Goal: Task Accomplishment & Management: Use online tool/utility

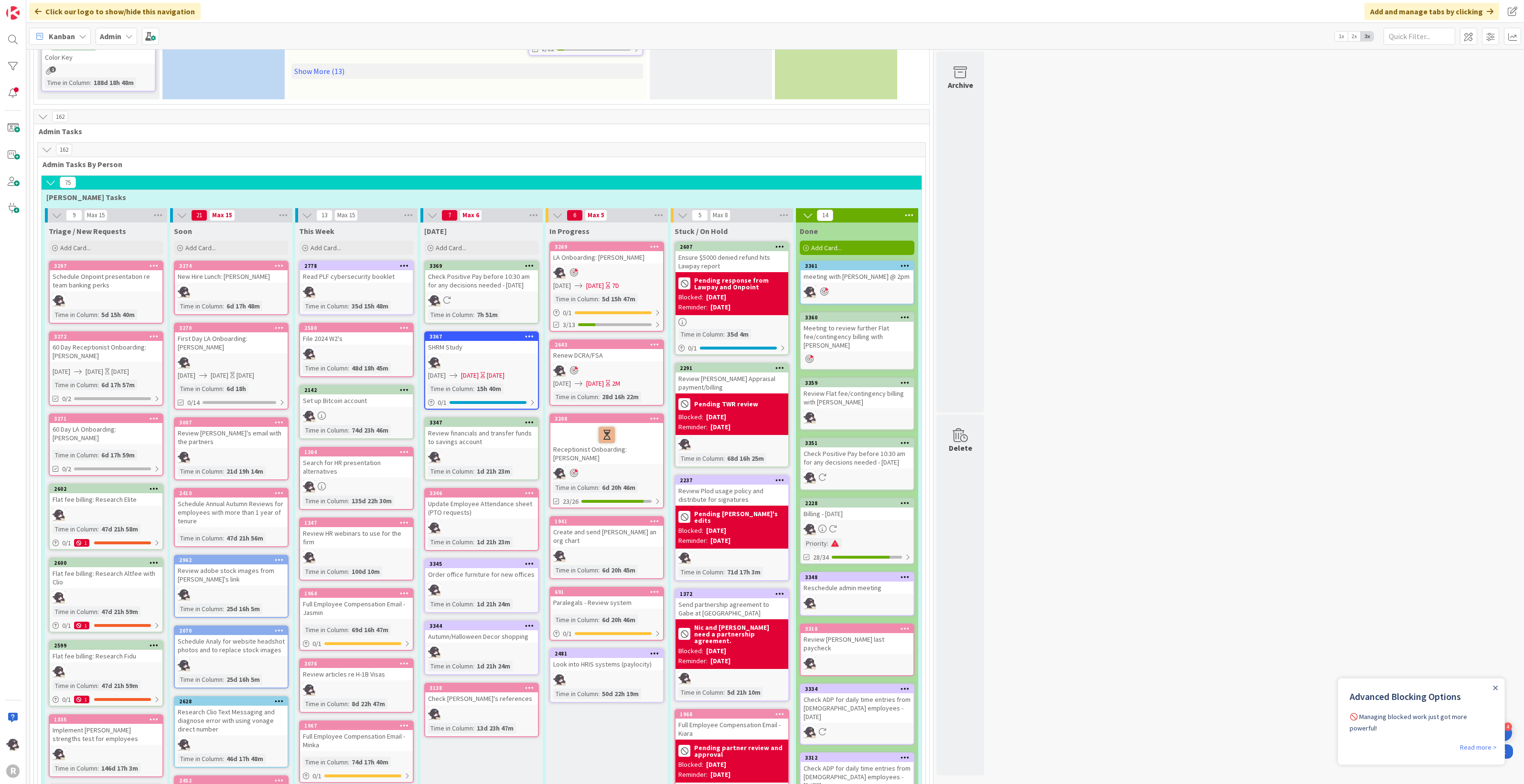
scroll to position [537, 0]
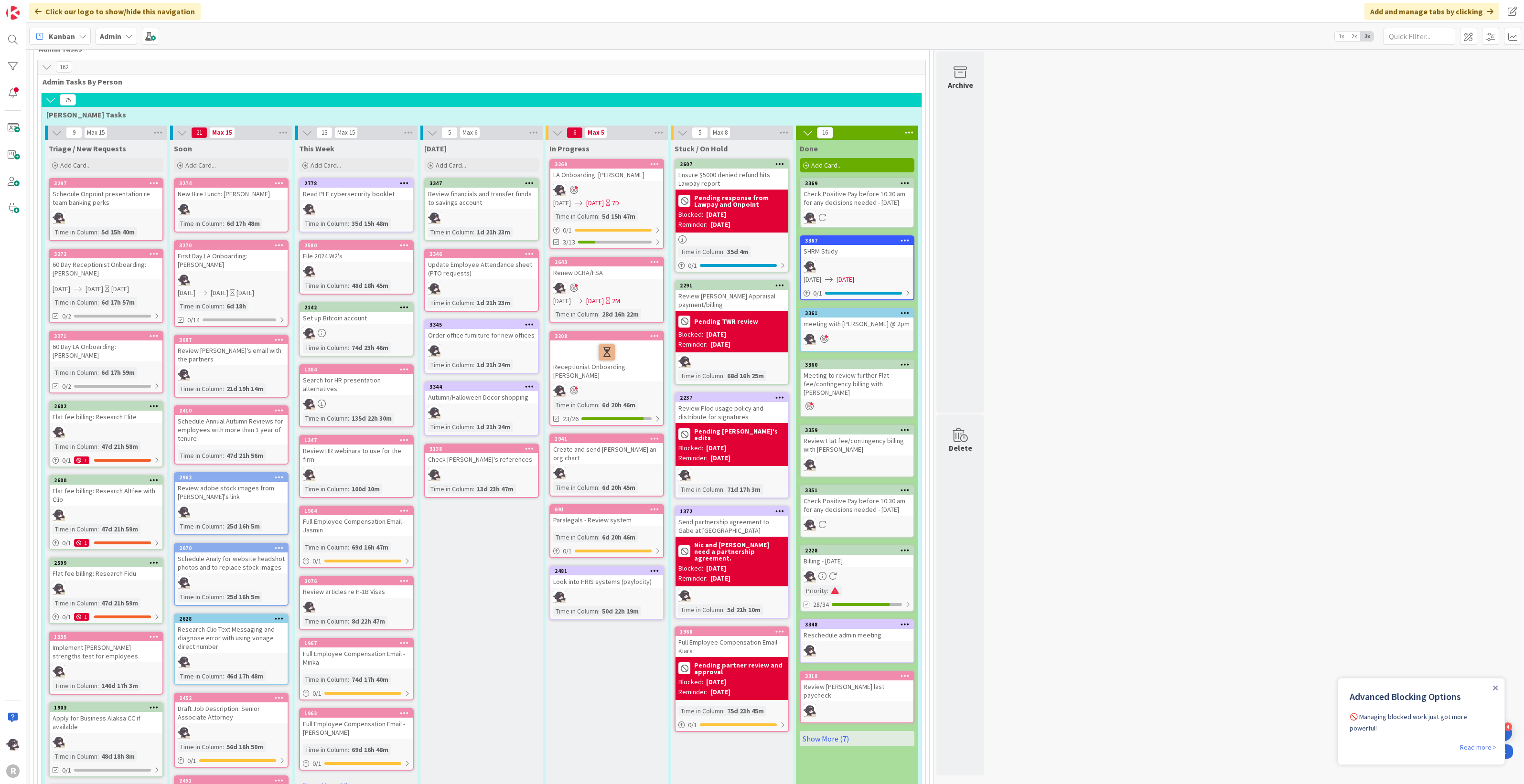
click at [656, 260] on icon at bounding box center [654, 261] width 9 height 7
click at [593, 430] on link "Remove from Focus" at bounding box center [599, 429] width 129 height 14
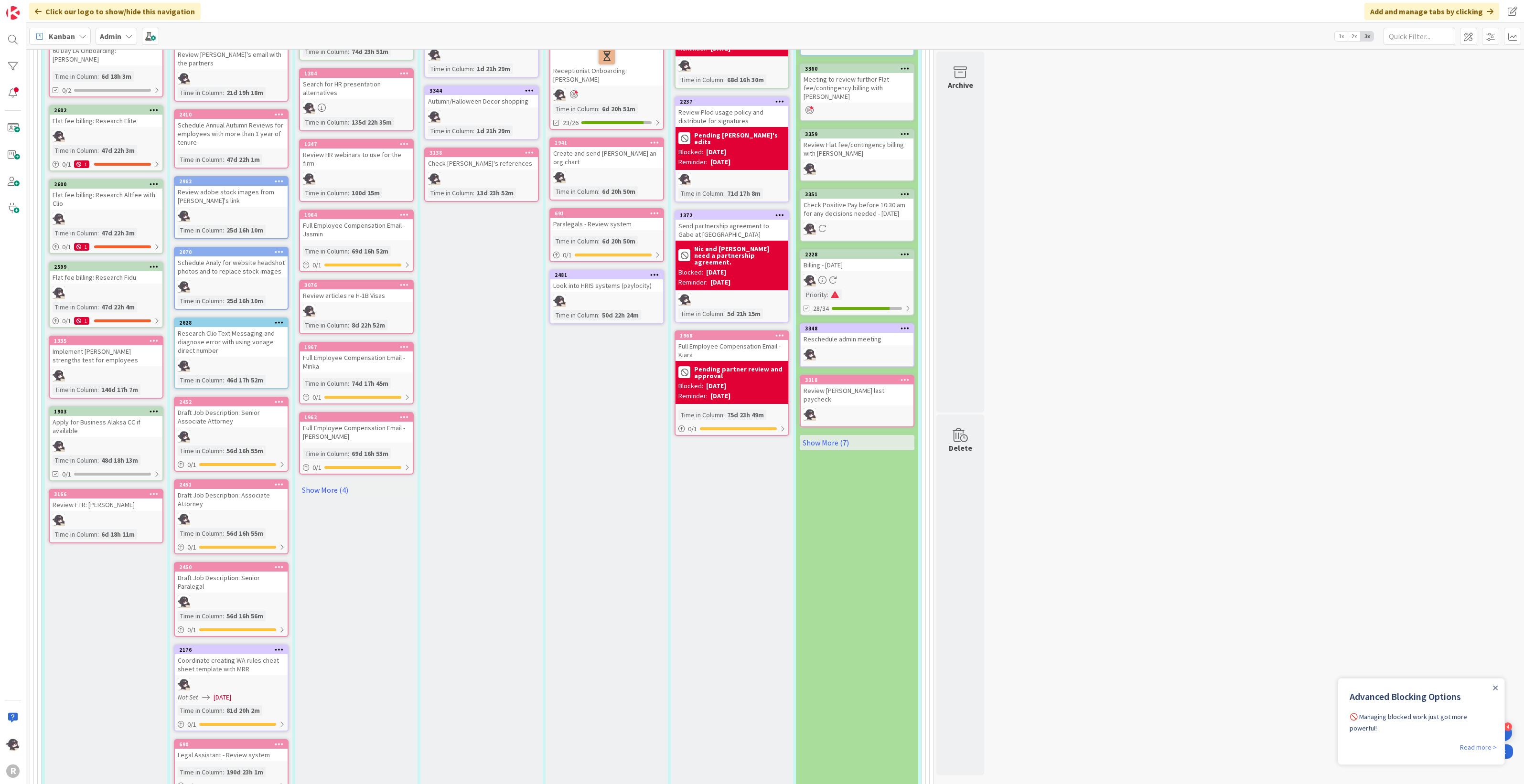
scroll to position [835, 0]
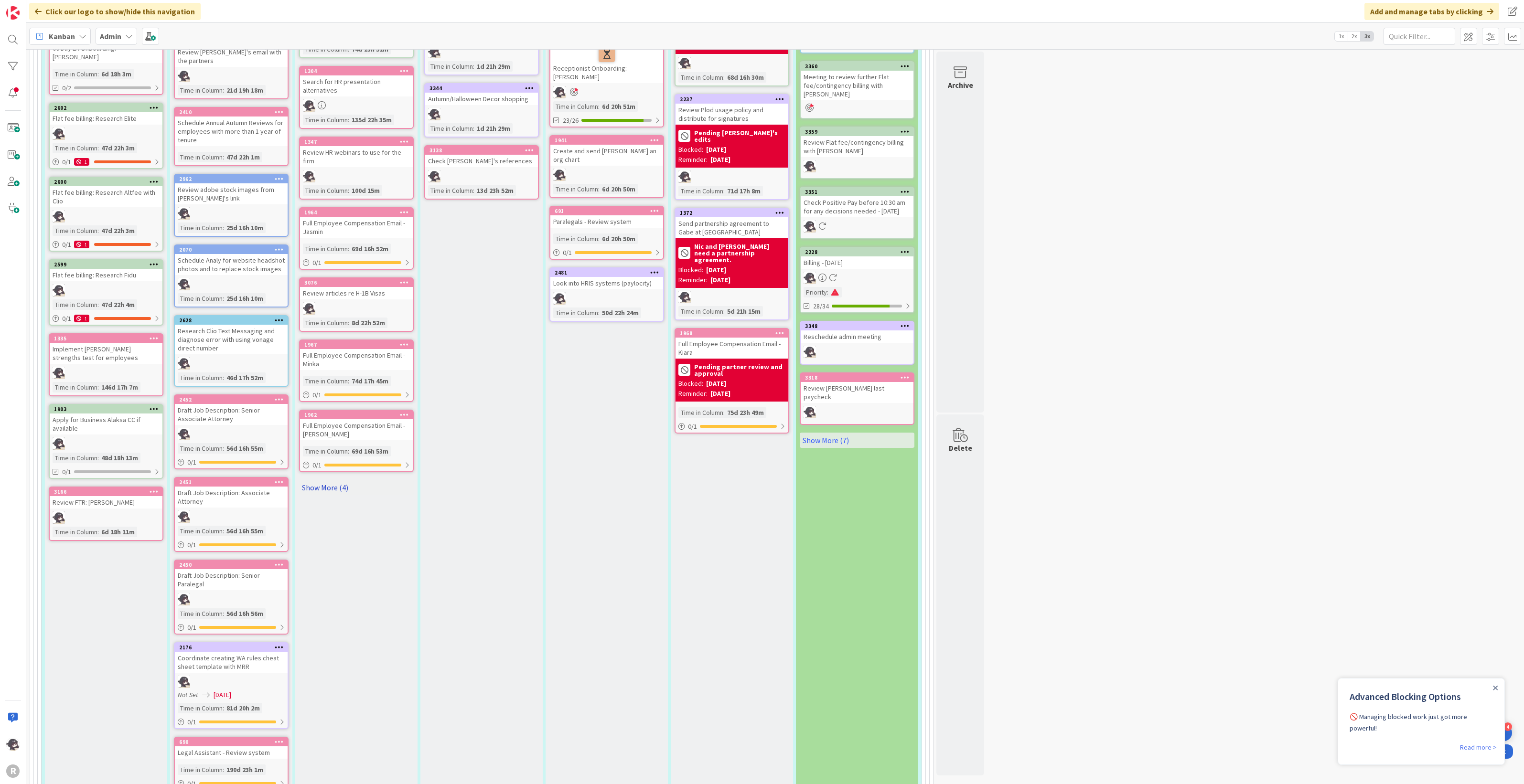
click at [335, 480] on link "Show More (4)" at bounding box center [357, 488] width 115 height 15
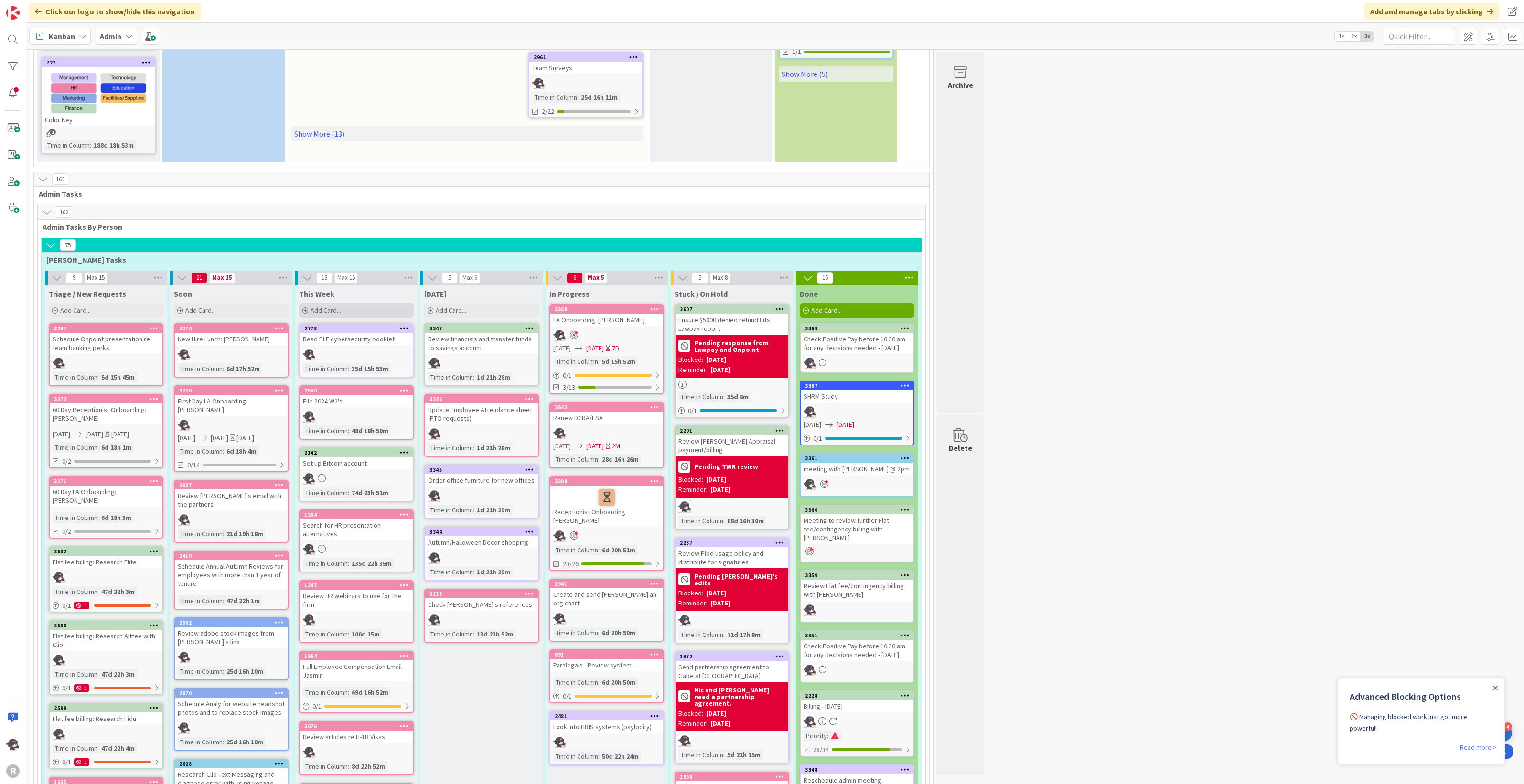
scroll to position [299, 0]
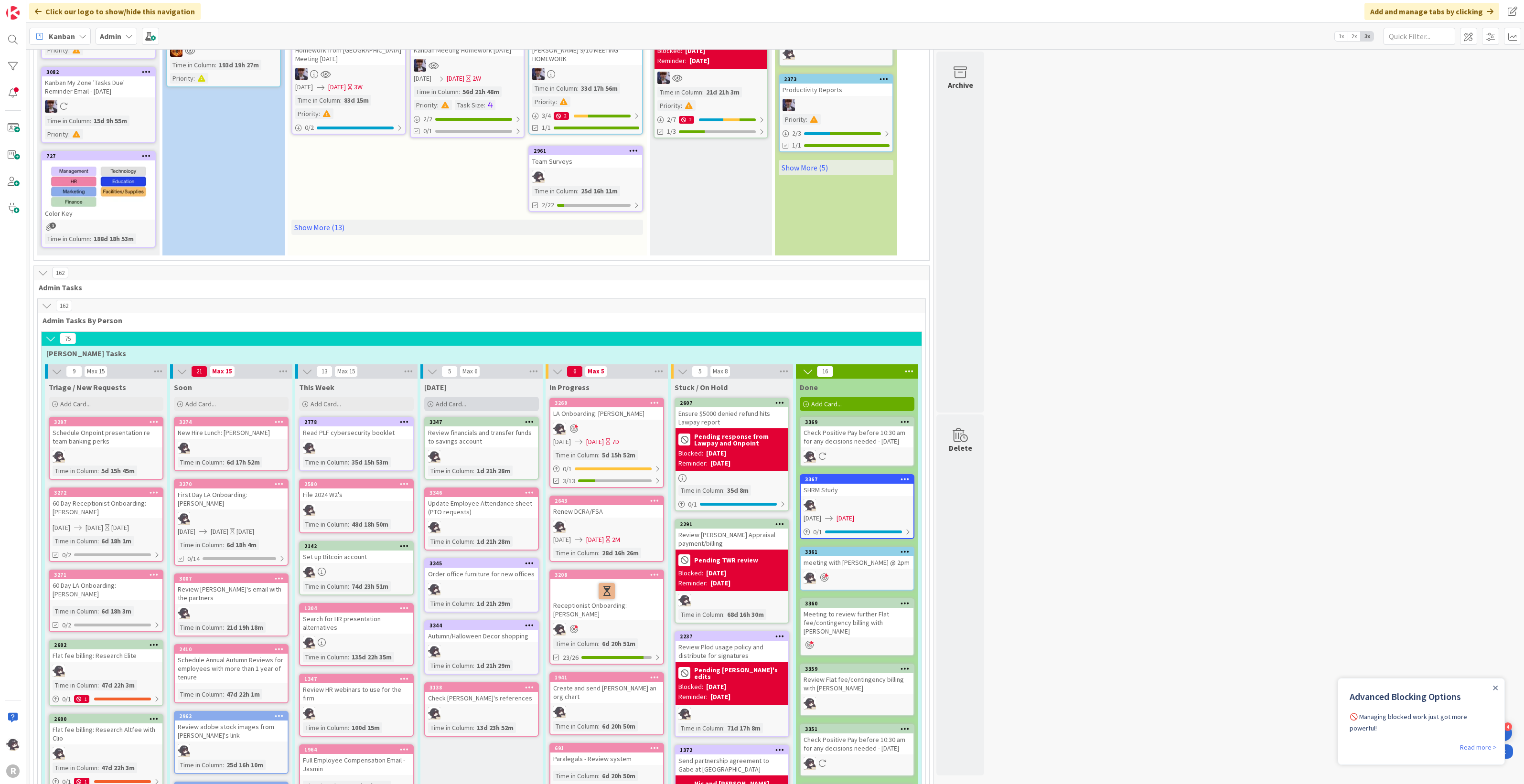
click at [470, 400] on div "Add Card..." at bounding box center [482, 404] width 115 height 14
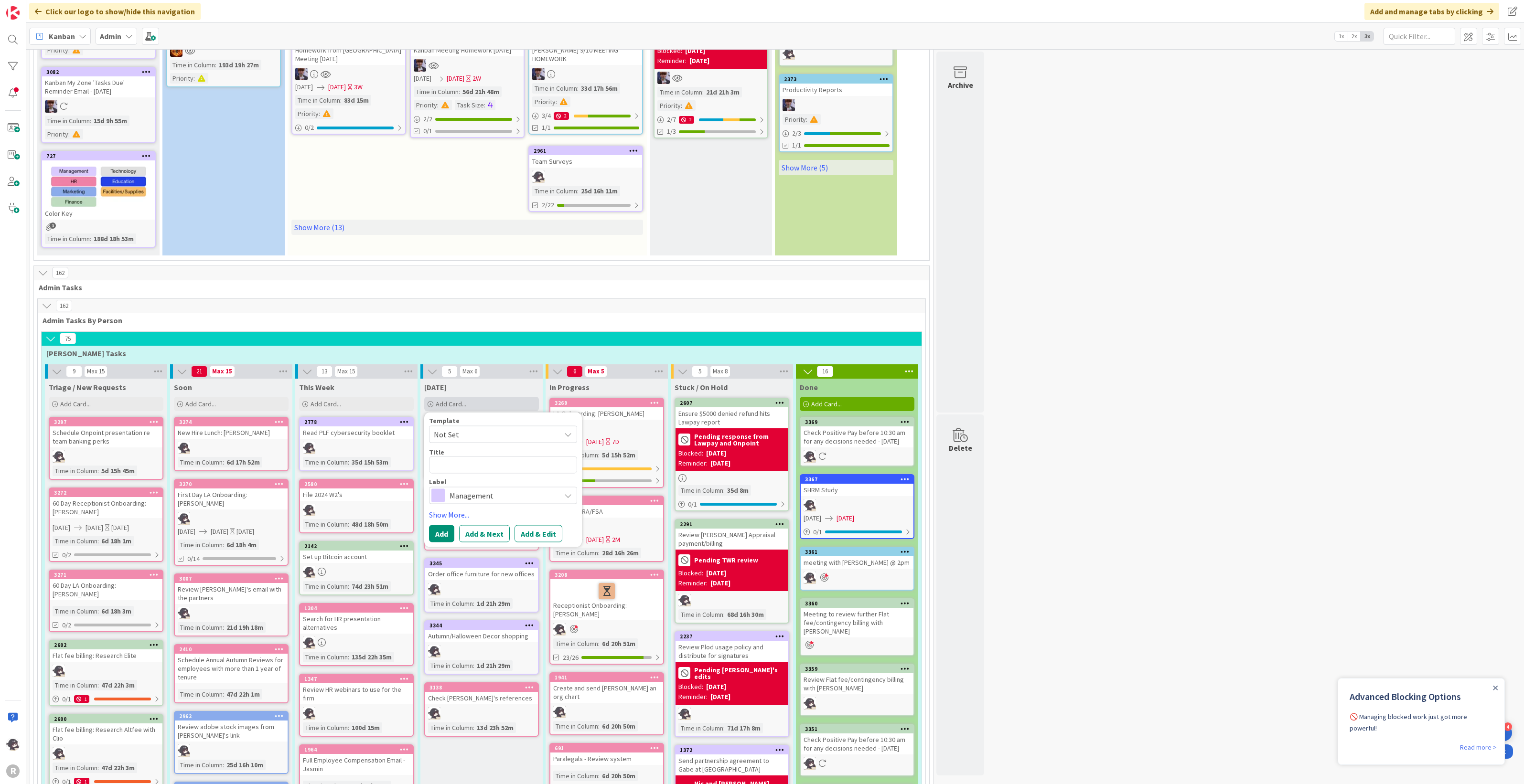
type textarea "x"
type textarea "P"
type textarea "x"
type textarea "Pr"
type textarea "x"
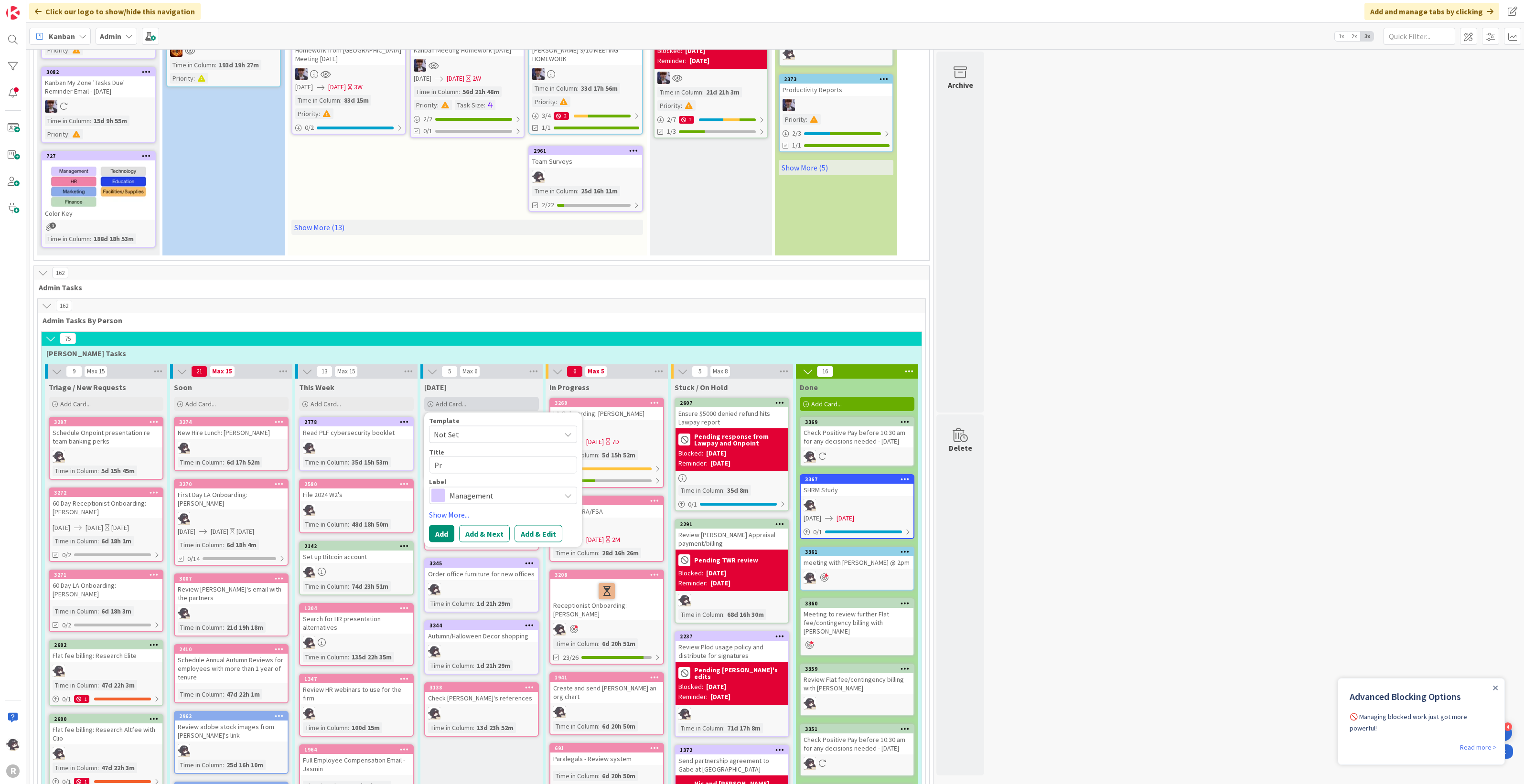
type textarea "Pre"
type textarea "x"
type textarea "Prep"
type textarea "x"
type textarea "Prepa"
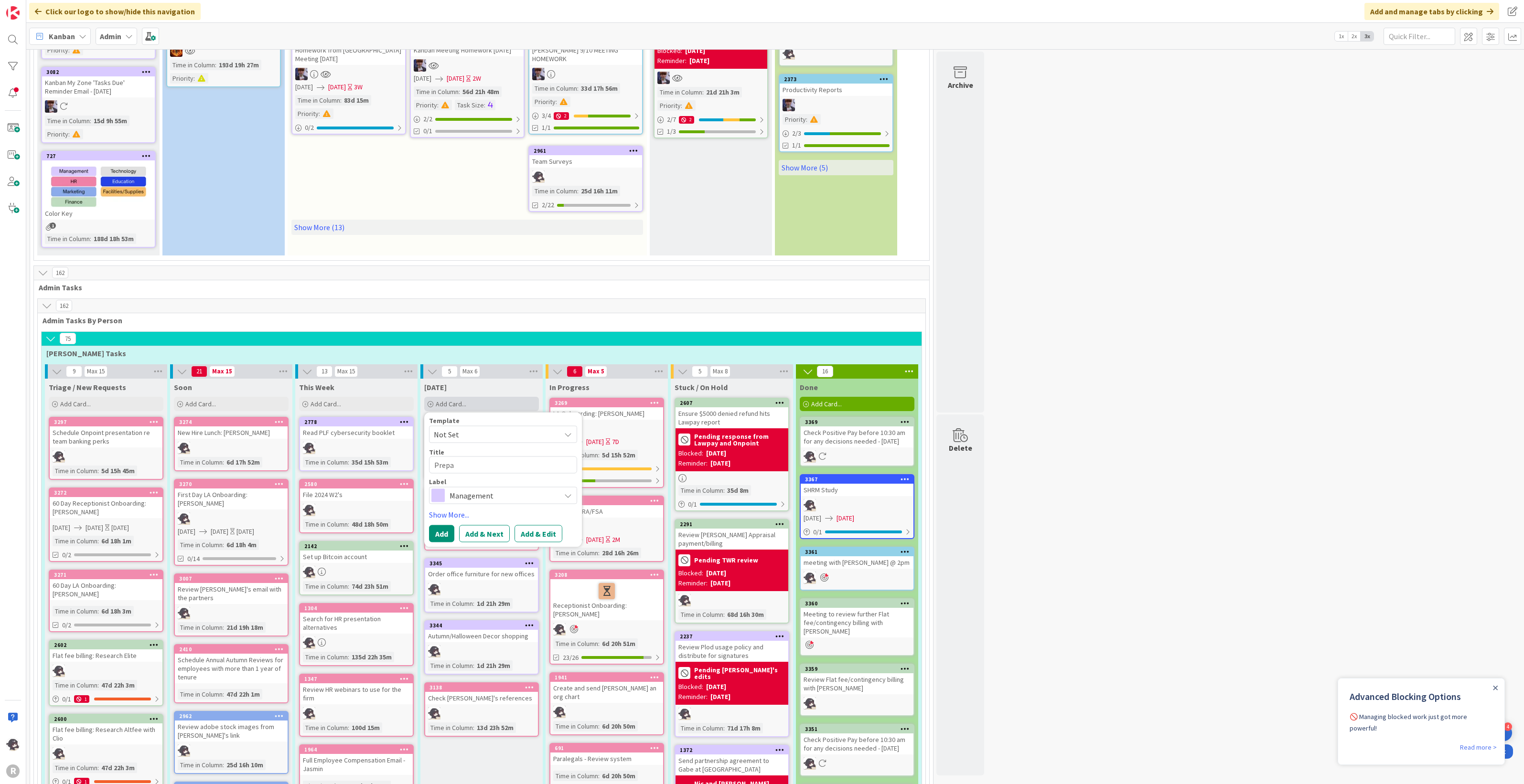
type textarea "x"
type textarea "Prepar"
type textarea "x"
type textarea "Prepare"
type textarea "x"
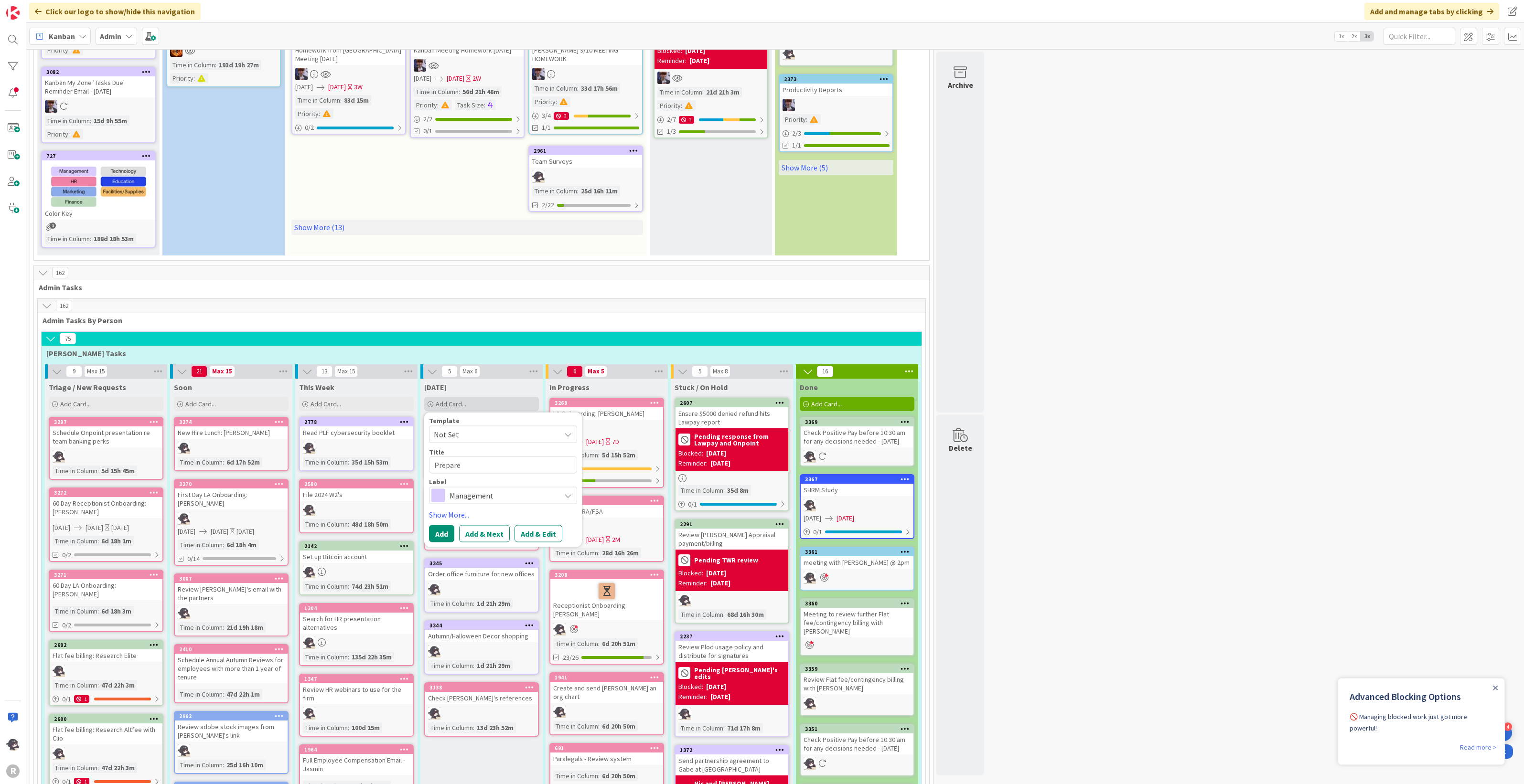
type textarea "Prepare f"
type textarea "x"
type textarea "Prepare for"
type textarea "x"
type textarea "Prepare for"
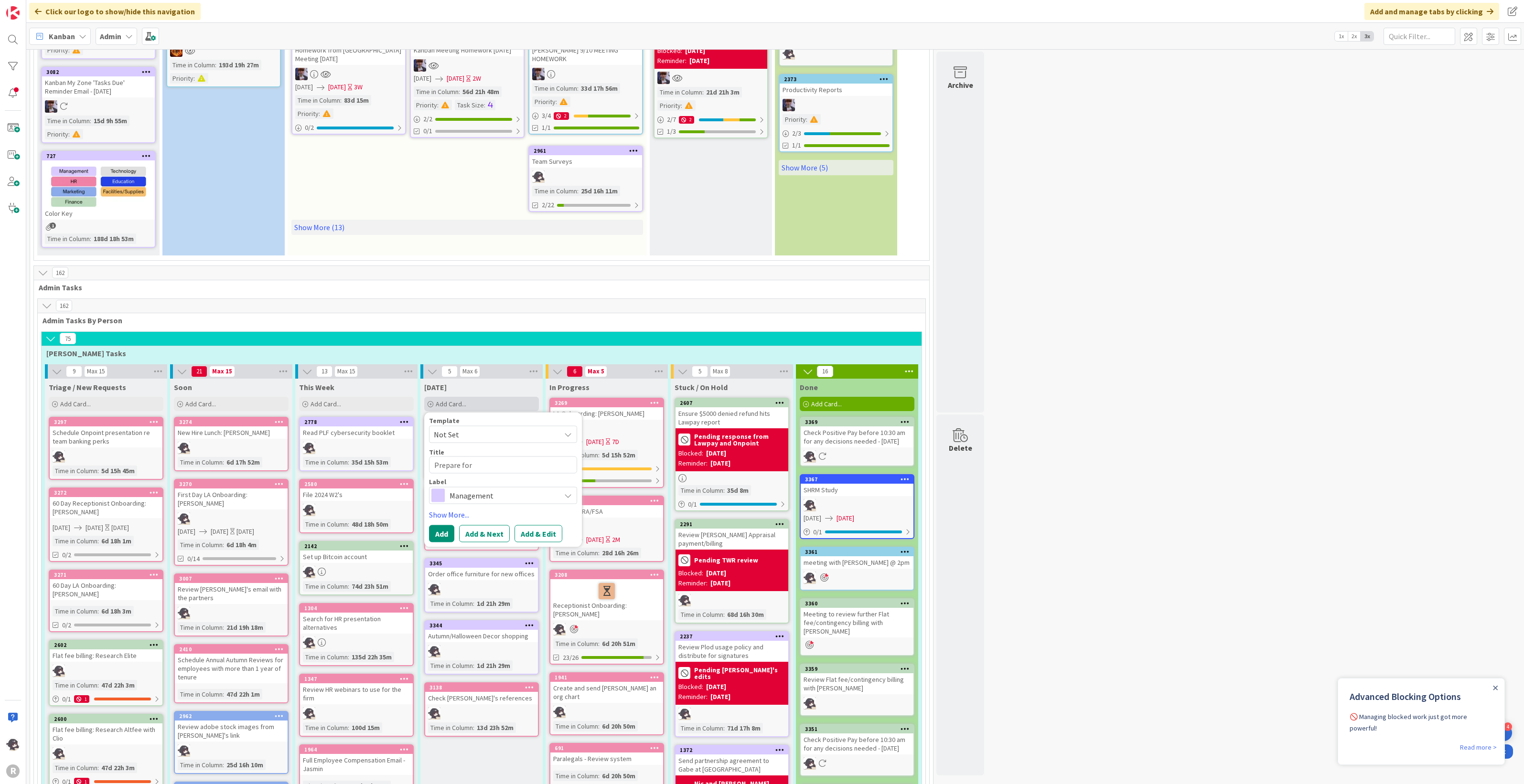
type textarea "x"
type textarea "Prepare for a"
type textarea "x"
type textarea "Prepare for ad"
type textarea "x"
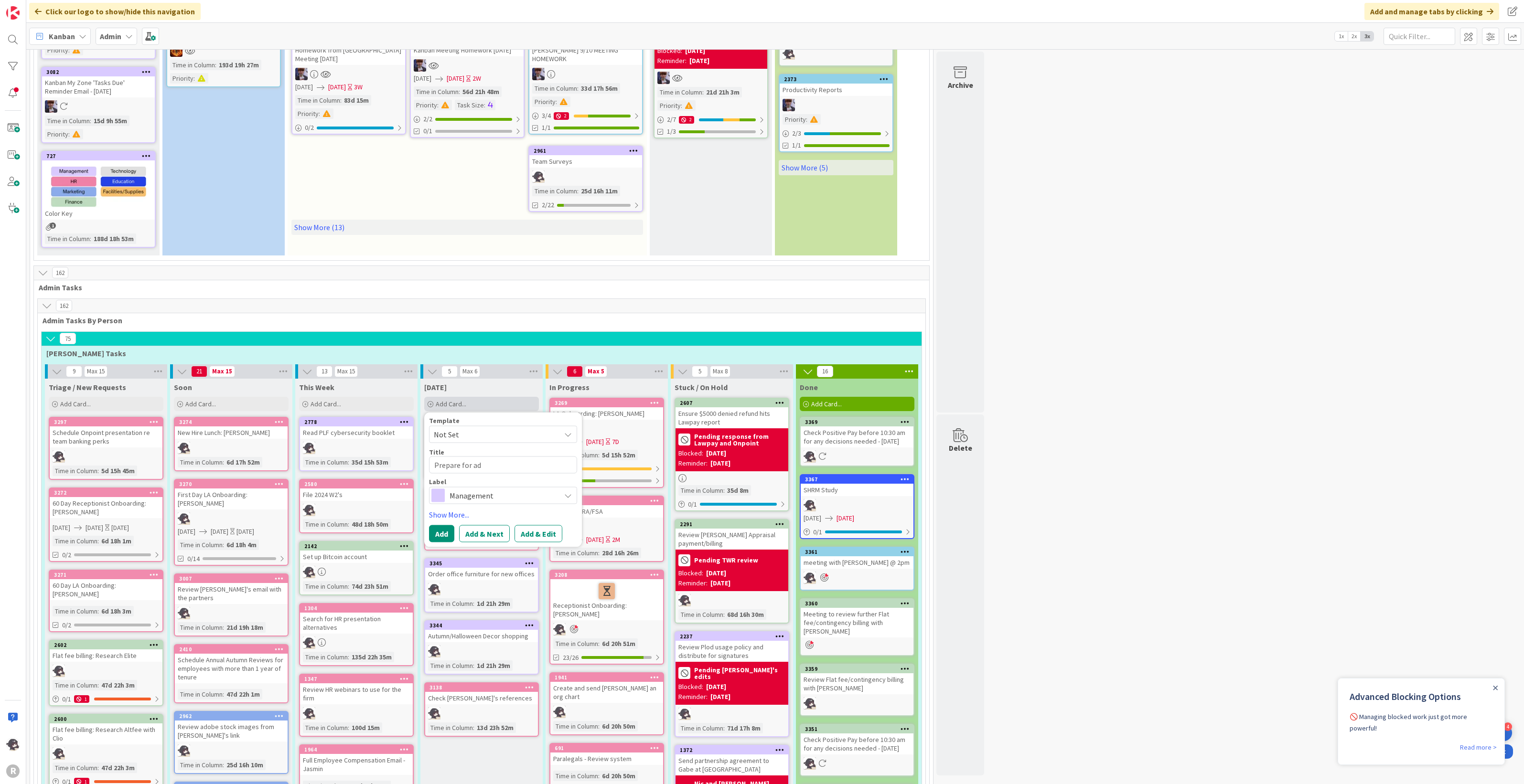
type textarea "Prepare for adm"
type textarea "x"
type textarea "Prepare for admi"
type textarea "x"
type textarea "Prepare for admin"
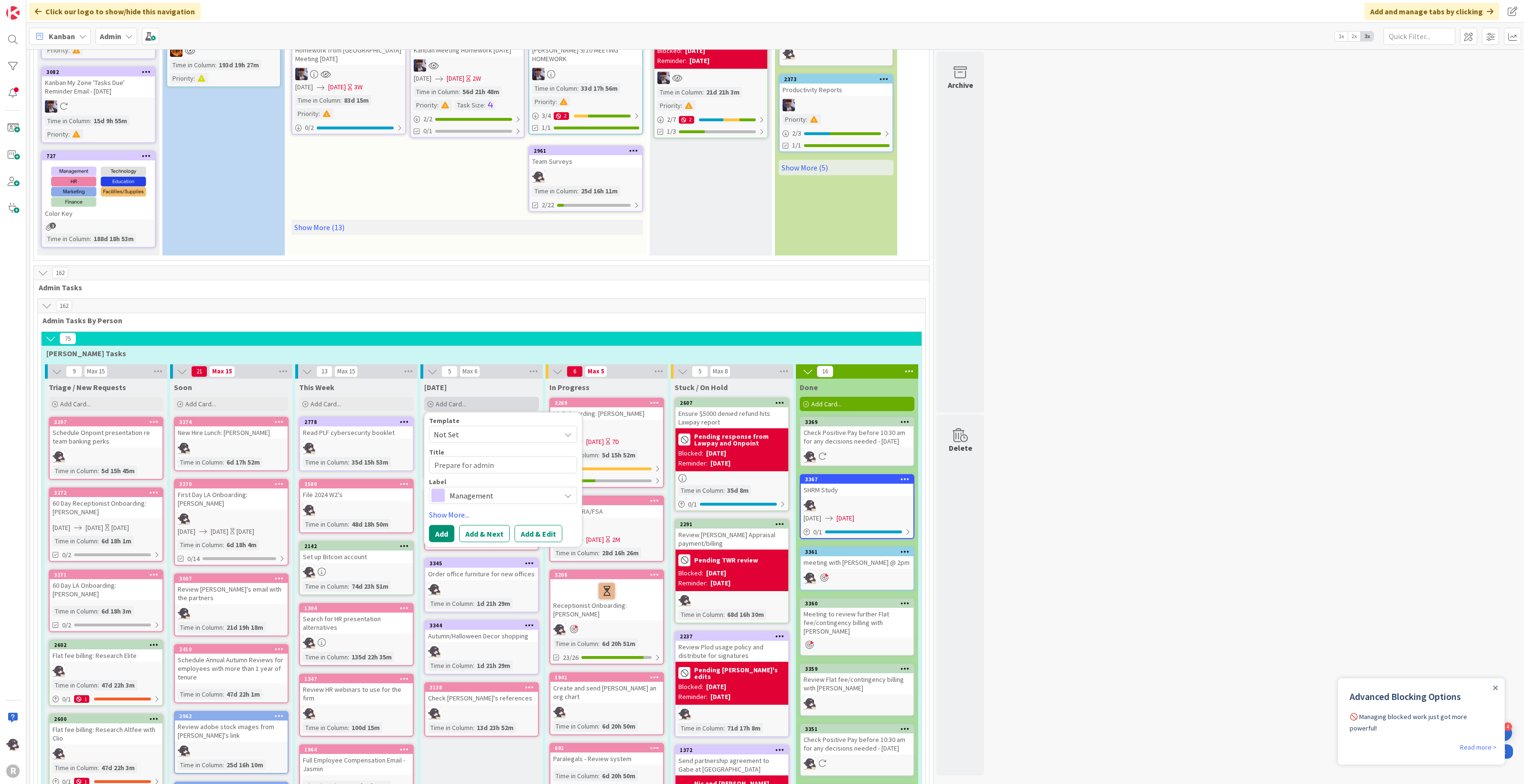
type textarea "x"
type textarea "Prepare for admin"
type textarea "x"
type textarea "Prepare for admin m"
type textarea "x"
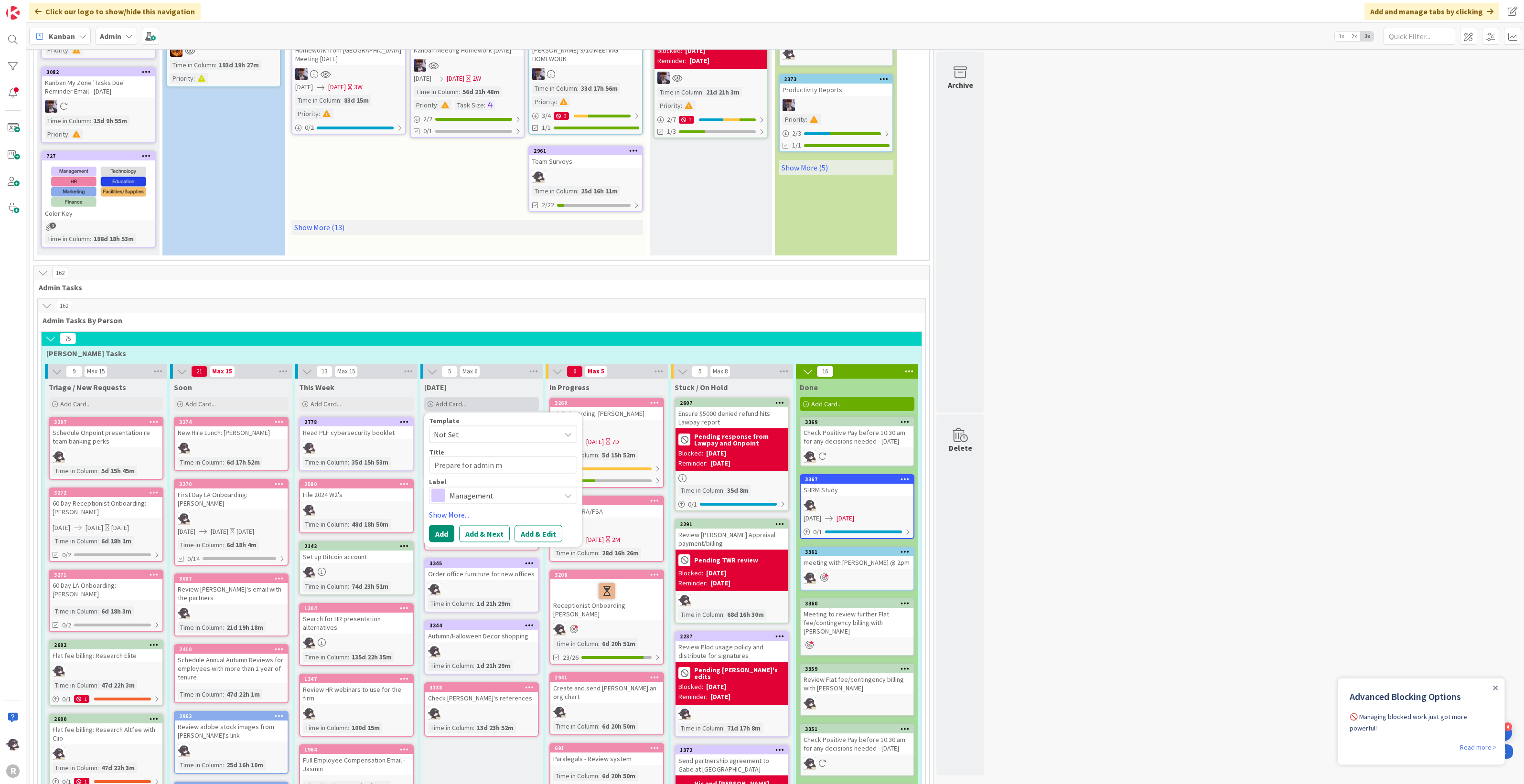
type textarea "Prepare for admin me"
type textarea "x"
type textarea "Prepare for admin mee"
type textarea "x"
type textarea "Prepare for admin meet"
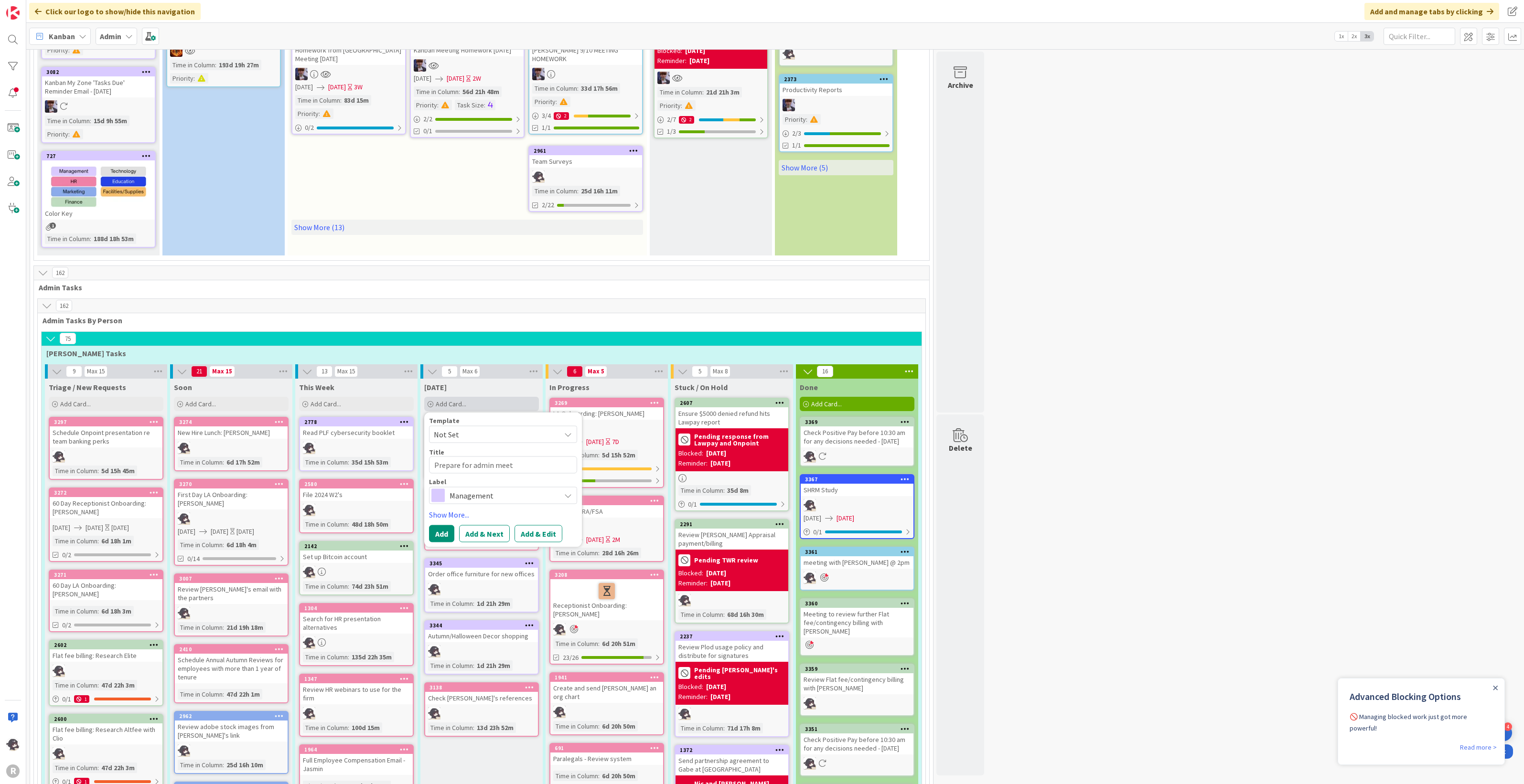
type textarea "x"
type textarea "Prepare for admin meeti"
type textarea "x"
type textarea "Prepare for admin meetin"
type textarea "x"
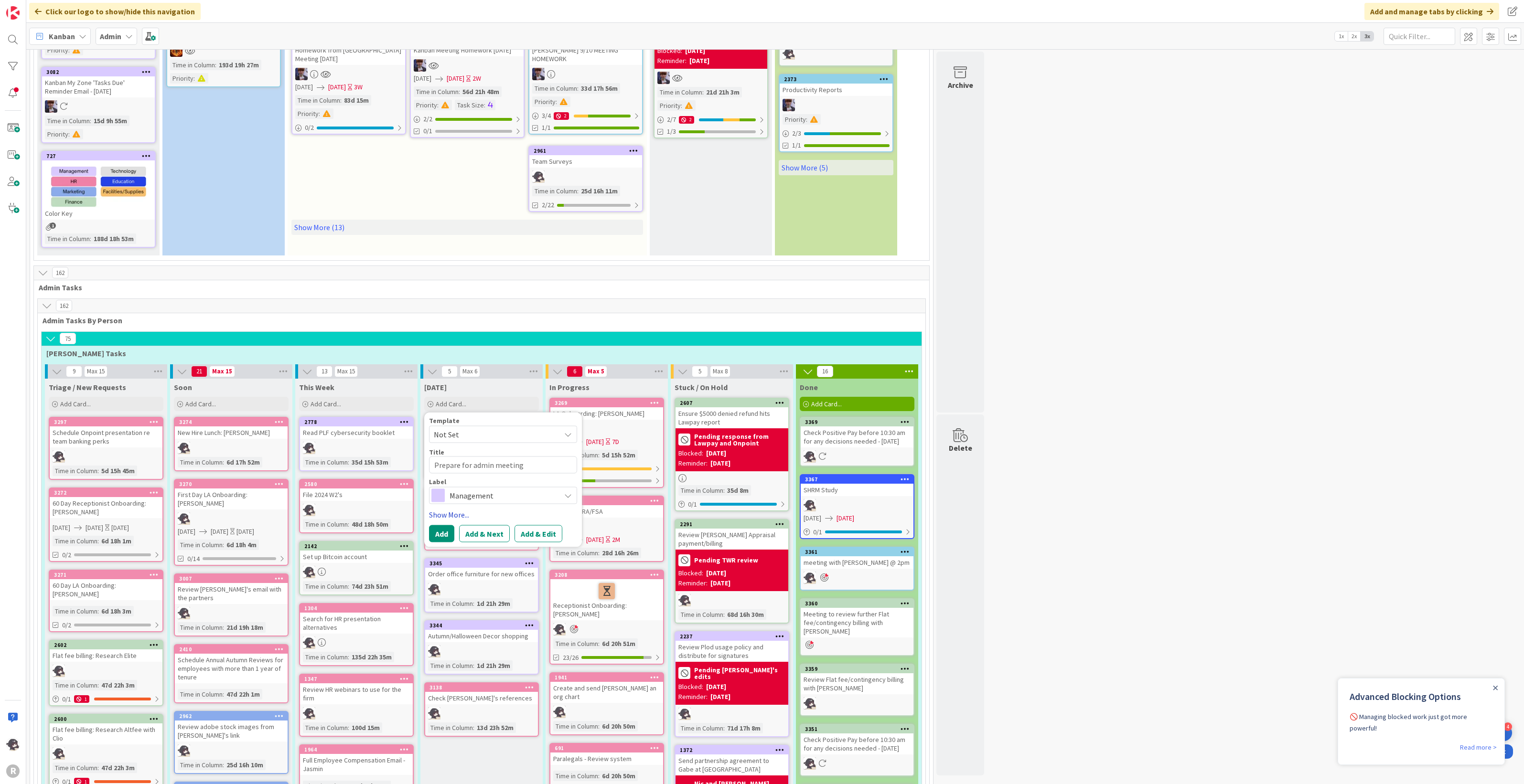
type textarea "Prepare for admin meeting"
click at [461, 509] on link "Show More..." at bounding box center [503, 514] width 148 height 11
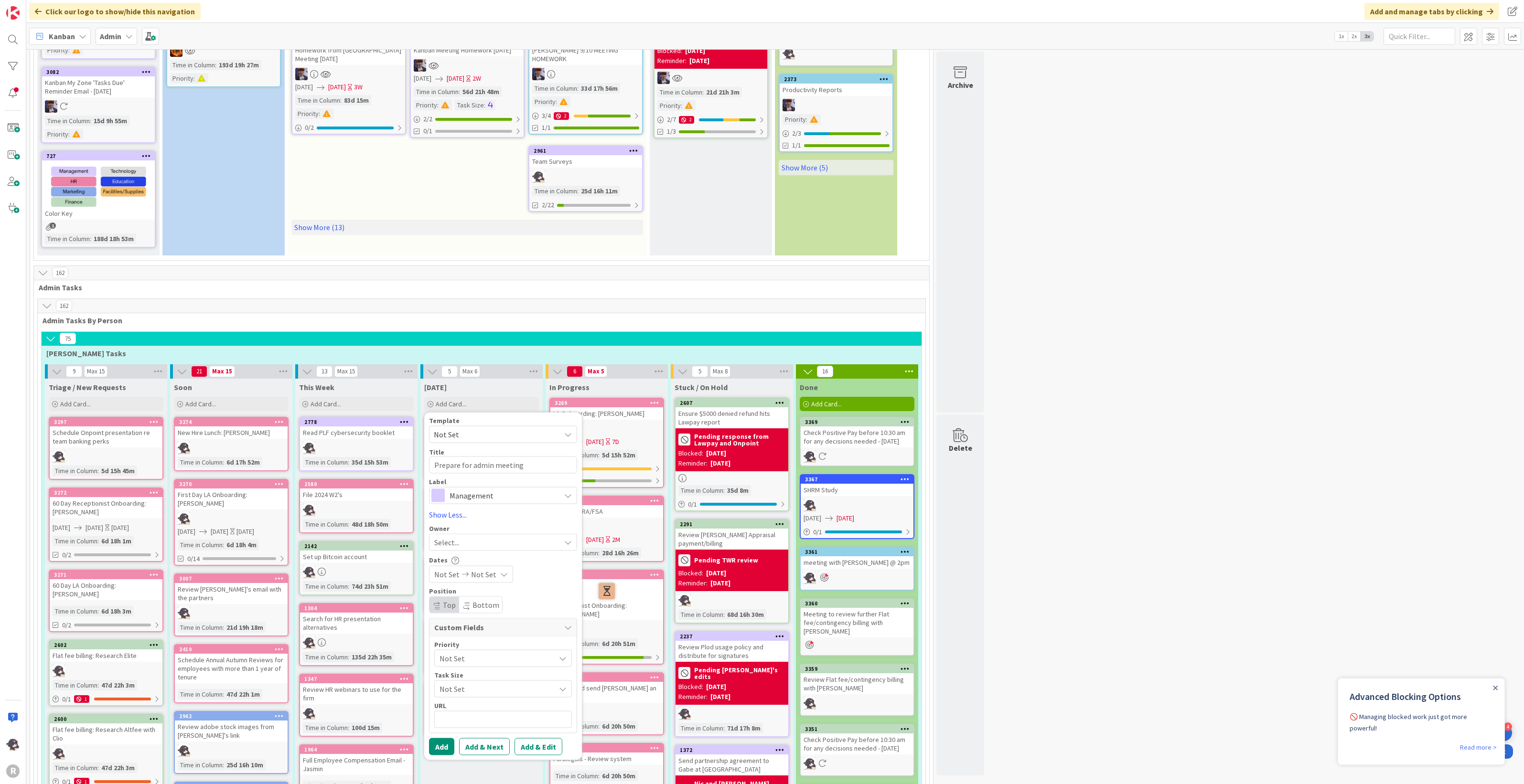
click at [452, 537] on span "Select..." at bounding box center [447, 542] width 25 height 11
click at [489, 597] on span "[PERSON_NAME]" at bounding box center [489, 604] width 46 height 14
click at [445, 746] on button "Add" at bounding box center [441, 746] width 25 height 17
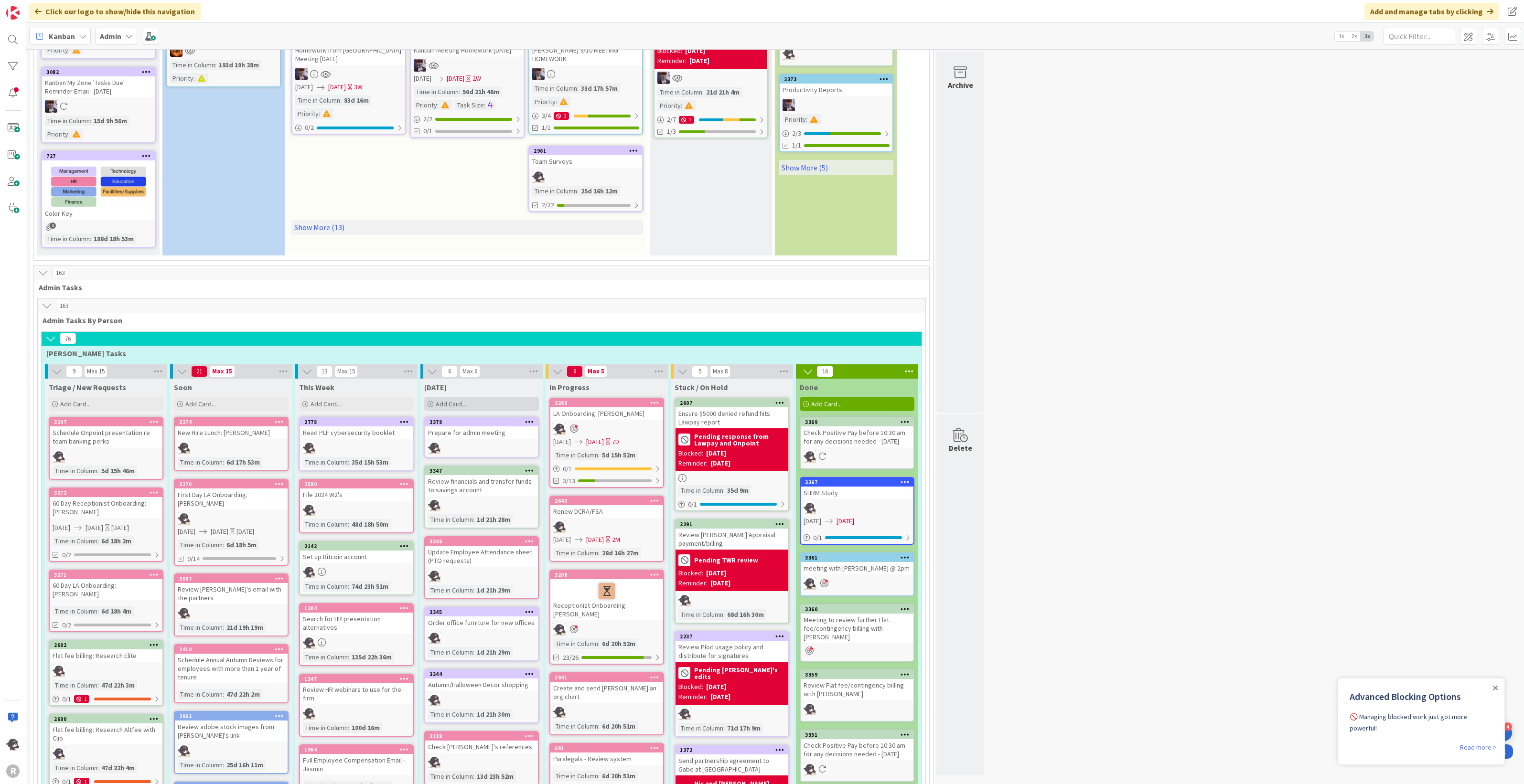
click at [484, 399] on div "Add Card..." at bounding box center [482, 404] width 115 height 14
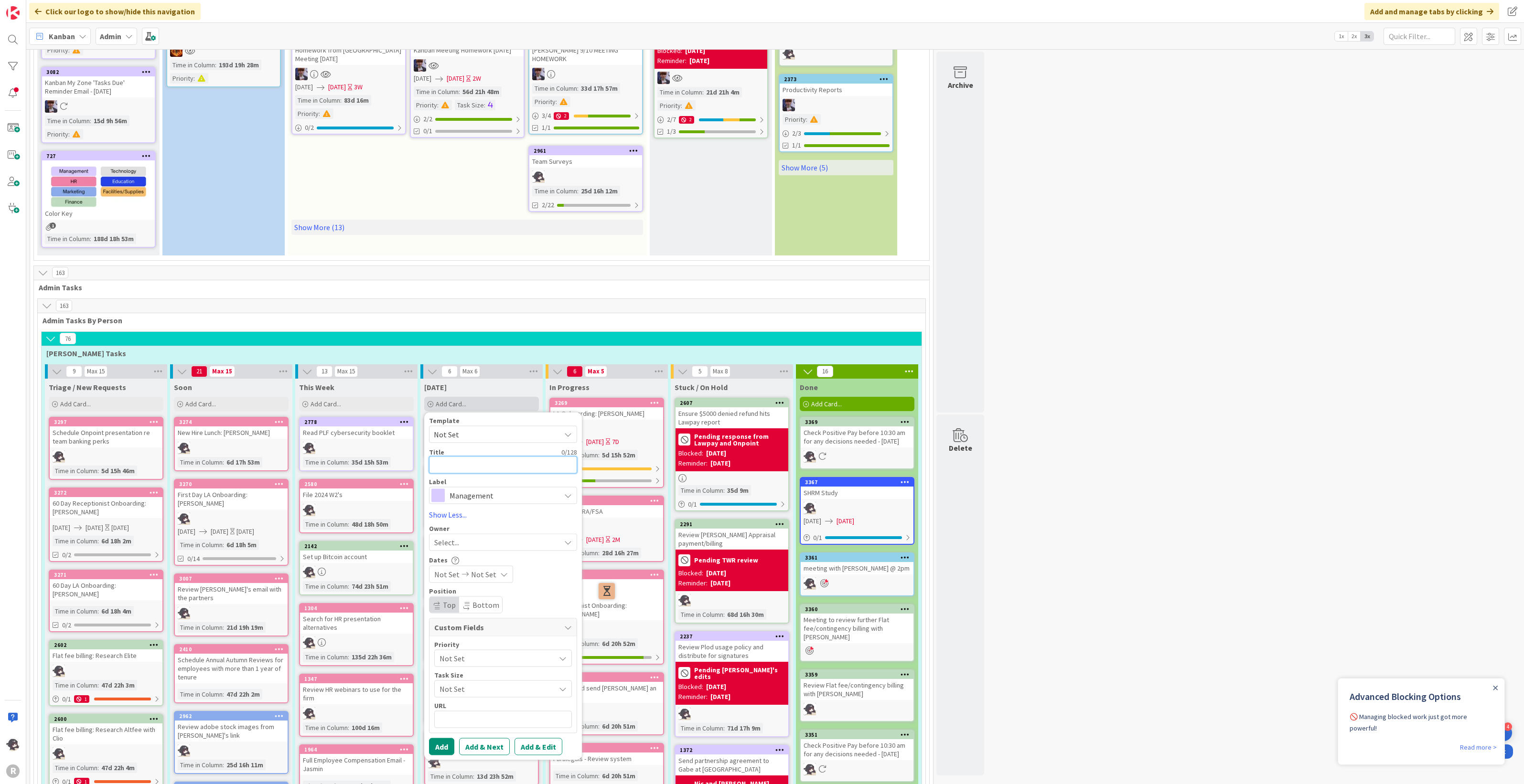
type textarea "x"
type textarea "A"
type textarea "x"
type textarea "Ad"
type textarea "x"
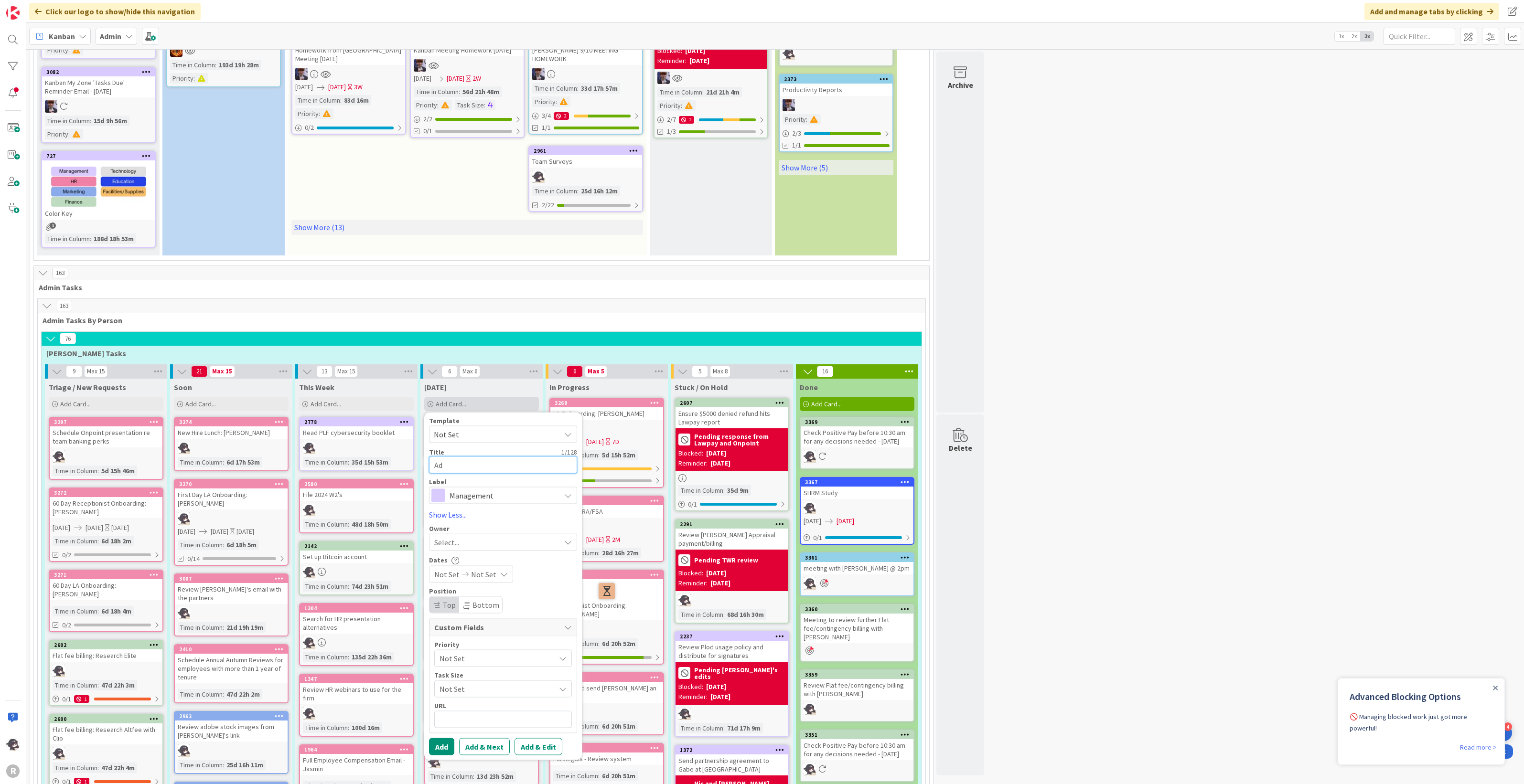
type textarea "Adm"
type textarea "x"
type textarea "Admi"
type textarea "x"
type textarea "Admin"
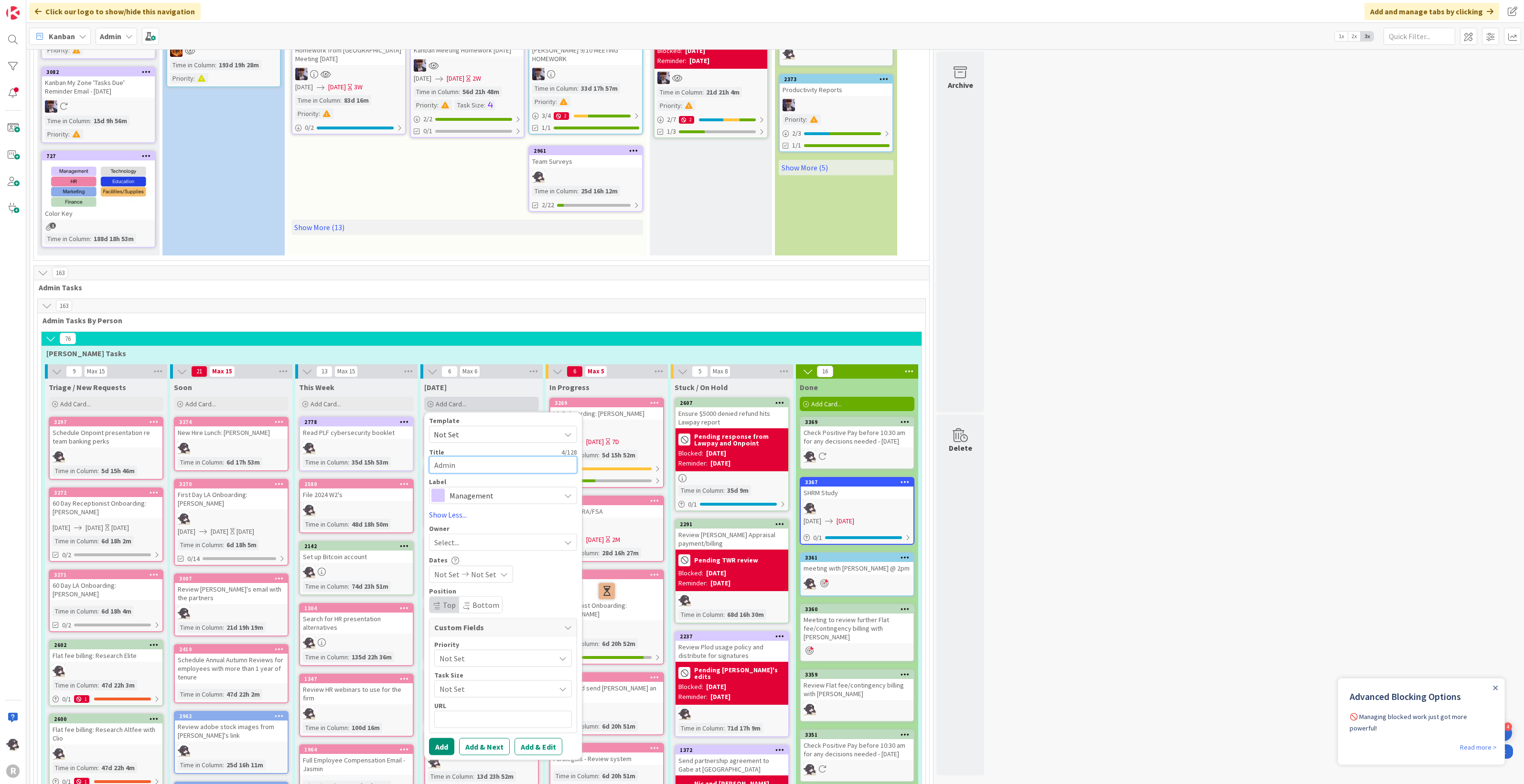
type textarea "x"
type textarea "Admin"
type textarea "x"
type textarea "Admin m"
type textarea "x"
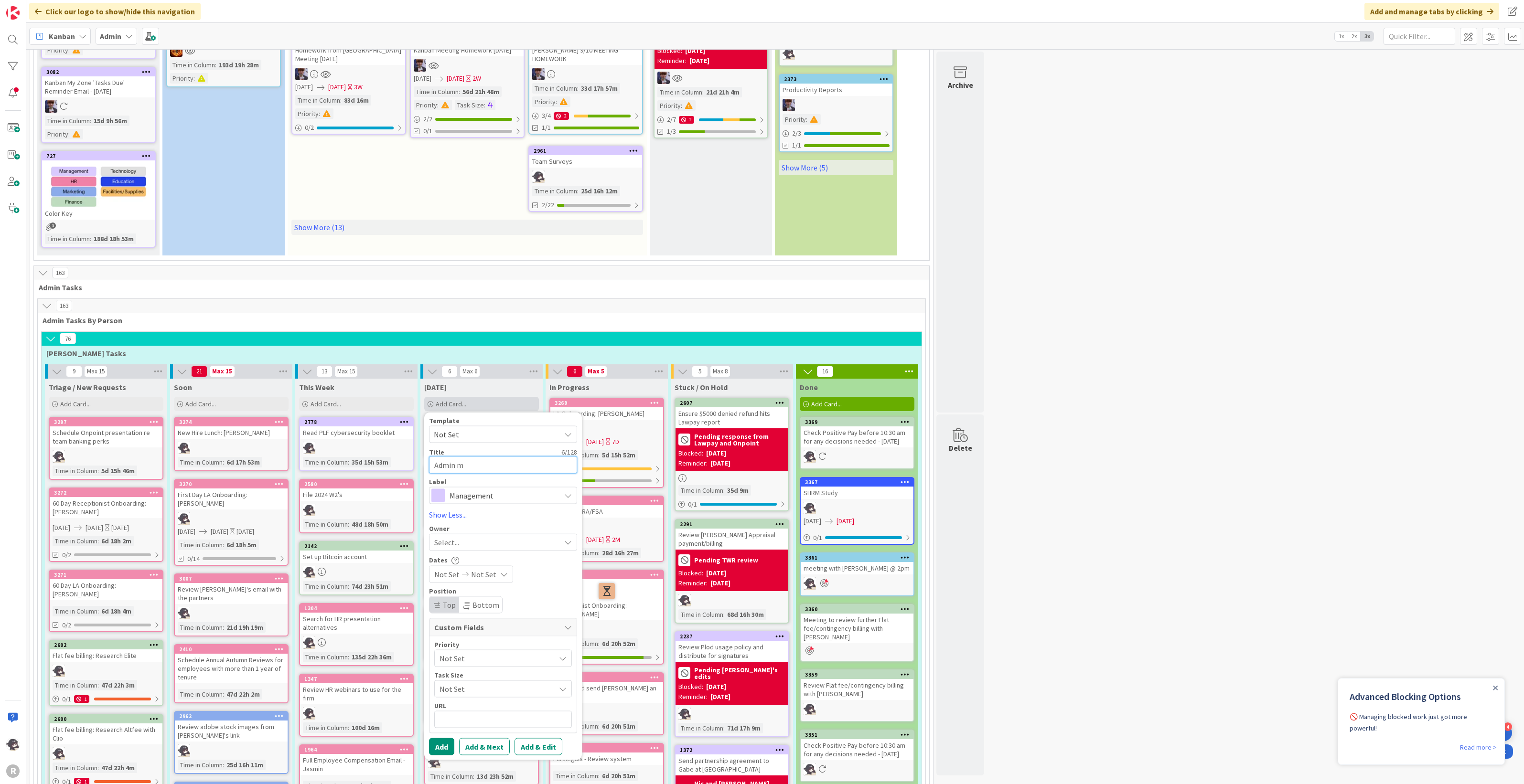
type textarea "Admin me"
type textarea "x"
type textarea "Admin mee"
type textarea "x"
type textarea "Admin meet"
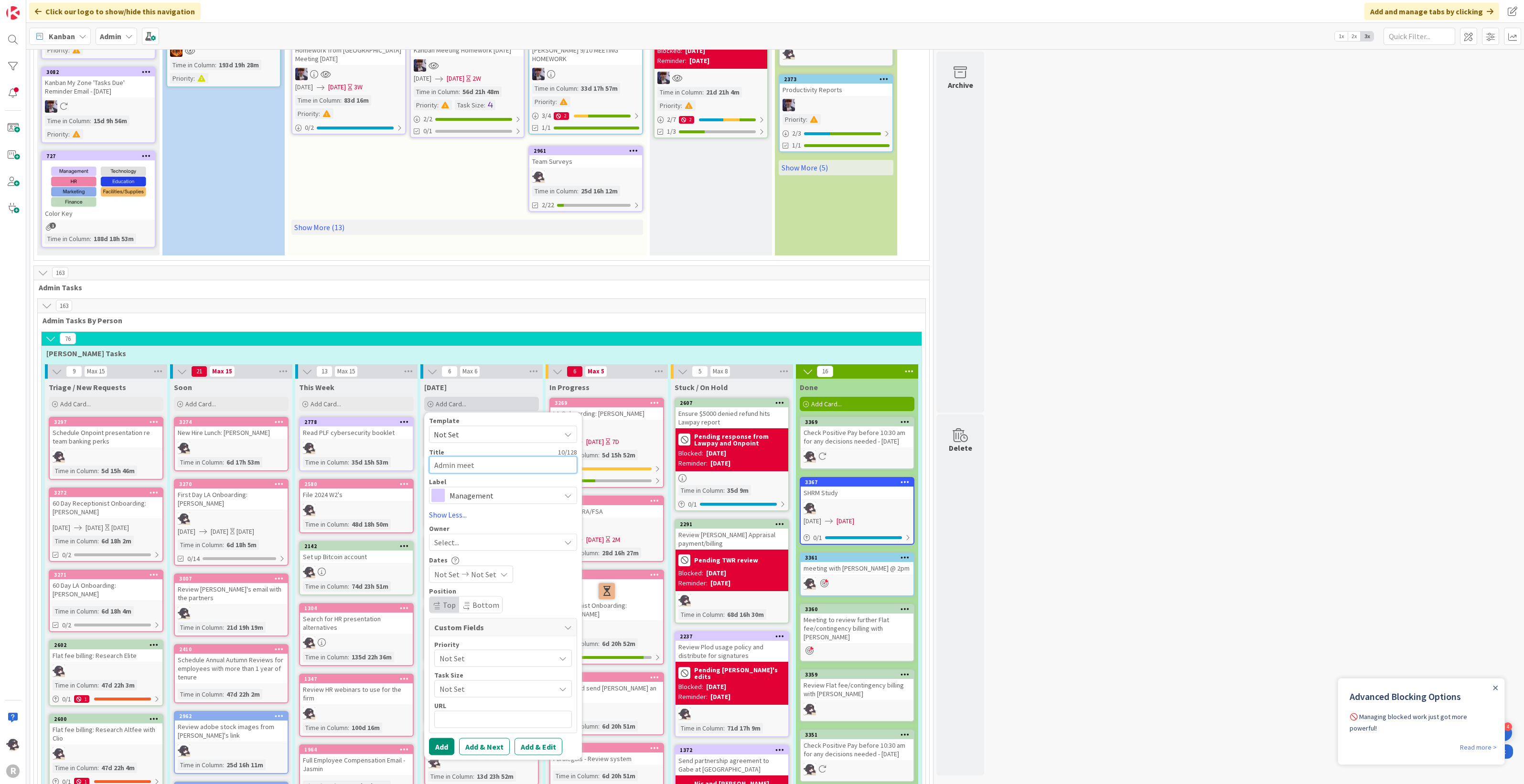
type textarea "x"
type textarea "Admin meeti"
type textarea "x"
type textarea "Admin meetin"
type textarea "x"
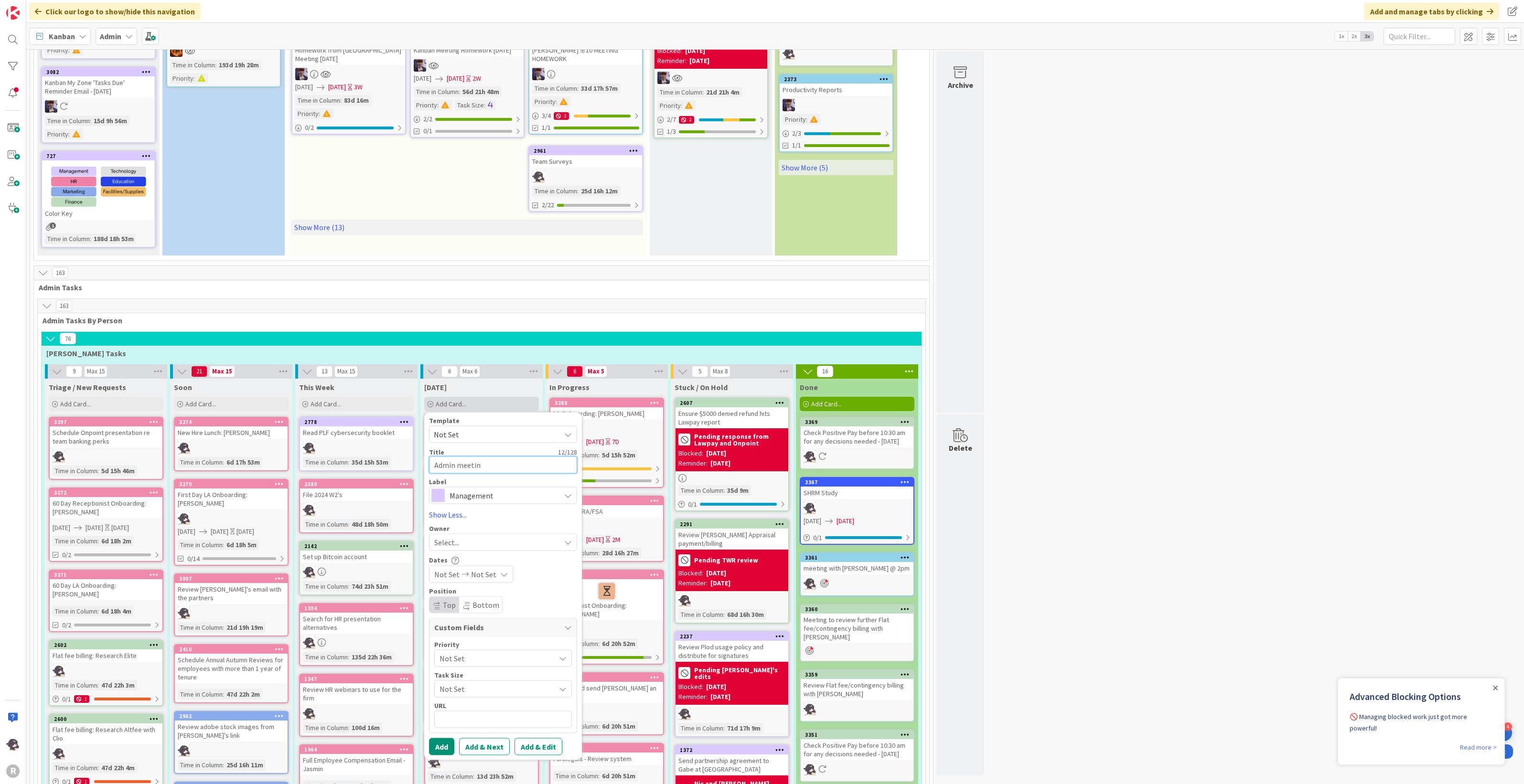
type textarea "Admin meeting"
type textarea "x"
type textarea "Admin meeting"
type textarea "x"
type textarea "Admin meeting @"
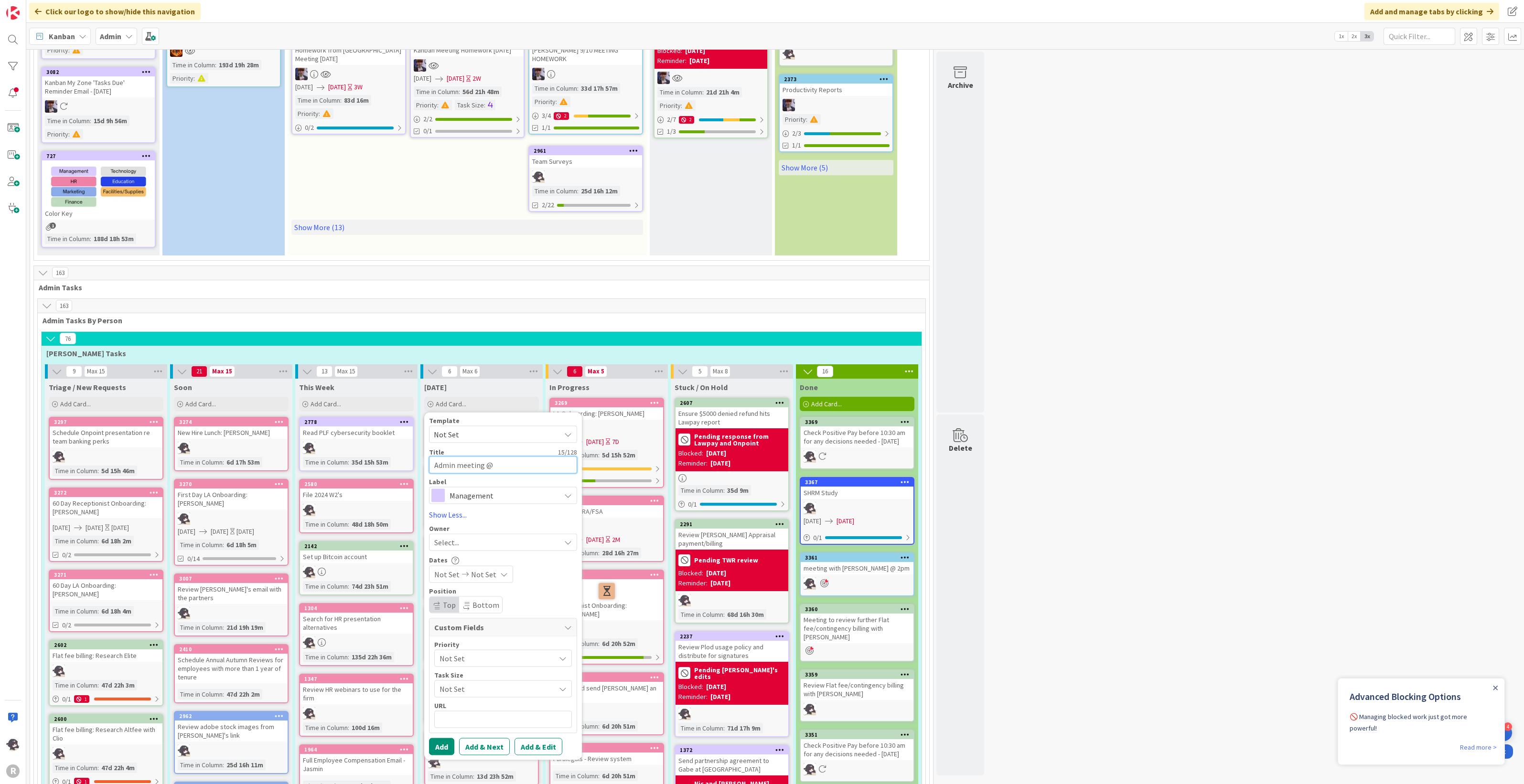
type textarea "x"
type textarea "Admin meeting @3"
type textarea "x"
type textarea "Admin meeting @3"
type textarea "x"
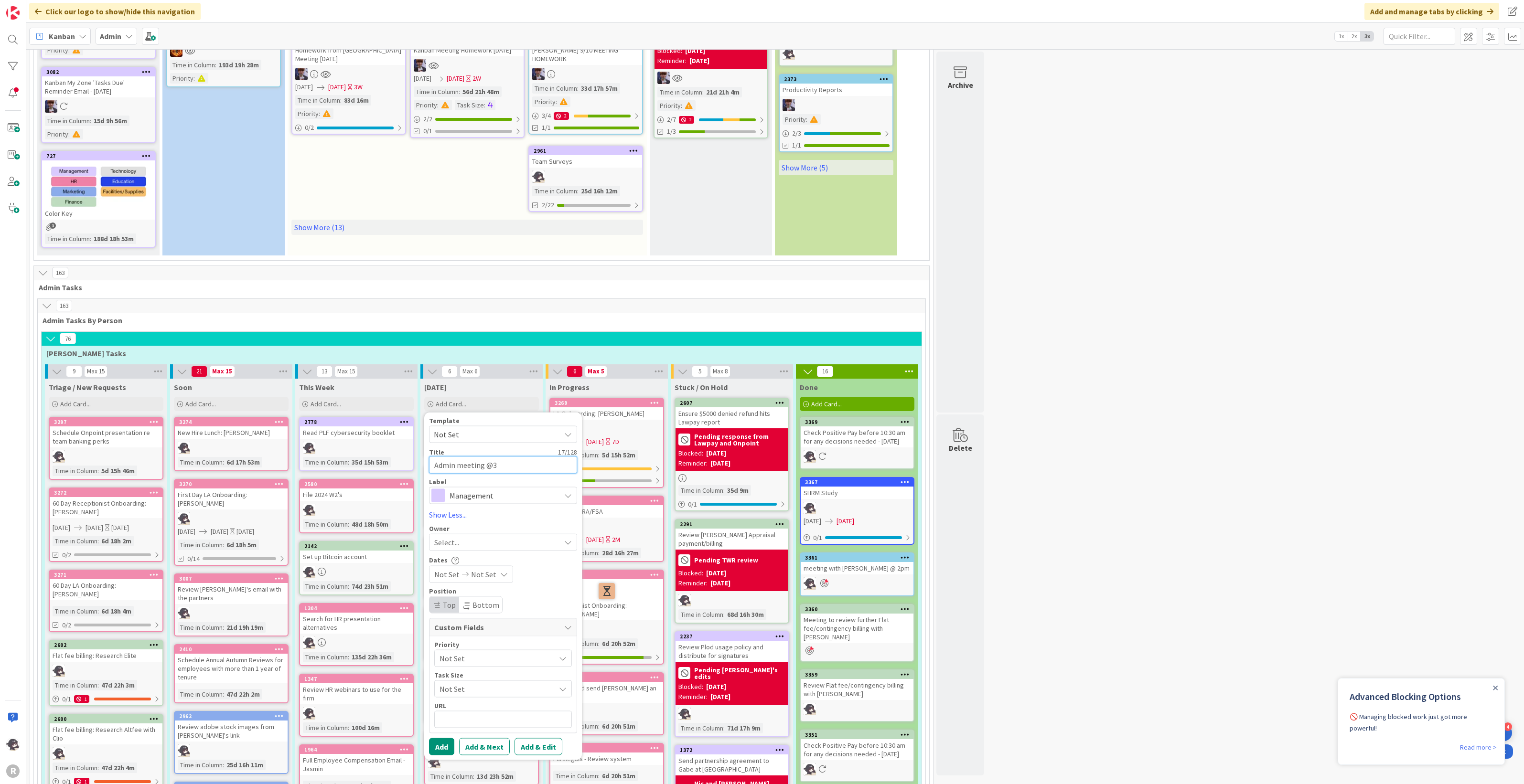
type textarea "Admin meeting @3"
type textarea "x"
type textarea "Admin meeting @"
type textarea "x"
type textarea "Admin meeting @"
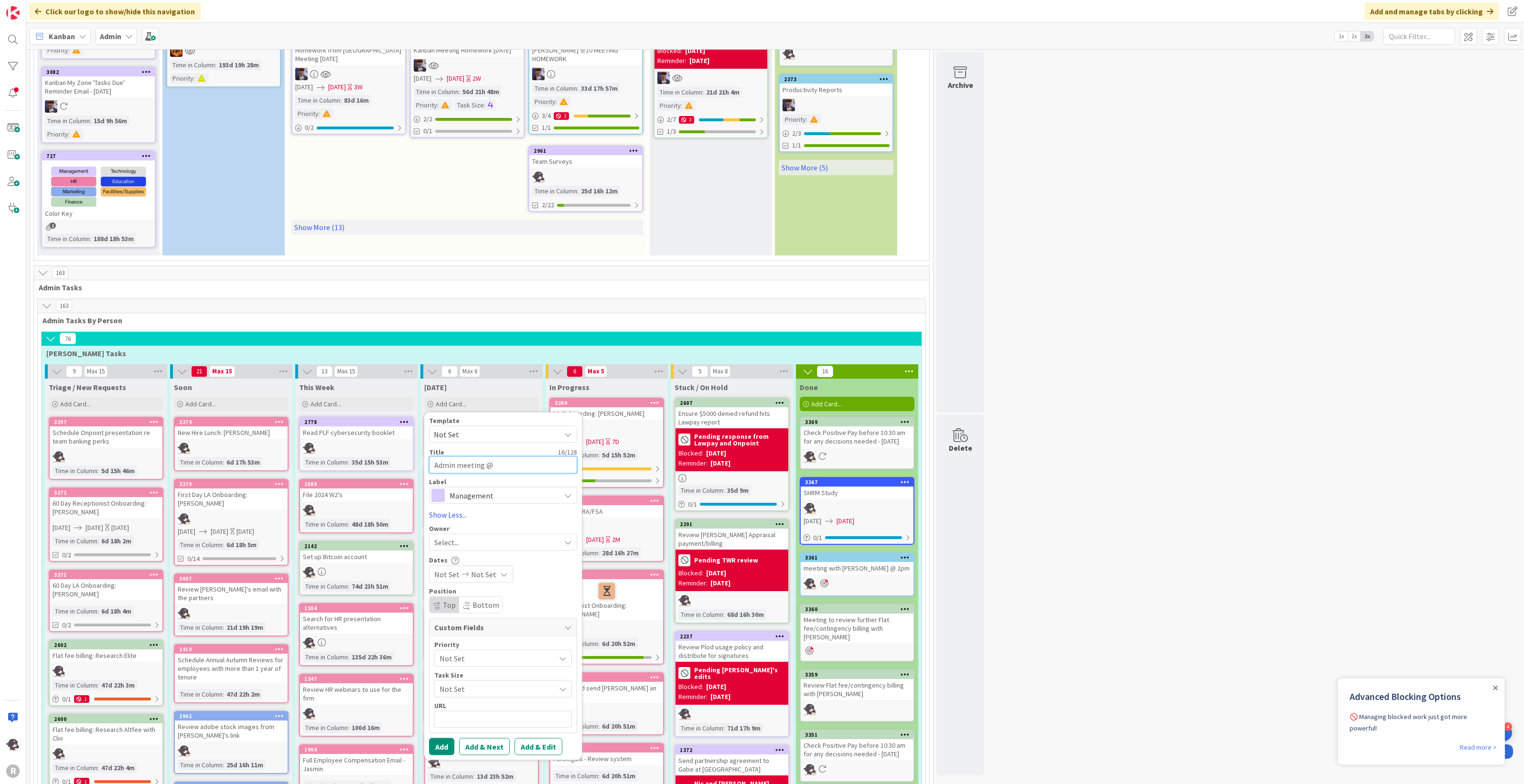
type textarea "x"
type textarea "Admin meeting @ 3"
type textarea "x"
type textarea "Admin meeting @ 3:"
type textarea "x"
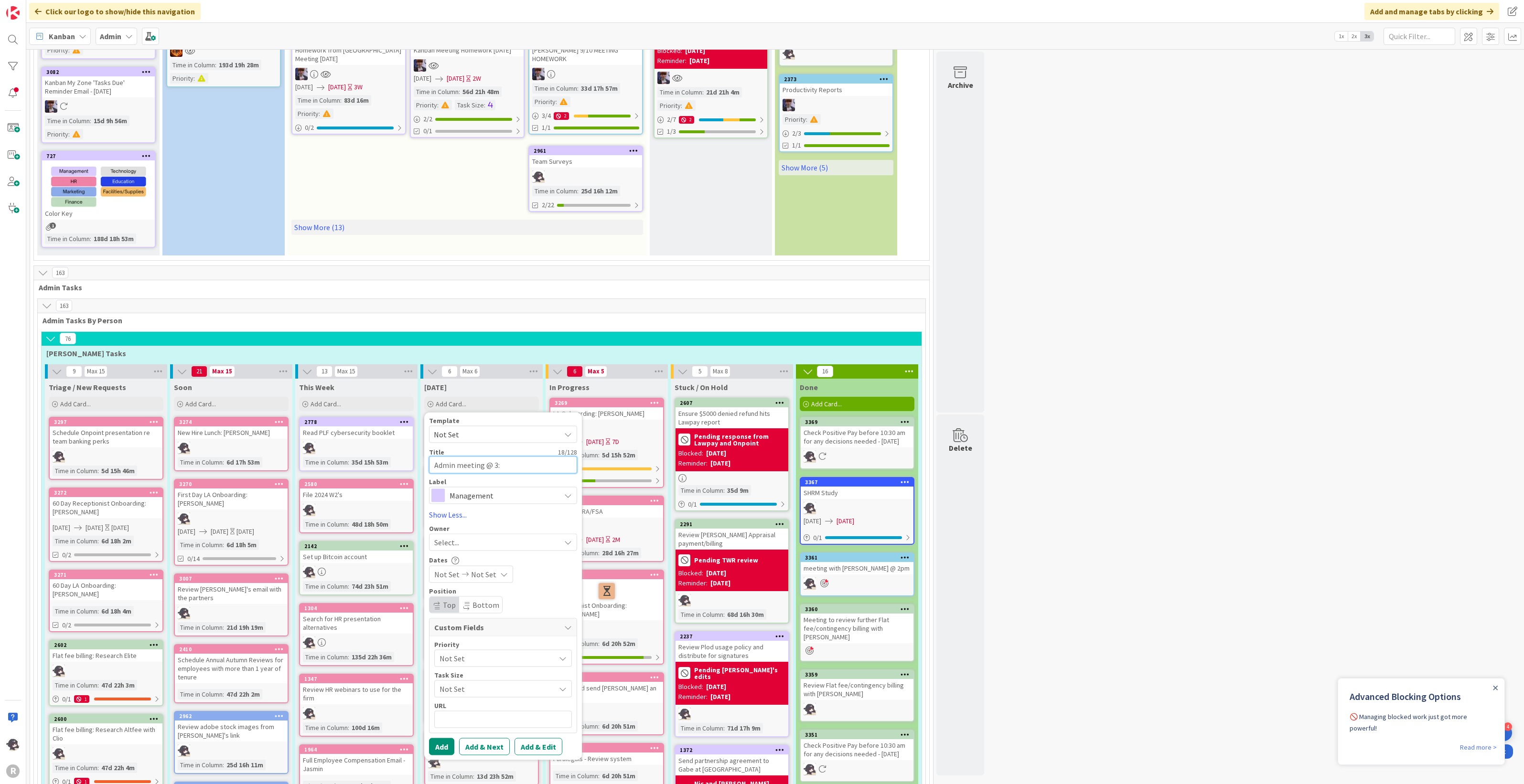
type textarea "Admin meeting @ 3:3"
type textarea "x"
type textarea "Admin meeting @ 3:30"
type textarea "x"
type textarea "Admin meeting @ 3:30"
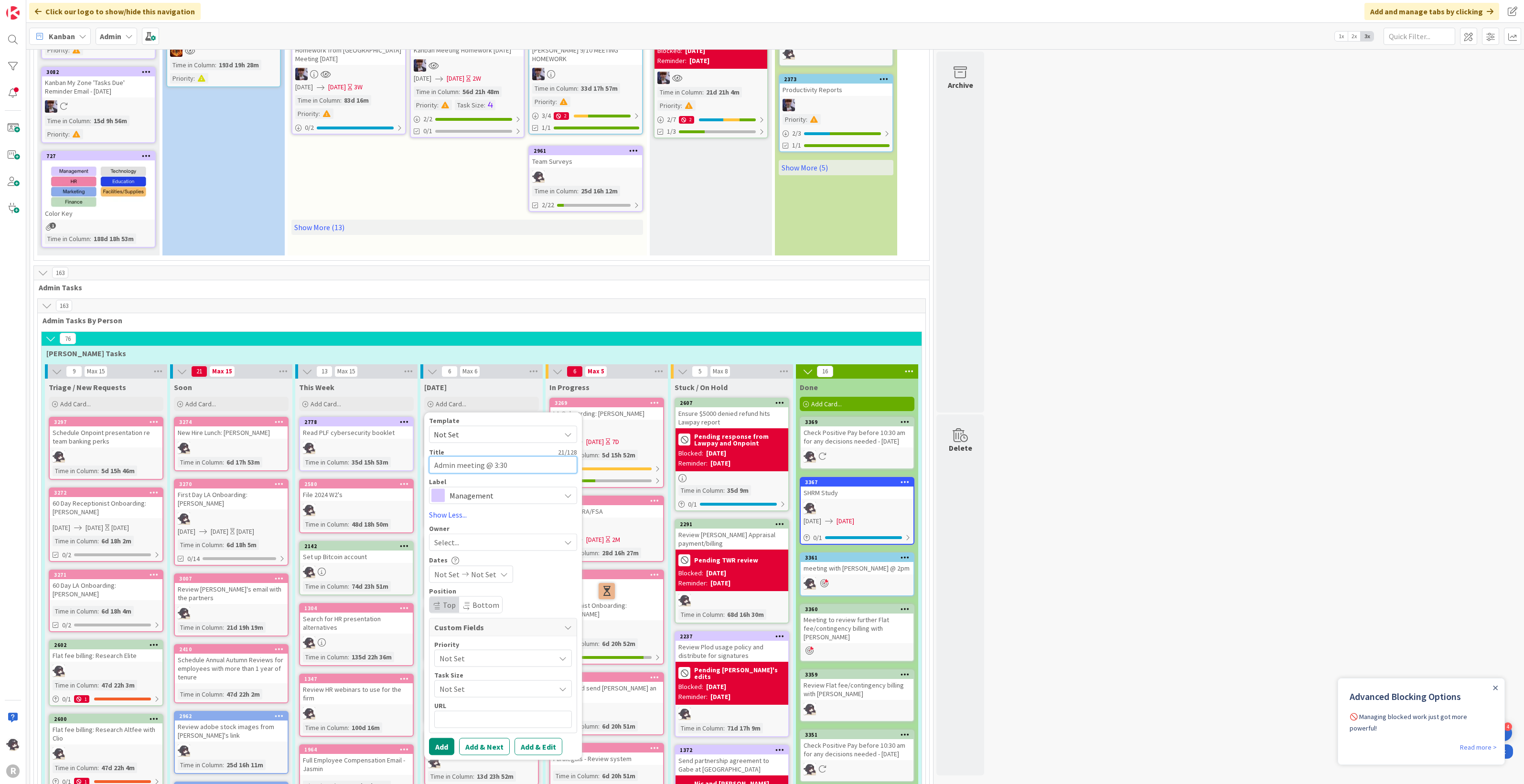
type textarea "x"
type textarea "Admin meeting @ 3:30 p"
type textarea "x"
type textarea "Admin meeting @ 3:30 pm"
click at [470, 537] on div "Select..." at bounding box center [497, 542] width 126 height 11
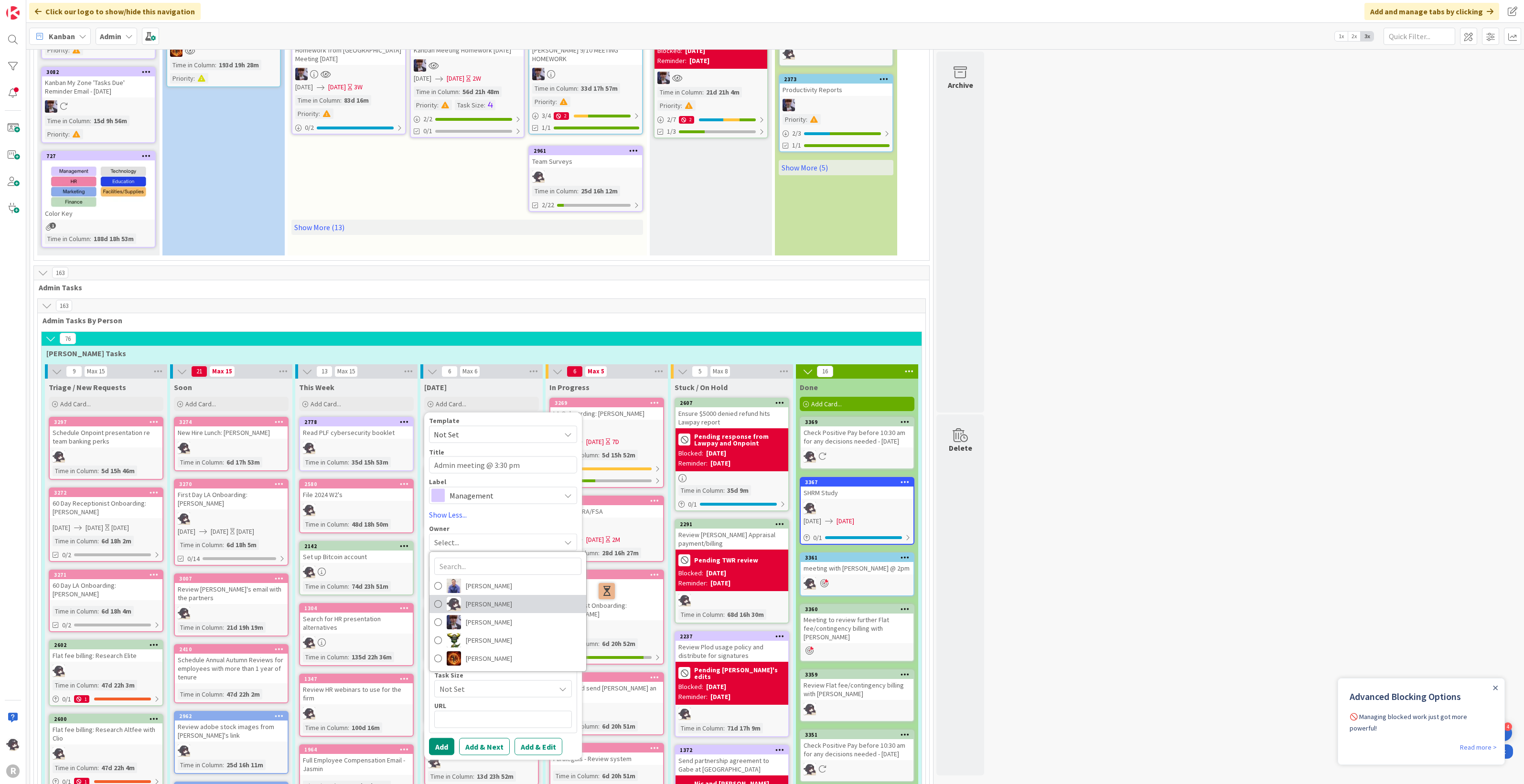
click at [464, 597] on link "[PERSON_NAME]" at bounding box center [508, 604] width 157 height 18
click at [441, 743] on button "Add" at bounding box center [441, 746] width 25 height 17
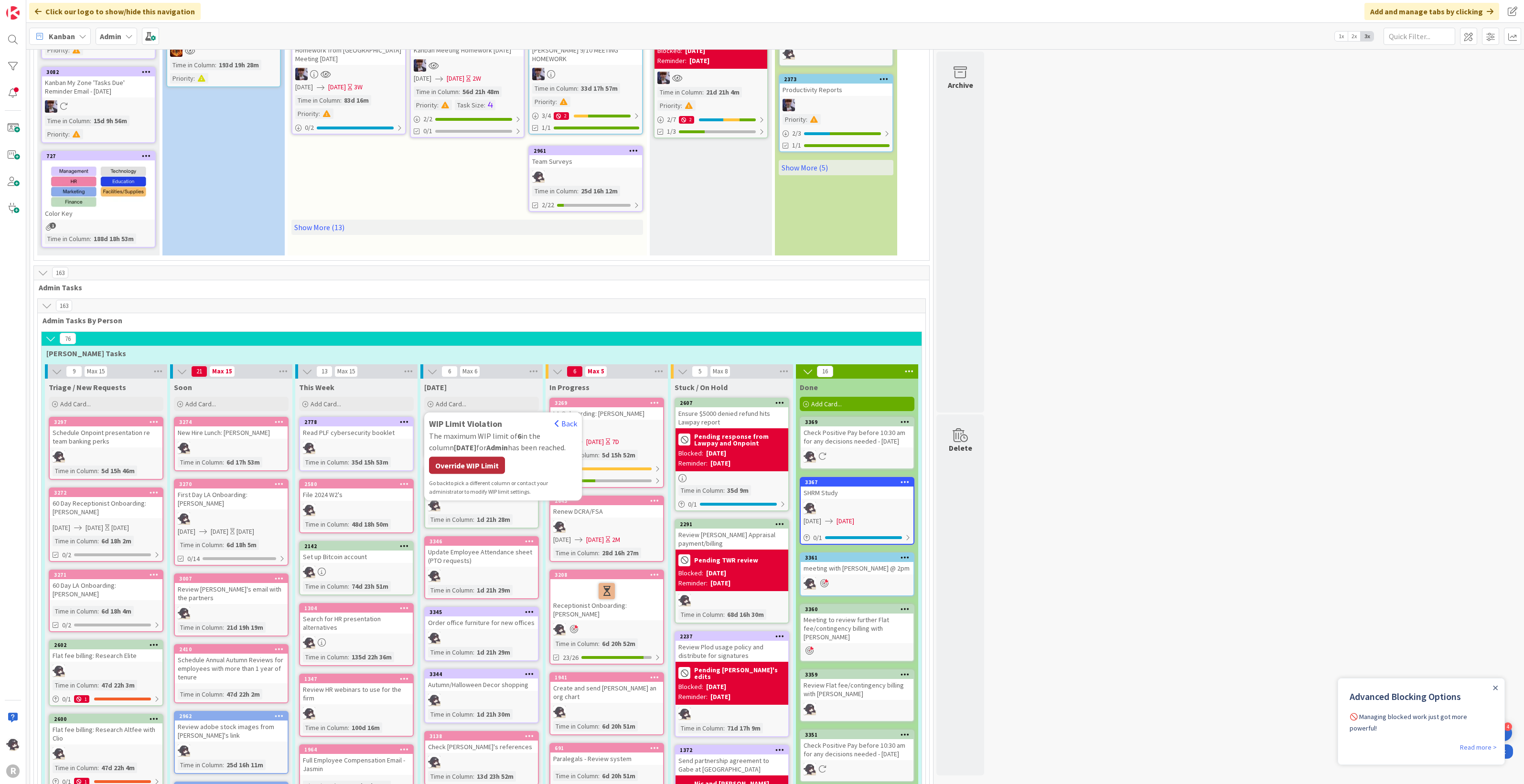
click at [473, 462] on div "Override WIP Limit" at bounding box center [467, 465] width 76 height 17
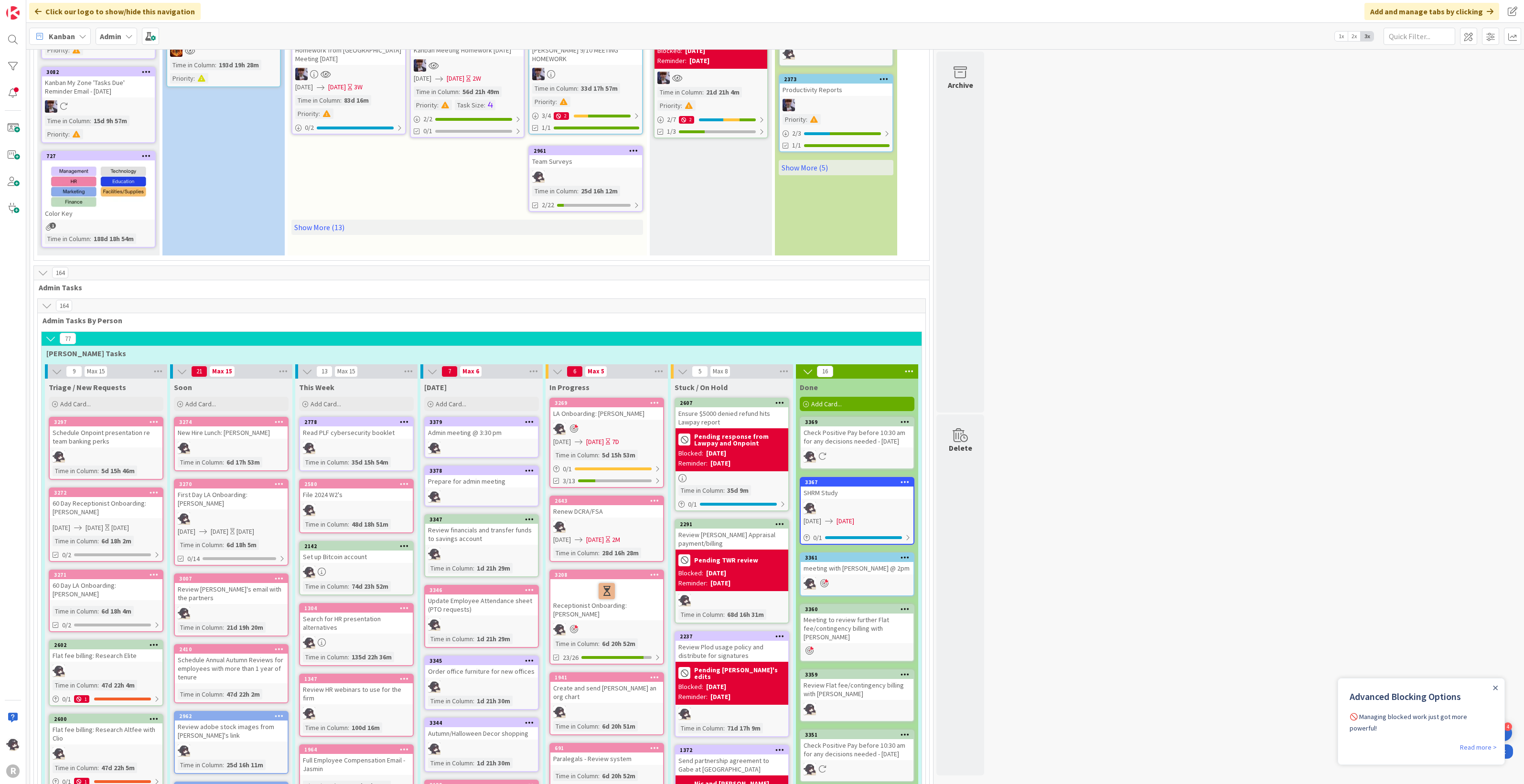
click at [529, 419] on icon at bounding box center [529, 421] width 9 height 7
click at [445, 582] on link "Add to Focus" at bounding box center [473, 589] width 129 height 14
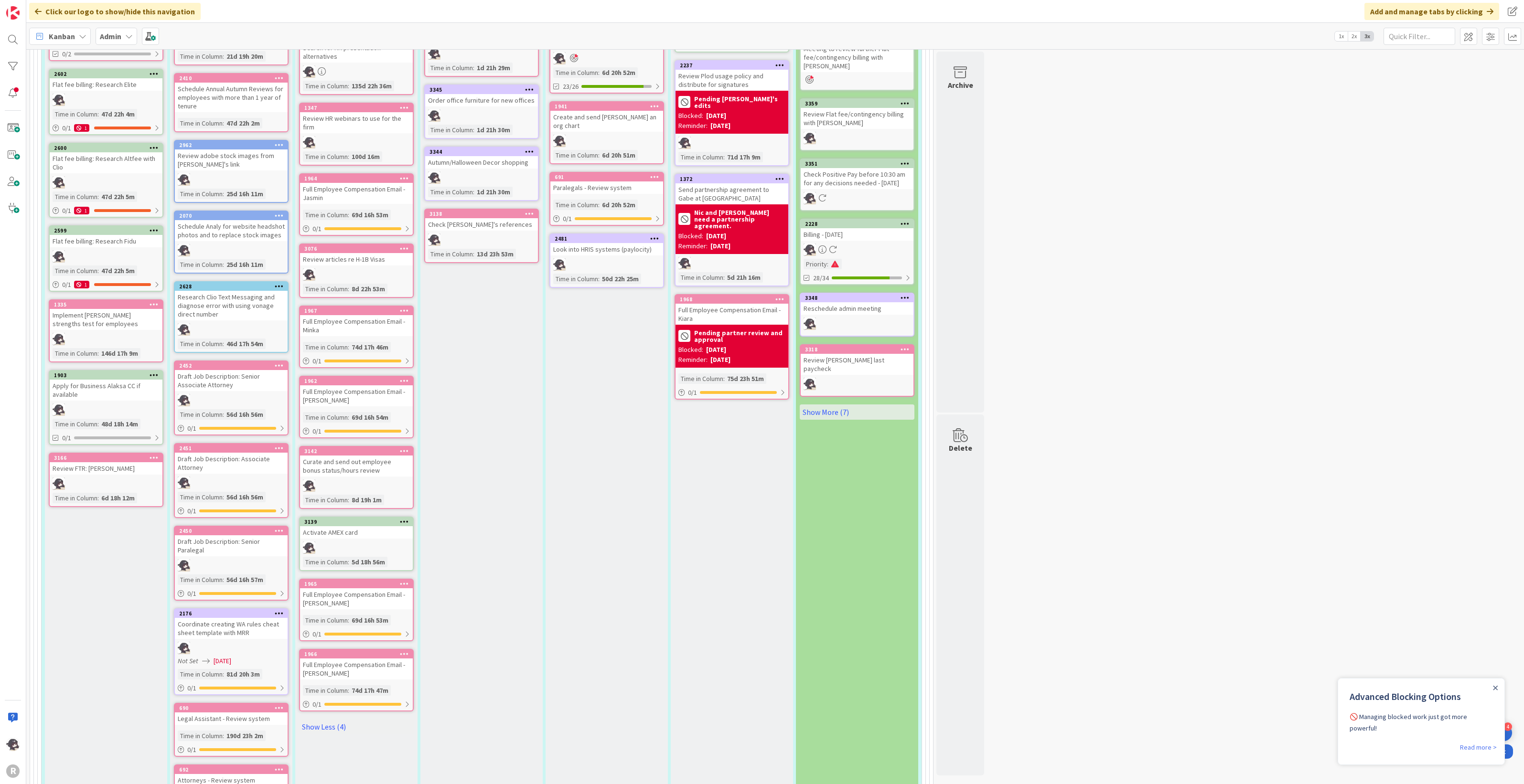
scroll to position [835, 0]
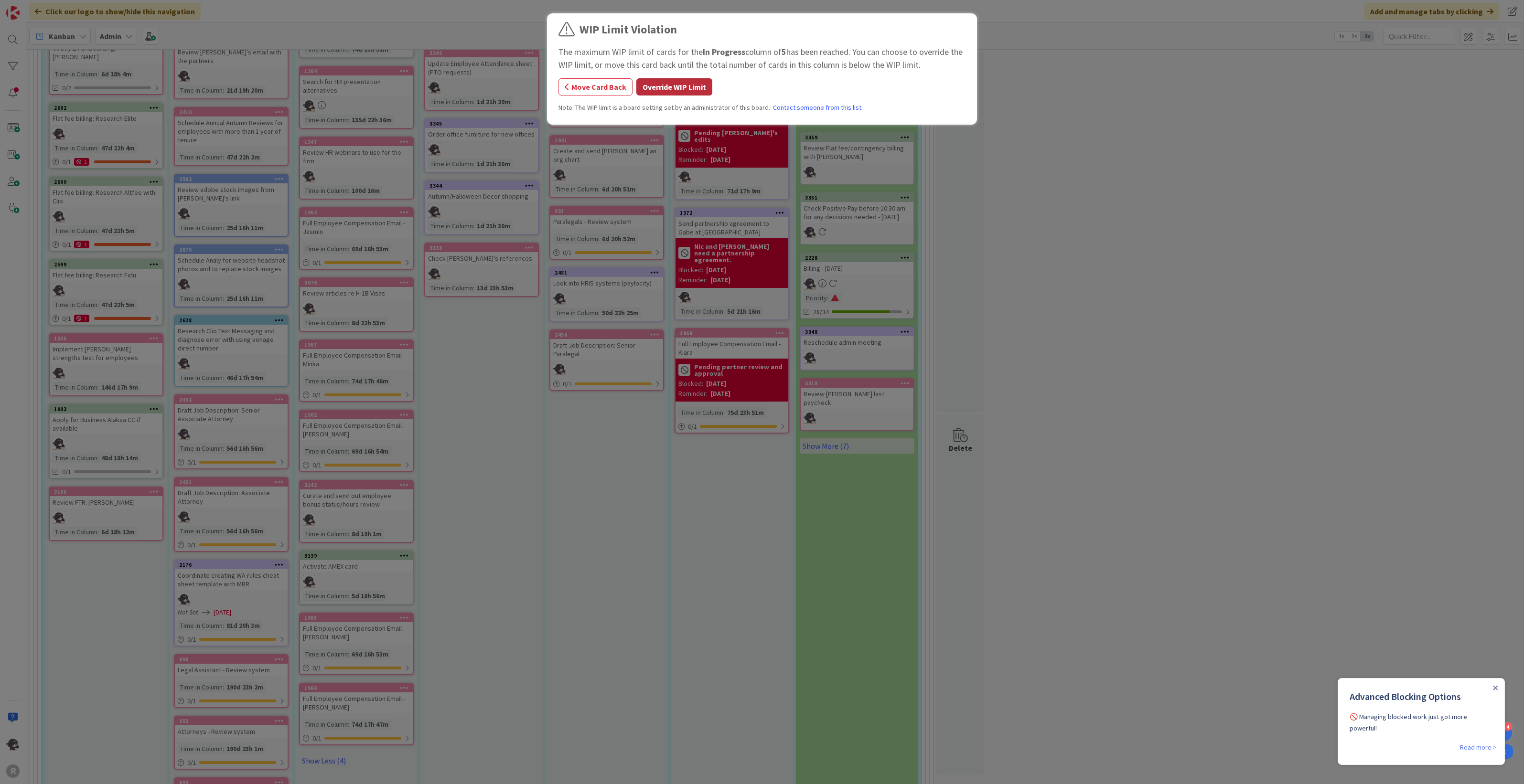
click at [691, 91] on button "Override WIP Limit" at bounding box center [674, 86] width 76 height 17
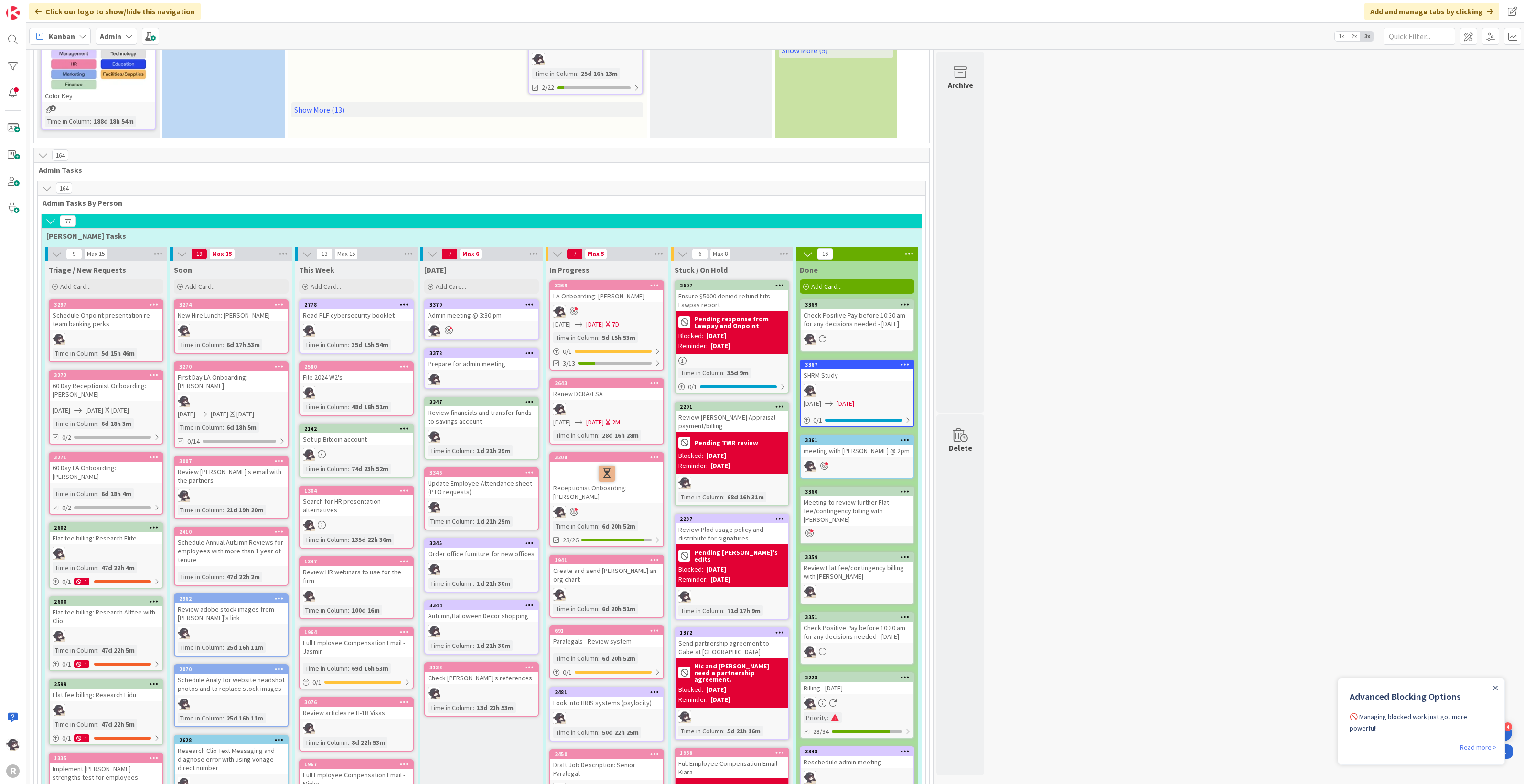
scroll to position [397, 0]
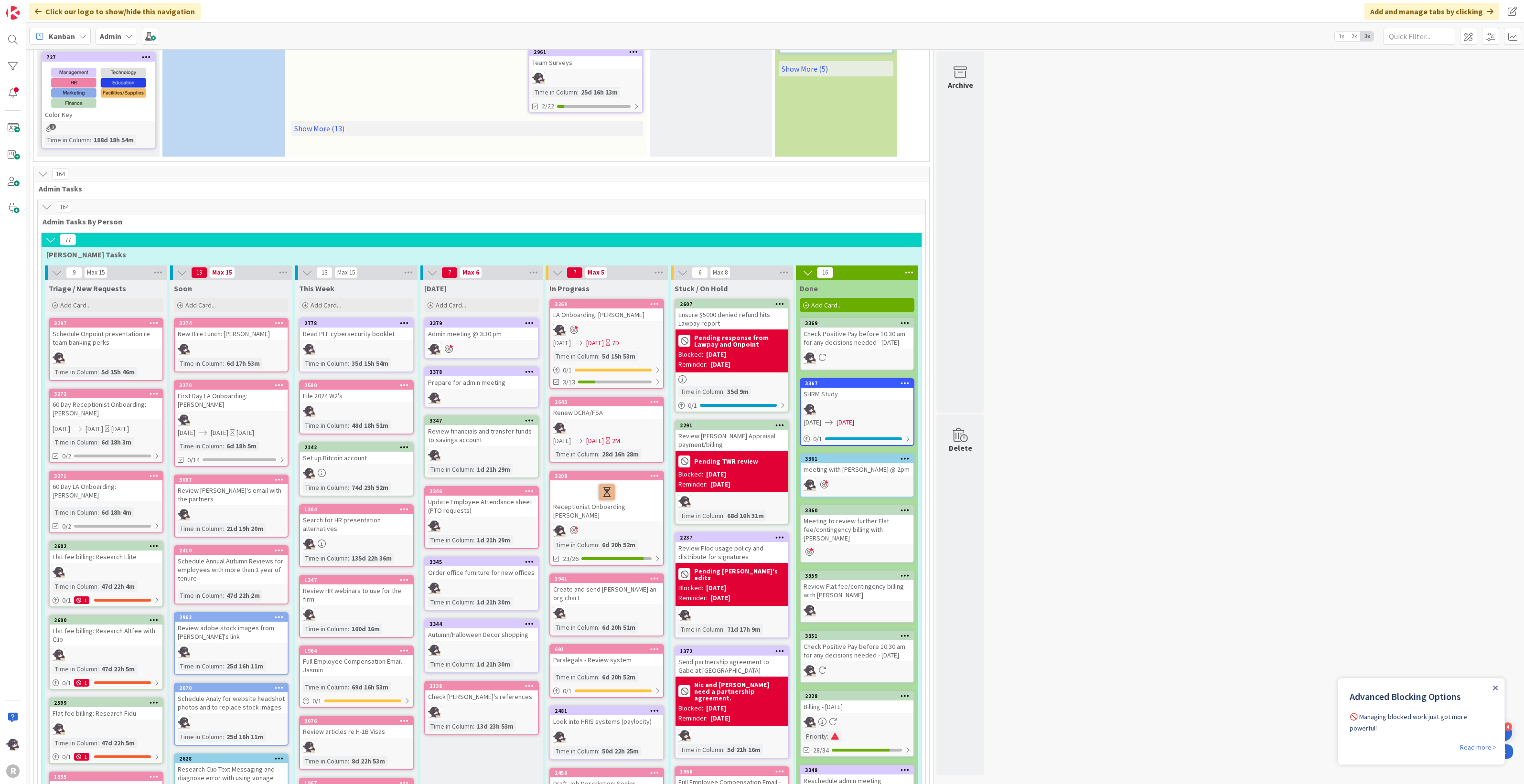
click at [1496, 686] on icon "Close Announcement" at bounding box center [1496, 688] width 5 height 5
click at [77, 44] on div "Kanban Admin 1x 2x 3x" at bounding box center [775, 36] width 1498 height 26
click at [77, 40] on div "Kanban" at bounding box center [60, 36] width 62 height 17
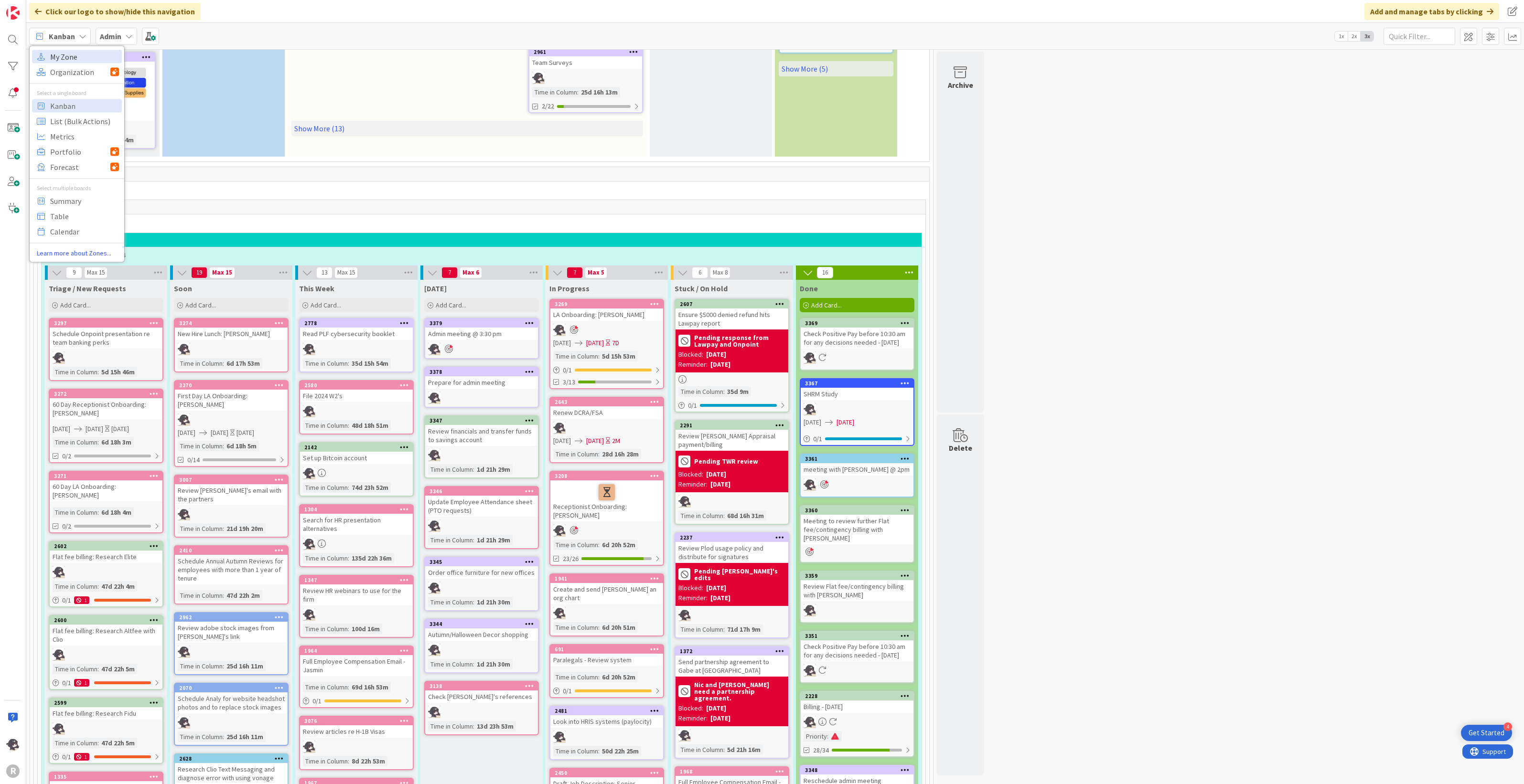
click at [74, 56] on span "My Zone" at bounding box center [85, 56] width 69 height 14
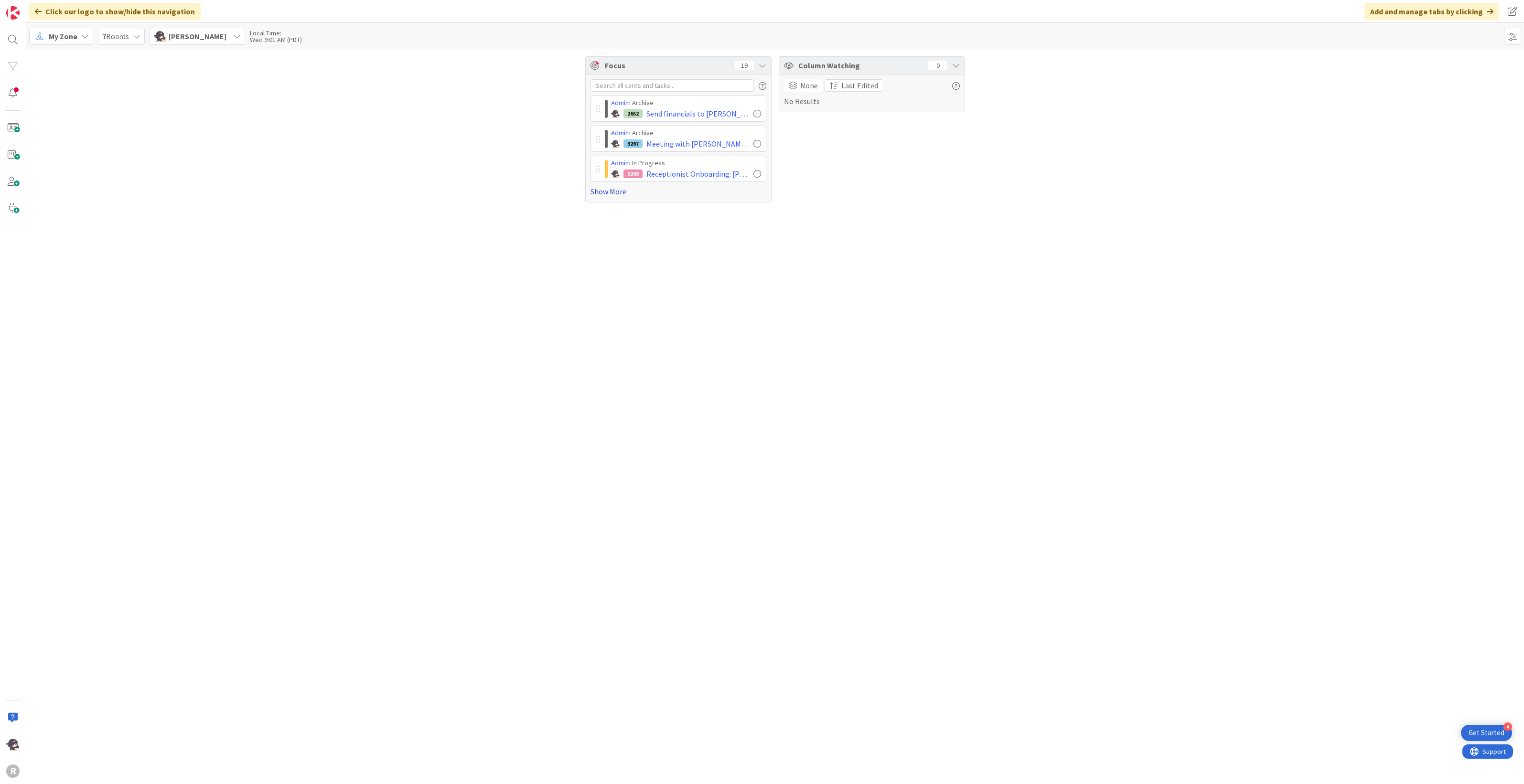
click at [616, 195] on link "Show More" at bounding box center [678, 191] width 176 height 11
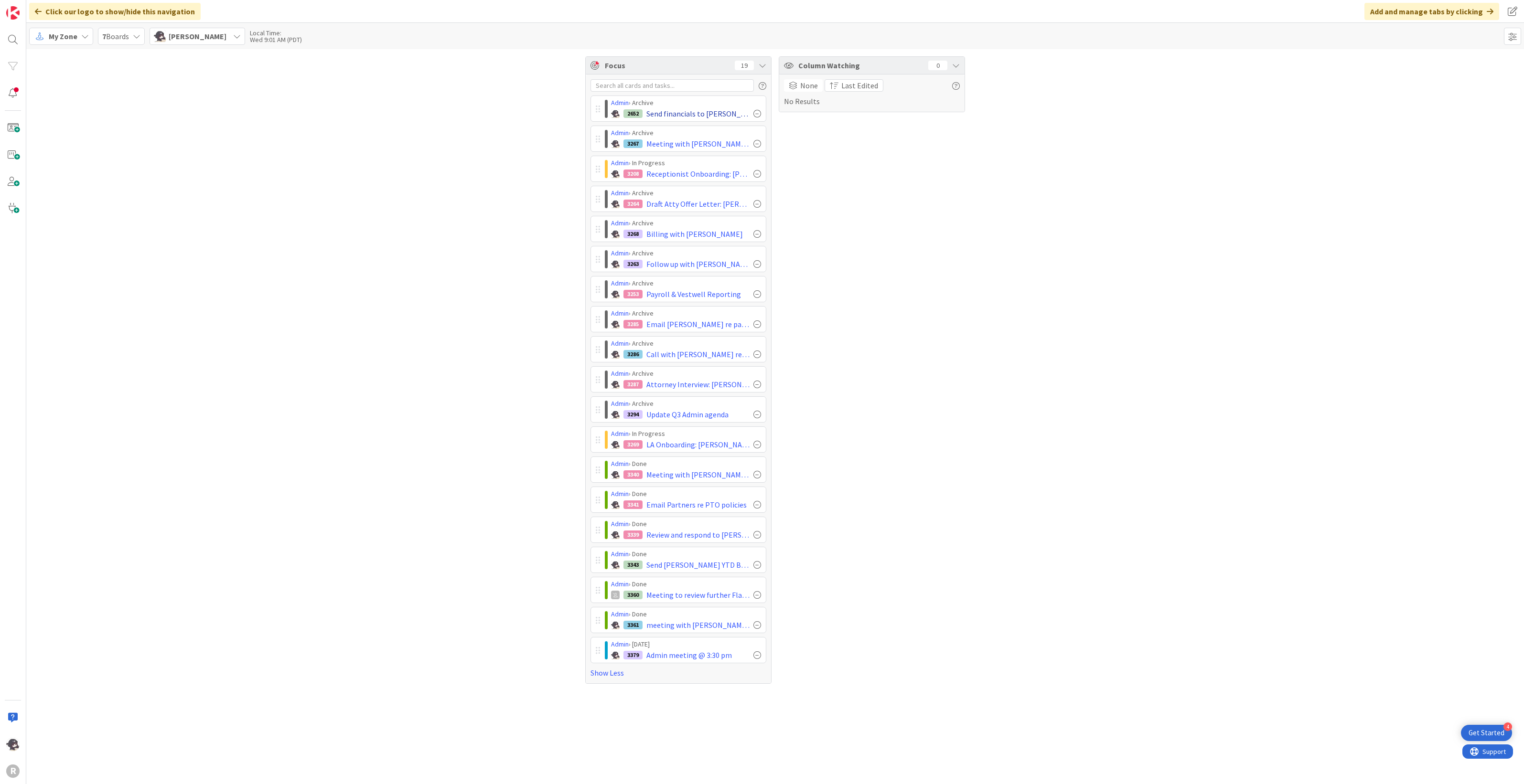
click at [756, 111] on div at bounding box center [757, 114] width 8 height 8
click at [758, 171] on div at bounding box center [757, 173] width 8 height 8
click at [760, 173] on div at bounding box center [757, 173] width 8 height 8
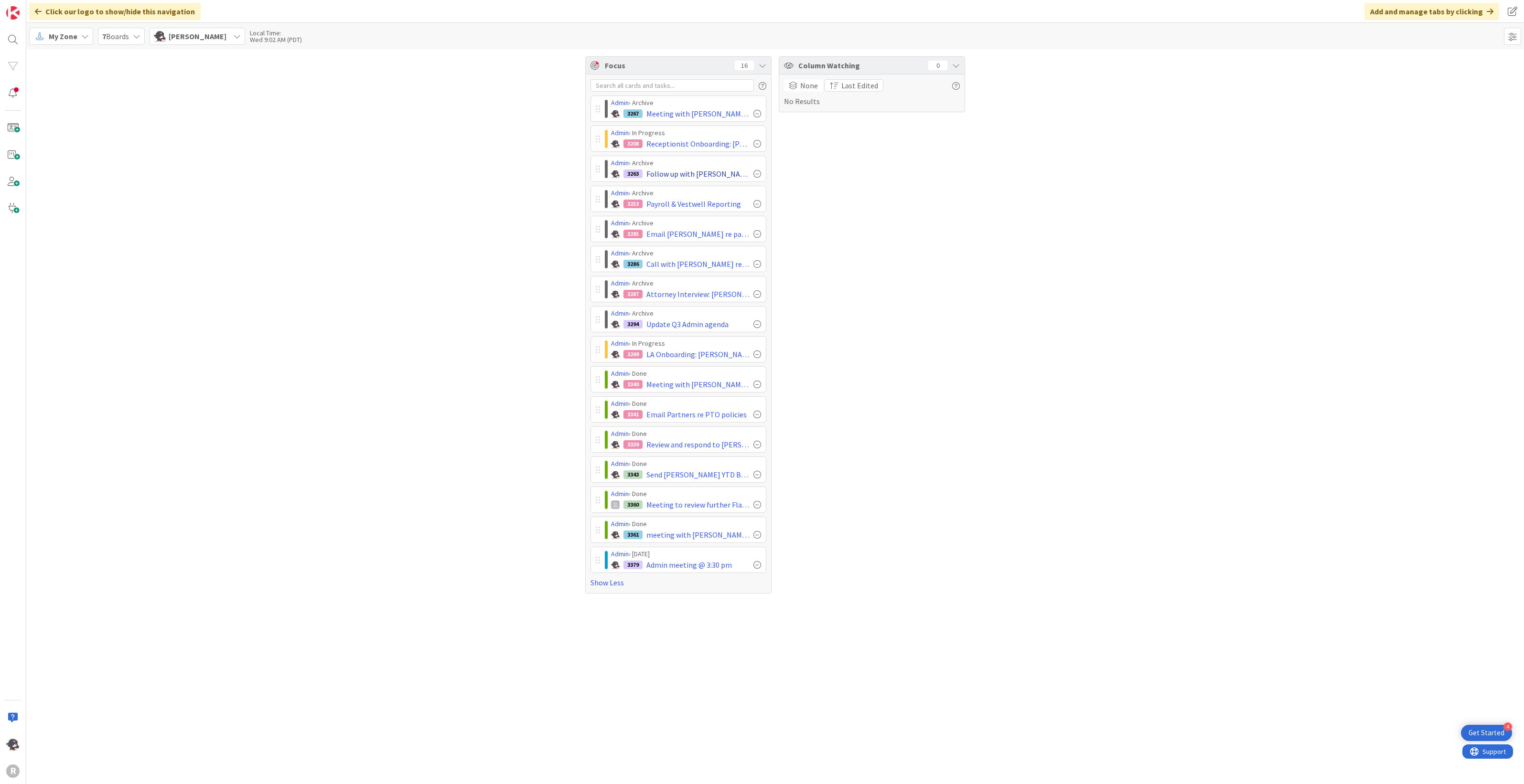
click at [756, 171] on div at bounding box center [757, 173] width 8 height 8
click at [758, 173] on div at bounding box center [757, 173] width 8 height 8
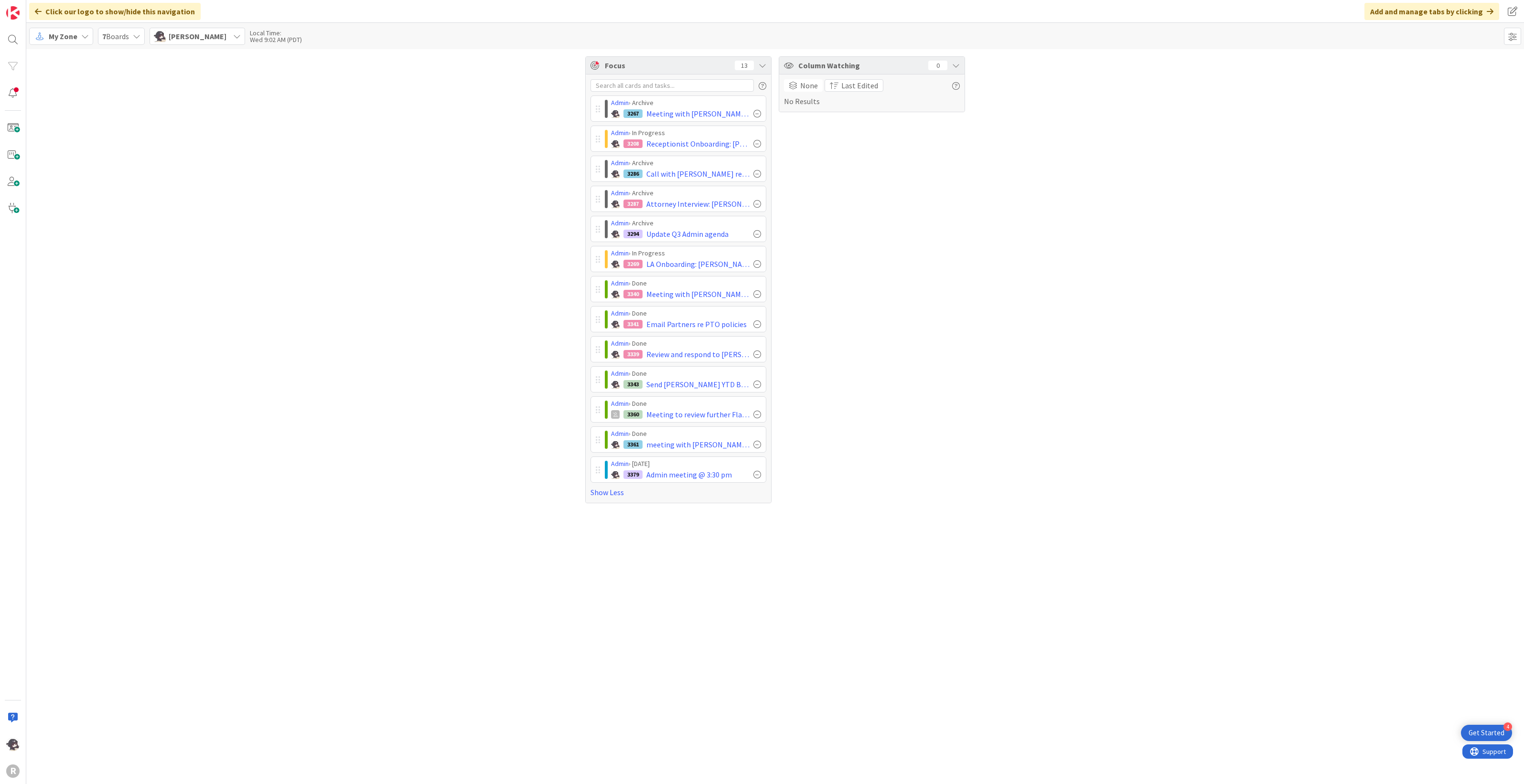
click at [758, 173] on div at bounding box center [757, 173] width 8 height 8
click at [758, 173] on div at bounding box center [757, 173] width 8 height 8
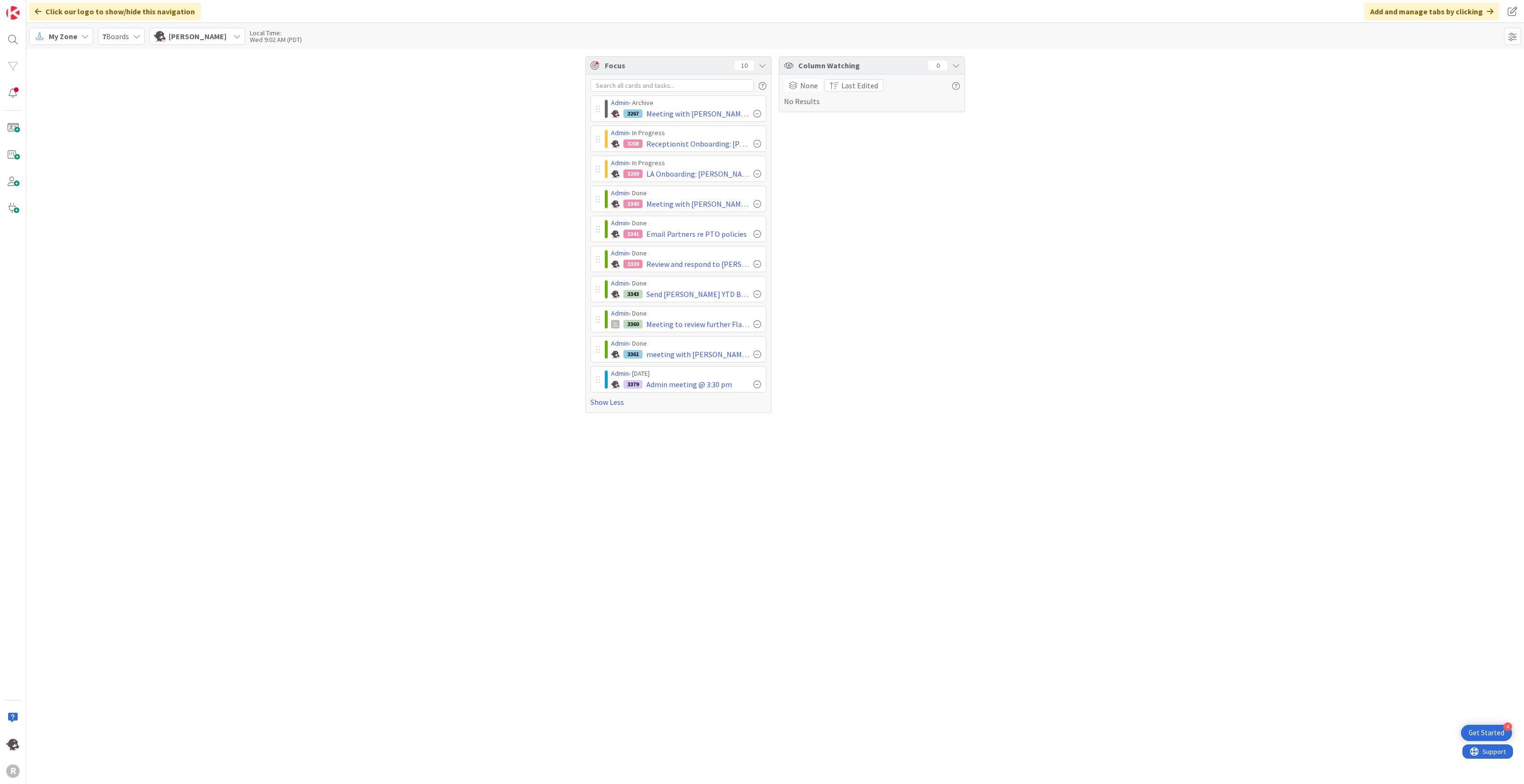
click at [67, 39] on span "My Zone" at bounding box center [63, 36] width 28 height 11
click at [438, 166] on div "Focus 10 Admin › Archive 3267 Meeting with John Grant @ 2 pm Admin › In Progres…" at bounding box center [775, 234] width 1498 height 371
click at [758, 204] on div at bounding box center [757, 203] width 8 height 8
click at [760, 203] on div at bounding box center [757, 203] width 8 height 8
click at [758, 205] on div at bounding box center [757, 203] width 8 height 8
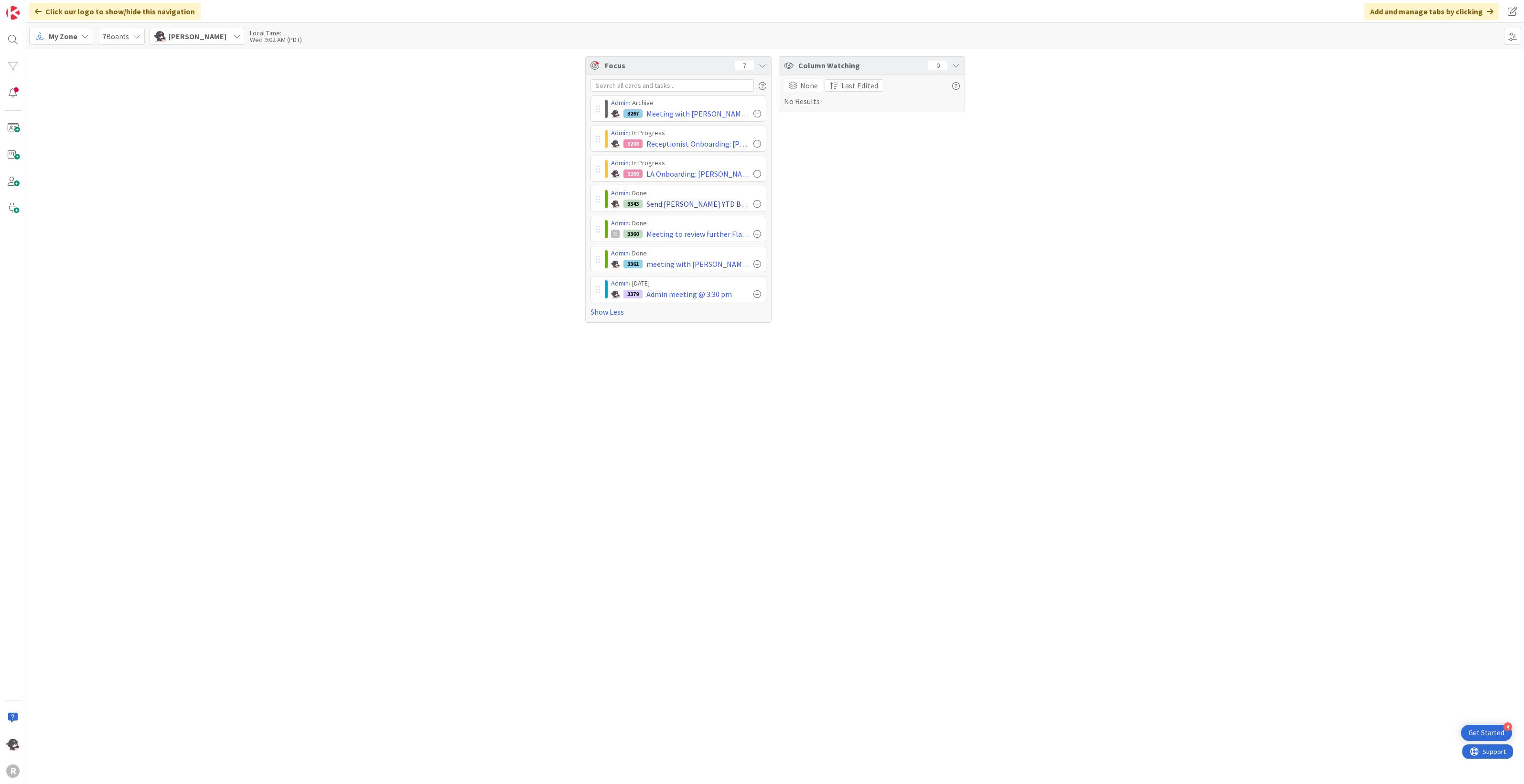
click at [758, 204] on div at bounding box center [757, 203] width 8 height 8
click at [73, 39] on span "My Zone" at bounding box center [63, 36] width 28 height 11
click at [71, 106] on span "Kanban" at bounding box center [85, 105] width 69 height 14
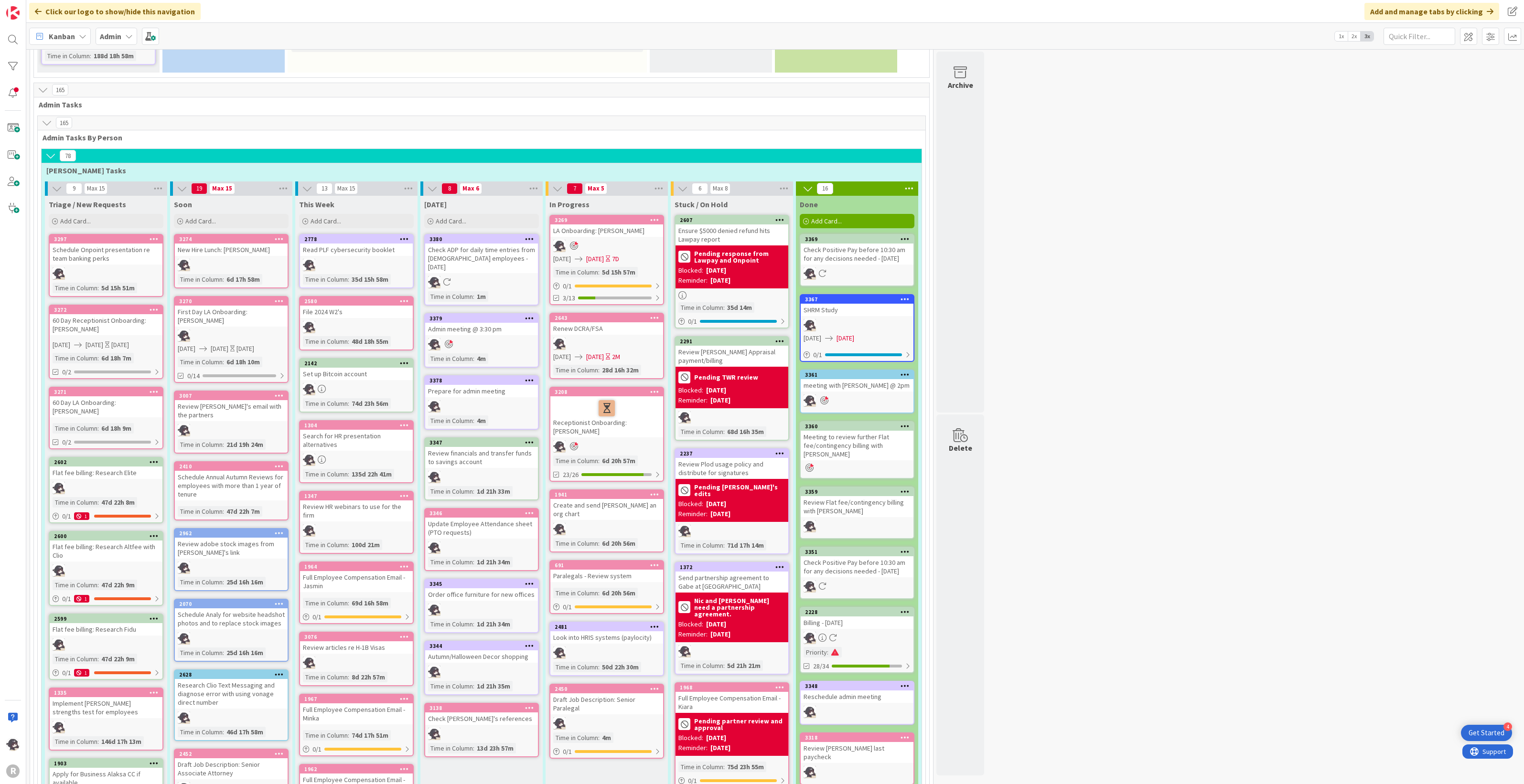
scroll to position [358, 0]
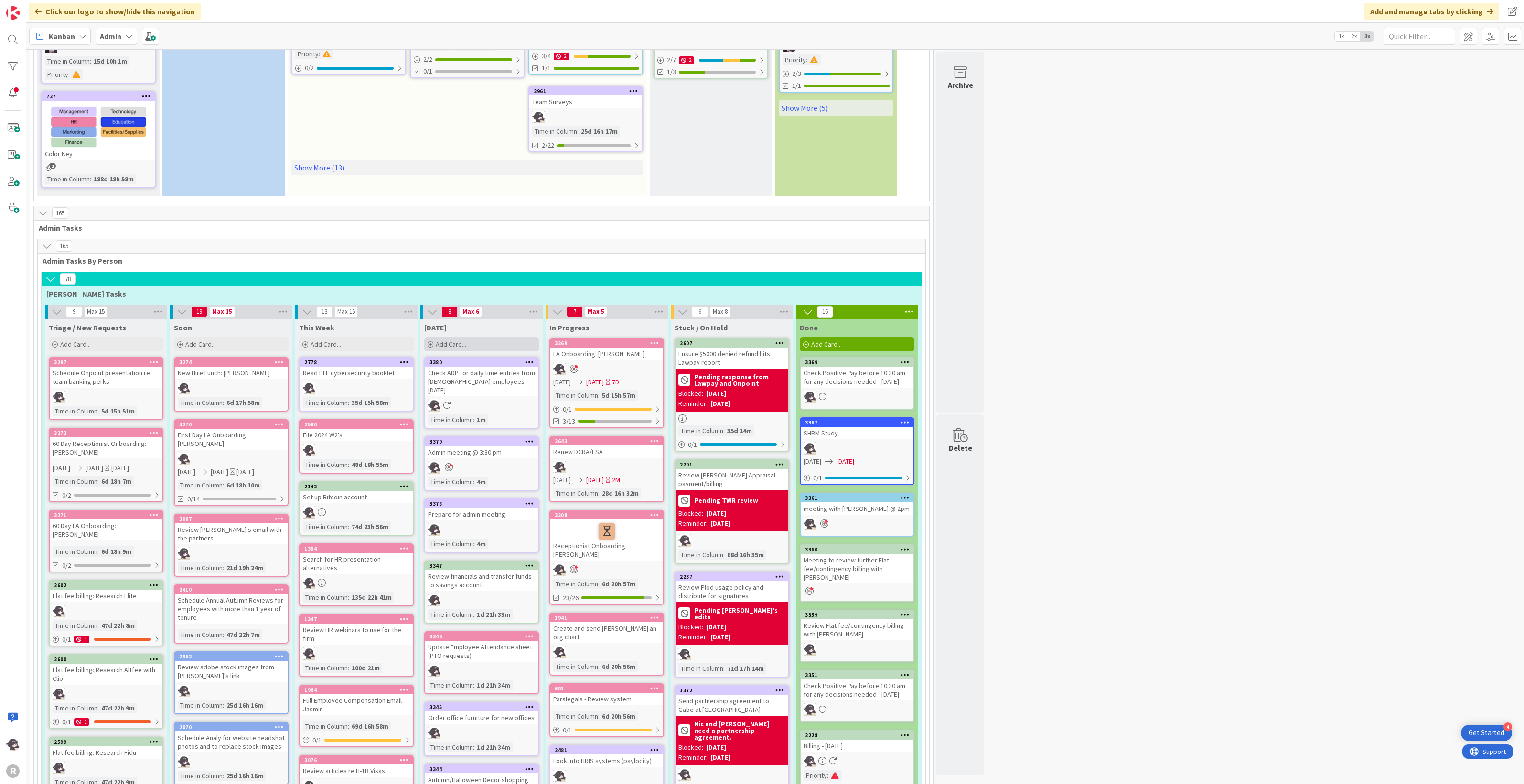
click at [465, 343] on span "Add Card..." at bounding box center [451, 344] width 31 height 9
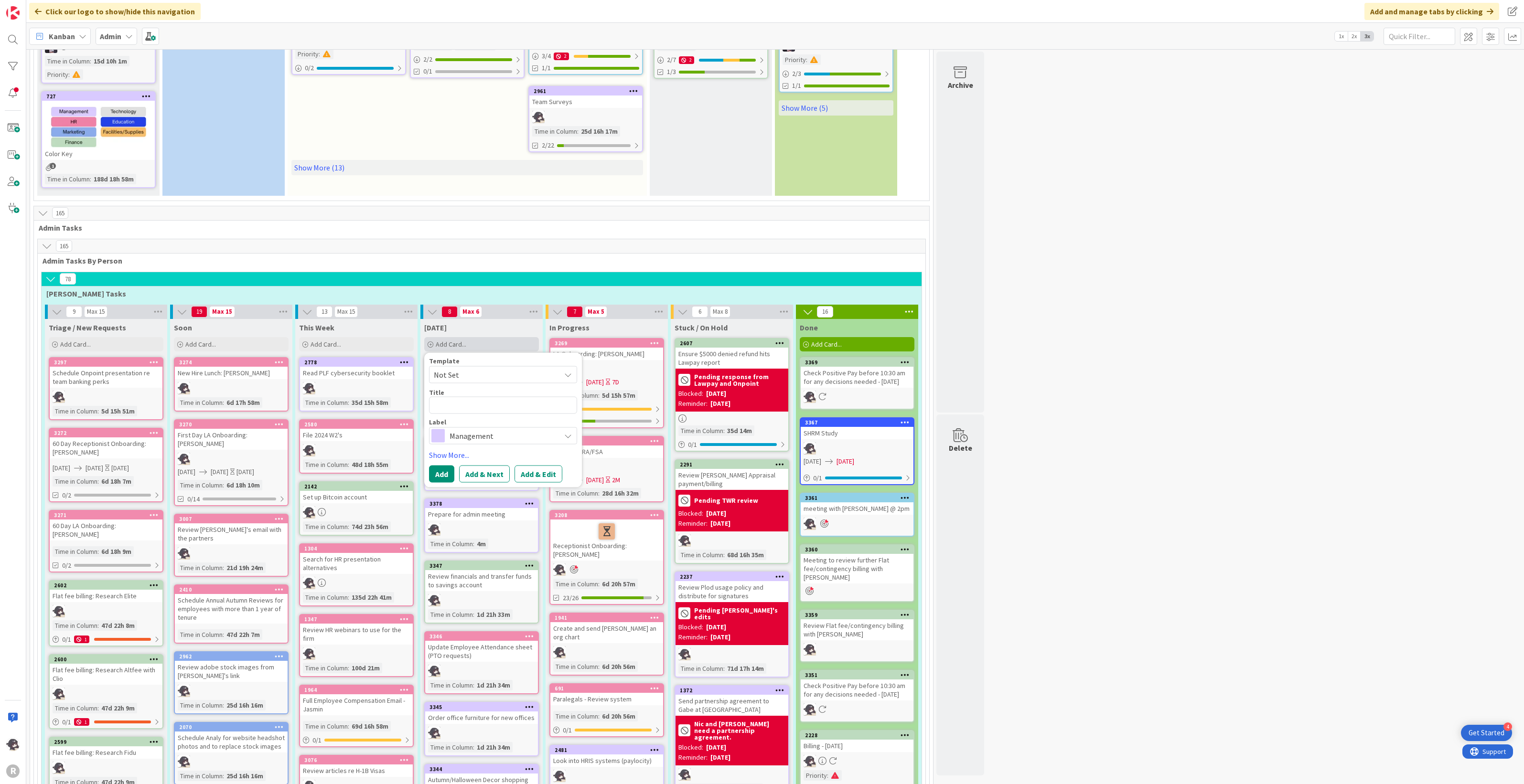
type textarea "x"
type textarea "C"
type textarea "x"
type textarea "Ca"
type textarea "x"
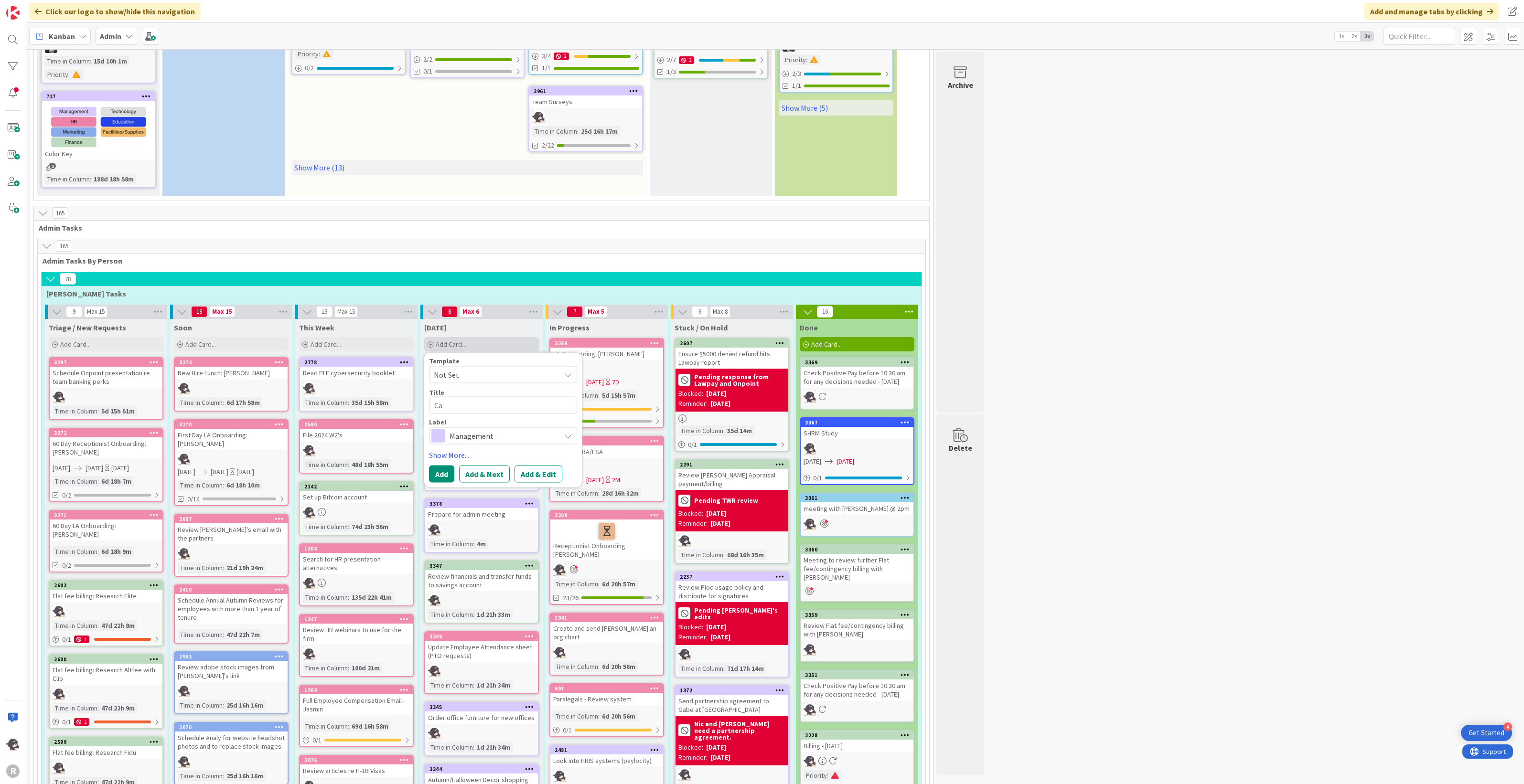
type textarea "Cal"
type textarea "x"
type textarea "Call"
type textarea "x"
type textarea "Call"
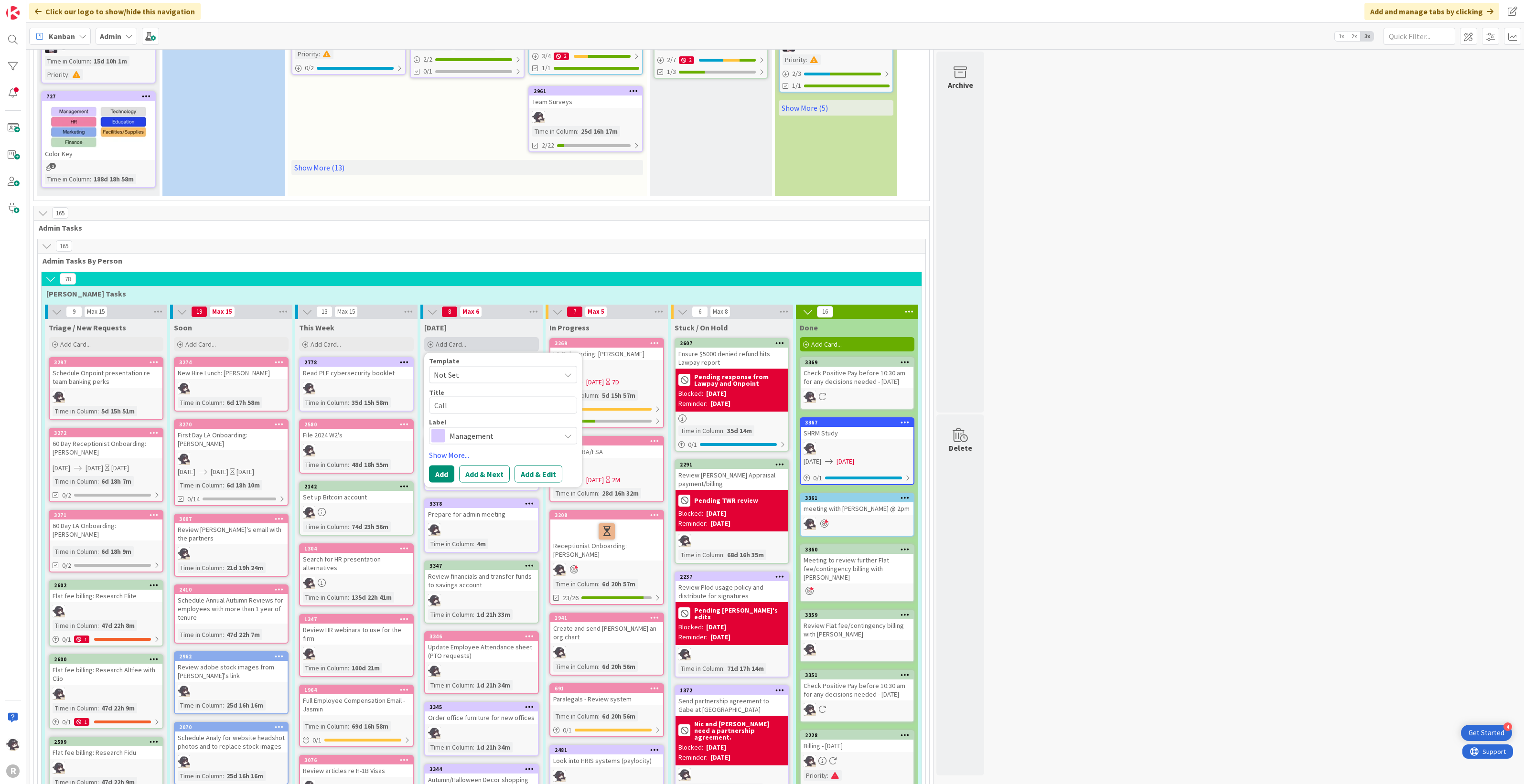
type textarea "x"
type textarea "Call w"
type textarea "x"
type textarea "Call wit"
type textarea "x"
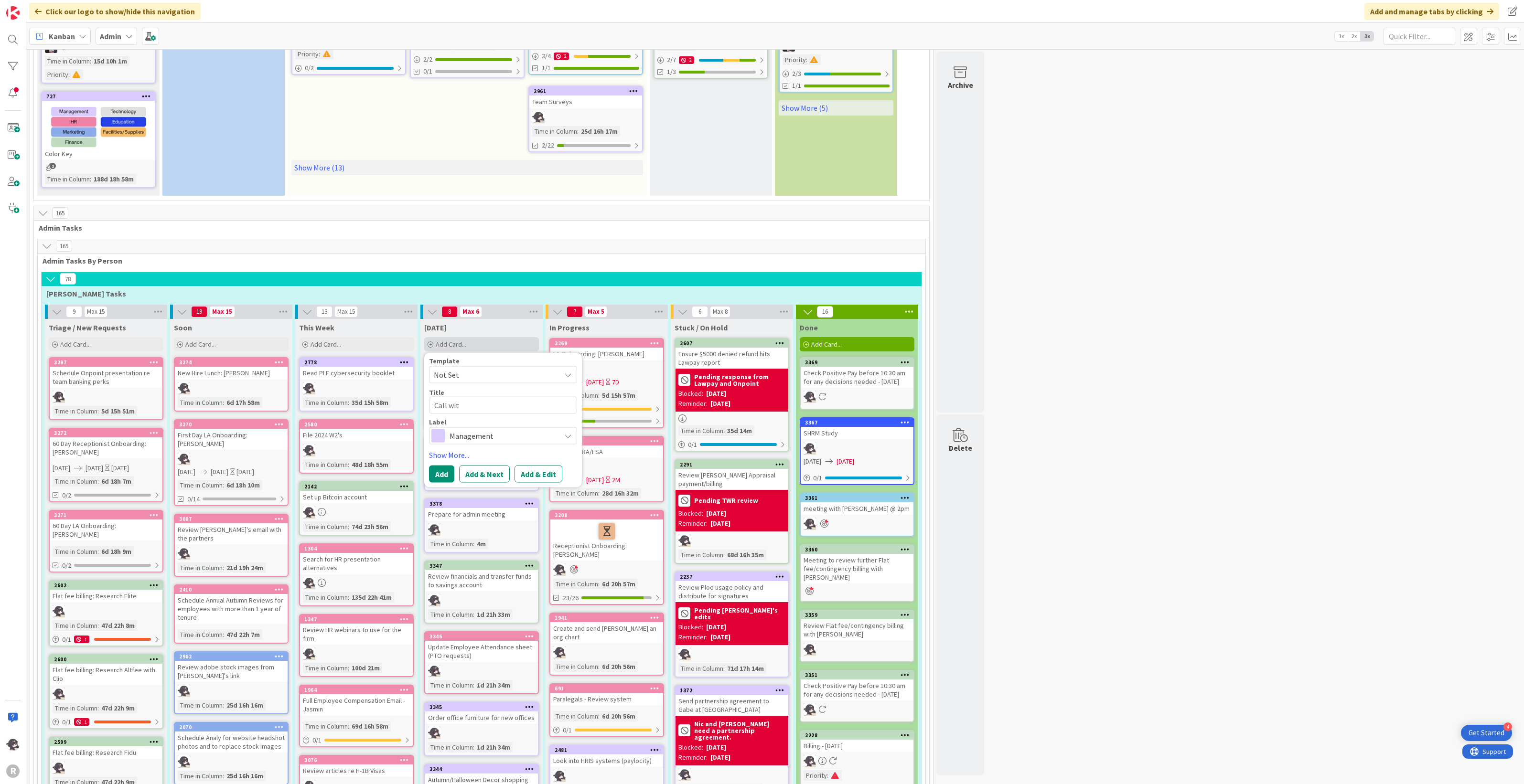
type textarea "Call with"
type textarea "x"
type textarea "Call with"
type textarea "x"
type textarea "Call with I"
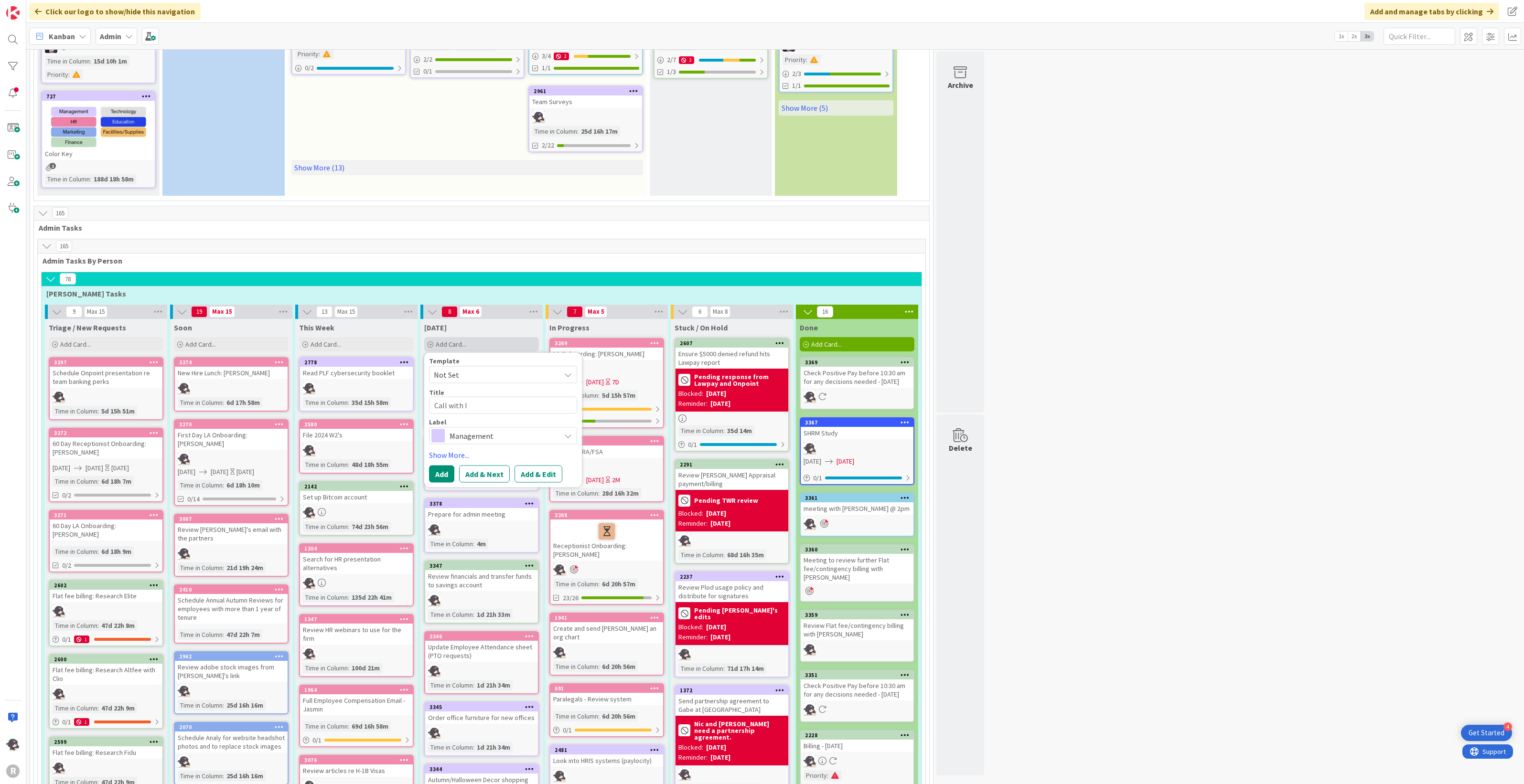
type textarea "x"
type textarea "Call with IT"
type textarea "x"
type textarea "Call with IT"
type textarea "x"
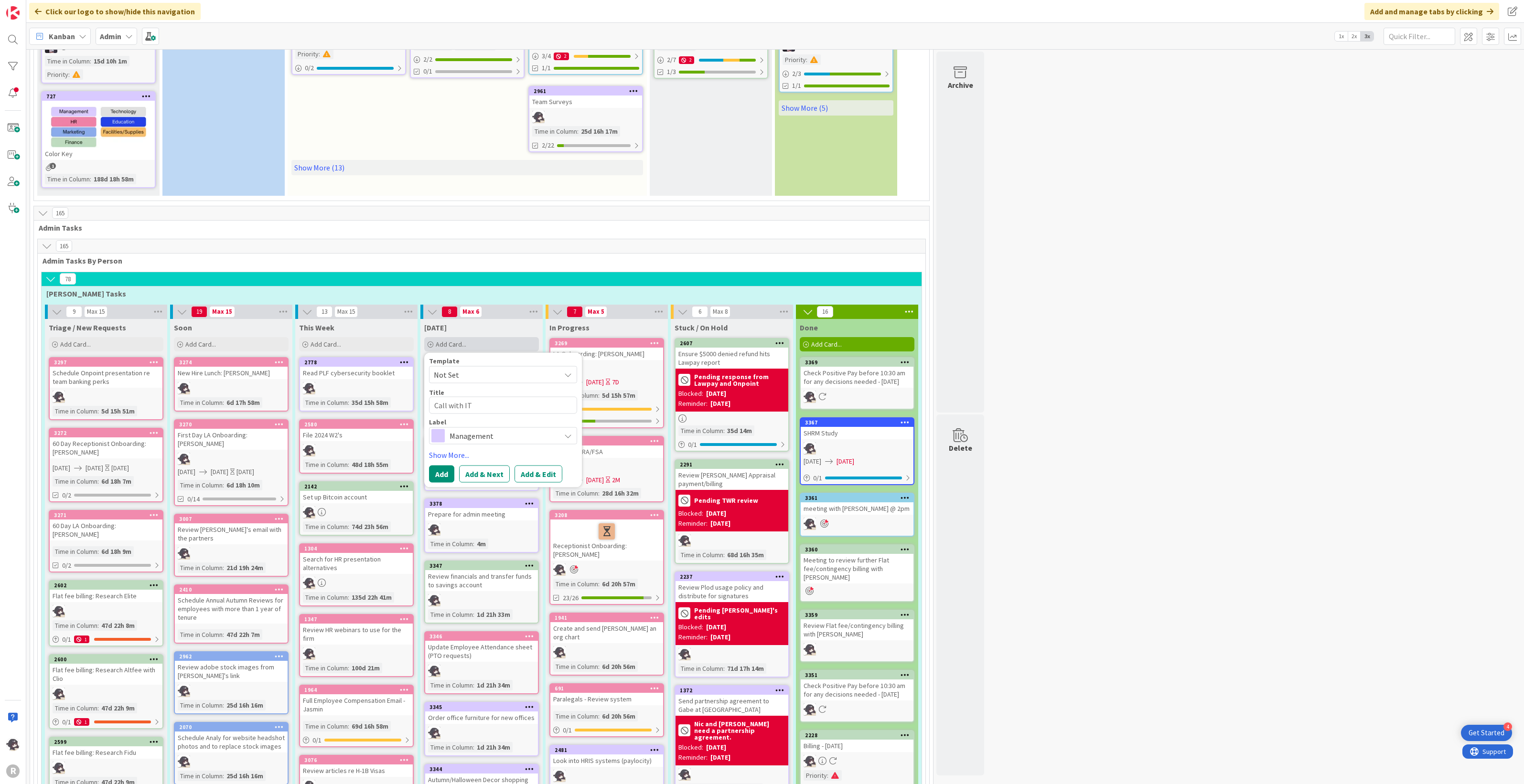
type textarea "Call with IT"
type textarea "x"
type textarea "Call with I"
type textarea "x"
type textarea "Call with"
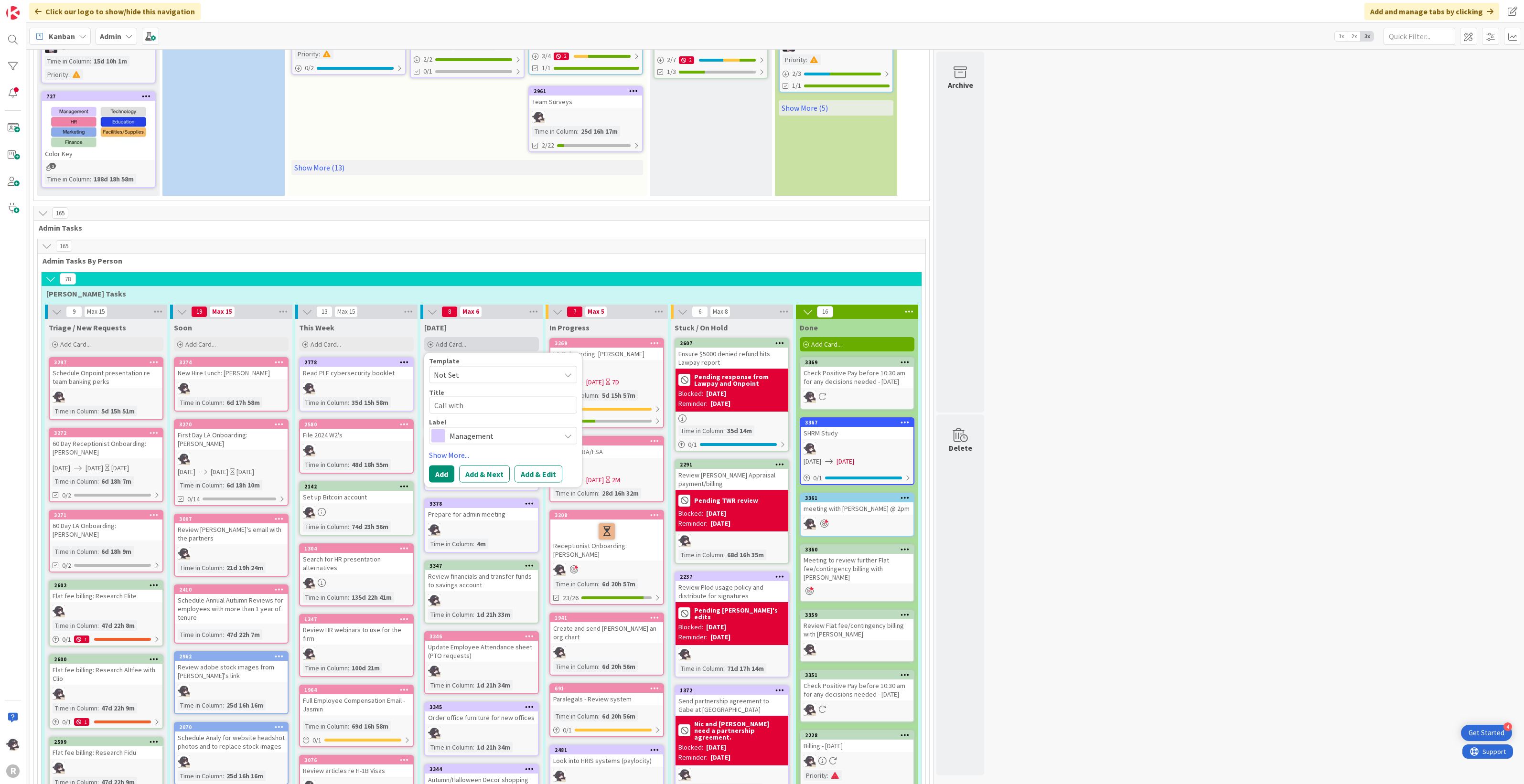
type textarea "x"
type textarea "Call with M"
type textarea "x"
type textarea "Call with Mar"
type textarea "x"
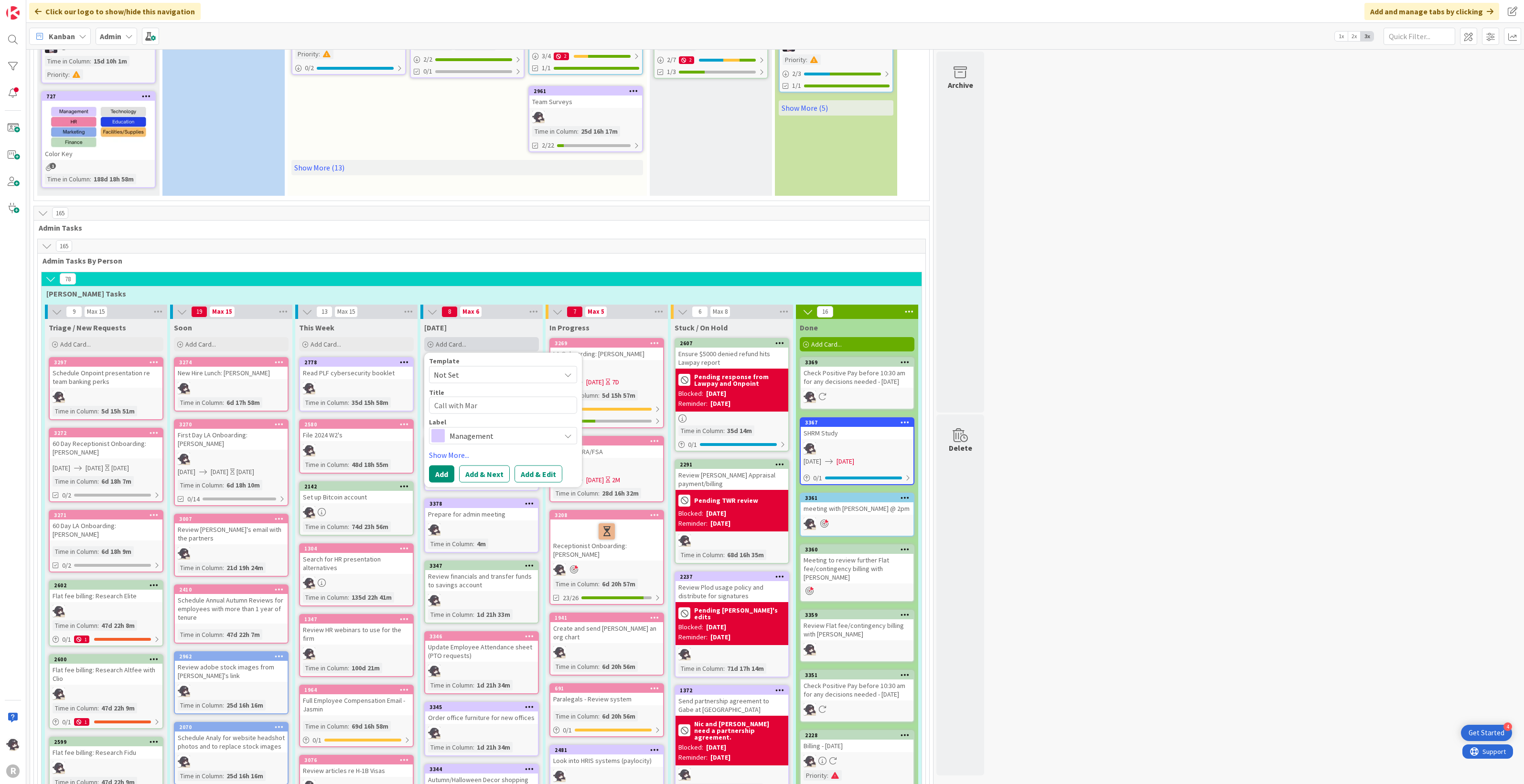
type textarea "Call with Mart"
type textarea "x"
type textarea "Call with Marti"
type textarea "x"
type textarea "Call with Martin"
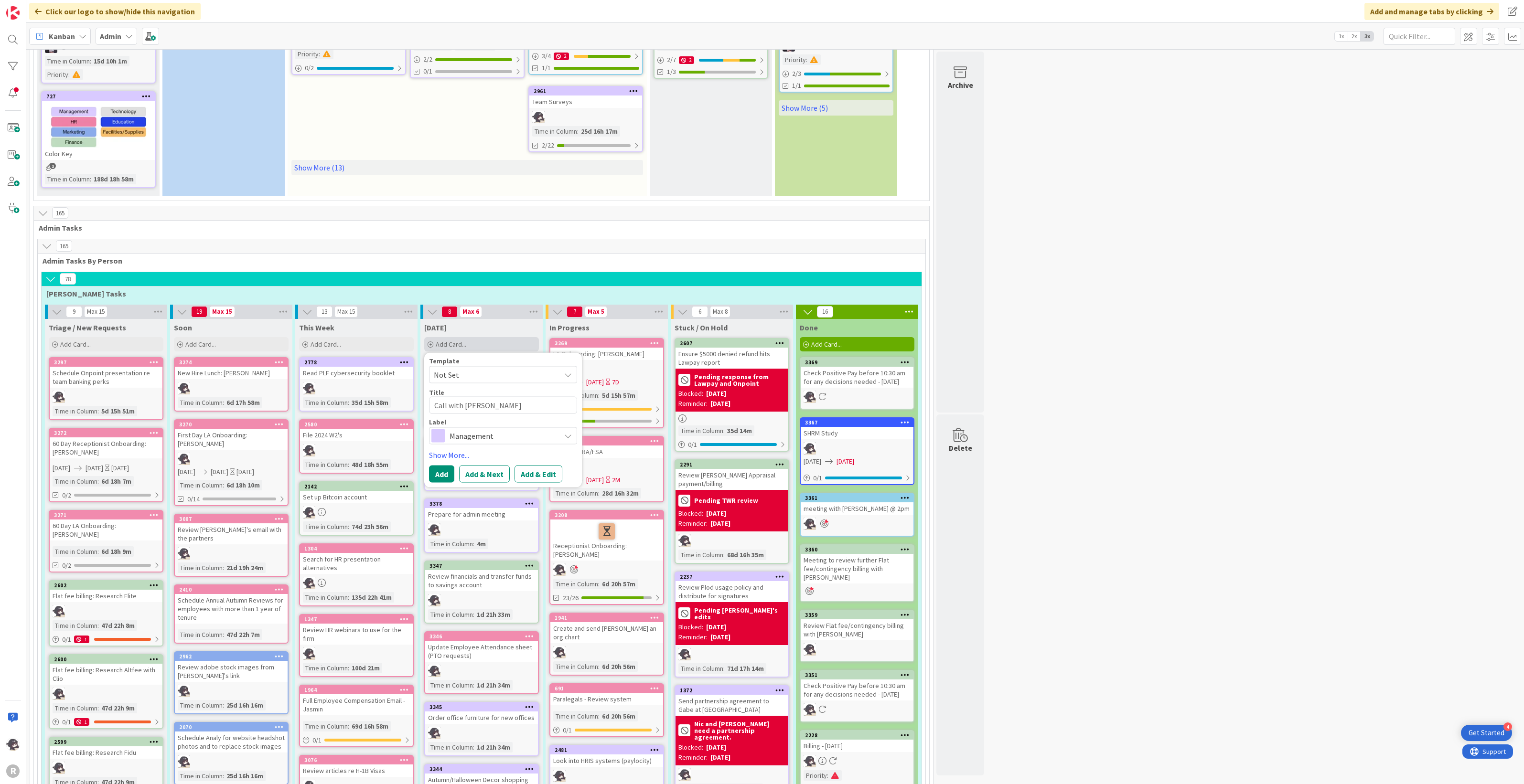
type textarea "x"
type textarea "Call with Martin"
type textarea "x"
type textarea "Call with Martin IT"
type textarea "x"
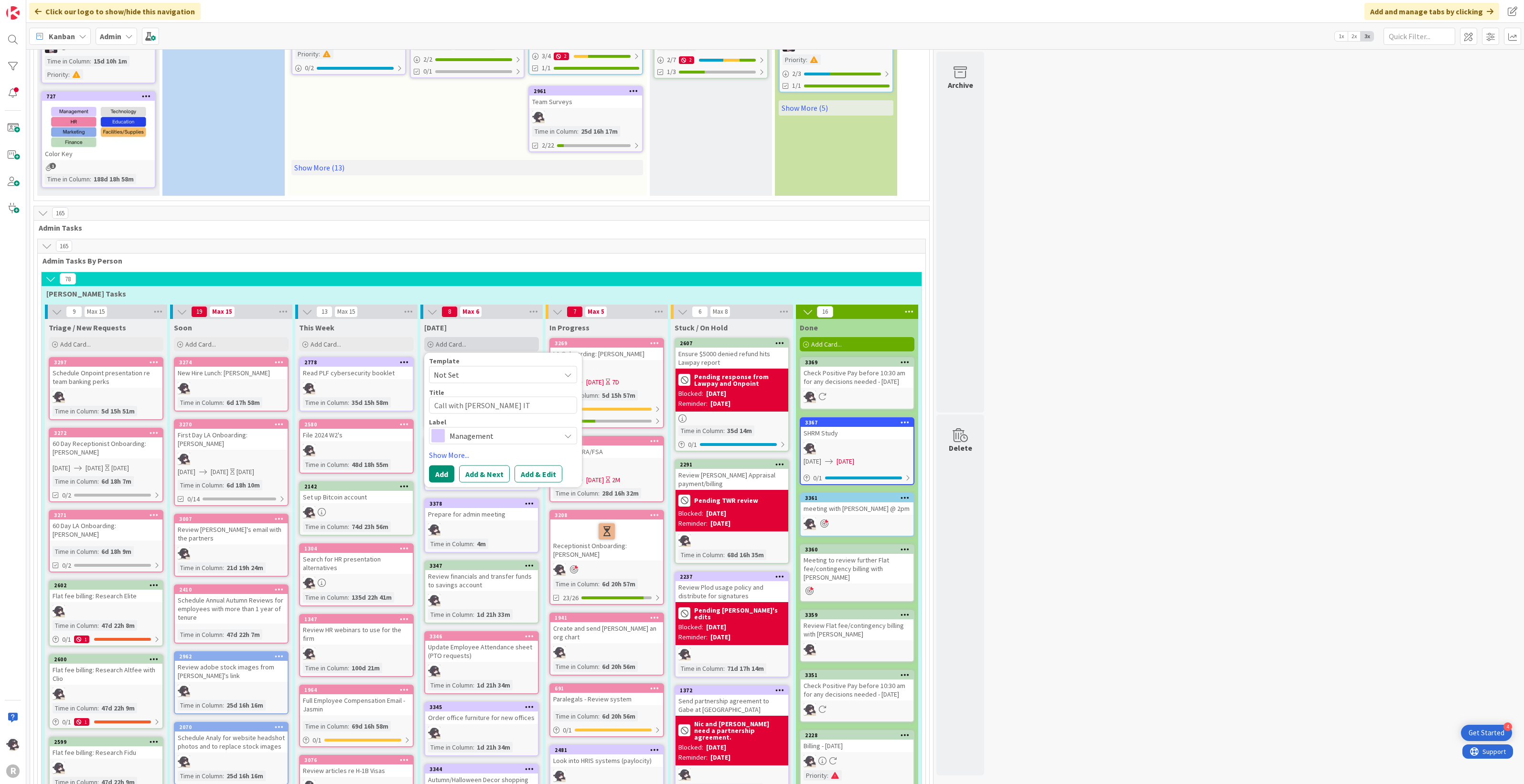
type textarea "Call with Martin IT"
type textarea "x"
type textarea "Call with Martin IT a"
type textarea "x"
type textarea "Call with Martin IT"
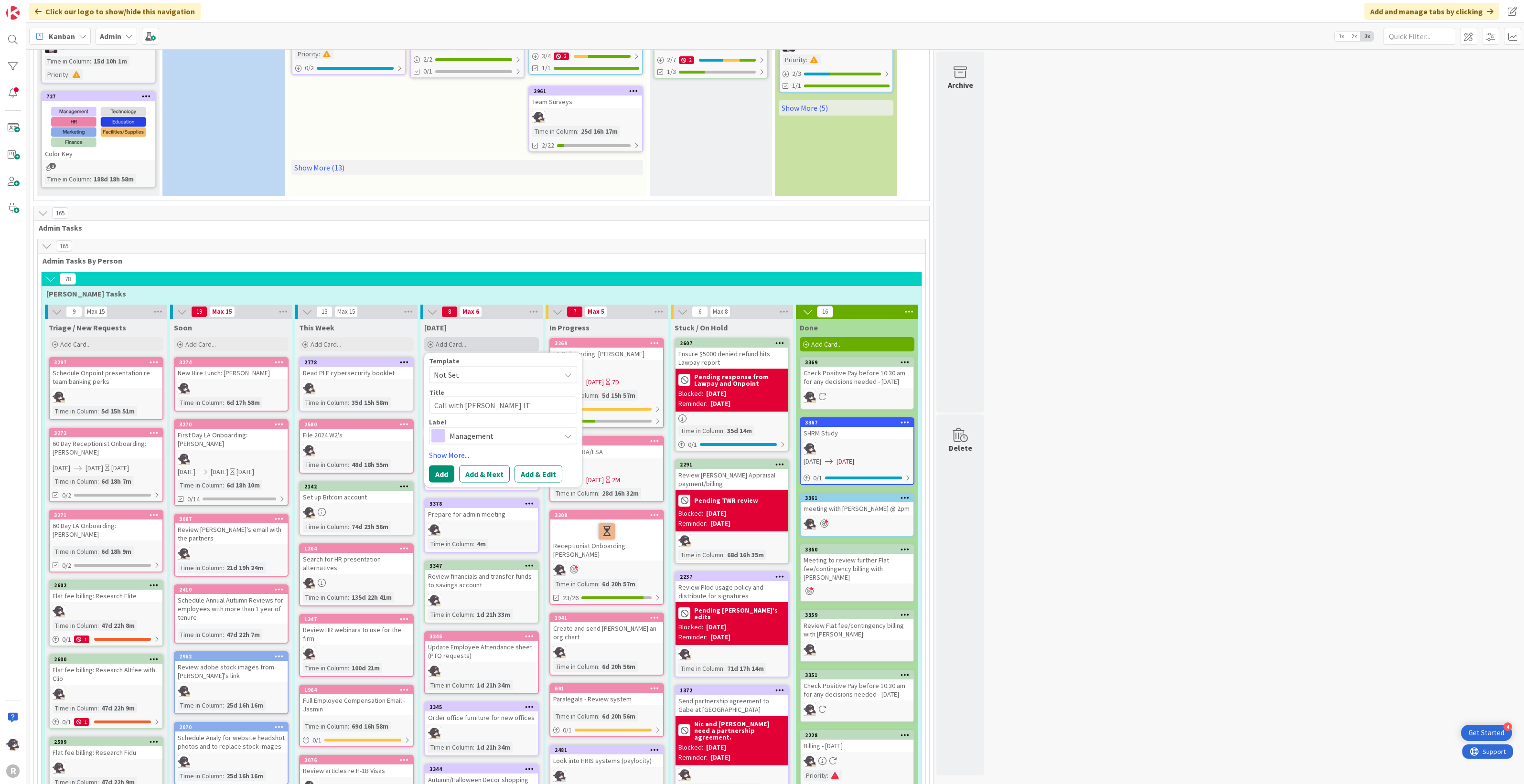
type textarea "x"
type textarea "Call with Martin IT re"
type textarea "x"
type textarea "Call with Martin IT re"
type textarea "x"
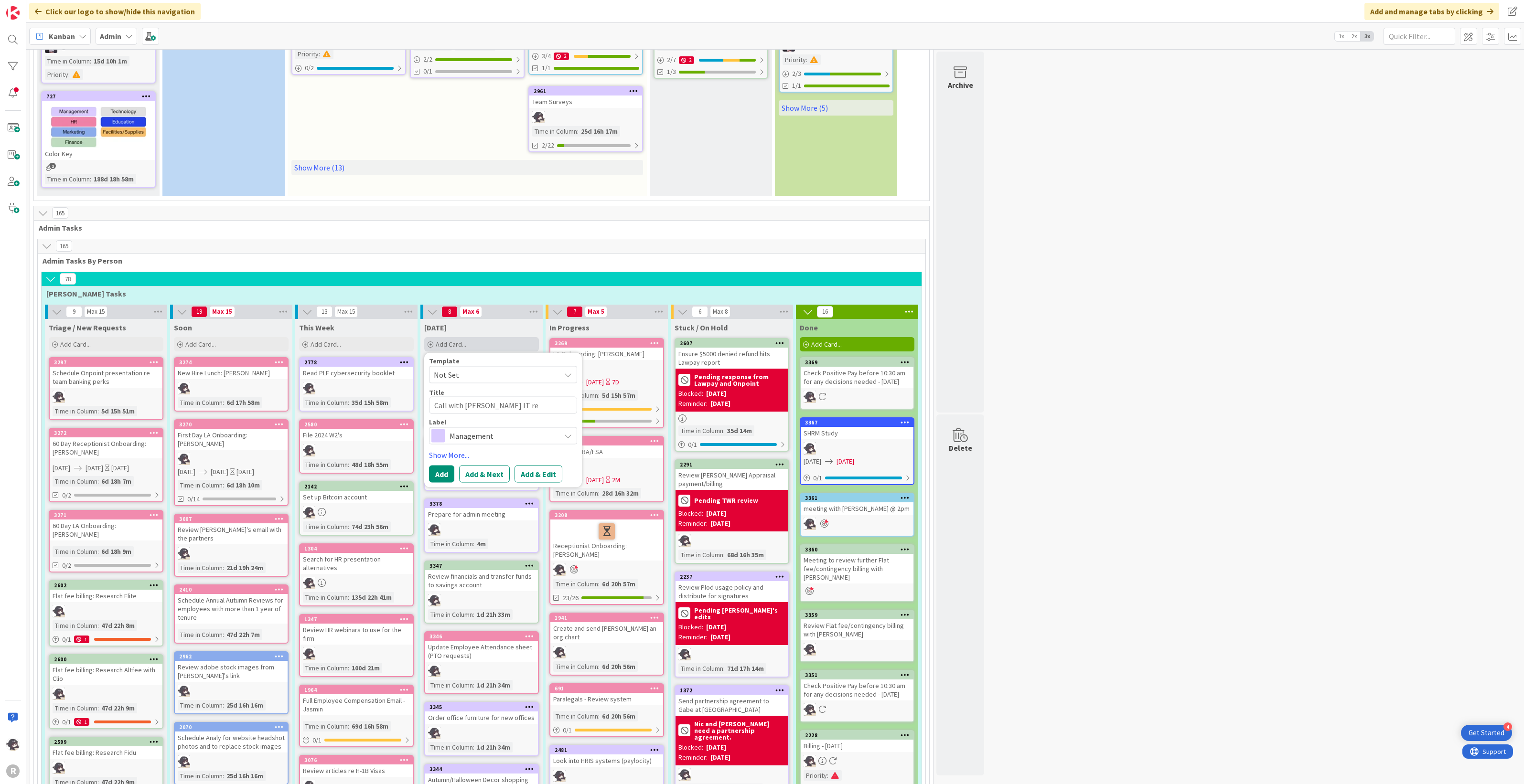
type textarea "Call with Martin IT re o"
type textarea "x"
type textarea "Call with Martin IT re on"
type textarea "x"
type textarea "Call with Martin IT re onb"
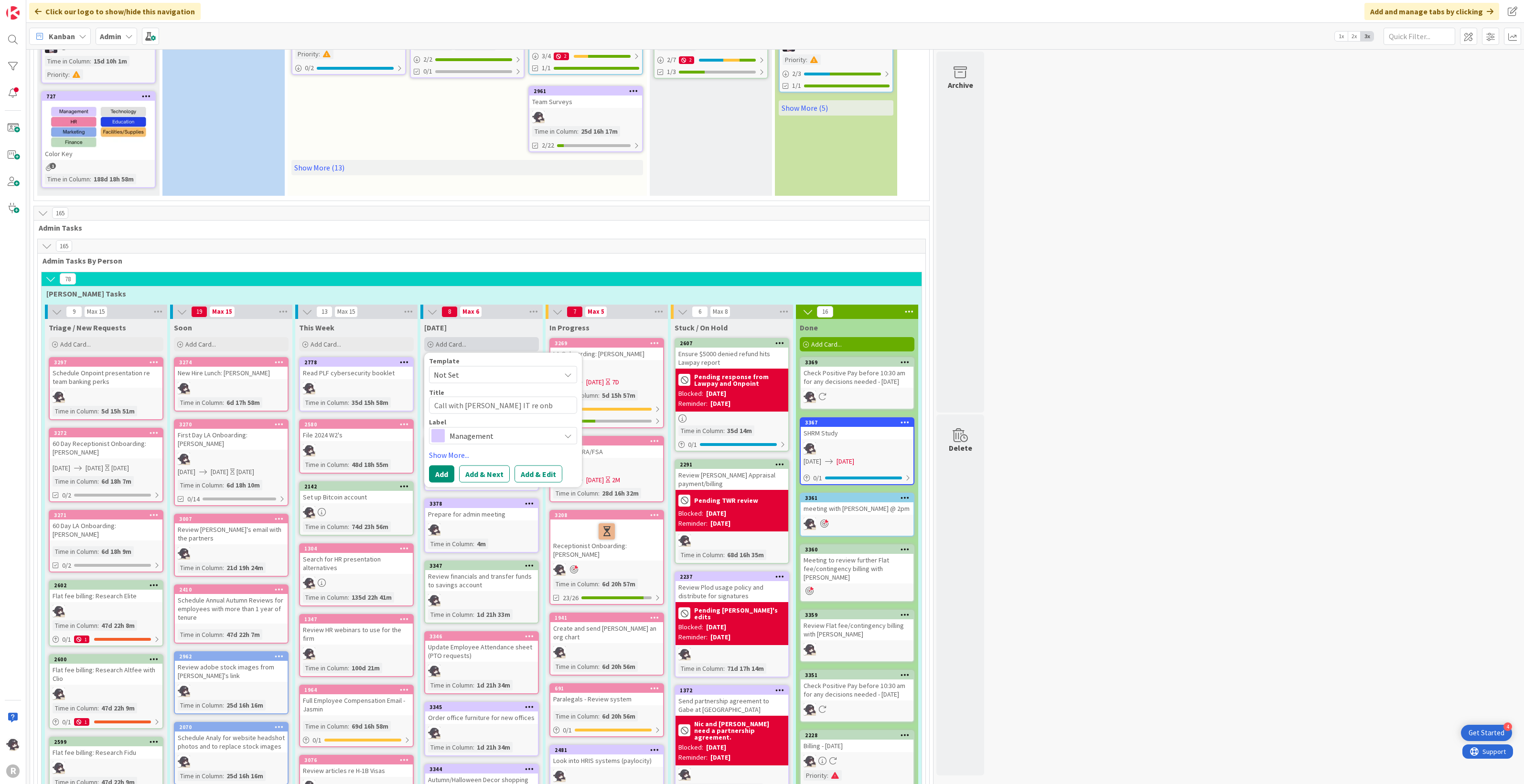
type textarea "x"
type textarea "Call with Martin IT re onba"
type textarea "x"
type textarea "Call with Martin IT re onbao"
type textarea "x"
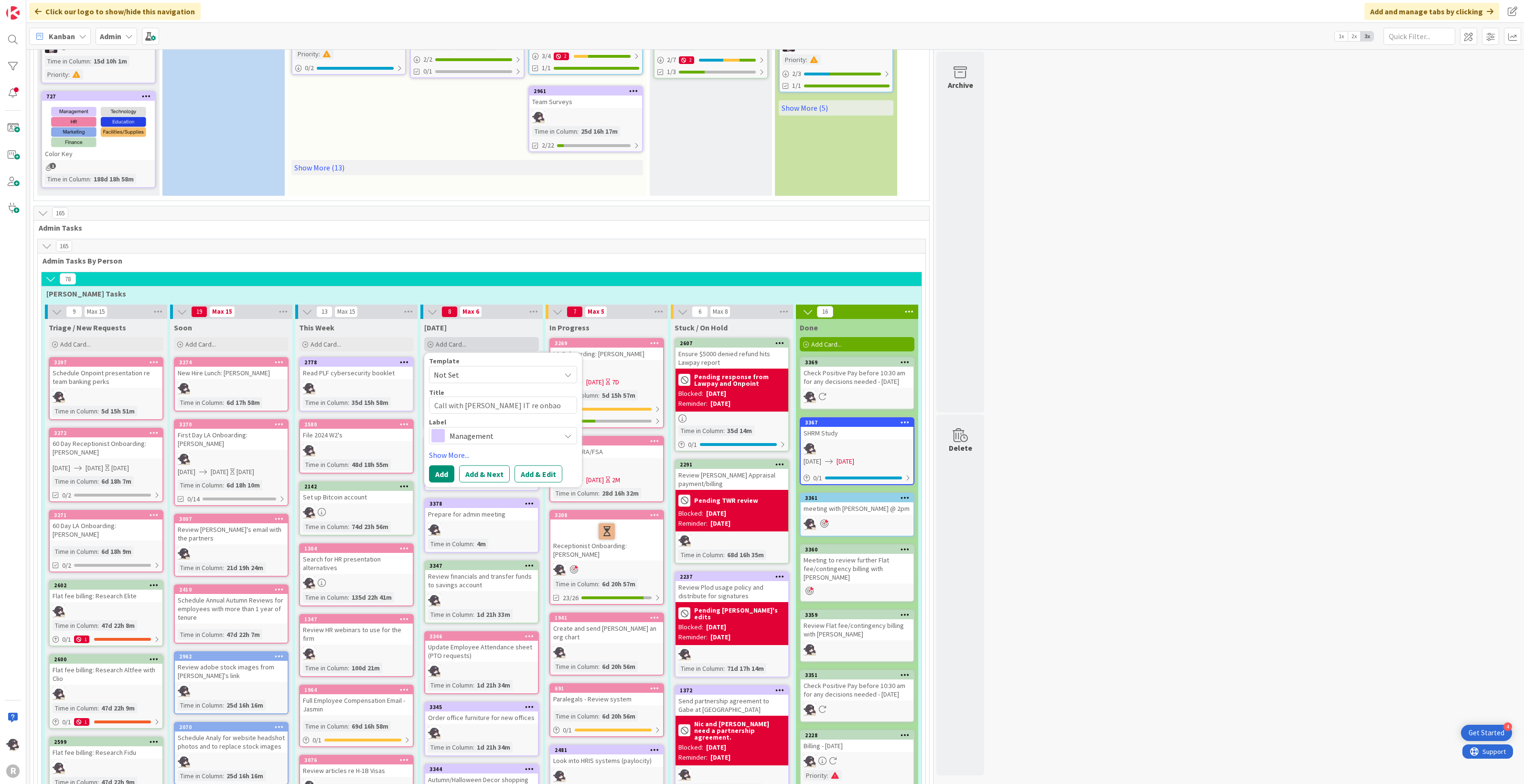
type textarea "Call with Martin IT re onba"
type textarea "x"
type textarea "Call with Martin IT re onb"
type textarea "x"
type textarea "Call with Martin IT re onbo"
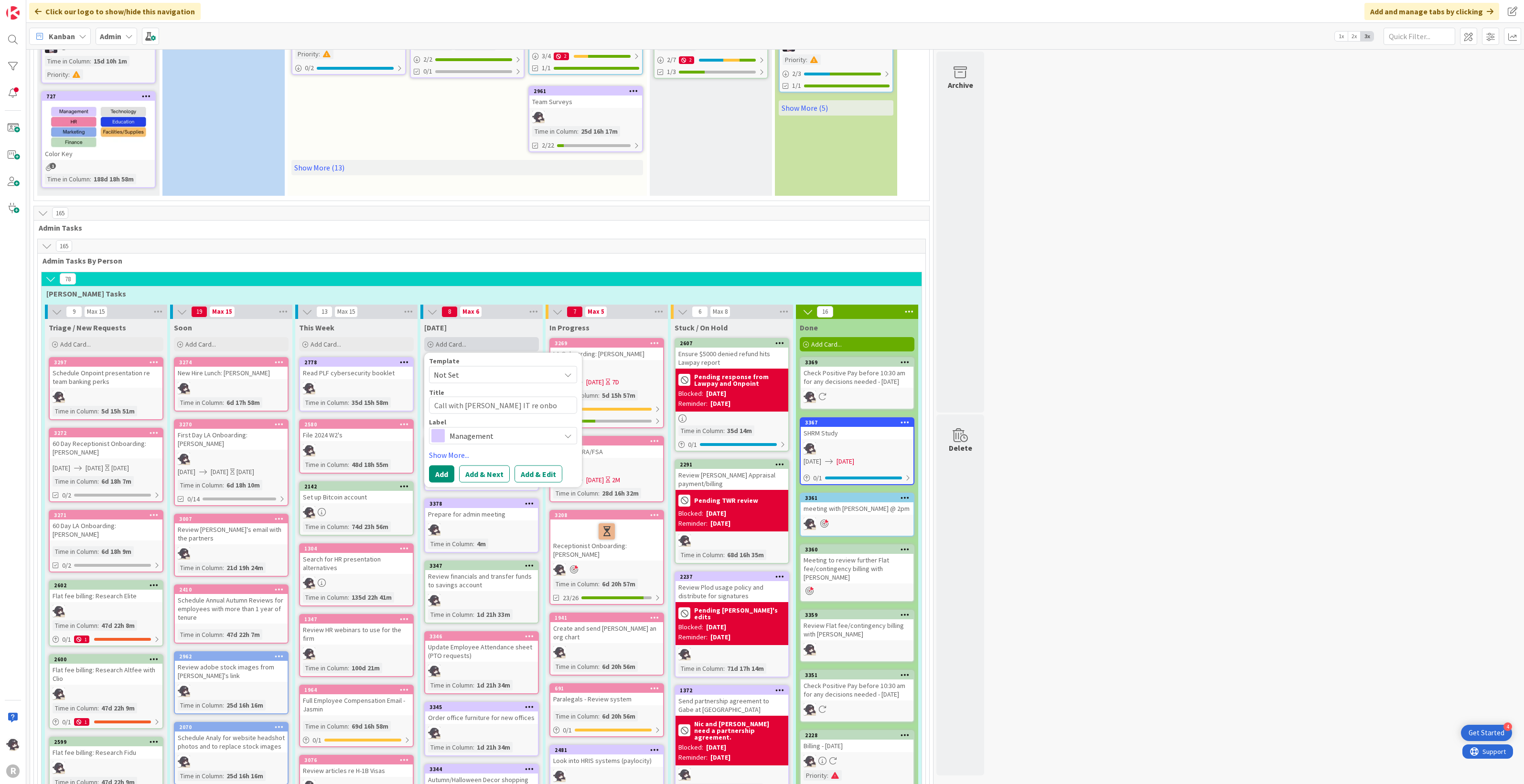
type textarea "x"
type textarea "Call with Martin IT re onboa"
type textarea "x"
type textarea "Call with Martin IT re onboar"
type textarea "x"
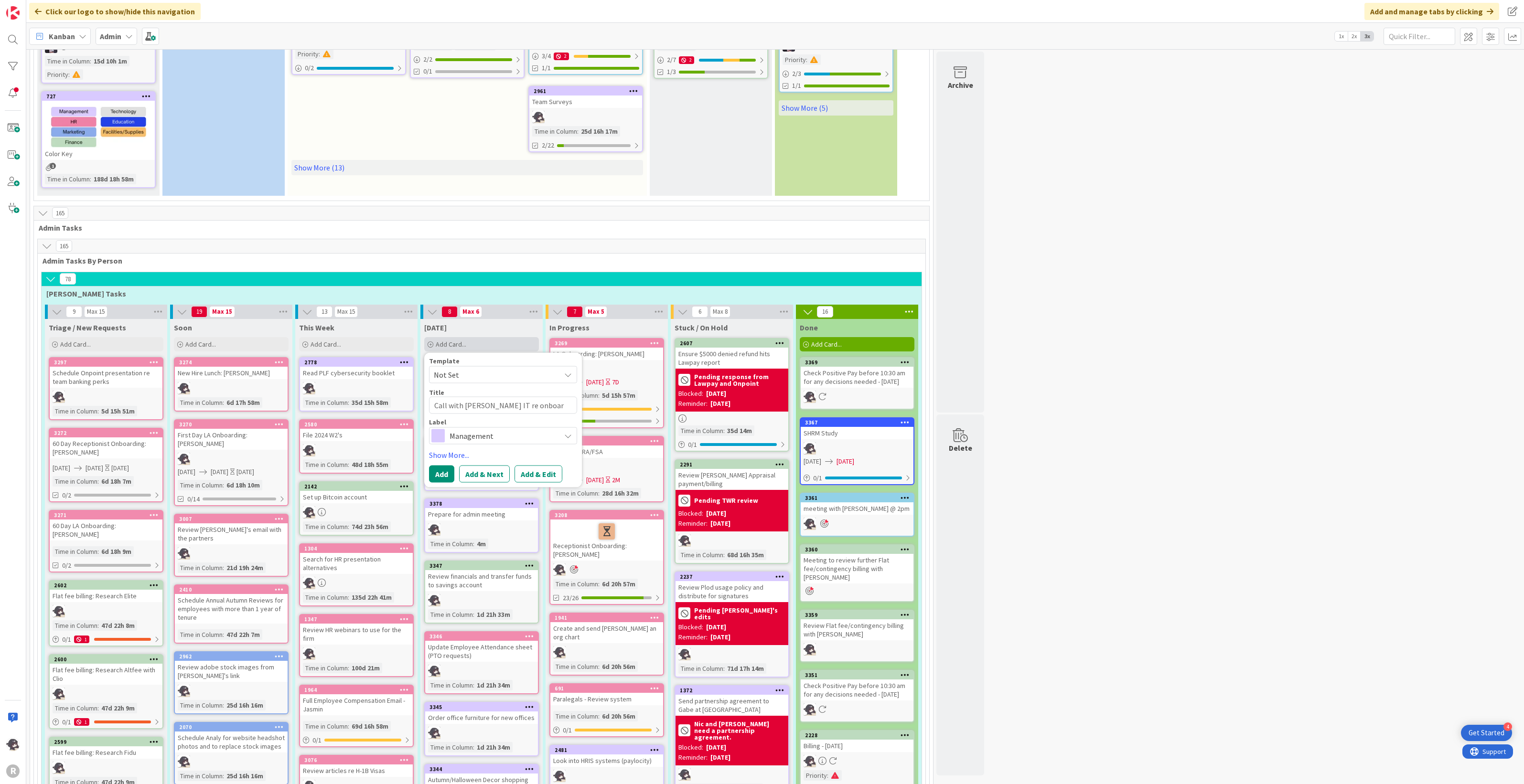
type textarea "Call with Martin IT re onboard"
type textarea "x"
type textarea "Call with Martin IT re onboardi"
type textarea "x"
type textarea "Call with Martin IT re onboarding"
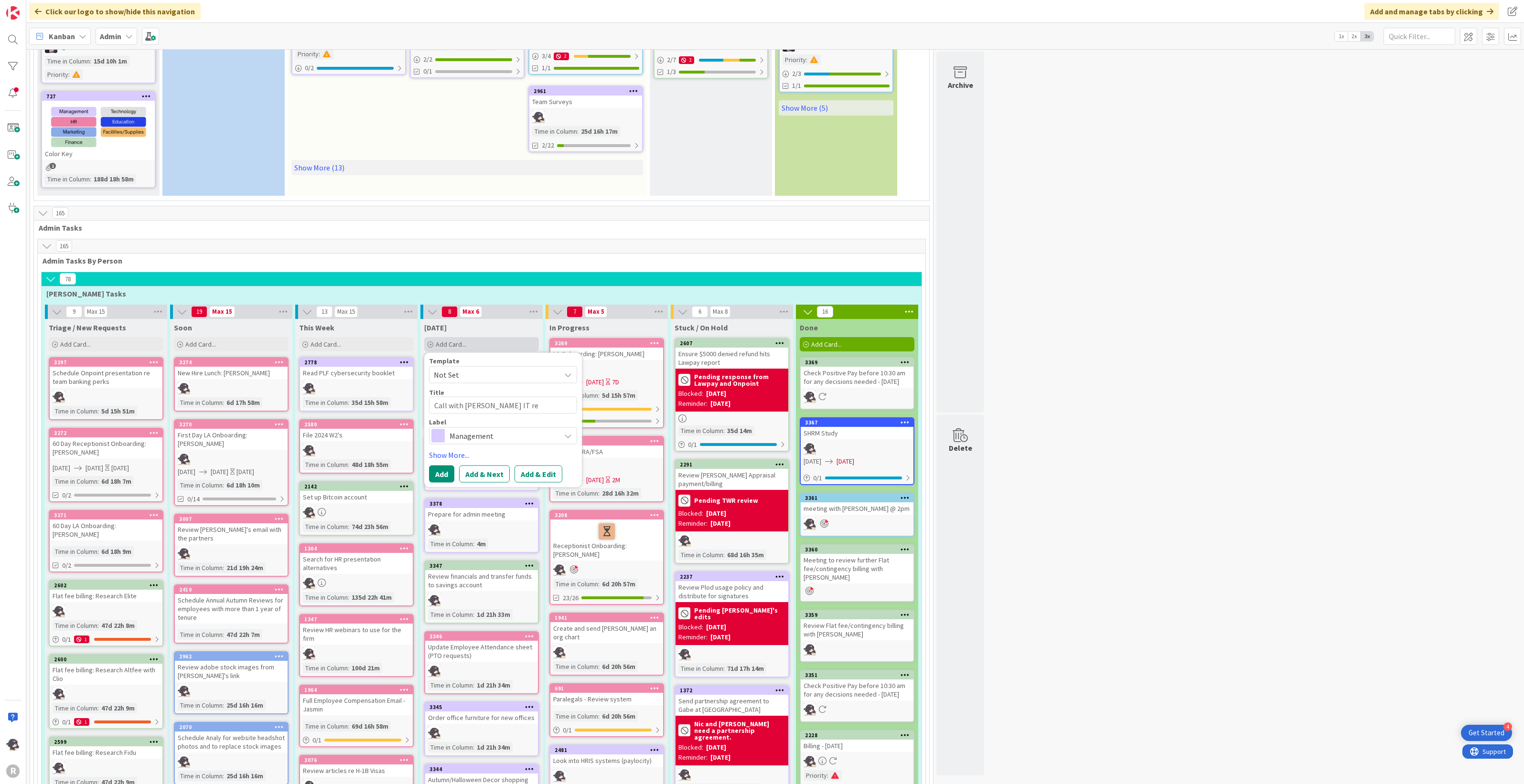
type textarea "x"
type textarea "Call with Martin IT re onboarding"
type textarea "x"
type textarea "Call with Martin IT re onboarding S"
type textarea "x"
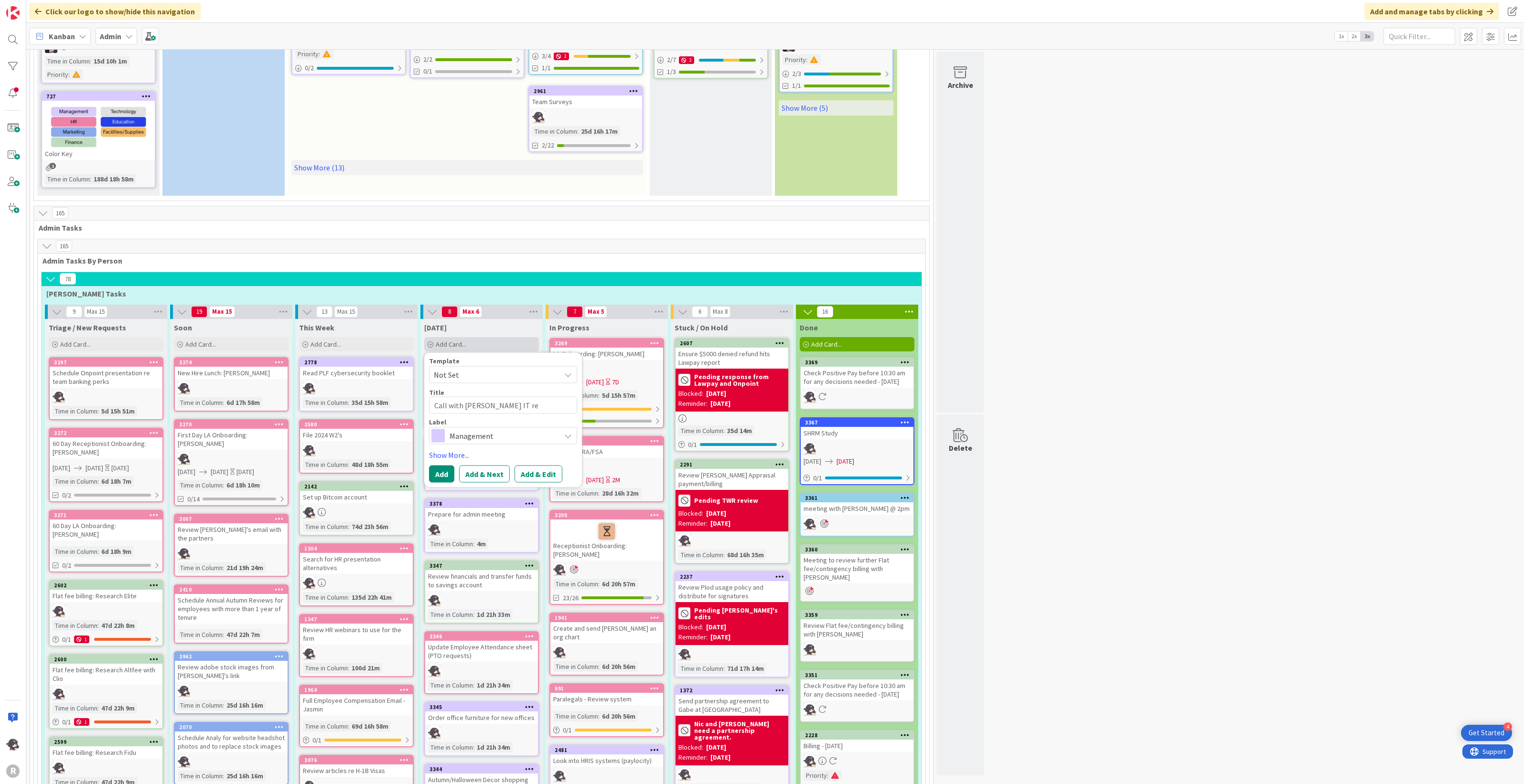
type textarea "Call with Martin IT re onboarding Sa"
type textarea "x"
type textarea "Call with Martin IT re onboarding Sam"
type textarea "x"
type textarea "Call with Martin IT re onboarding Sam a"
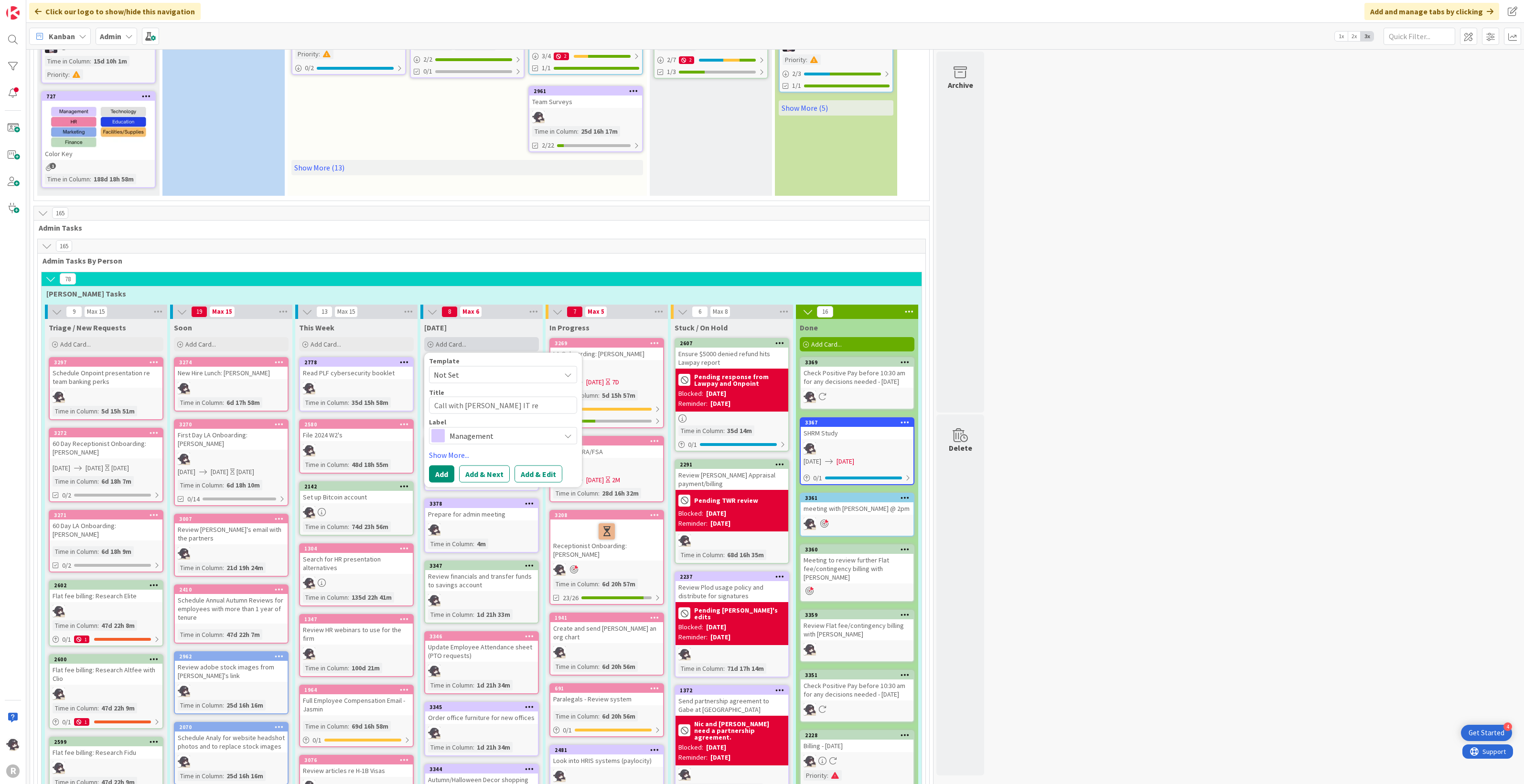
type textarea "x"
type textarea "Call with Martin IT re onboarding Sam an"
type textarea "x"
type textarea "Call with Martin IT re onboarding Sam and"
type textarea "x"
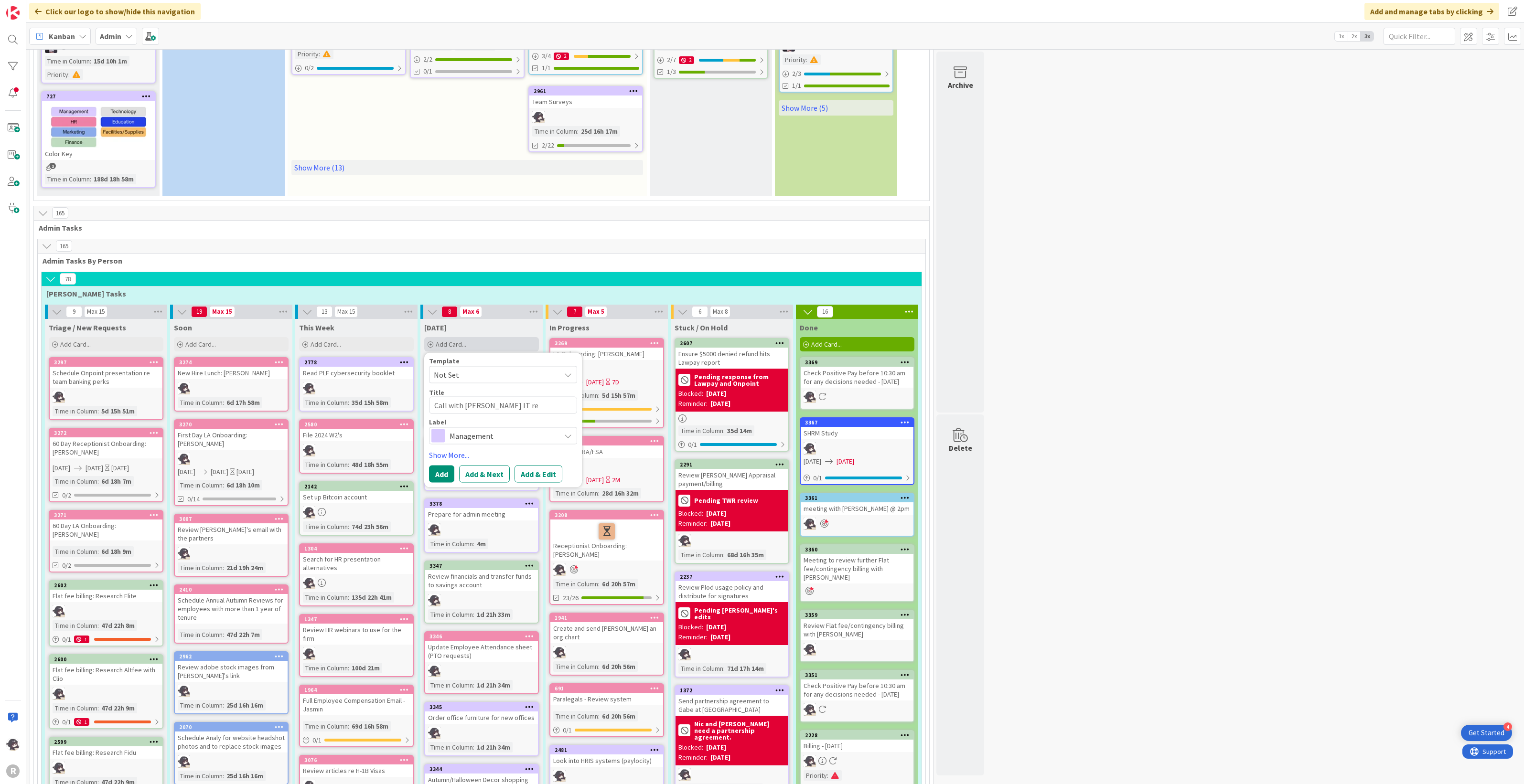
type textarea "Call with Martin IT re onboarding Sam and"
type textarea "x"
type textarea "Call with Martin IT re onboarding Sam and B"
type textarea "x"
type textarea "Call with Martin IT re onboarding Sam and Br"
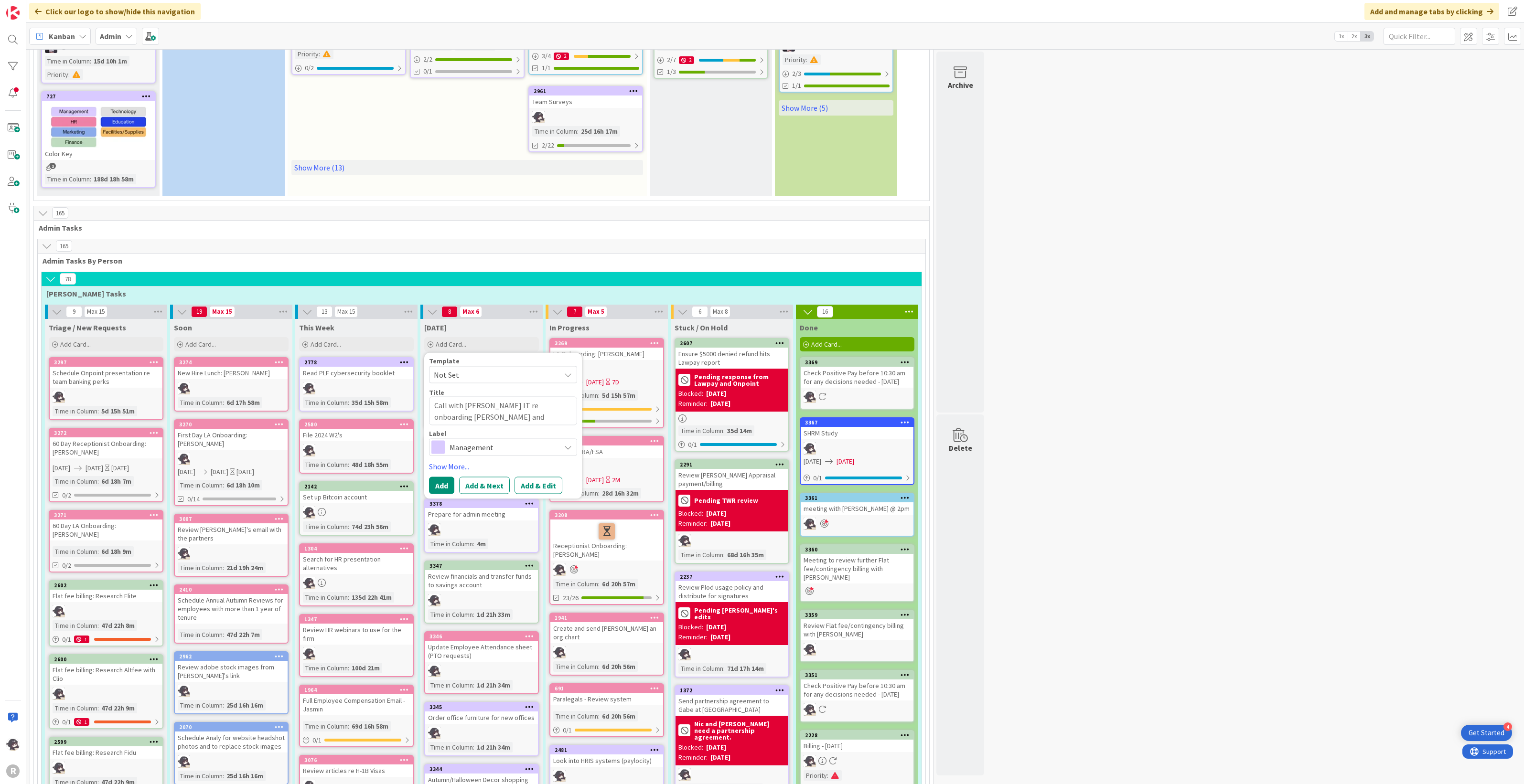
click at [490, 440] on span "Management" at bounding box center [502, 447] width 106 height 14
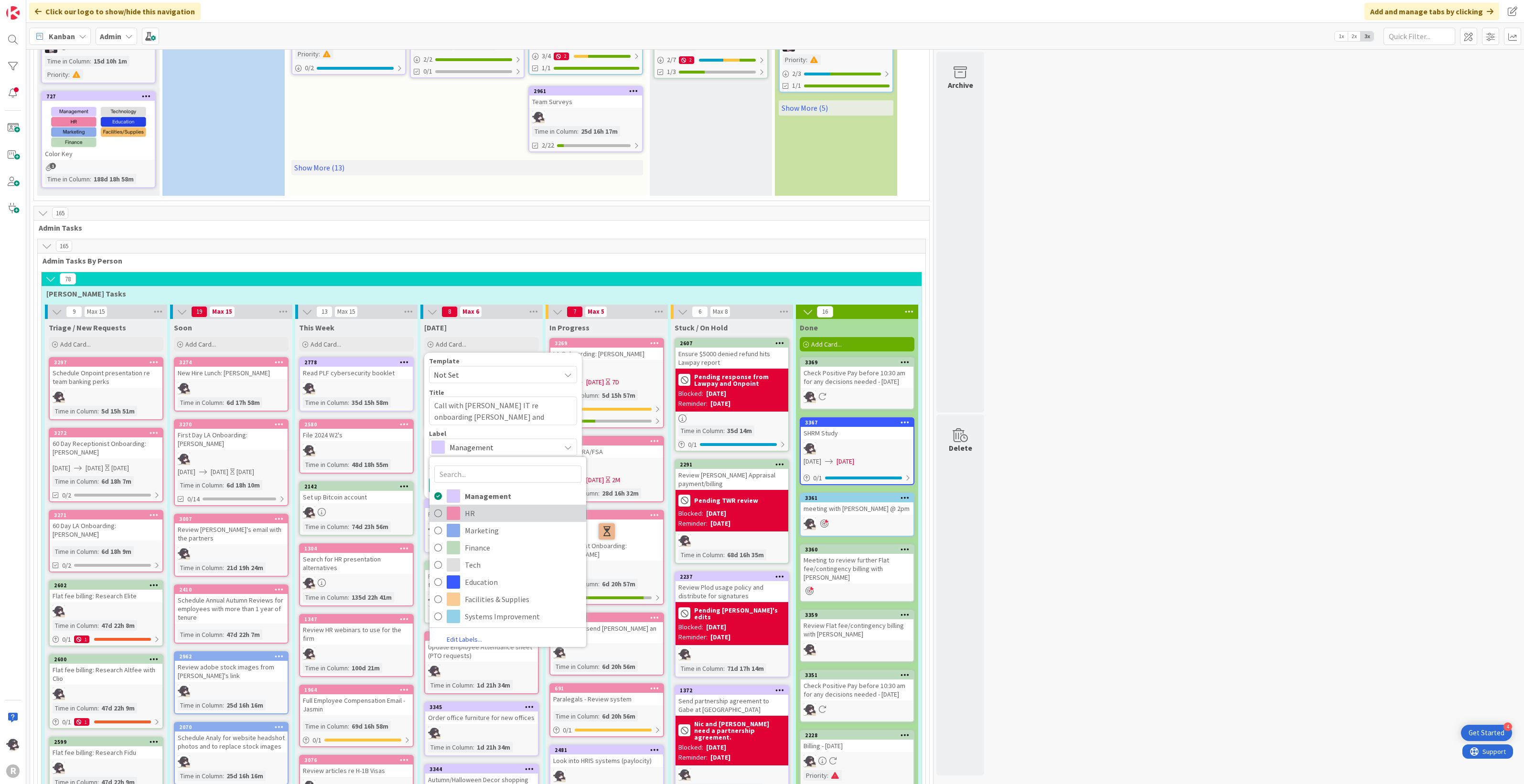
click at [486, 509] on span "HR" at bounding box center [523, 513] width 117 height 14
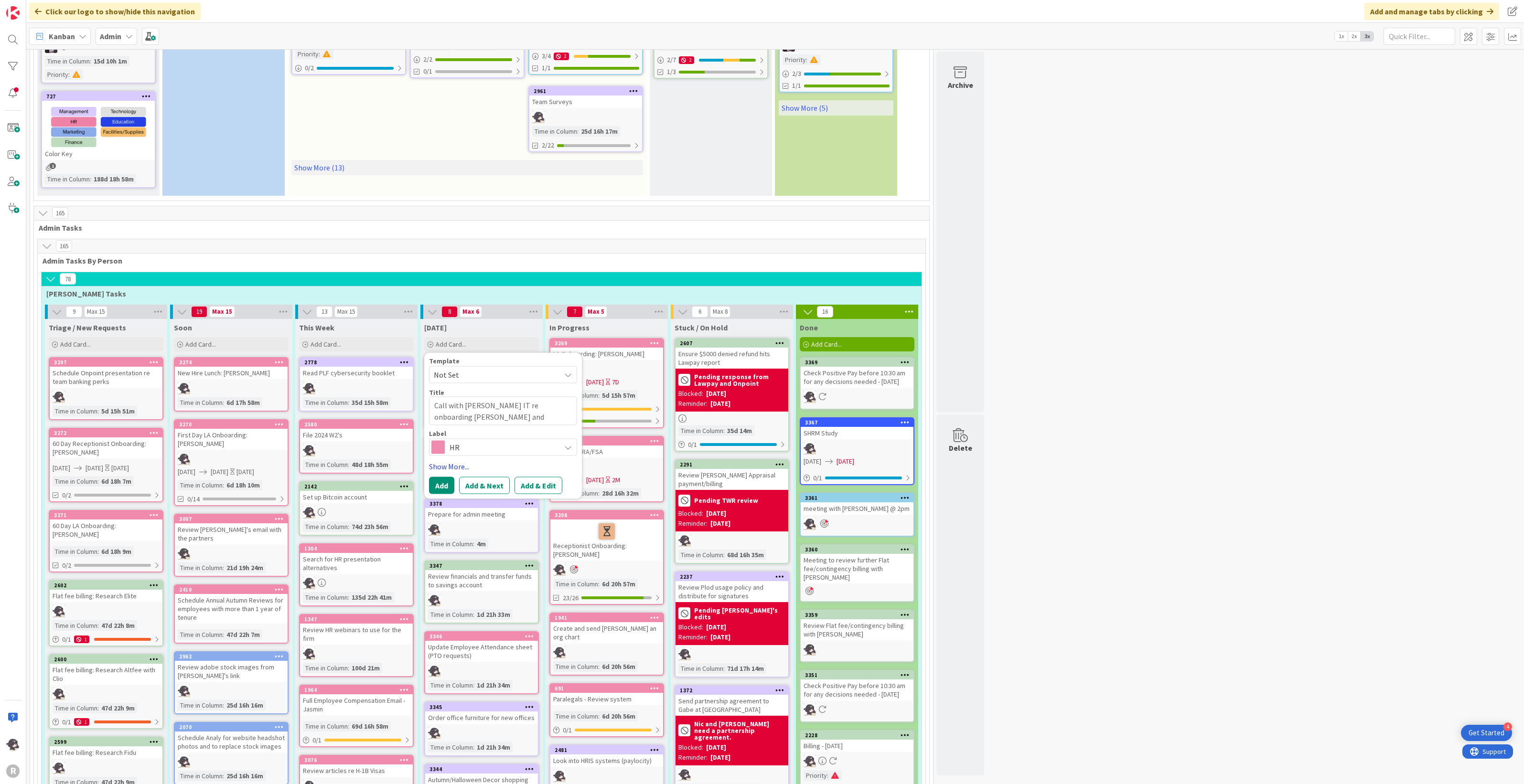
click at [455, 466] on link "Show More..." at bounding box center [503, 466] width 148 height 11
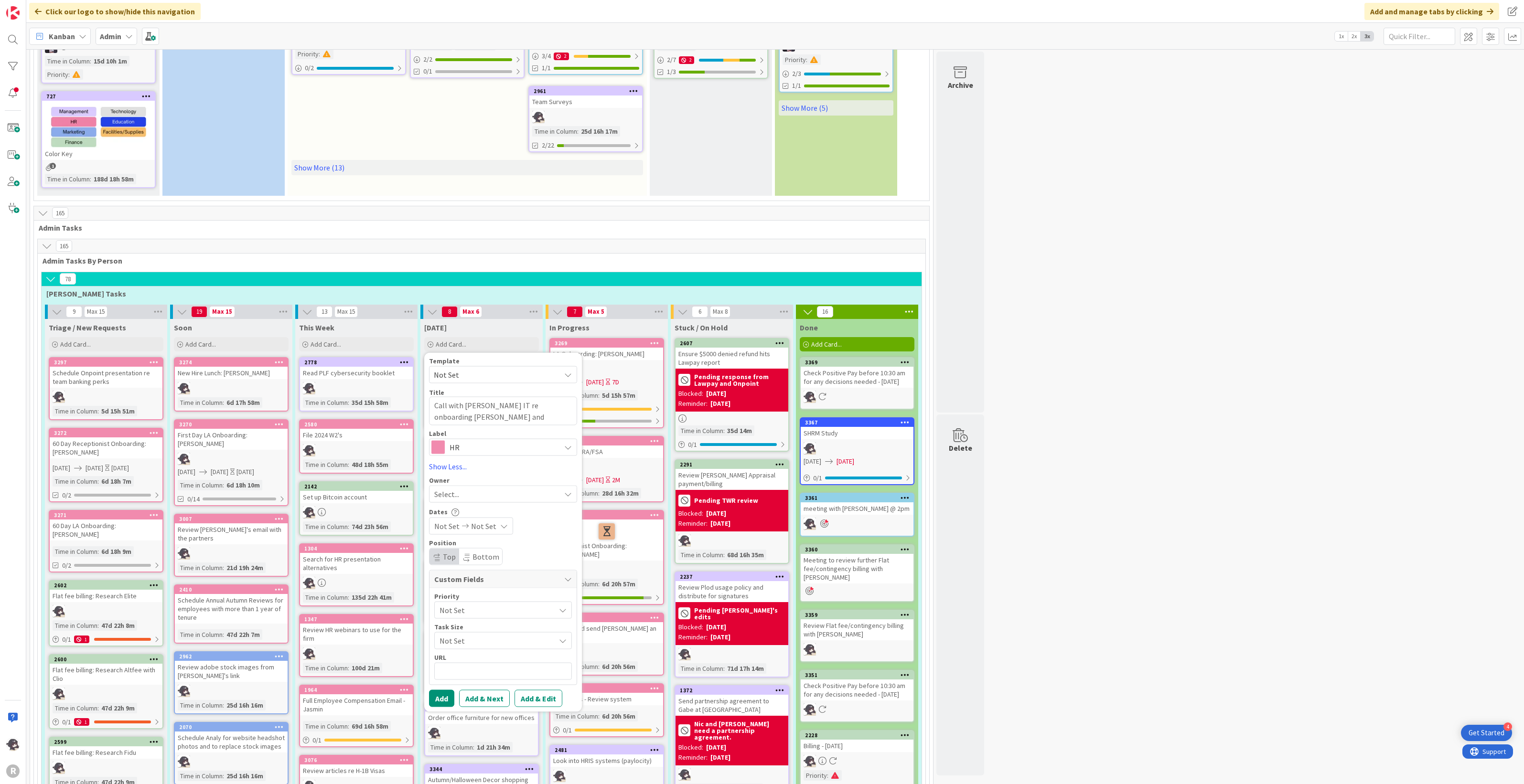
click at [455, 488] on span "Select..." at bounding box center [447, 494] width 25 height 11
click at [478, 554] on span "[PERSON_NAME]" at bounding box center [489, 556] width 46 height 14
click at [448, 694] on button "Add" at bounding box center [441, 698] width 25 height 17
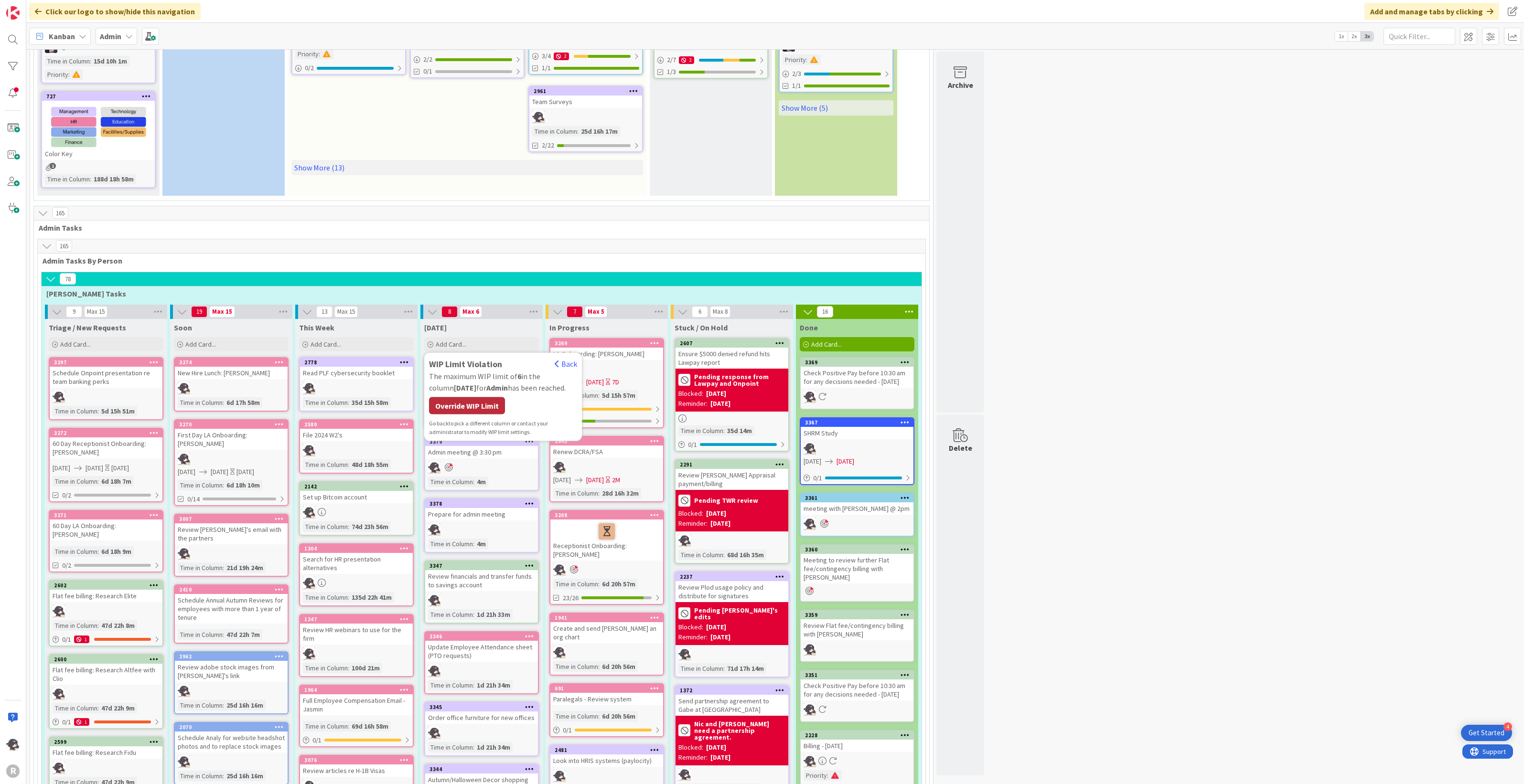
click at [492, 404] on div "Override WIP Limit" at bounding box center [467, 405] width 76 height 17
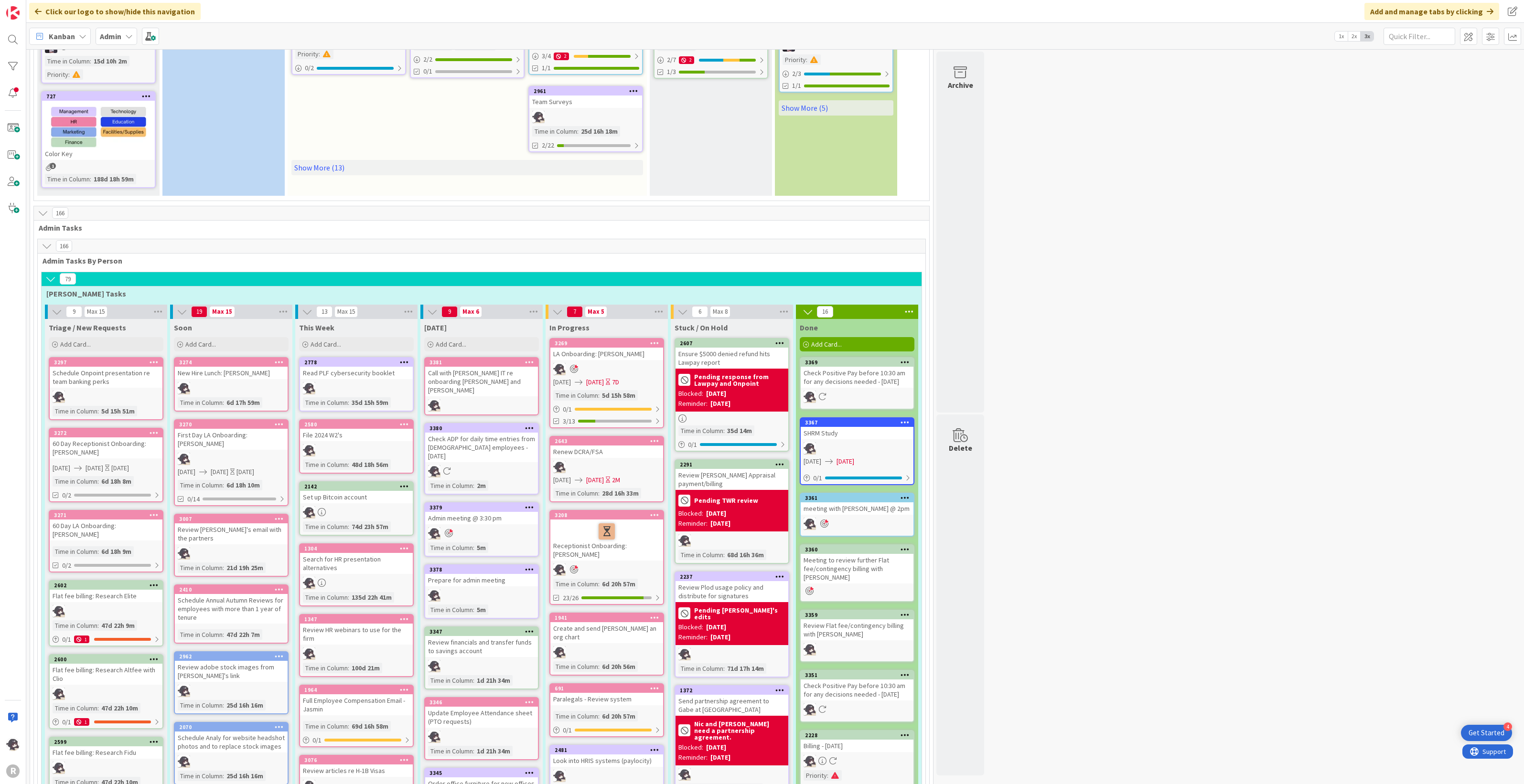
click at [530, 358] on icon at bounding box center [529, 361] width 9 height 7
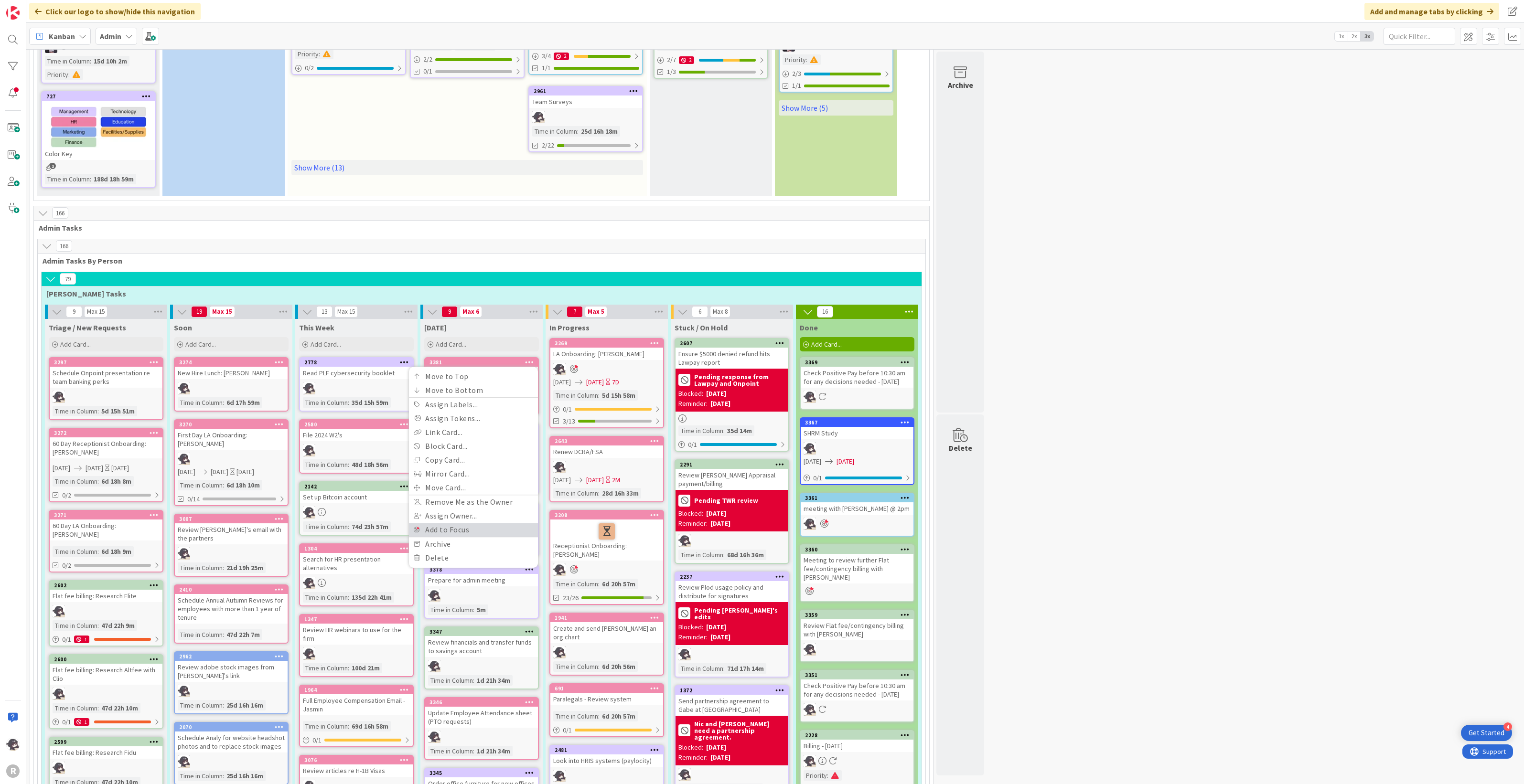
click at [450, 523] on link "Add to Focus" at bounding box center [473, 529] width 129 height 14
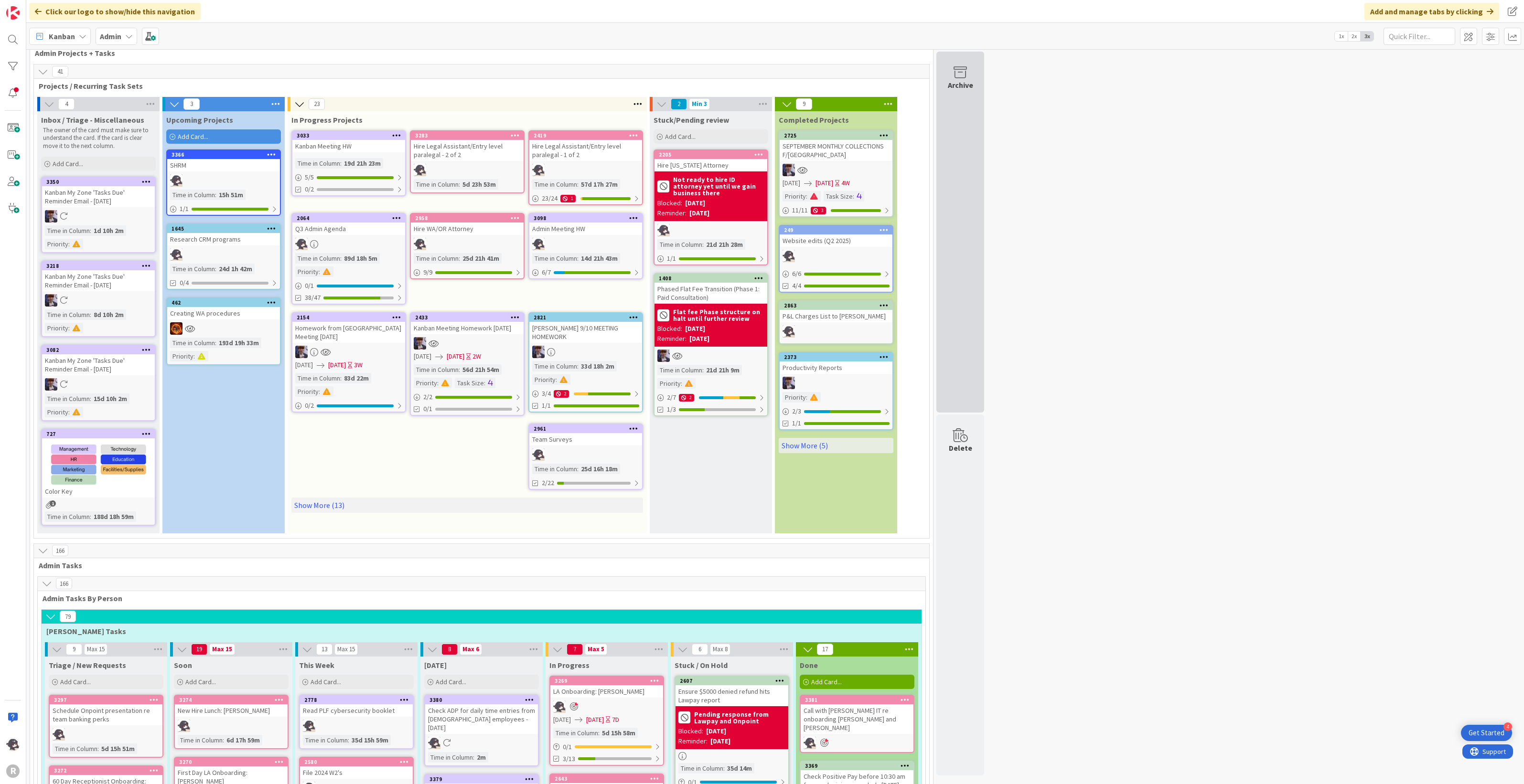
scroll to position [0, 0]
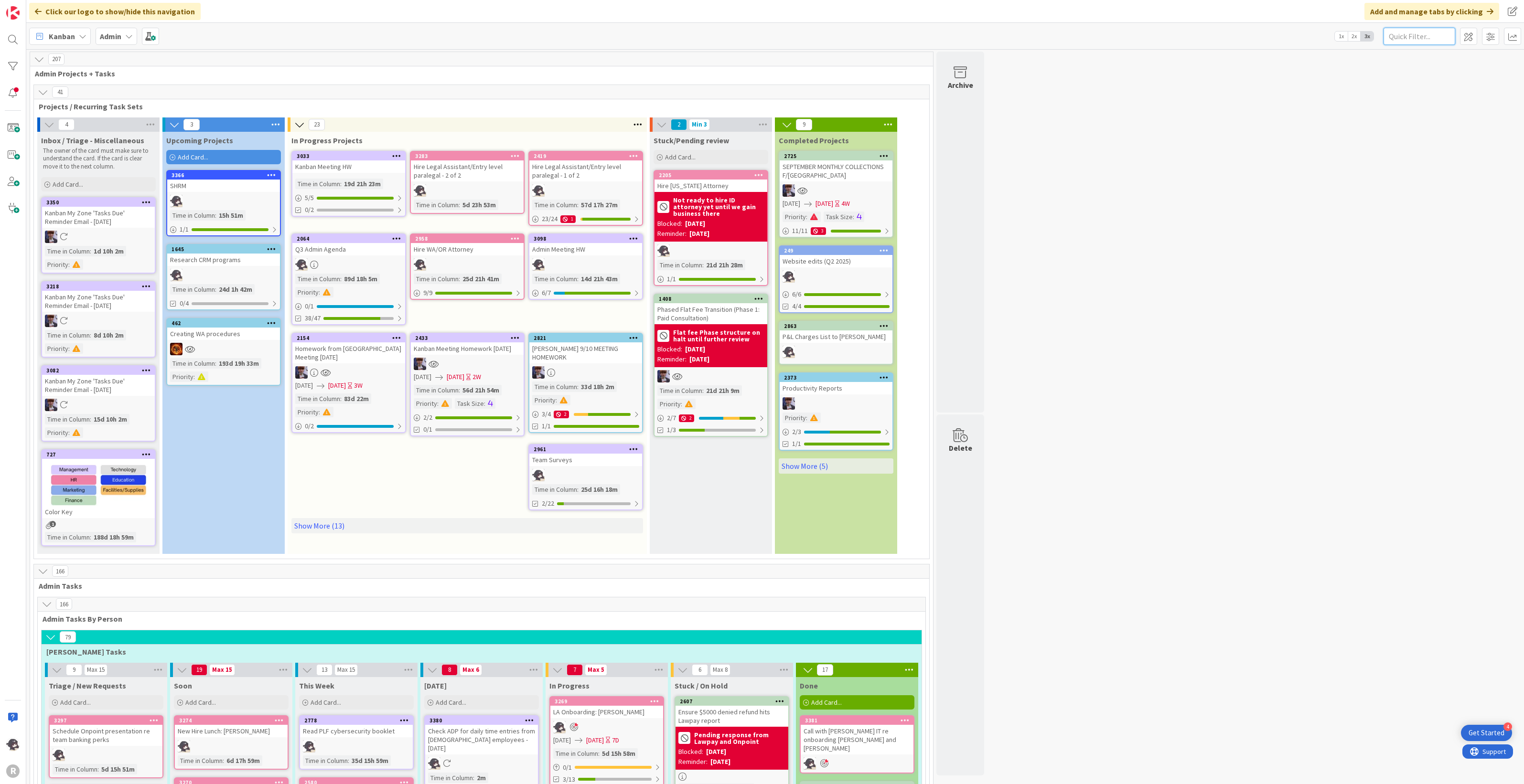
click at [1429, 33] on input "text" at bounding box center [1419, 36] width 72 height 17
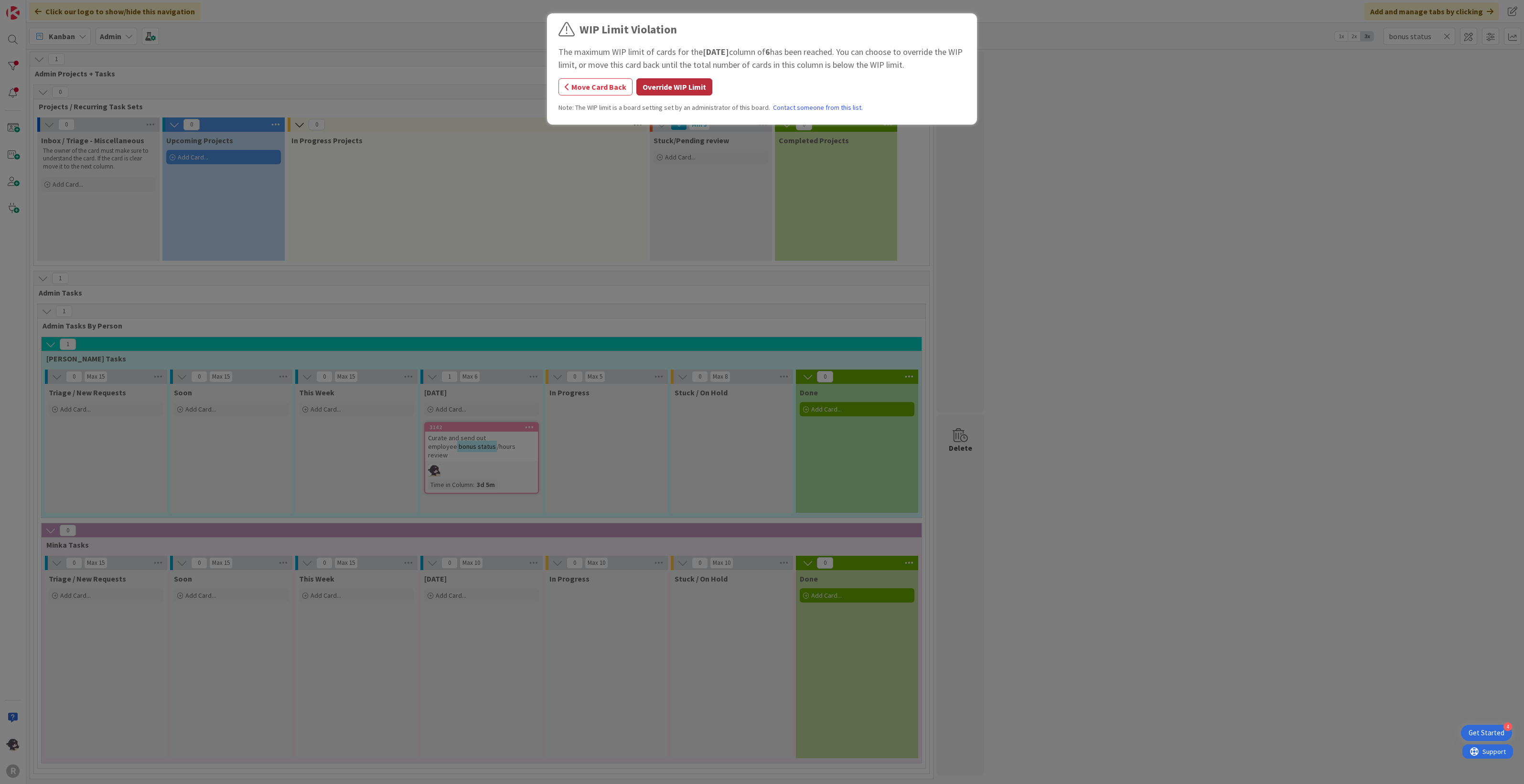
click at [684, 87] on button "Override WIP Limit" at bounding box center [674, 86] width 76 height 17
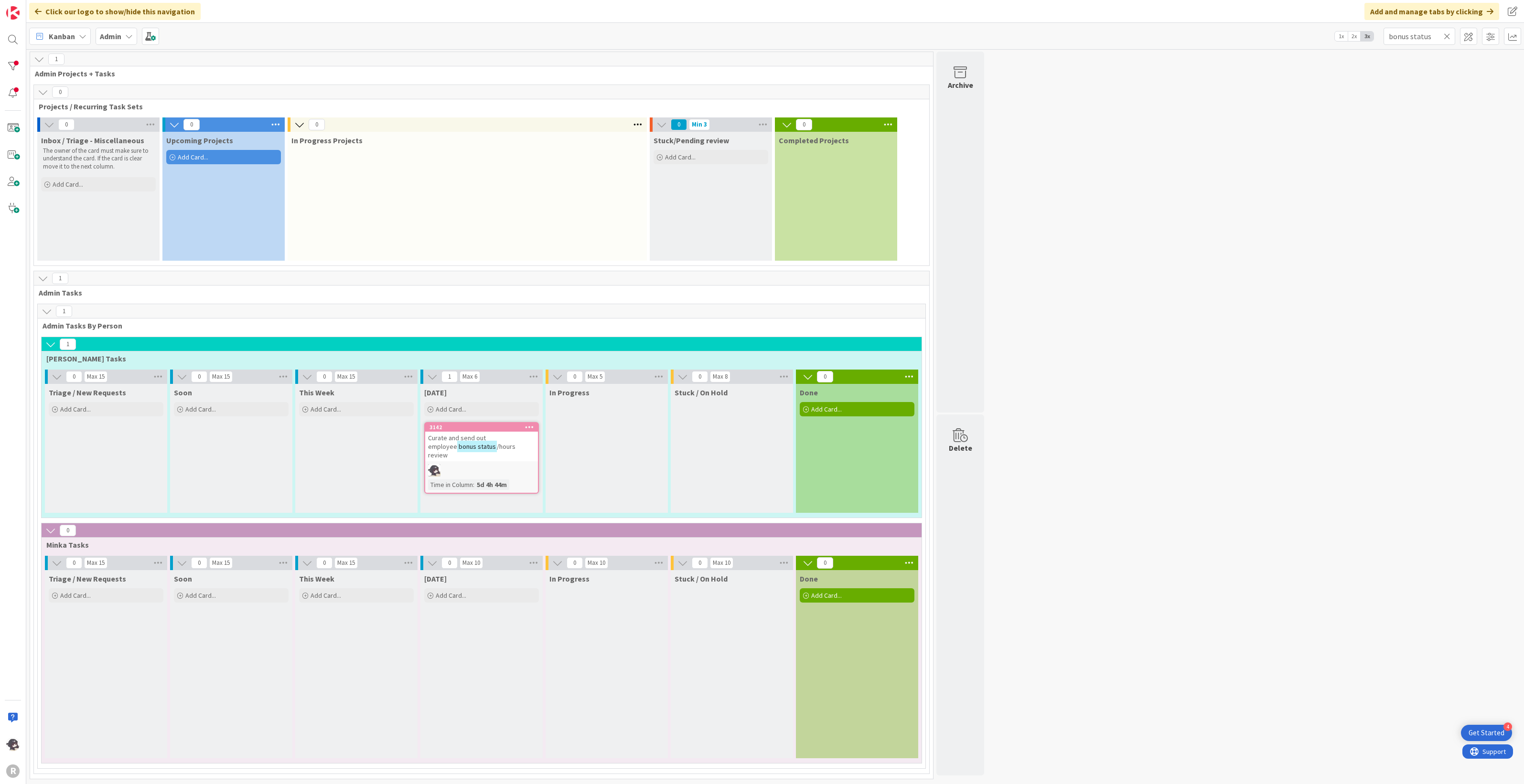
click at [535, 426] on div at bounding box center [529, 427] width 17 height 7
click at [463, 567] on link "Add to Focus" at bounding box center [473, 566] width 129 height 14
click at [72, 36] on span "Kanban" at bounding box center [62, 36] width 26 height 11
click at [71, 53] on span "My Zone" at bounding box center [85, 56] width 69 height 14
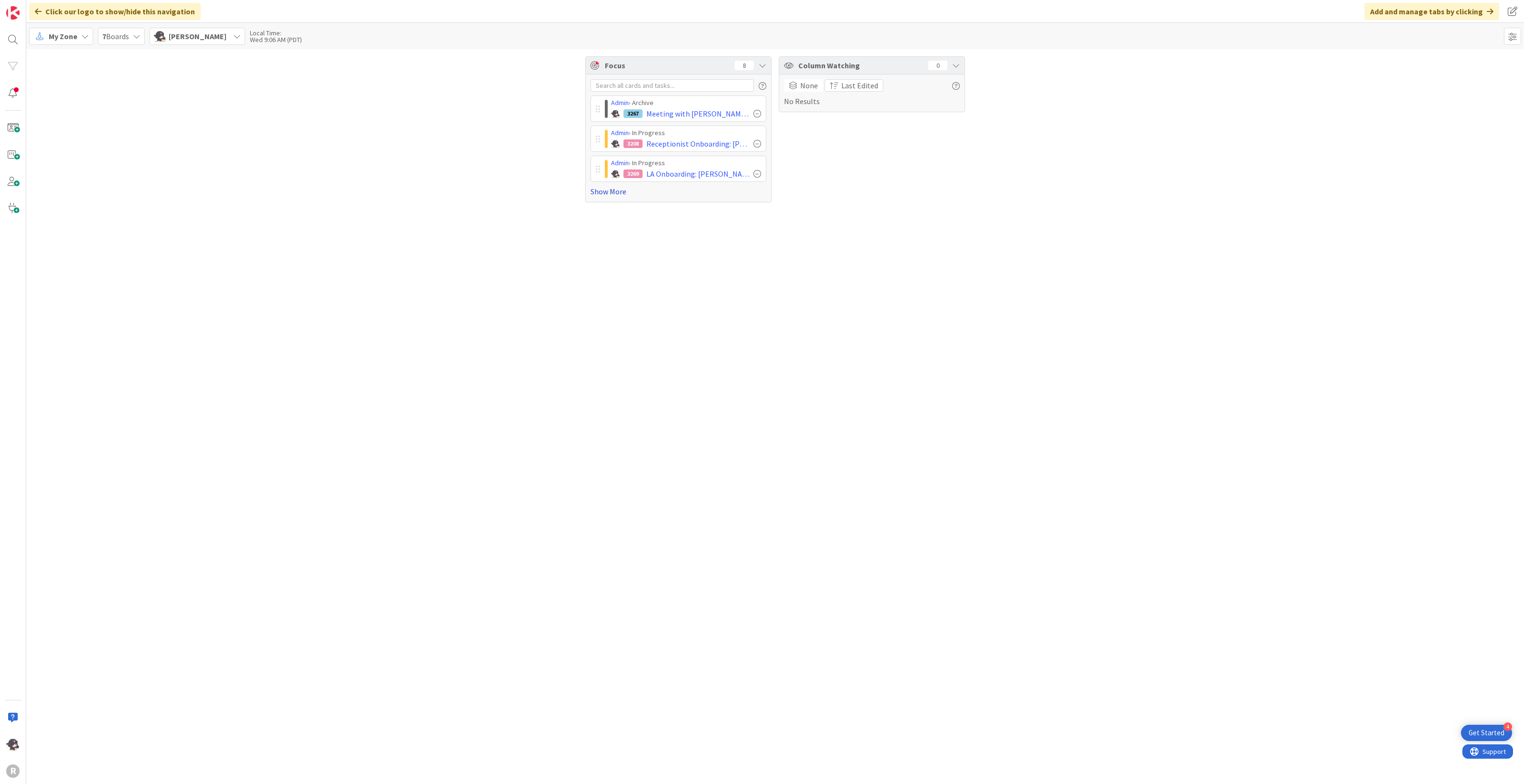
click at [603, 192] on link "Show More" at bounding box center [678, 191] width 176 height 11
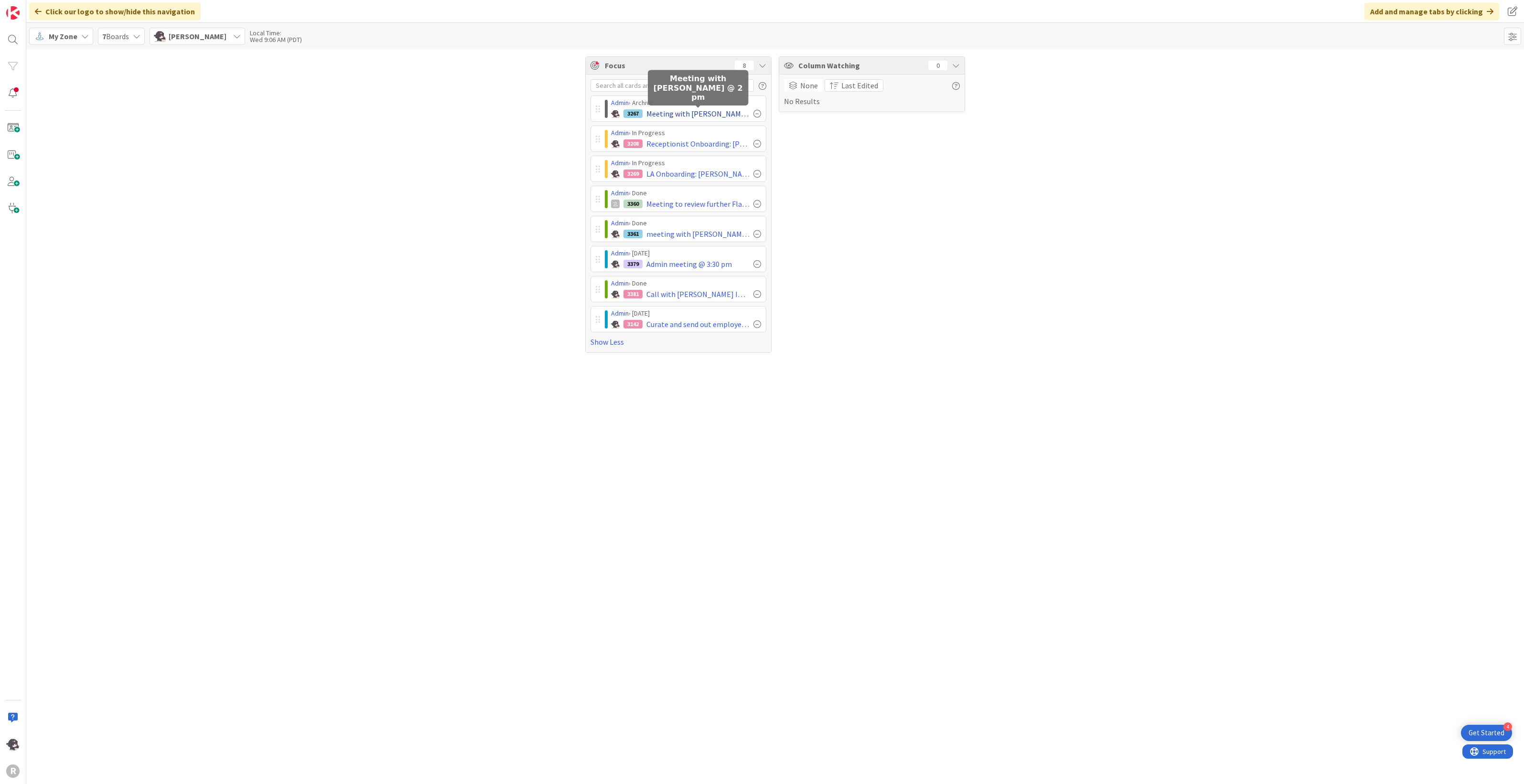
click at [694, 115] on span "Meeting with John Grant @ 2 pm" at bounding box center [698, 114] width 103 height 11
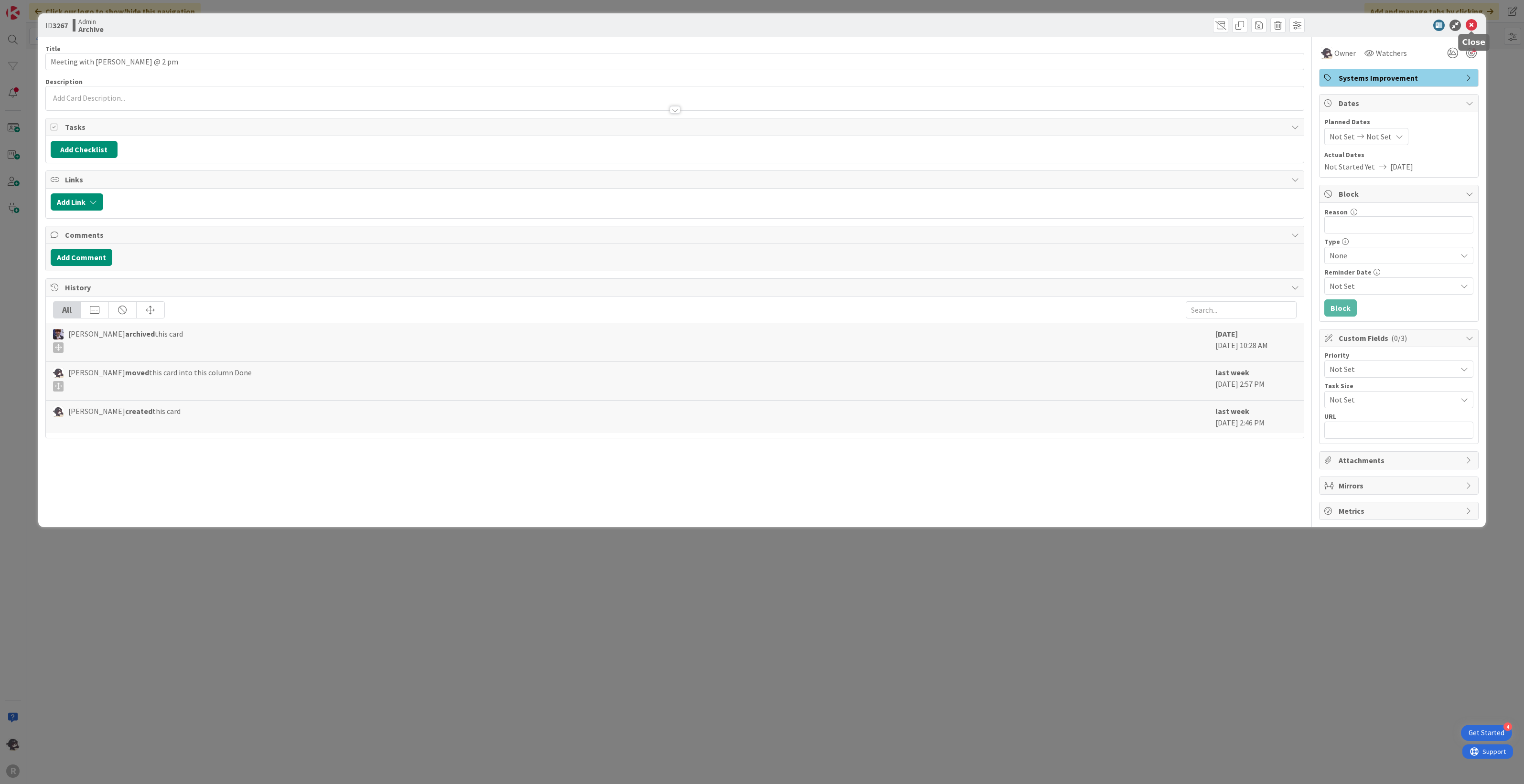
click at [1474, 21] on icon at bounding box center [1471, 25] width 11 height 11
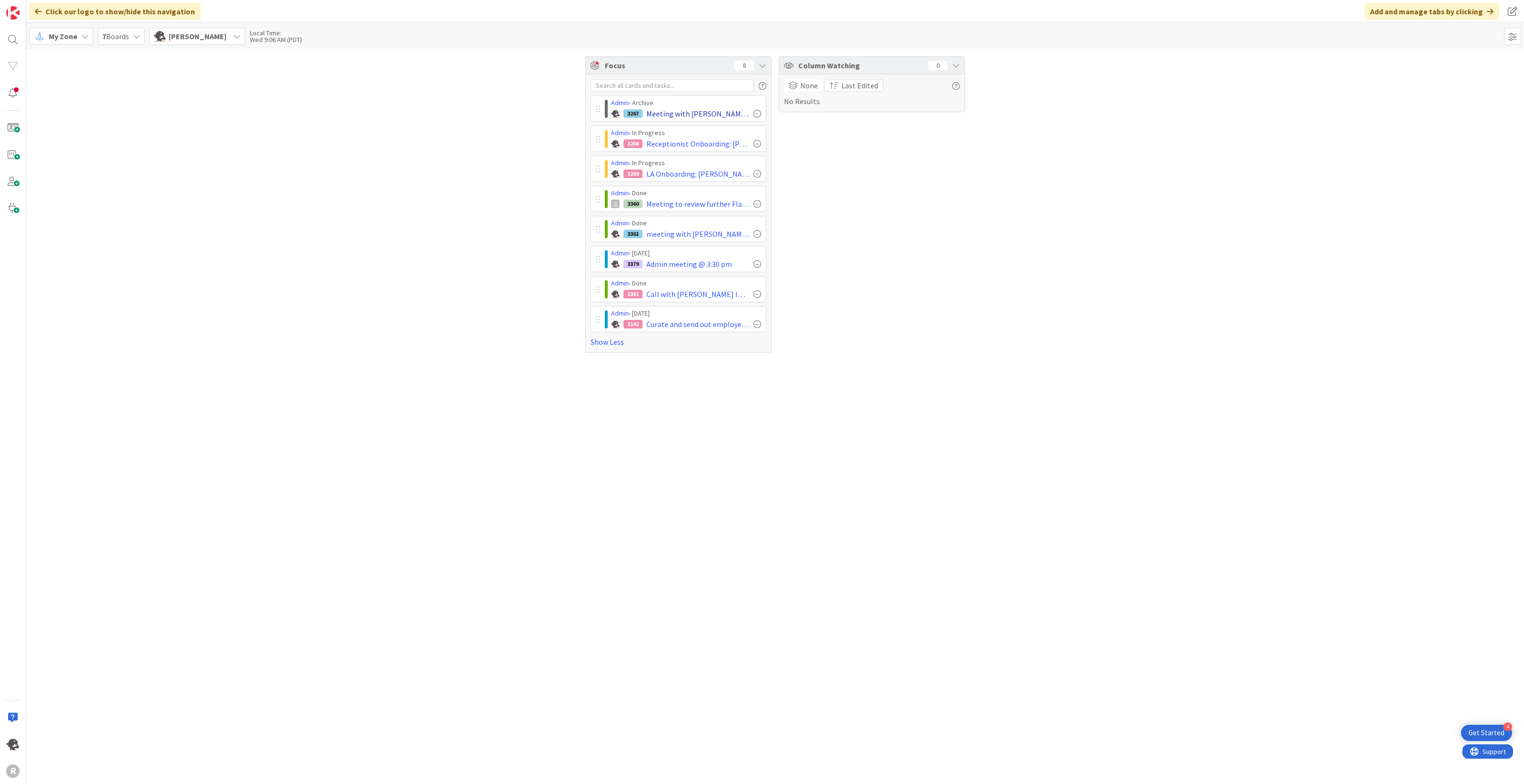
click at [758, 112] on div at bounding box center [757, 114] width 8 height 8
click at [56, 37] on span "My Zone" at bounding box center [63, 36] width 28 height 11
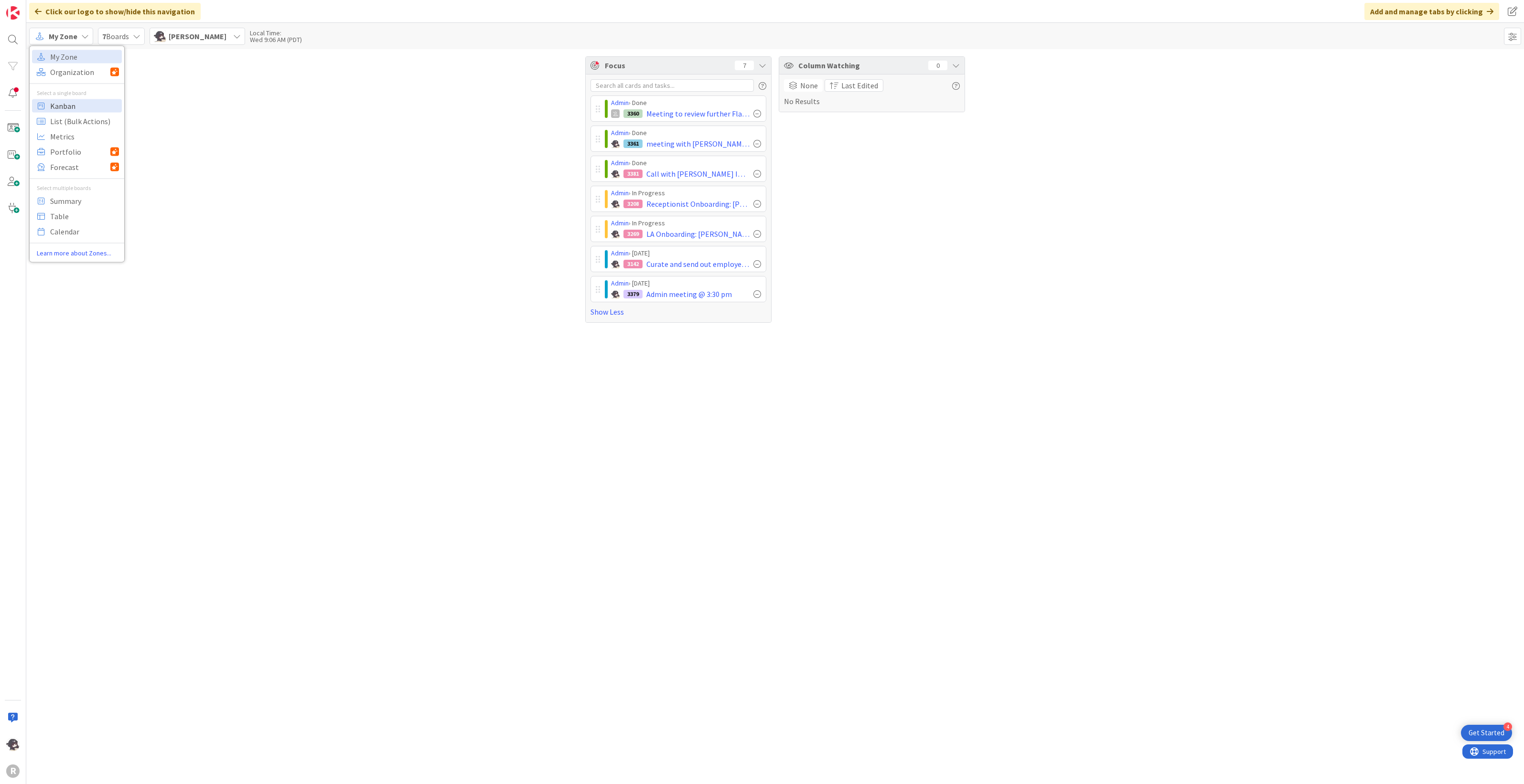
click at [67, 106] on span "Kanban" at bounding box center [85, 105] width 69 height 14
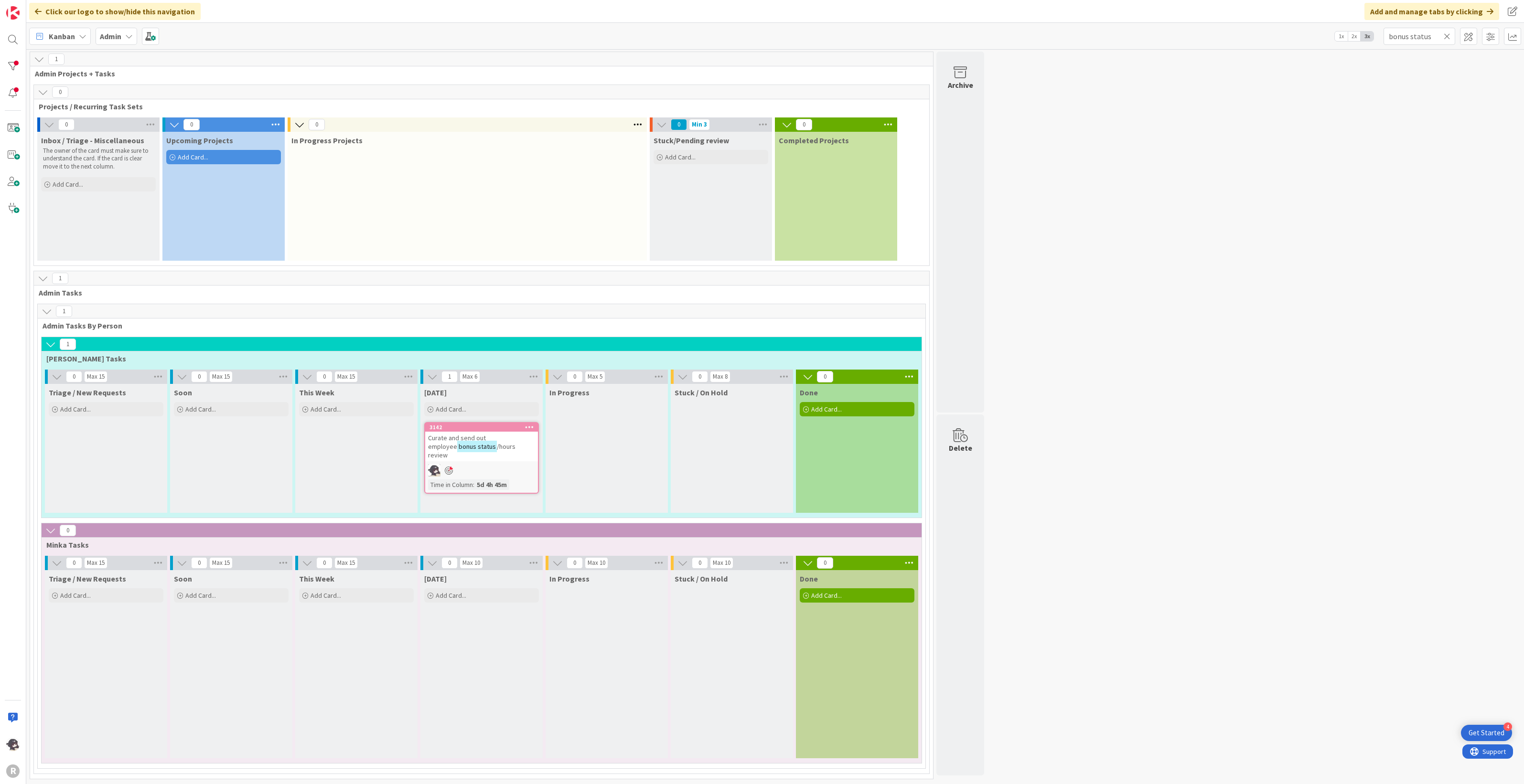
click at [1448, 36] on icon at bounding box center [1446, 36] width 7 height 9
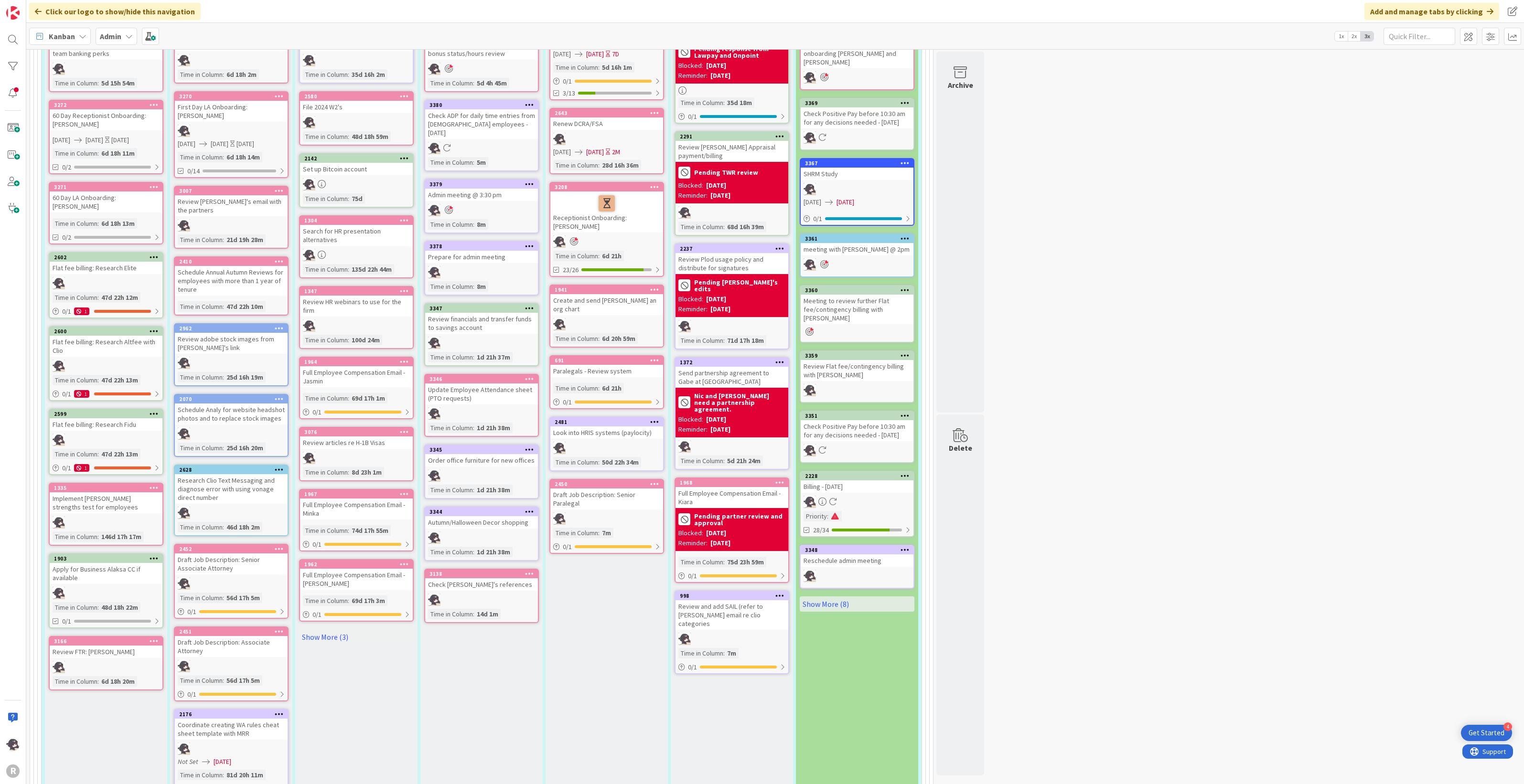
scroll to position [537, 0]
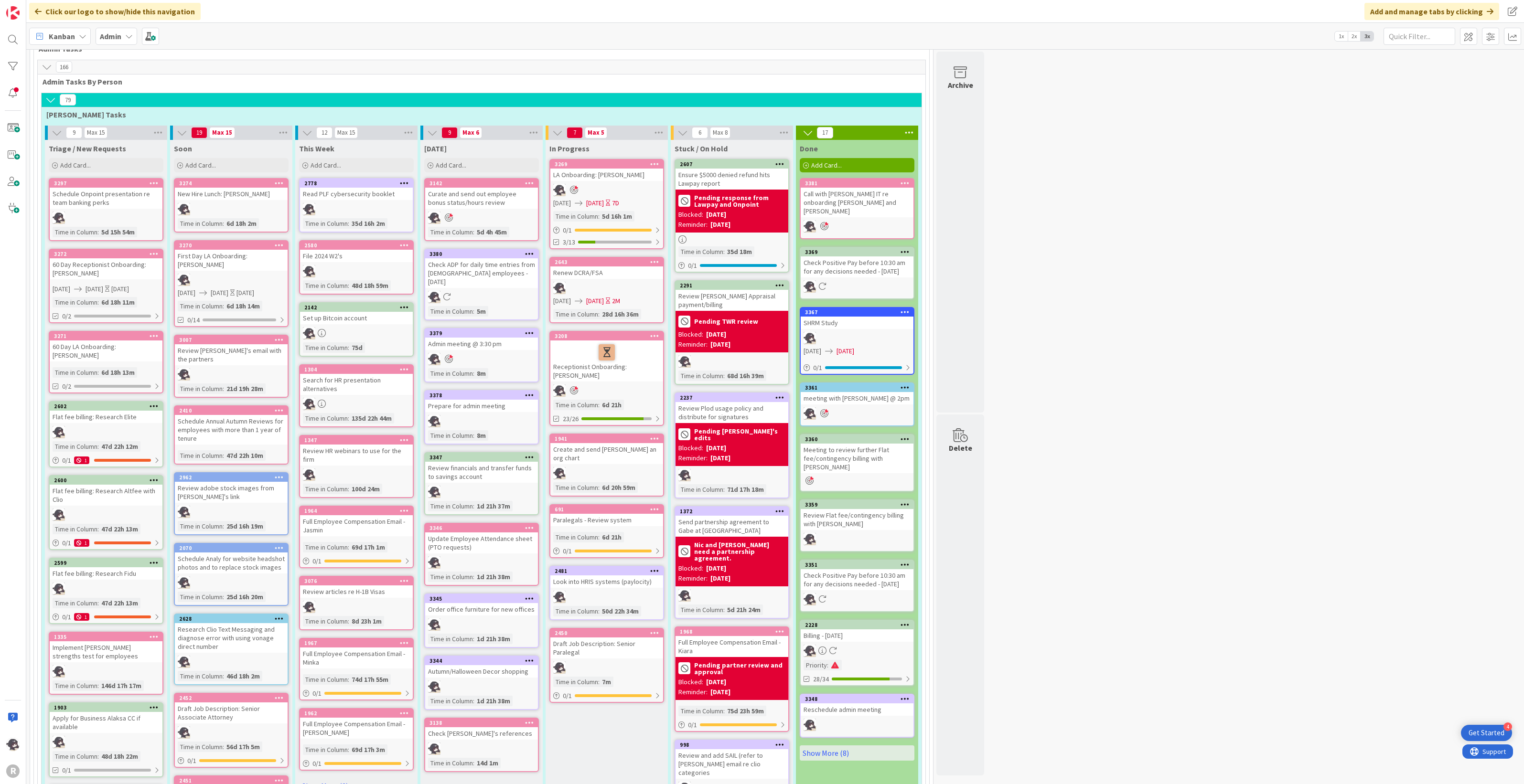
click at [528, 391] on icon at bounding box center [529, 394] width 9 height 7
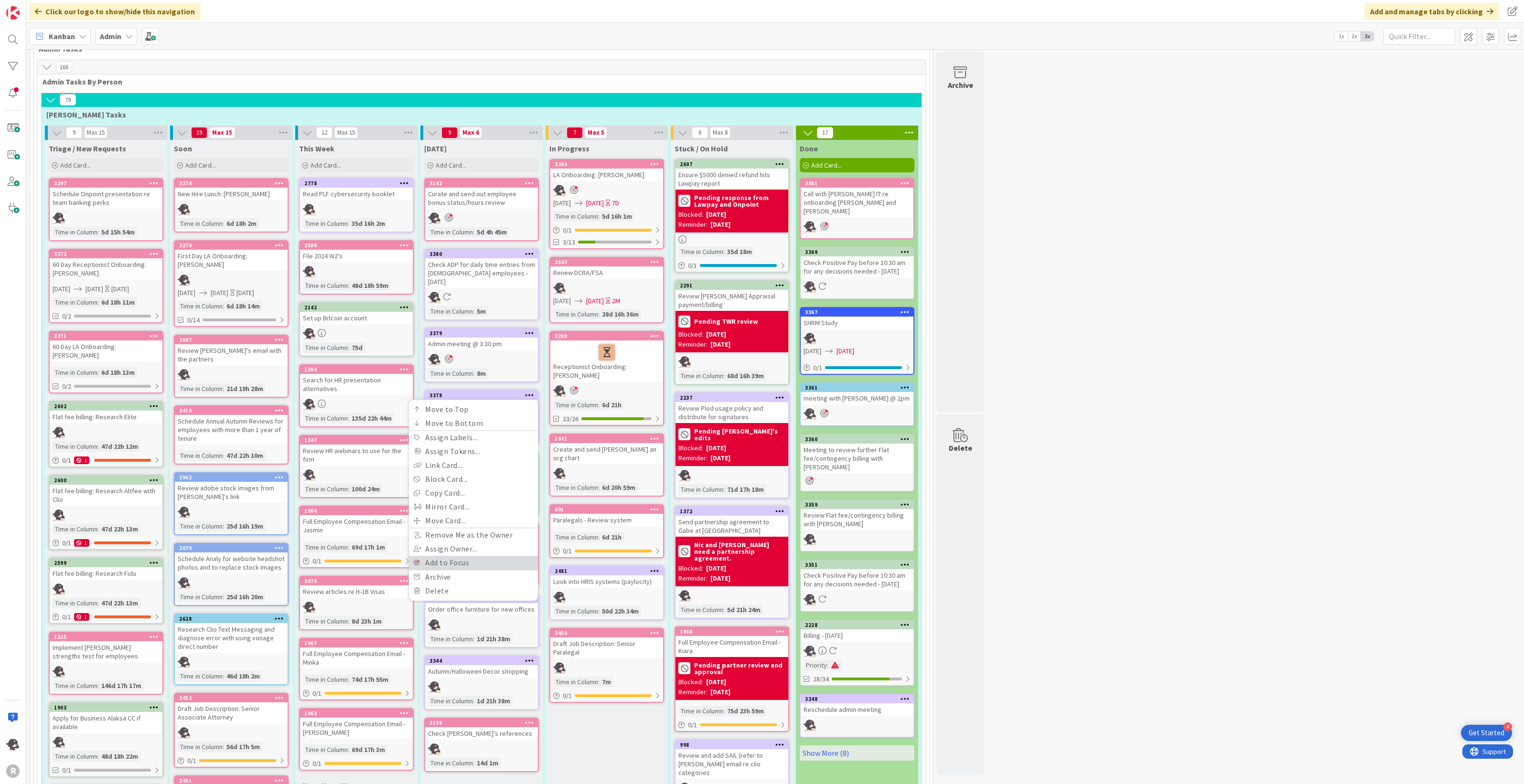
click at [463, 556] on link "Add to Focus" at bounding box center [473, 562] width 129 height 14
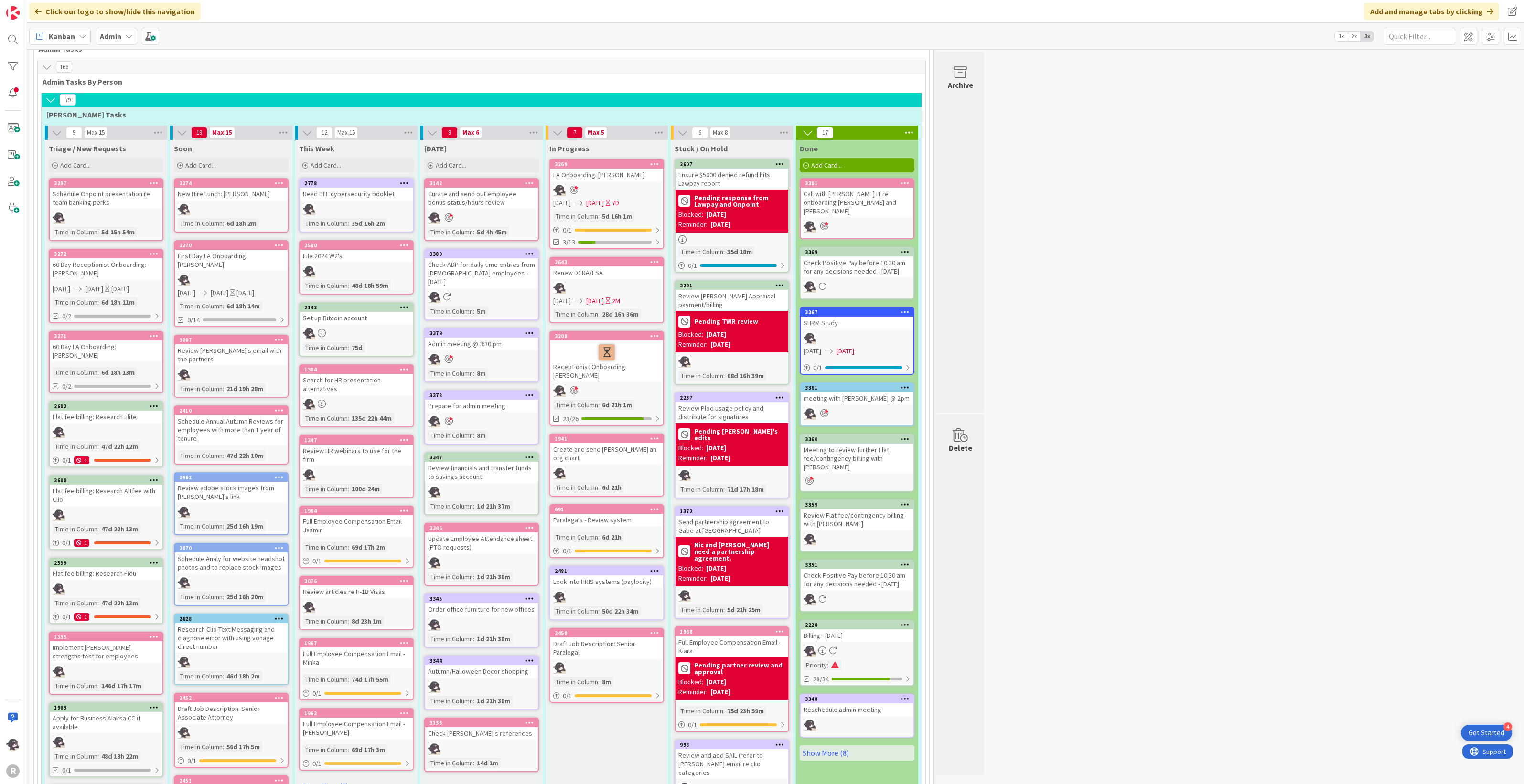
click at [534, 524] on icon at bounding box center [529, 527] width 9 height 7
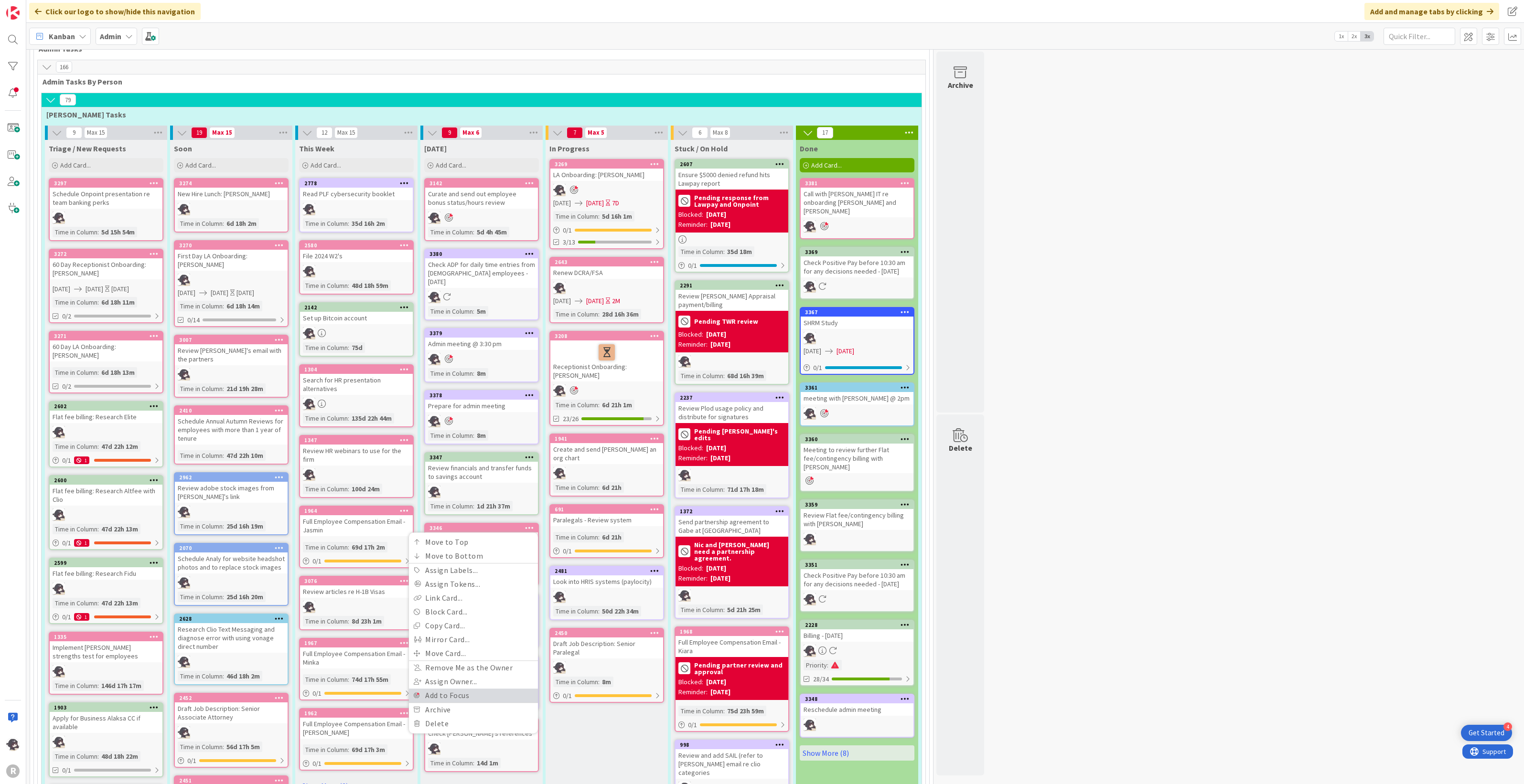
click at [456, 688] on link "Add to Focus" at bounding box center [473, 695] width 129 height 14
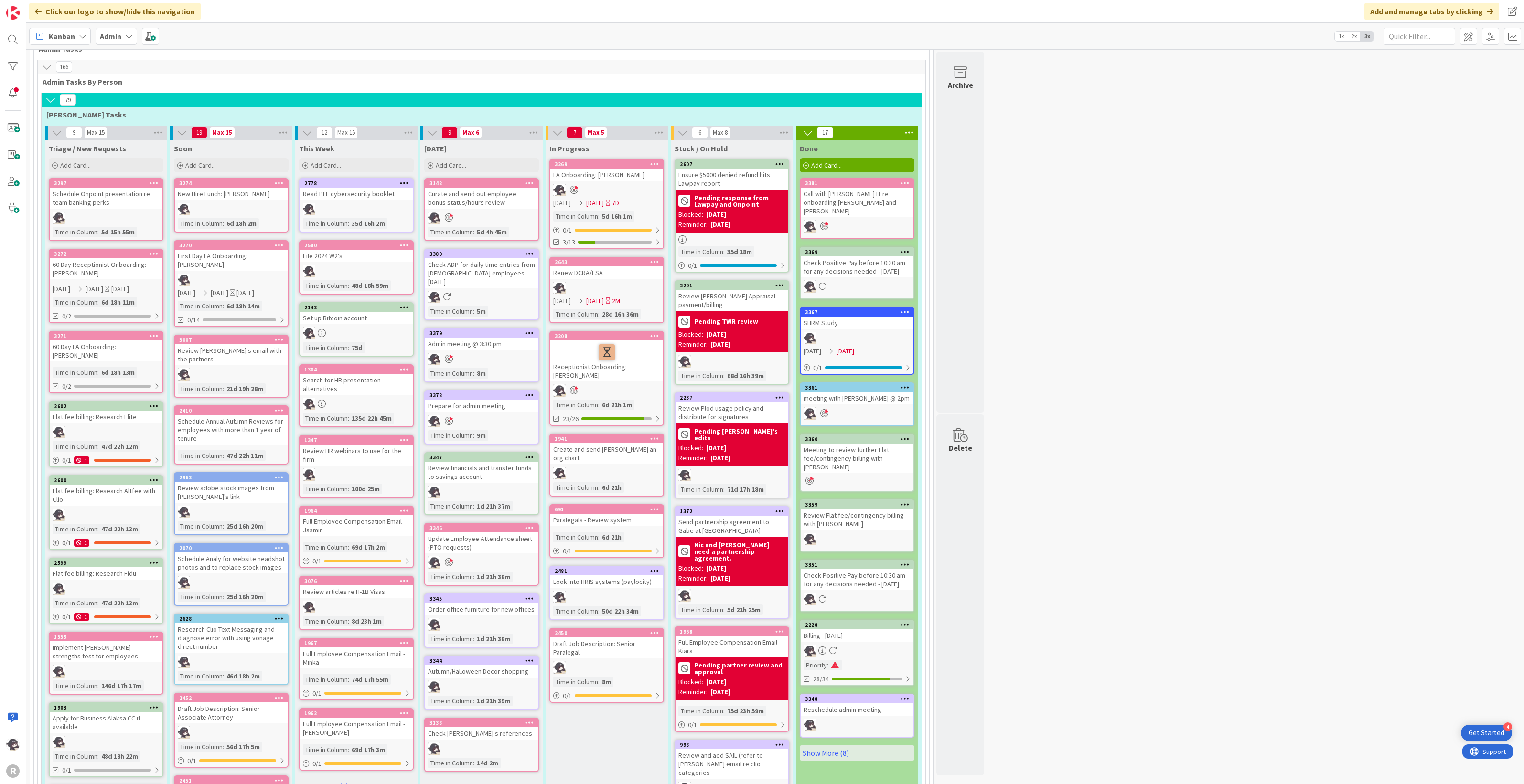
click at [67, 34] on span "Kanban" at bounding box center [62, 36] width 26 height 11
click at [70, 48] on div "My Zone Organization Select a single board Kanban List (Bulk Actions) Metrics P…" at bounding box center [77, 154] width 96 height 217
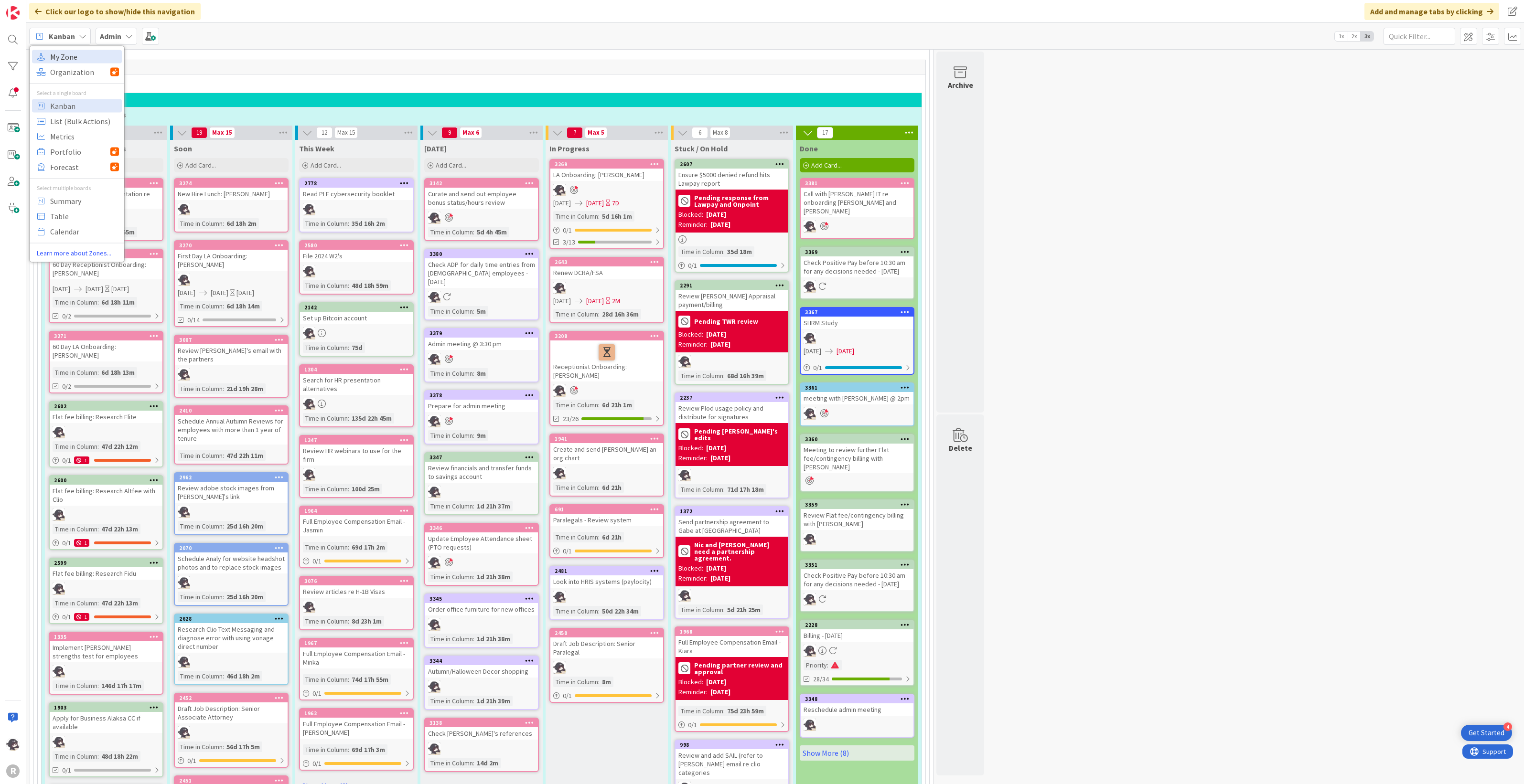
click at [67, 58] on span "My Zone" at bounding box center [85, 56] width 69 height 14
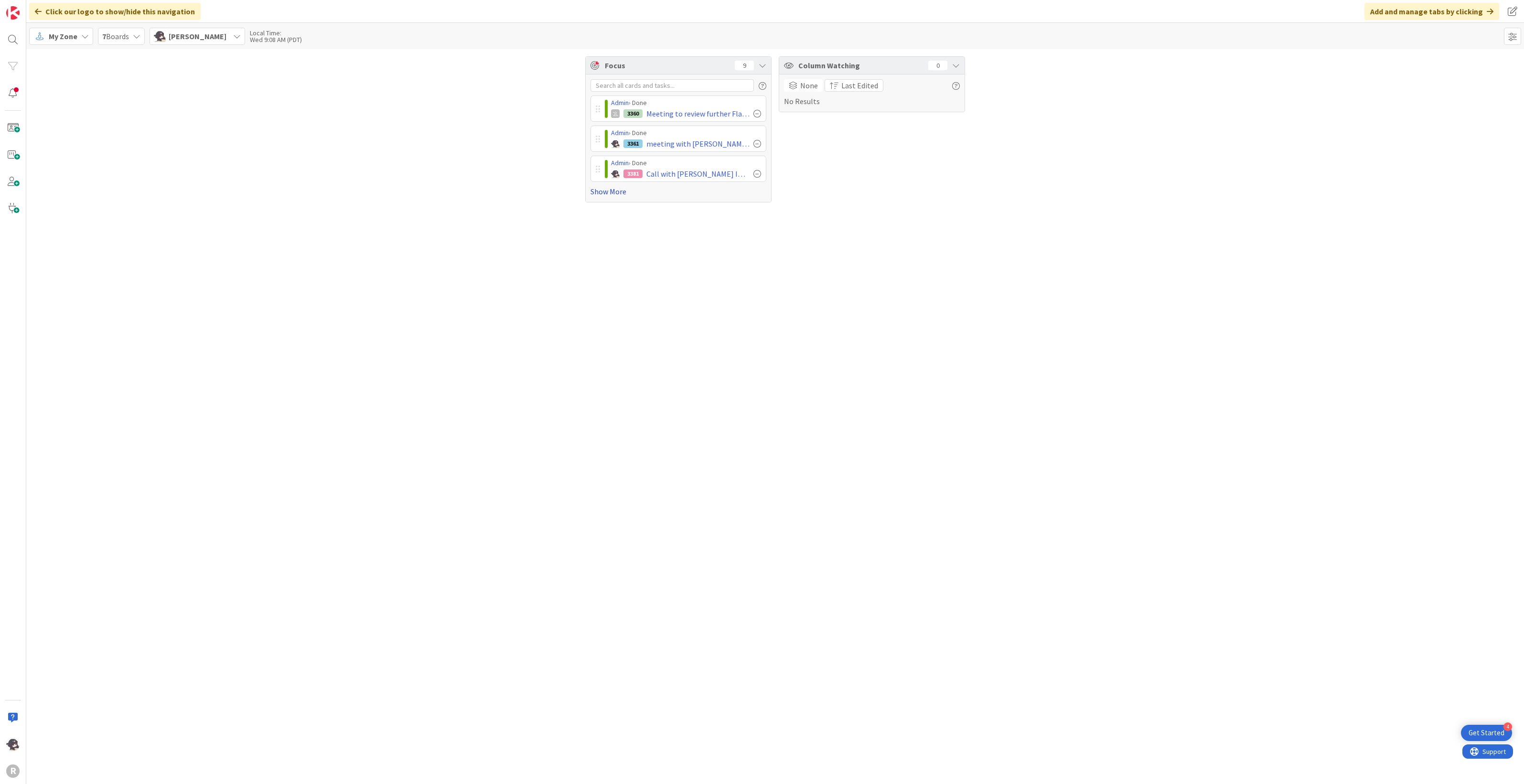
click at [617, 186] on link "Show More" at bounding box center [678, 191] width 176 height 11
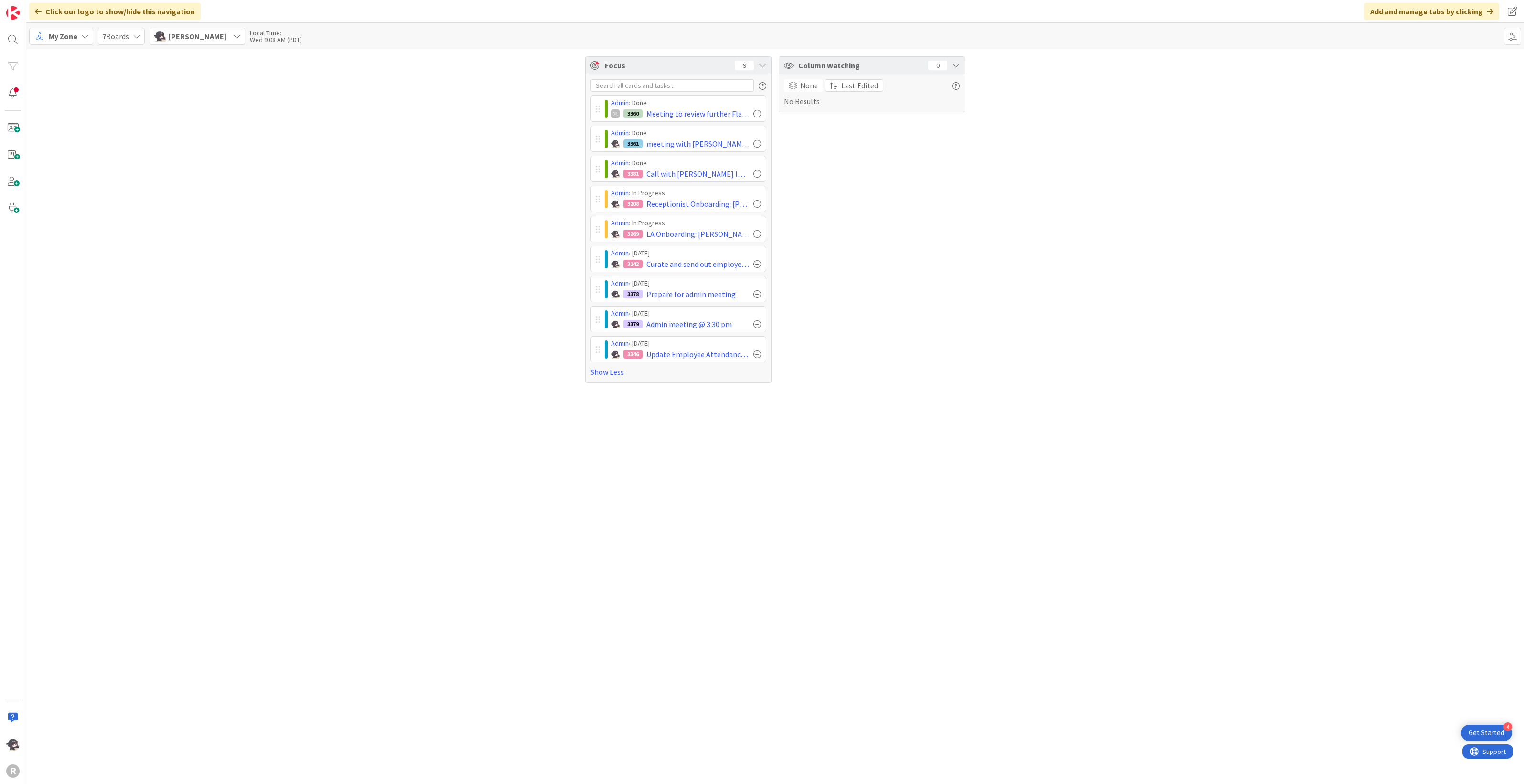
click at [832, 257] on div "Column Watching 0 None Last Edited No Results" at bounding box center [871, 219] width 186 height 326
click at [59, 32] on span "My Zone" at bounding box center [63, 36] width 28 height 11
click at [60, 104] on span "Kanban" at bounding box center [85, 105] width 69 height 14
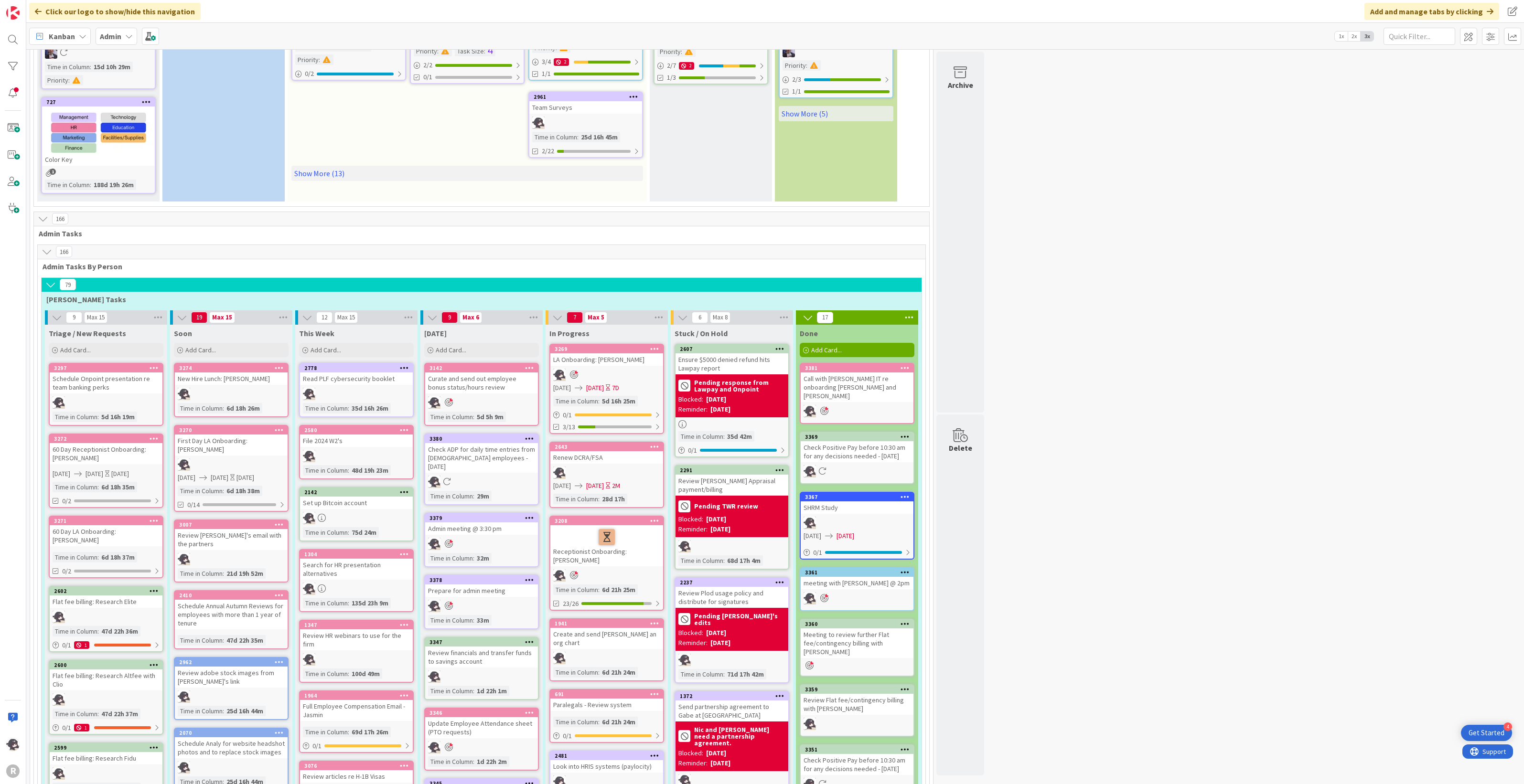
scroll to position [358, 0]
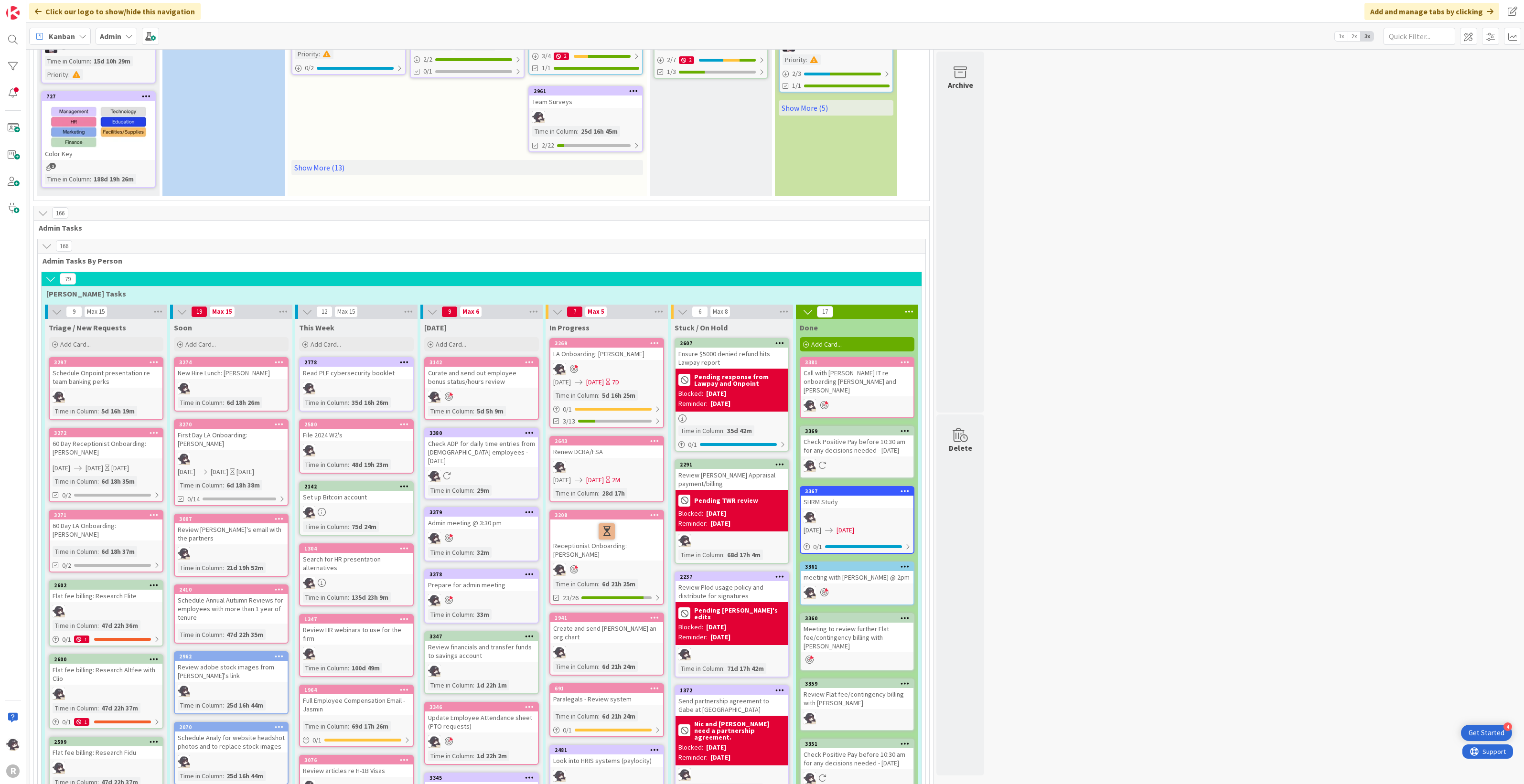
click at [485, 333] on div "[DATE] Add Card..." at bounding box center [482, 336] width 122 height 34
click at [489, 341] on div "Add Card..." at bounding box center [482, 344] width 115 height 14
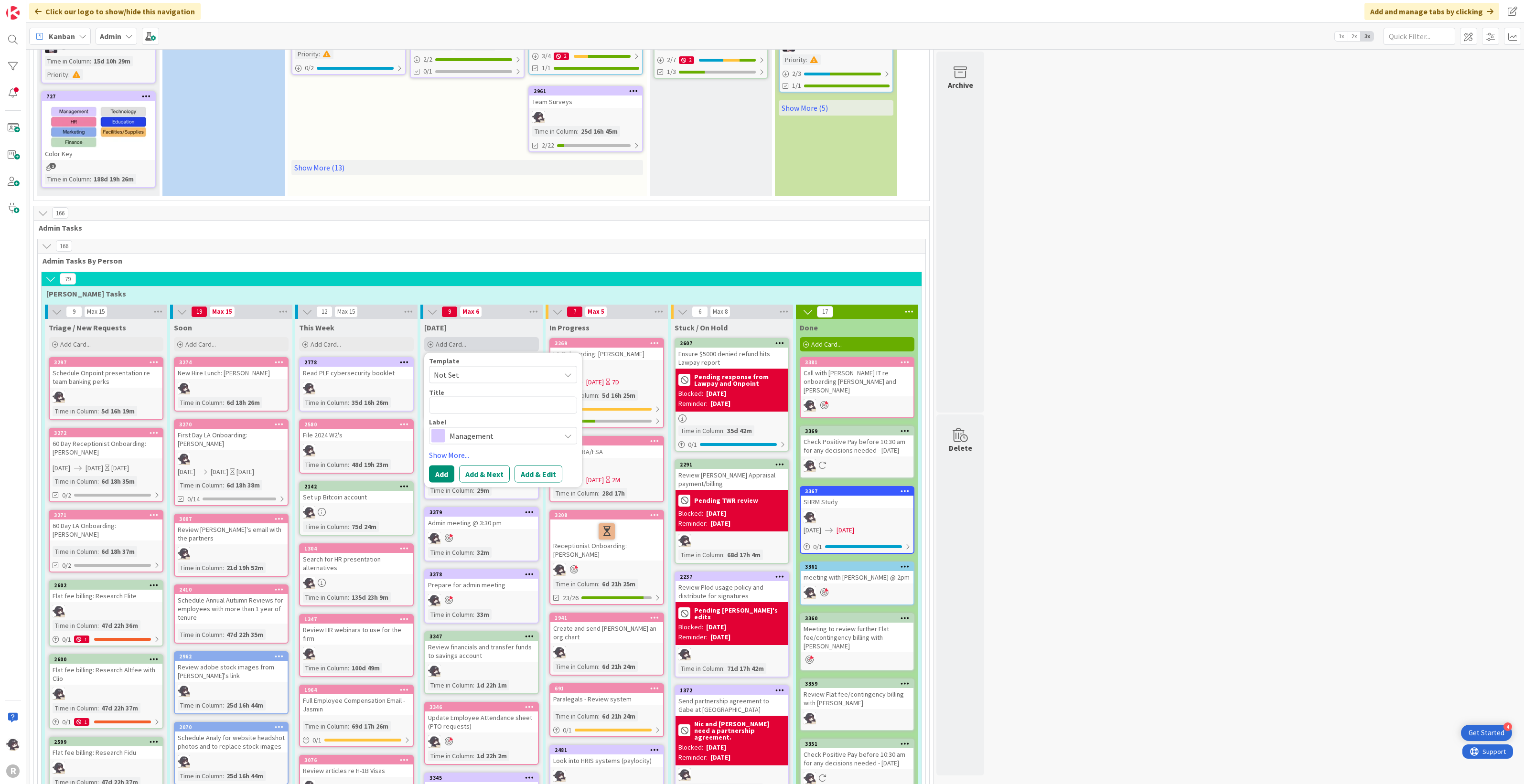
type textarea "x"
type textarea "E"
type textarea "x"
type textarea "Em"
type textarea "x"
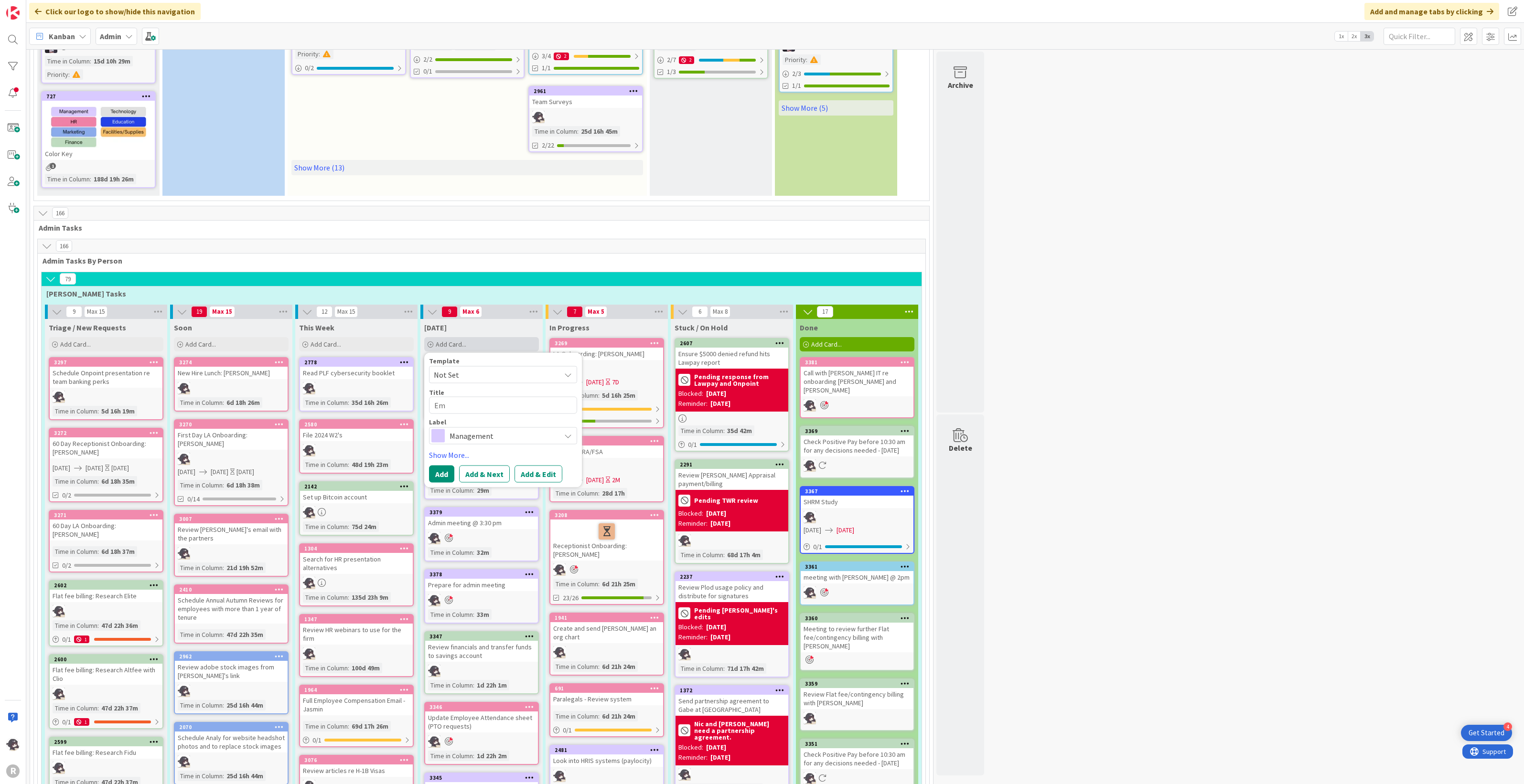
type textarea "Ema"
type textarea "x"
type textarea "Emai"
type textarea "x"
type textarea "Email"
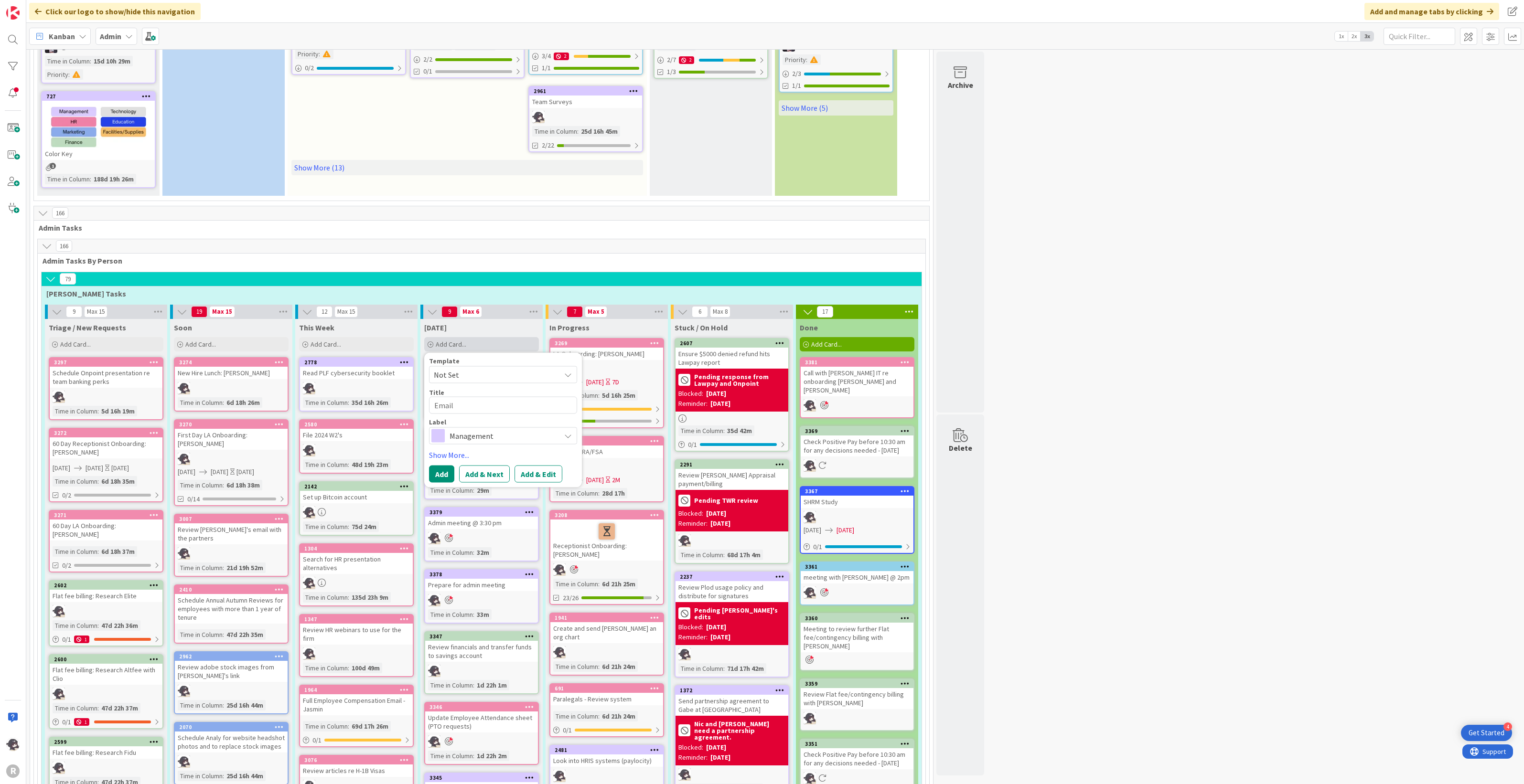
type textarea "x"
type textarea "Email"
type textarea "x"
type textarea "Email L"
type textarea "x"
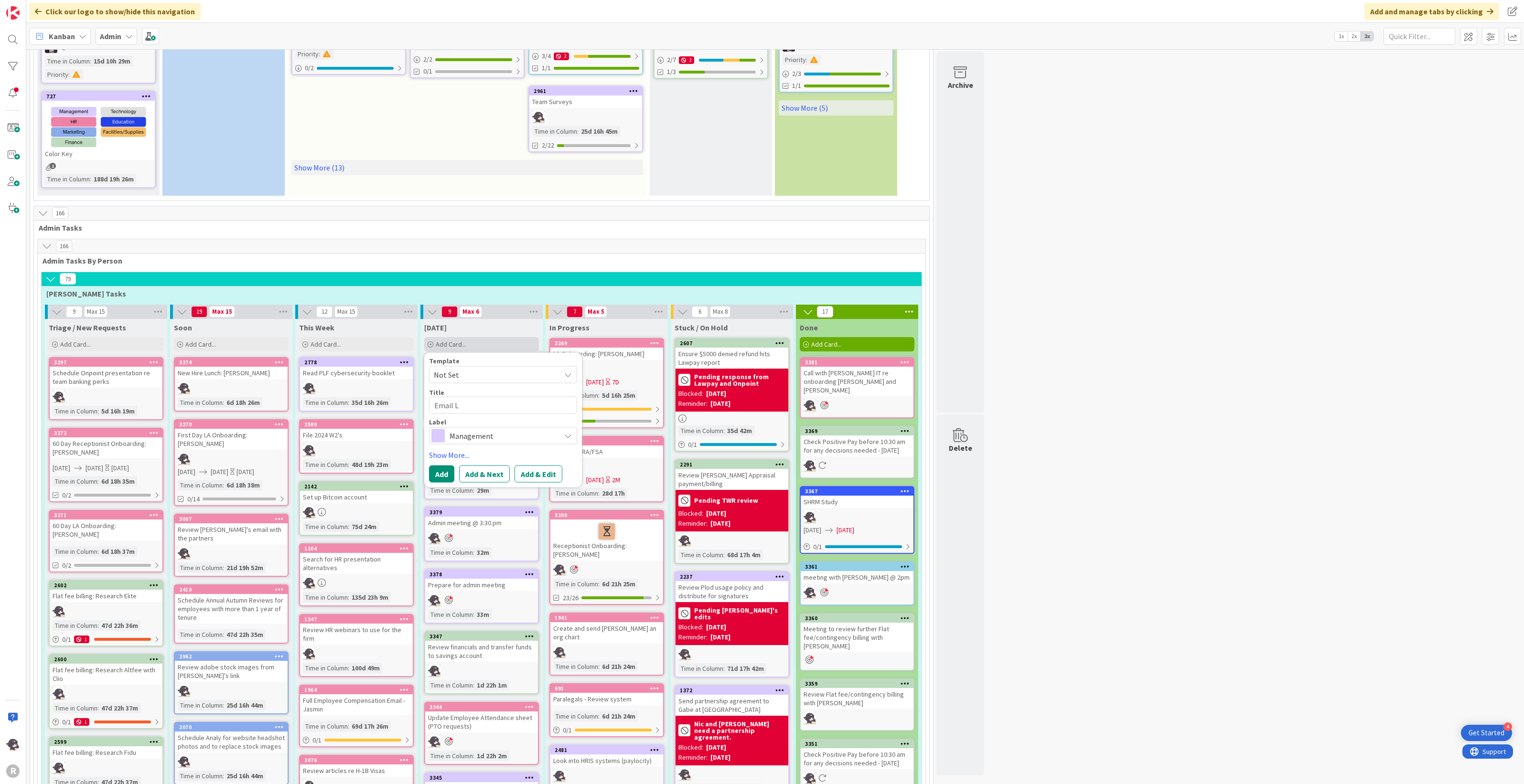
type textarea "Email [PERSON_NAME]"
type textarea "x"
type textarea "Email Lis"
type textarea "x"
type textarea "Email [PERSON_NAME]"
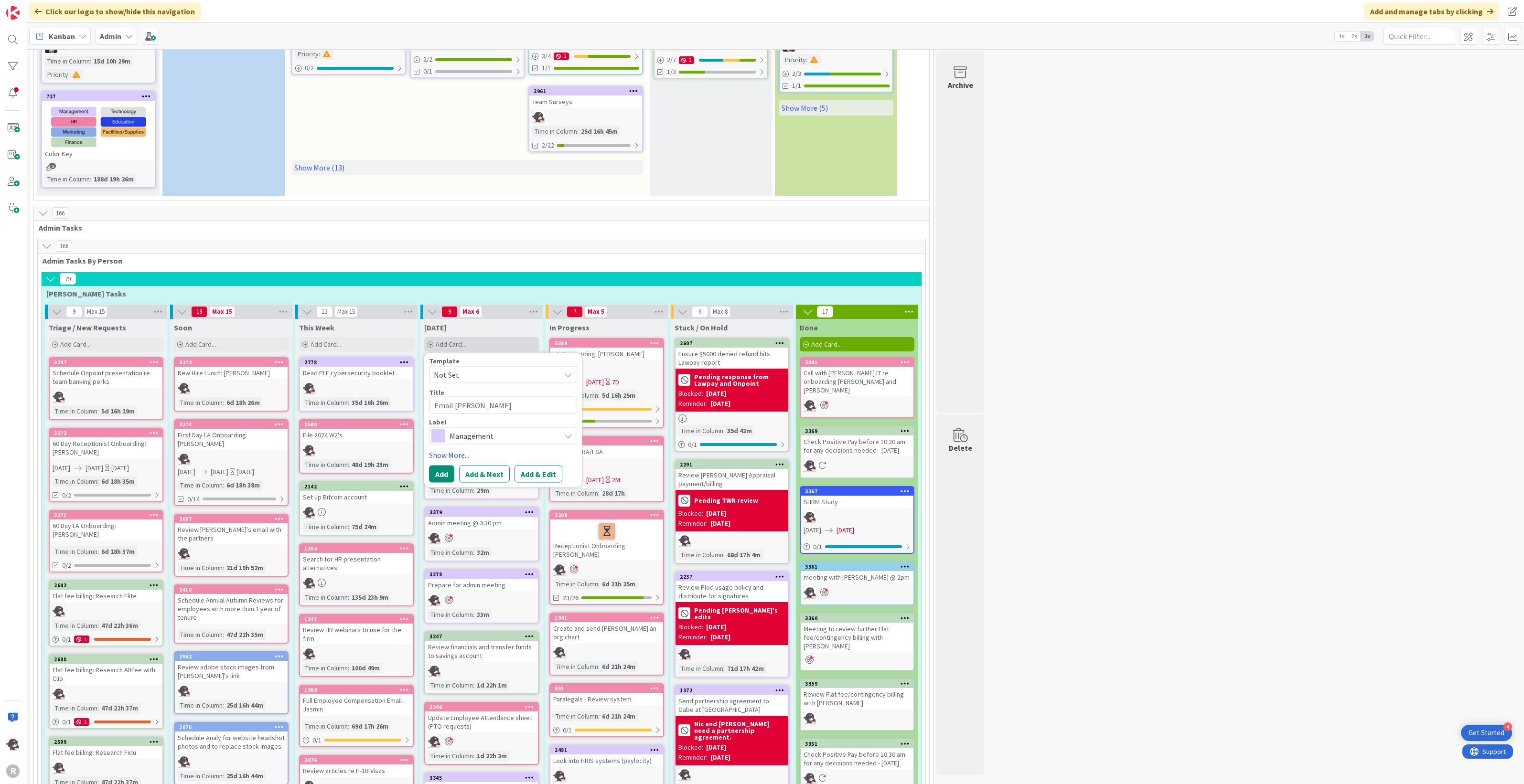
type textarea "x"
type textarea "Email [PERSON_NAME]"
type textarea "x"
type textarea "Email [PERSON_NAME] re"
type textarea "x"
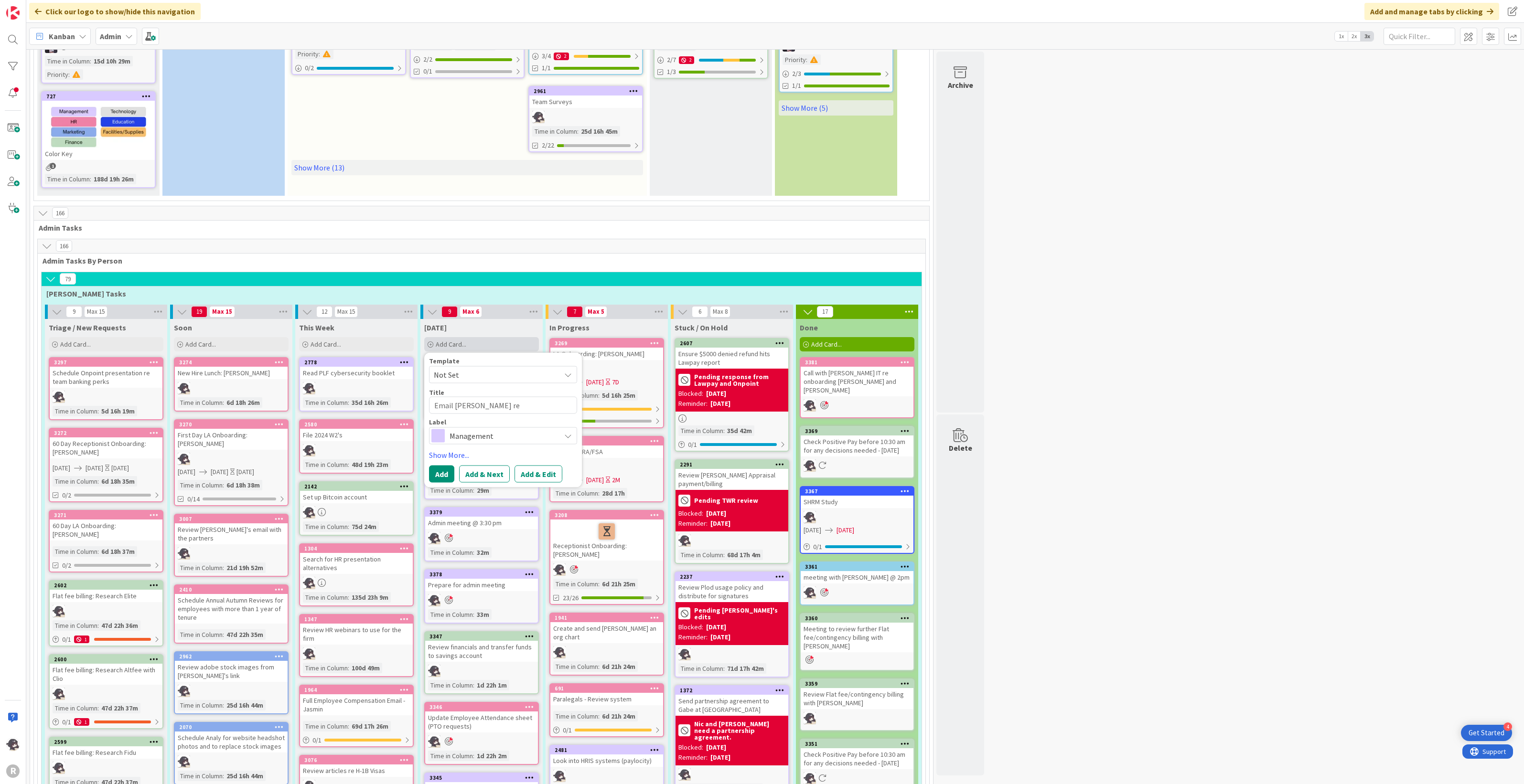
type textarea "Email [PERSON_NAME] re"
type textarea "x"
type textarea "Email [PERSON_NAME] re o"
type textarea "x"
type textarea "Email [PERSON_NAME] re op"
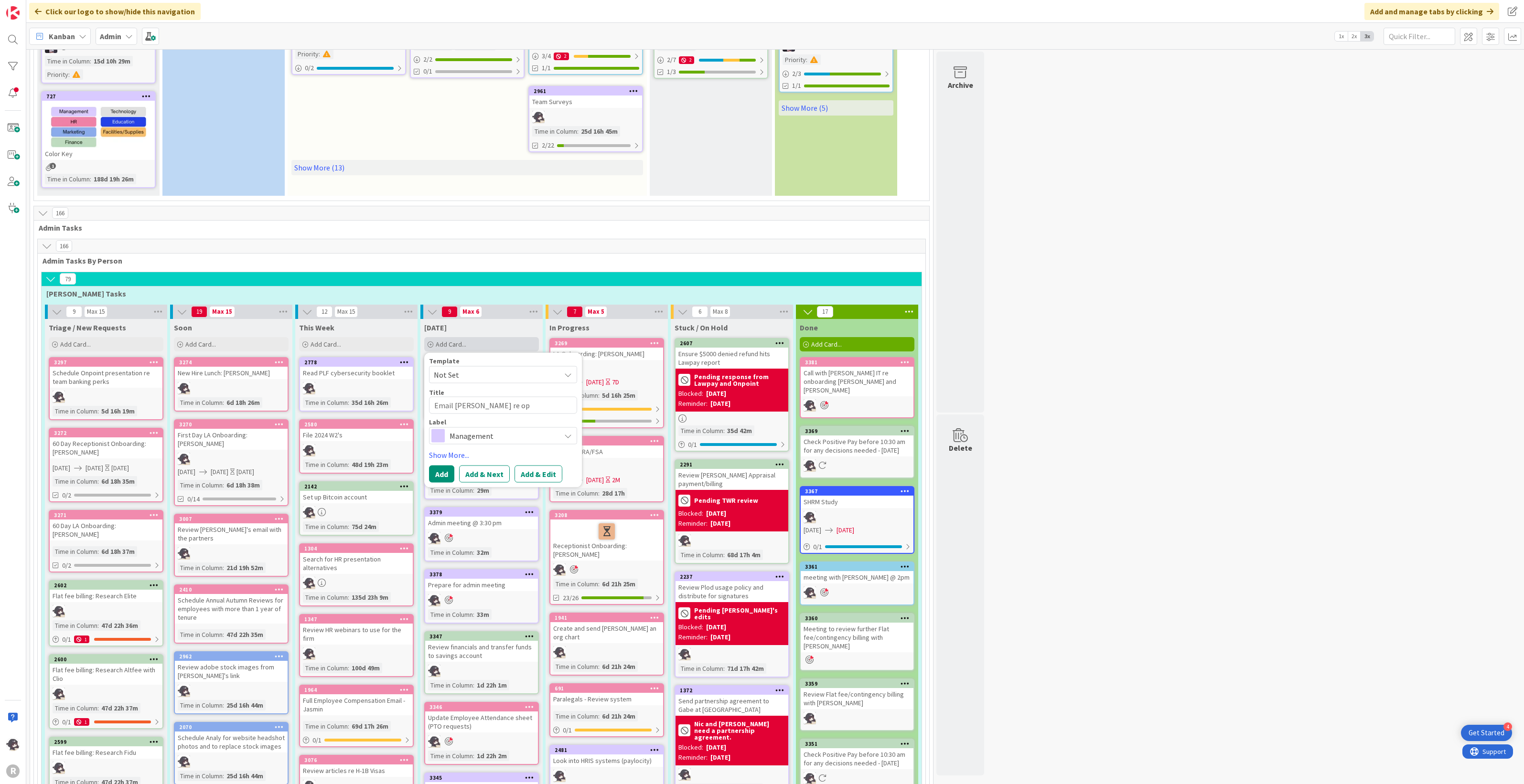
type textarea "x"
type textarea "Email [PERSON_NAME] re o"
type textarea "x"
type textarea "Email [PERSON_NAME] re"
type textarea "x"
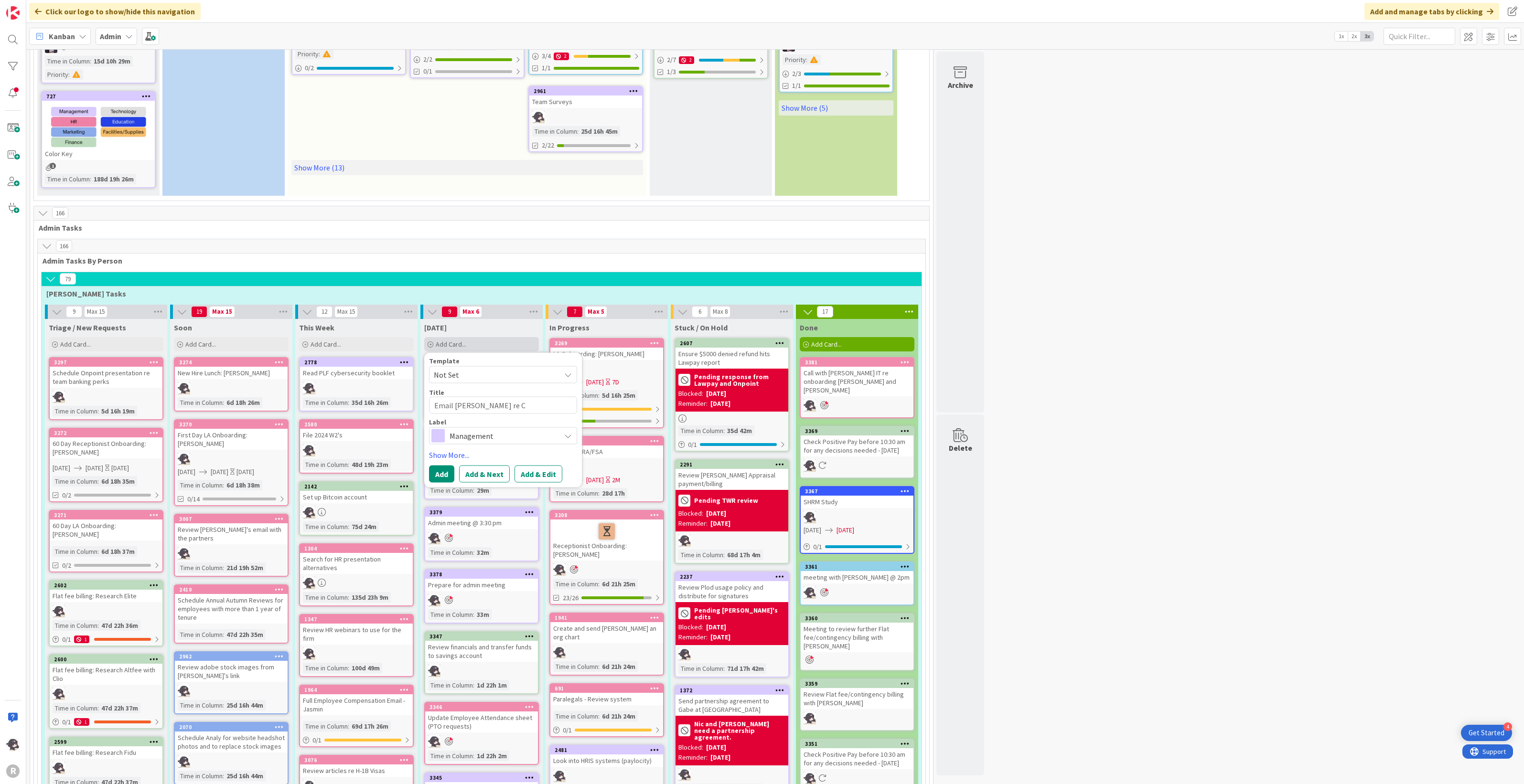
type textarea "Email [PERSON_NAME] re Cl"
type textarea "x"
type textarea "Email [PERSON_NAME] re Cli"
type textarea "x"
type textarea "Email [PERSON_NAME] re Clio"
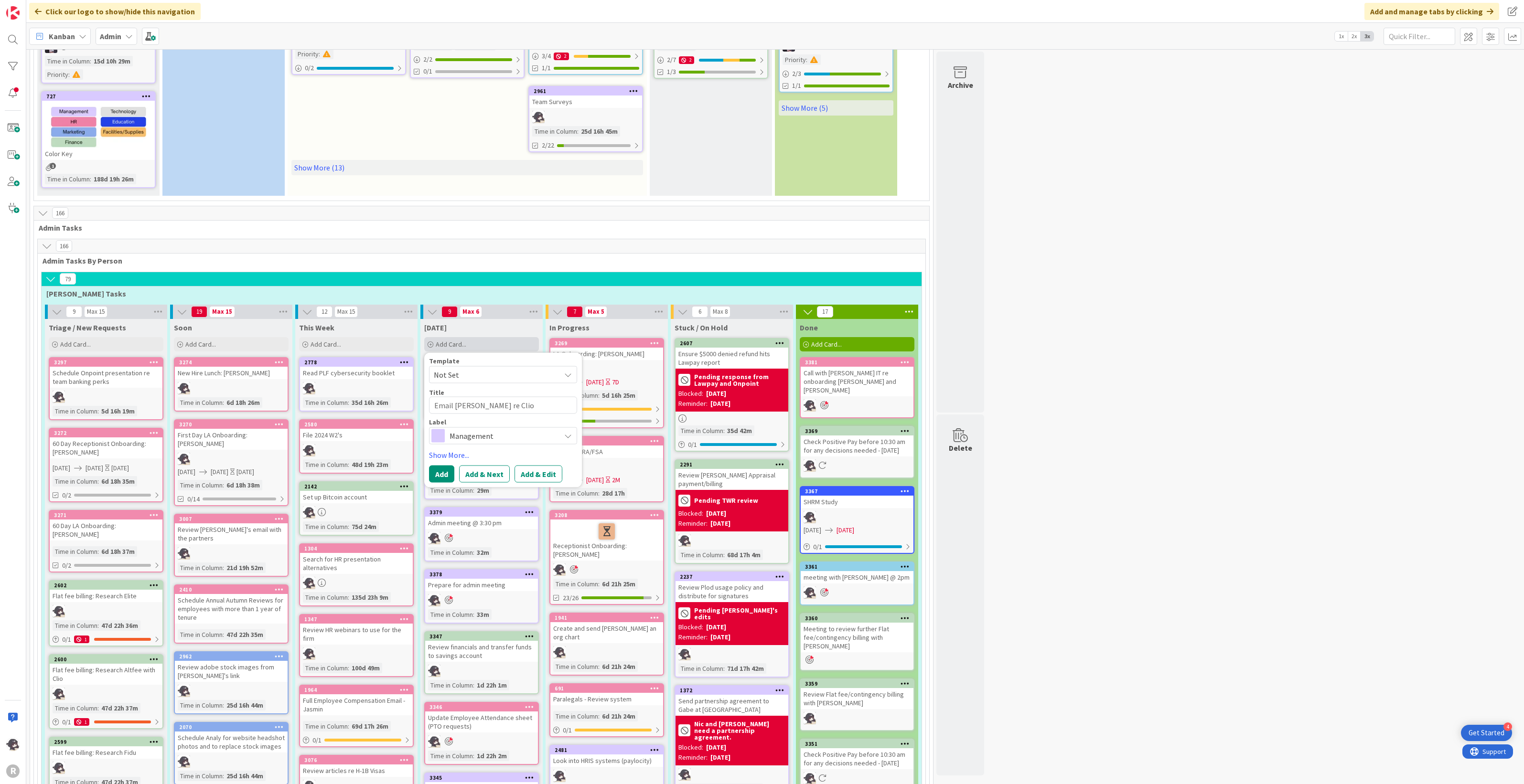
type textarea "x"
type textarea "Email [PERSON_NAME] re Clio"
type textarea "x"
type textarea "Email [PERSON_NAME] re Clio o"
type textarea "x"
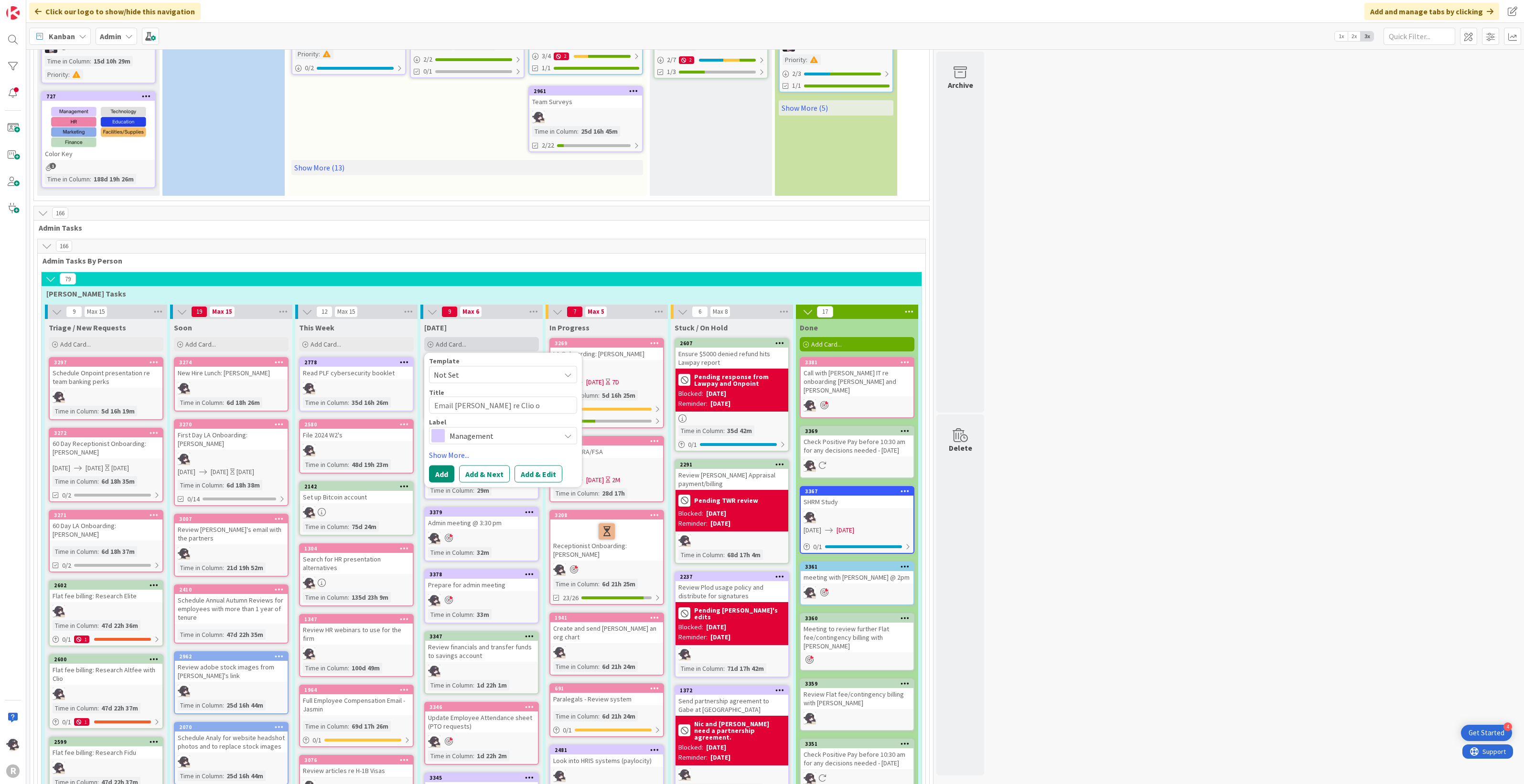
type textarea "Email [PERSON_NAME] re Clio op"
type textarea "x"
type textarea "Email [PERSON_NAME] re Clio oper"
type textarea "x"
type textarea "Email [PERSON_NAME] re Clio opera"
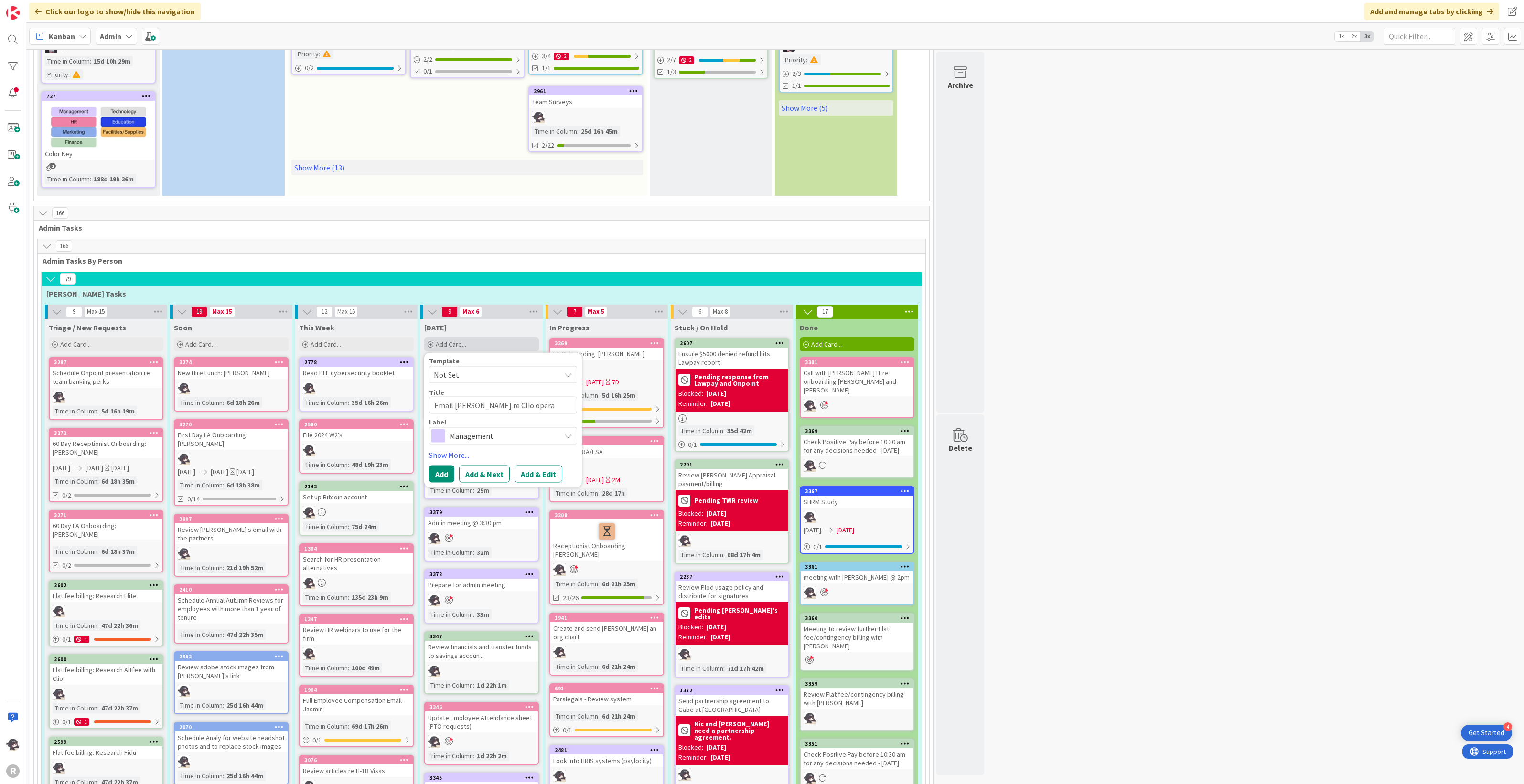
type textarea "x"
type textarea "Email [PERSON_NAME] re Clio operati"
type textarea "x"
type textarea "Email [PERSON_NAME] re Clio operatin"
type textarea "x"
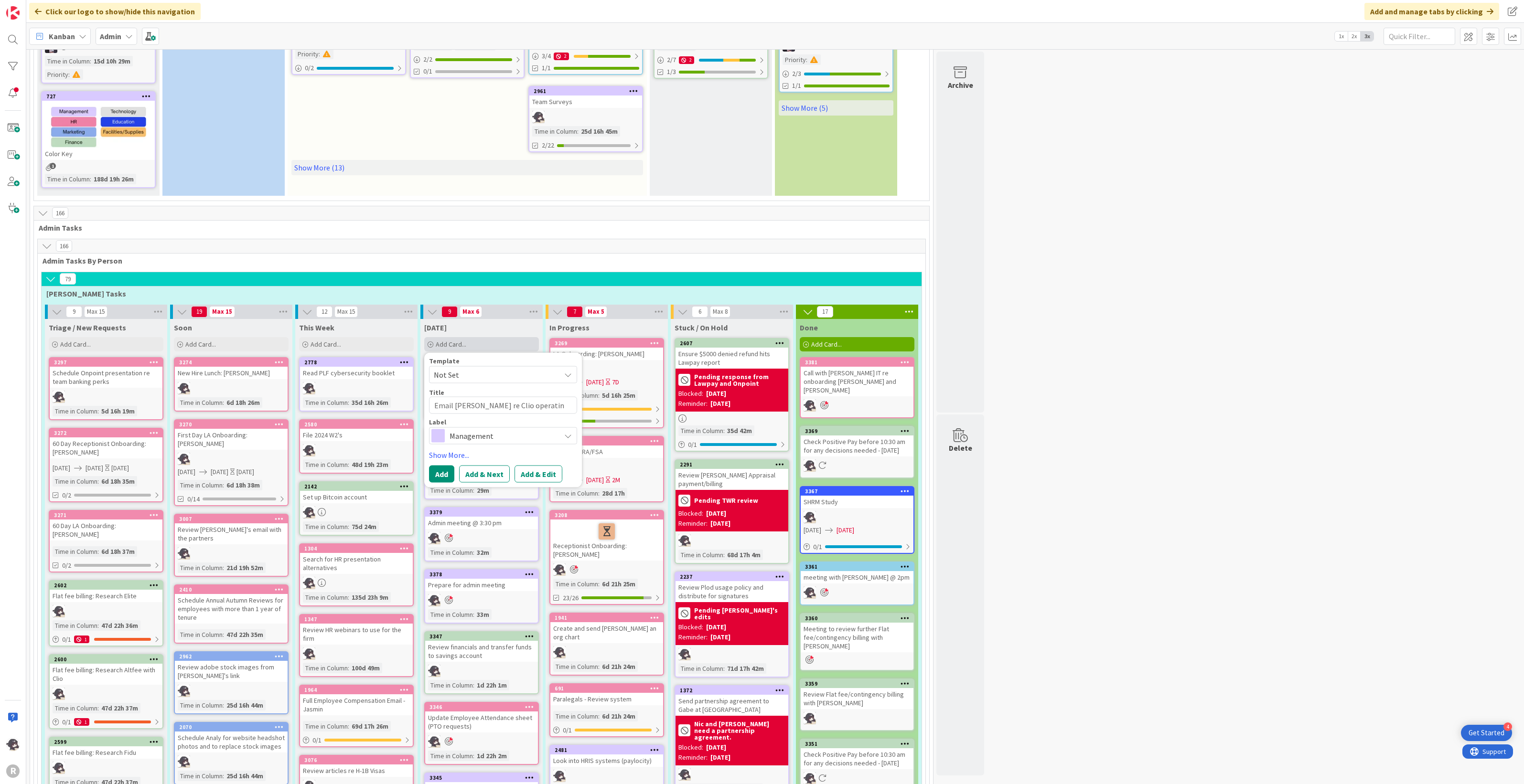
type textarea "Email [PERSON_NAME] re Clio operating"
type textarea "x"
type textarea "Email [PERSON_NAME] re Clio operating"
type textarea "x"
type textarea "Email [PERSON_NAME] re Clio operating a"
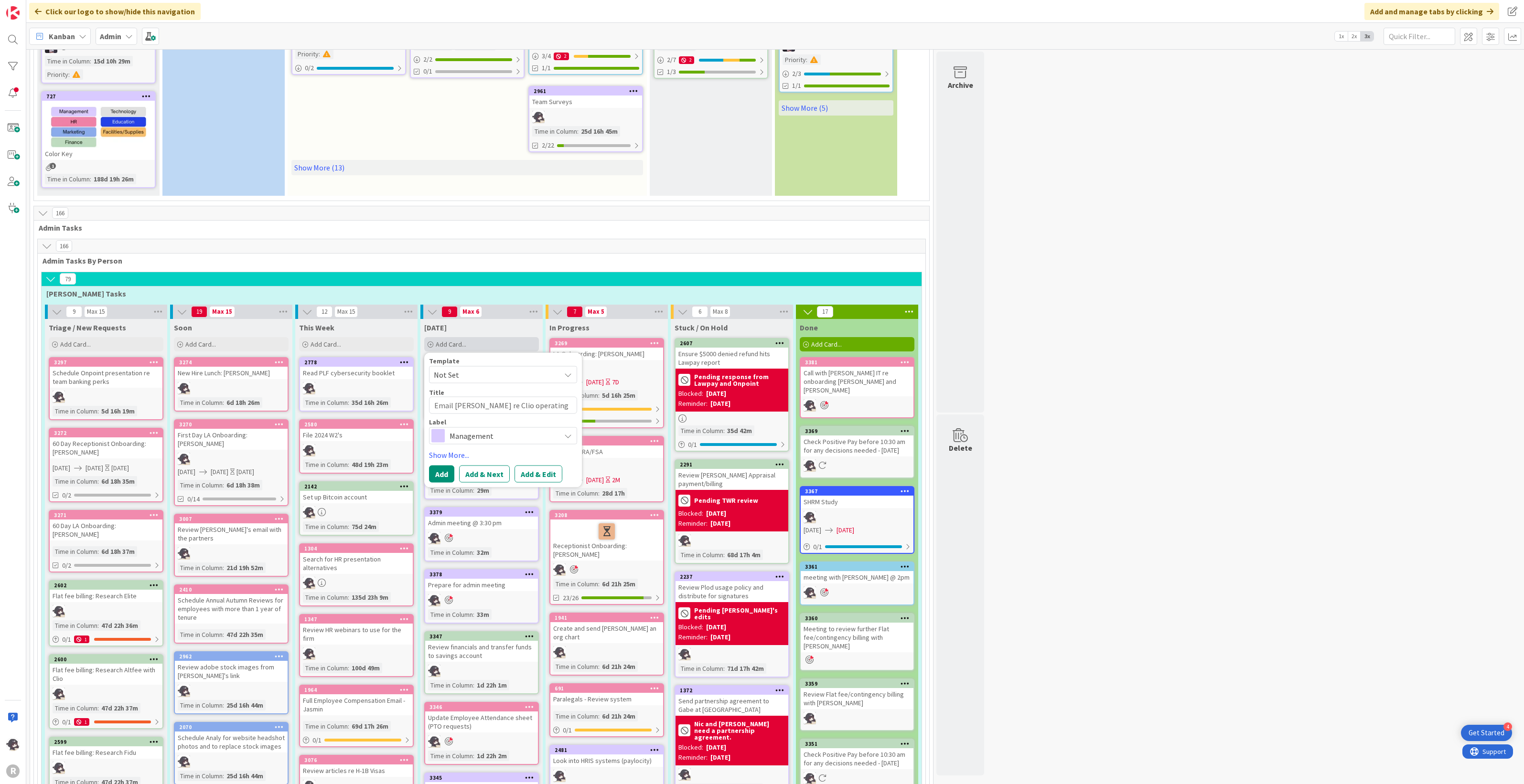
type textarea "x"
type textarea "Email [PERSON_NAME] re Clio operating ac"
type textarea "x"
type textarea "Email [PERSON_NAME] re Clio operating acc"
type textarea "x"
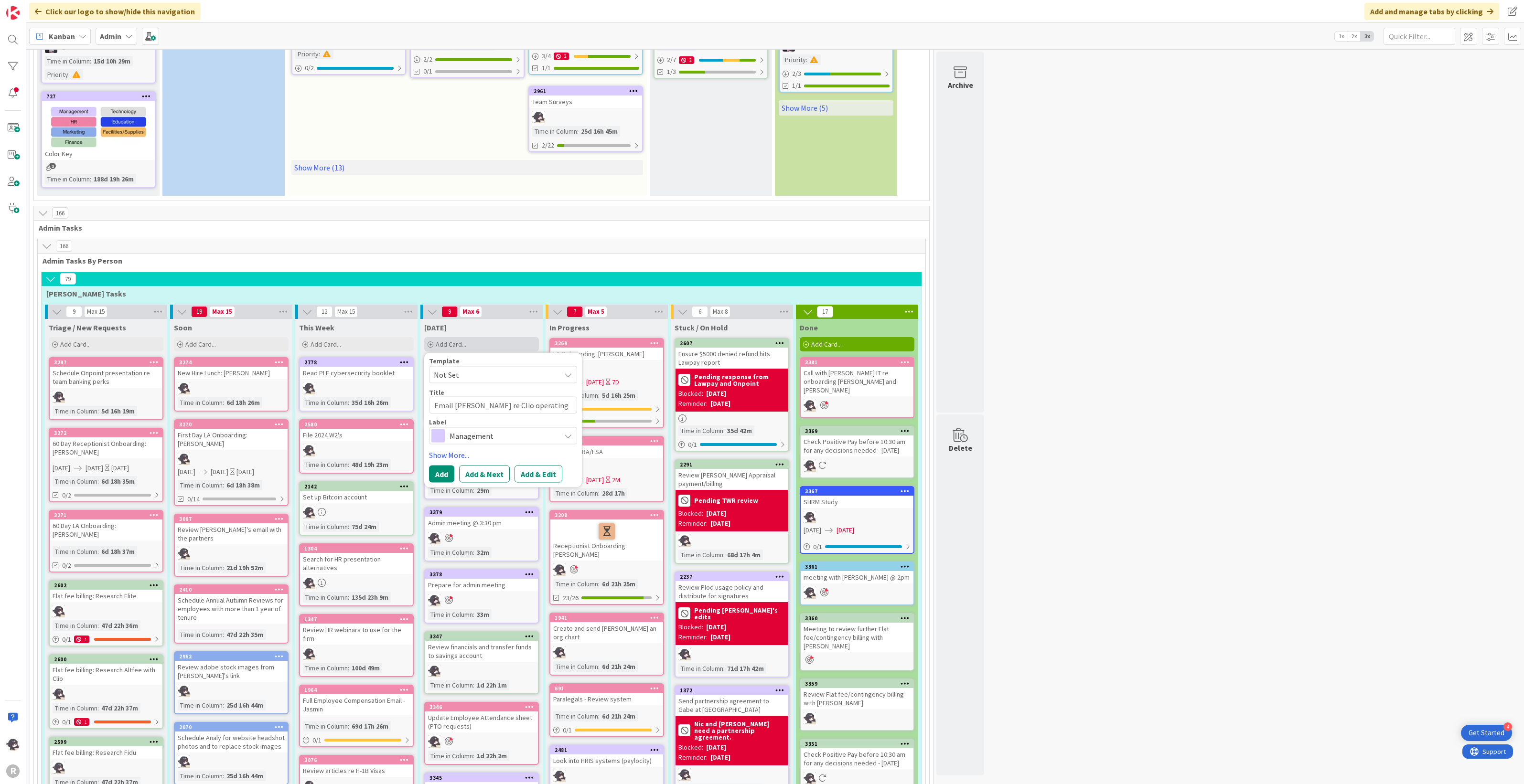
type textarea "Email [PERSON_NAME] re Clio operating acco"
type textarea "x"
type textarea "Email [PERSON_NAME] re Clio operating accou"
type textarea "x"
type textarea "Email [PERSON_NAME] re Clio operating accoun"
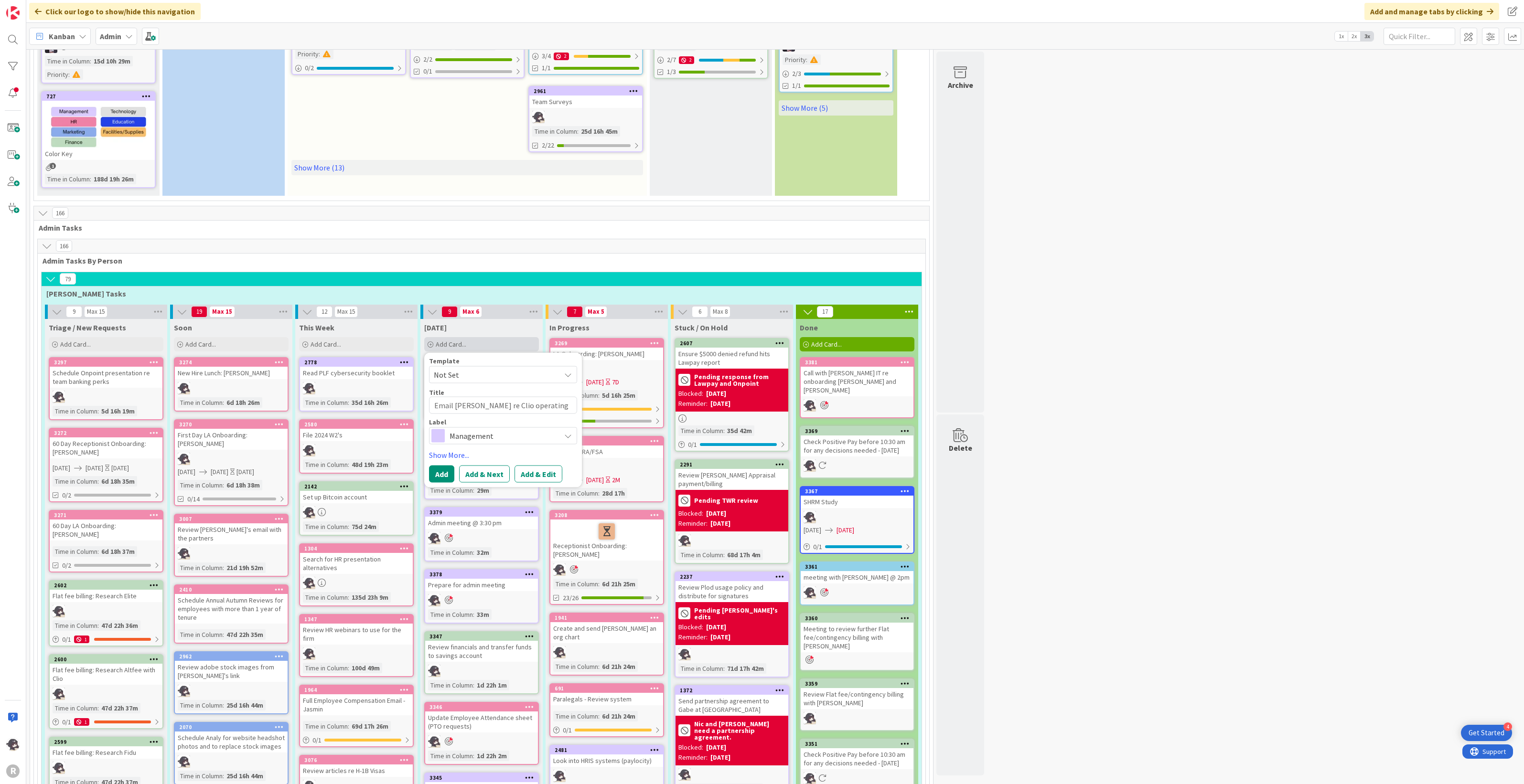
type textarea "x"
type textarea "Email [PERSON_NAME] re Clio operating account"
type textarea "x"
type textarea "Email [PERSON_NAME] re Clio operating account"
type textarea "x"
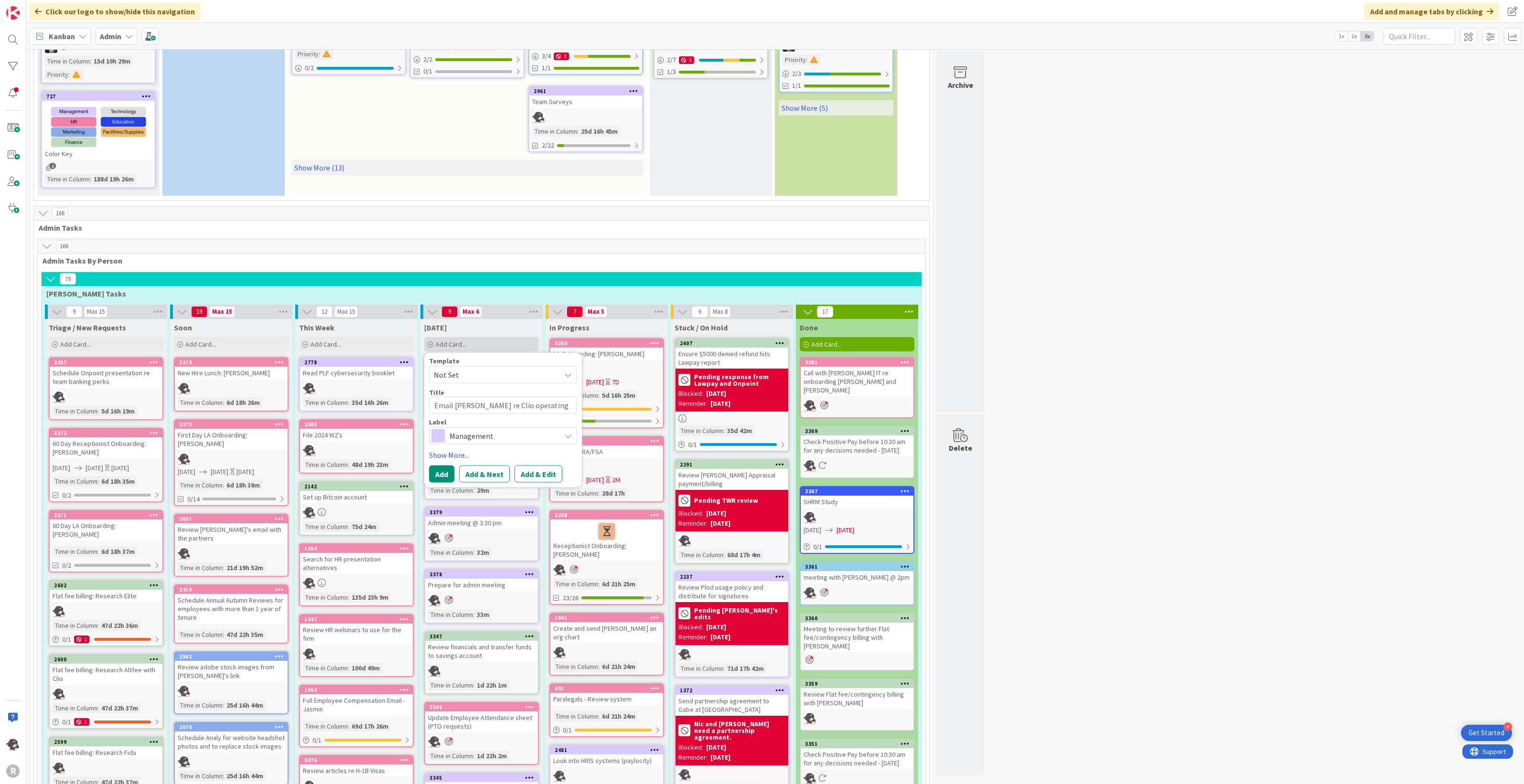
type textarea "Email [PERSON_NAME] re Clio operating account re"
type textarea "x"
type textarea "Email [PERSON_NAME] re Clio operating account rec"
type textarea "x"
type textarea "Email [PERSON_NAME] re Clio operating account reco"
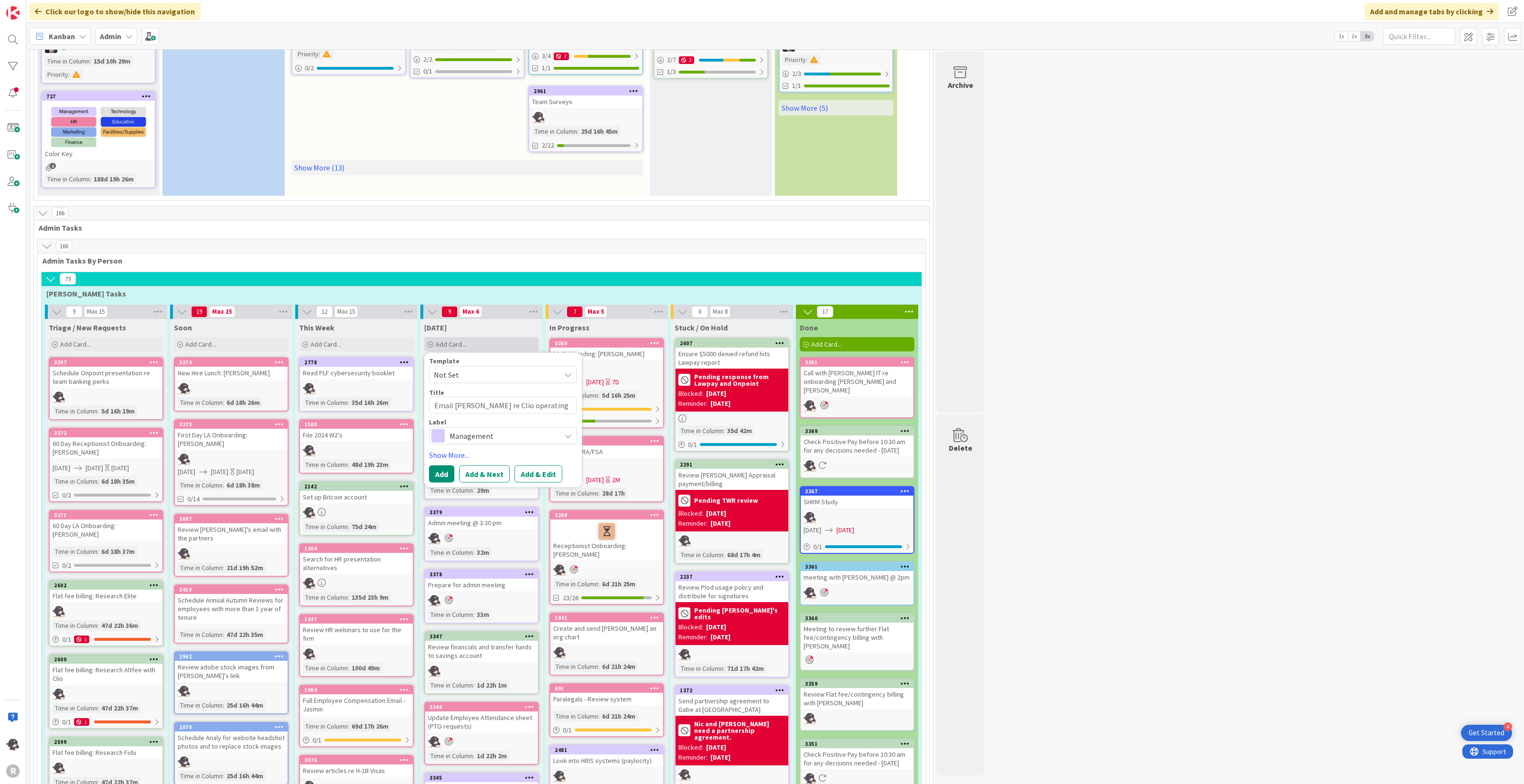
type textarea "x"
type textarea "Email [PERSON_NAME] re Clio operating account recon"
type textarea "x"
type textarea "Email [PERSON_NAME] re Clio operating account reconc"
type textarea "x"
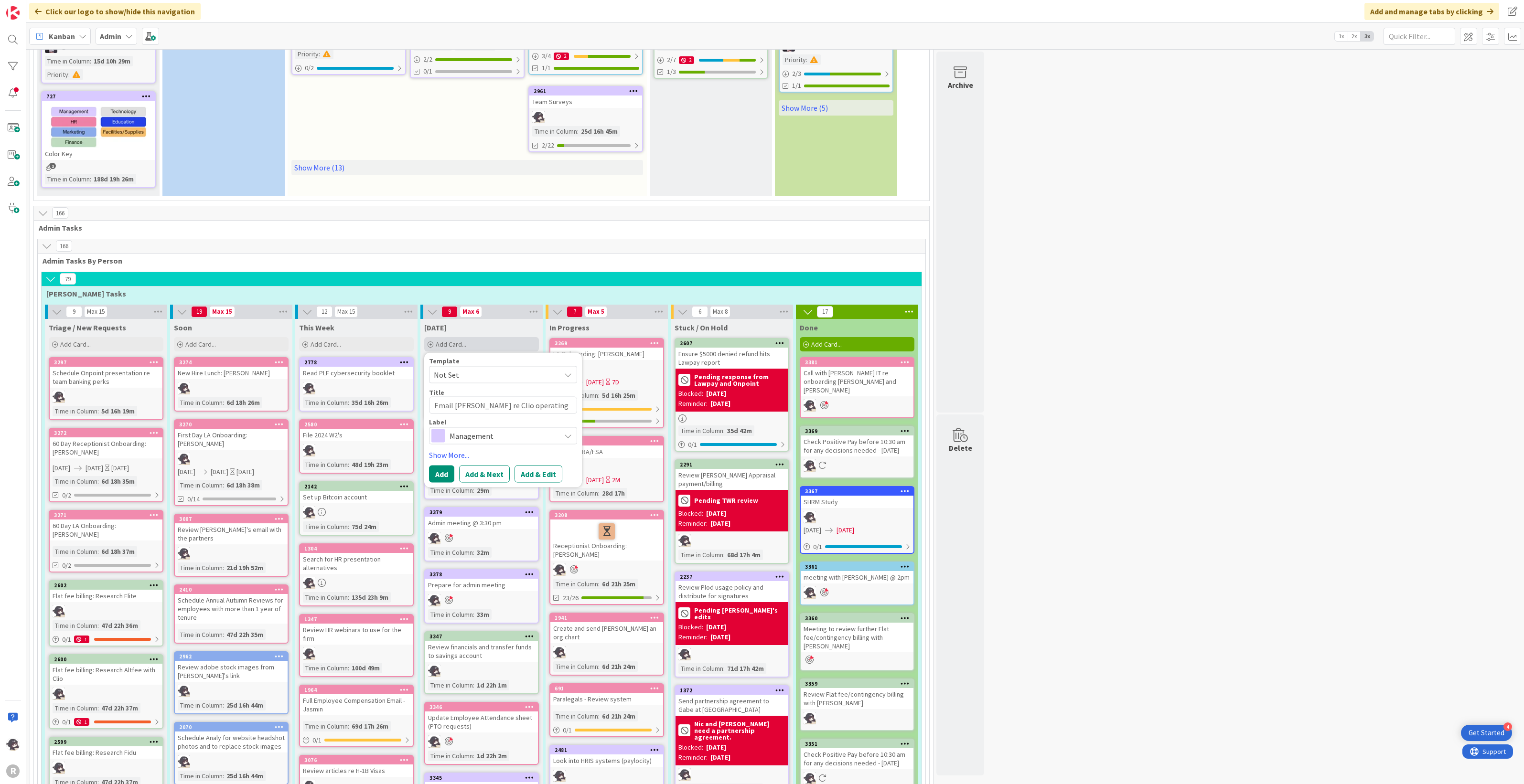
type textarea "Email [PERSON_NAME] re Clio operating account reconci"
type textarea "x"
type textarea "Email [PERSON_NAME] re Clio operating account reconcili"
type textarea "x"
type textarea "Email [PERSON_NAME] re Clio operating account reconcilia"
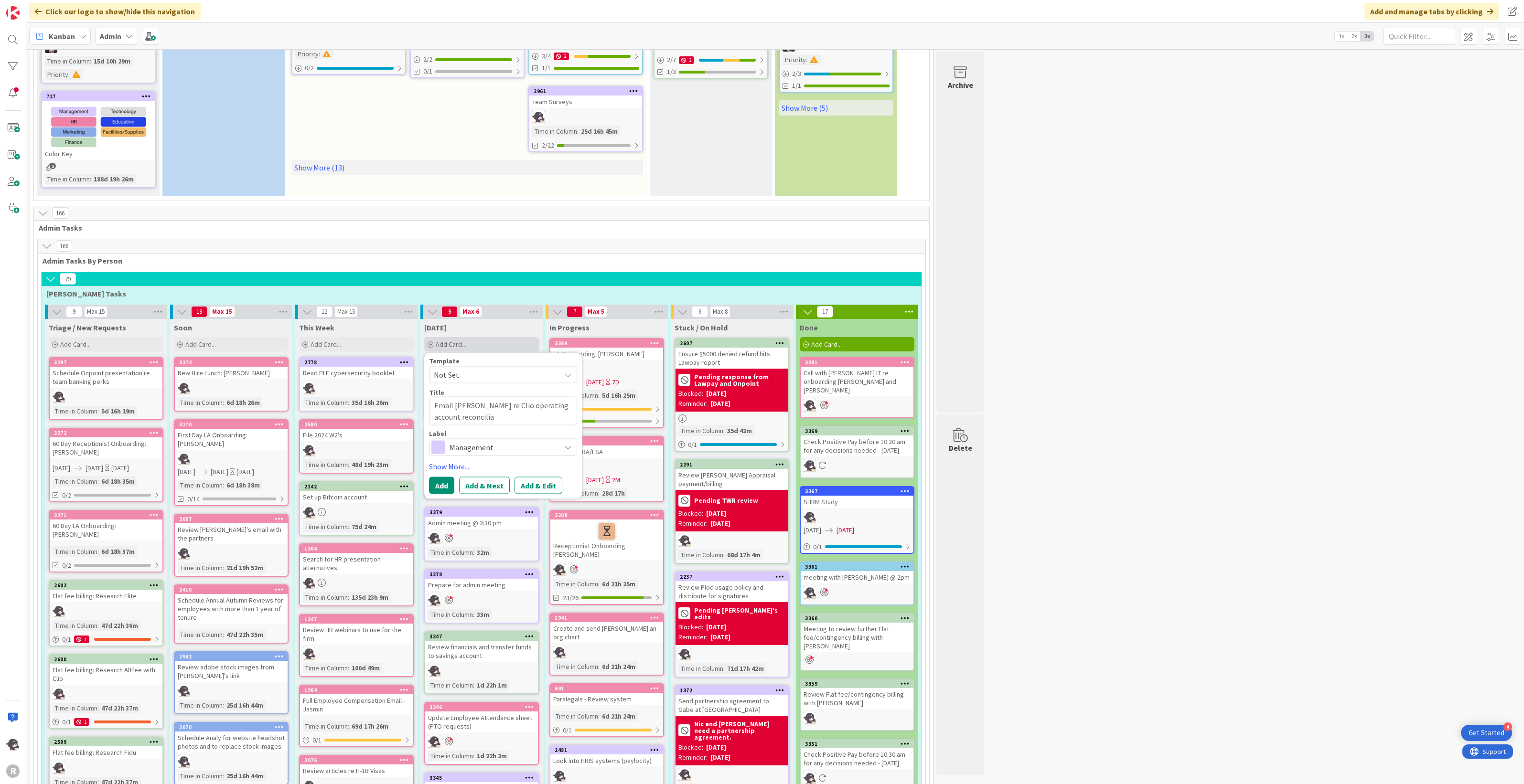
type textarea "x"
type textarea "Email [PERSON_NAME] re Clio operating account reconciliati"
type textarea "x"
type textarea "Email [PERSON_NAME] re Clio operating account reconciliatio"
type textarea "x"
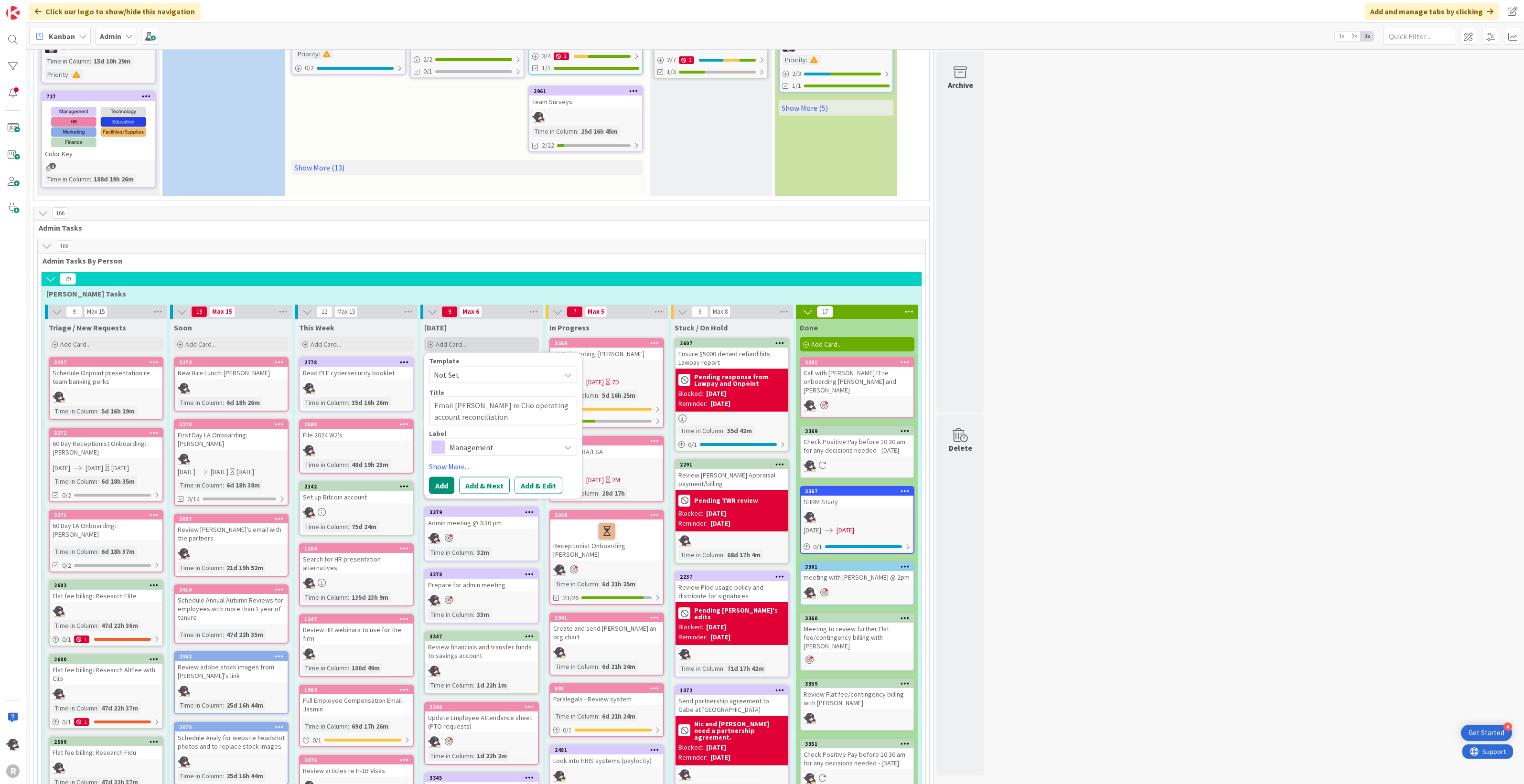
type textarea "Email [PERSON_NAME] re Clio operating account reconciliations"
type textarea "x"
type textarea "Email [PERSON_NAME] re Clio operating account reconciliations"
drag, startPoint x: 460, startPoint y: 466, endPoint x: 474, endPoint y: 451, distance: 20.5
click at [460, 465] on link "Show More..." at bounding box center [503, 466] width 148 height 11
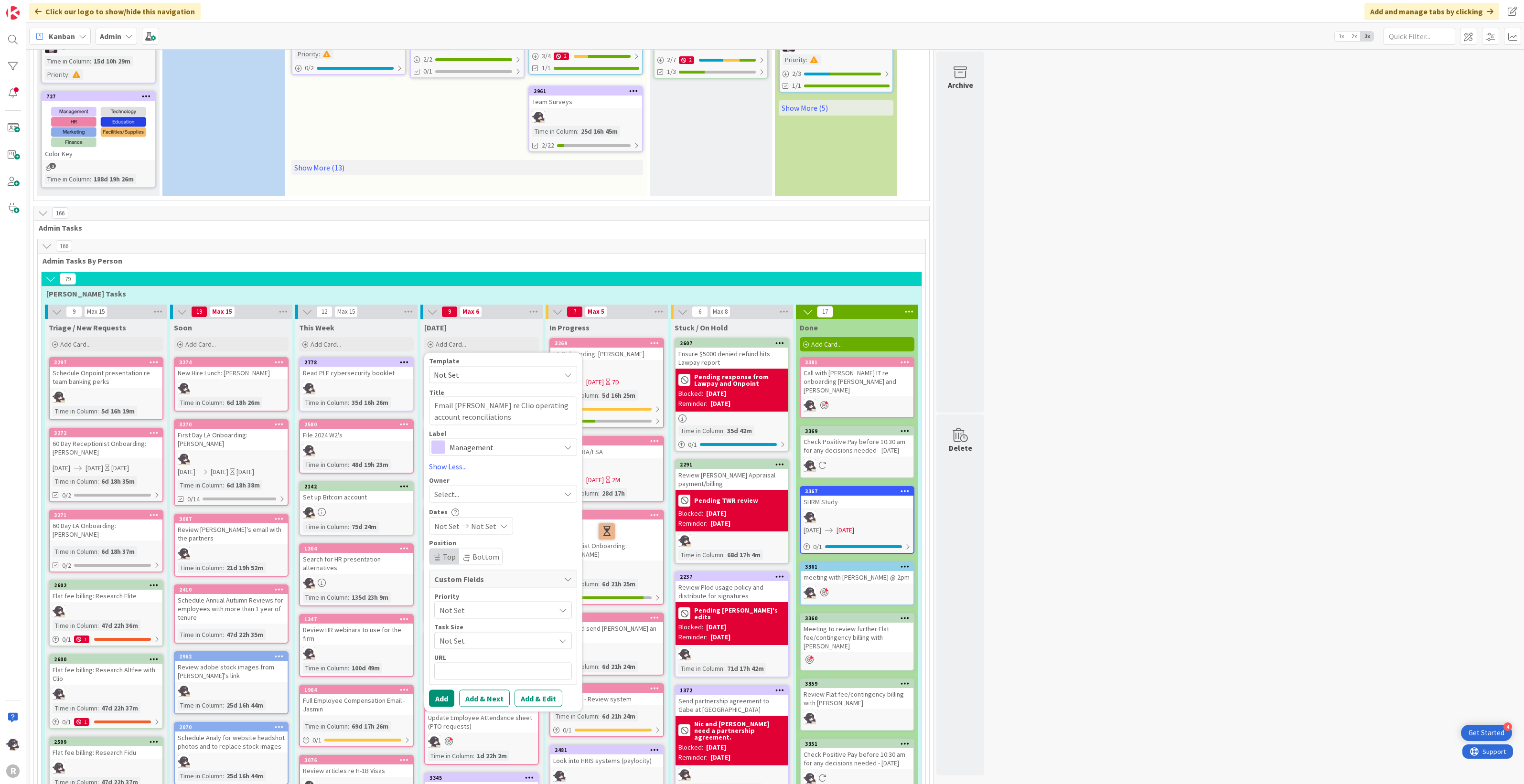
click at [487, 440] on span "Management" at bounding box center [502, 447] width 106 height 14
click at [476, 545] on span "Finance" at bounding box center [523, 547] width 117 height 14
click at [467, 494] on div "Select..." at bounding box center [497, 494] width 126 height 11
click at [509, 552] on link "[PERSON_NAME]" at bounding box center [508, 556] width 157 height 18
click at [443, 700] on button "Add" at bounding box center [441, 698] width 25 height 17
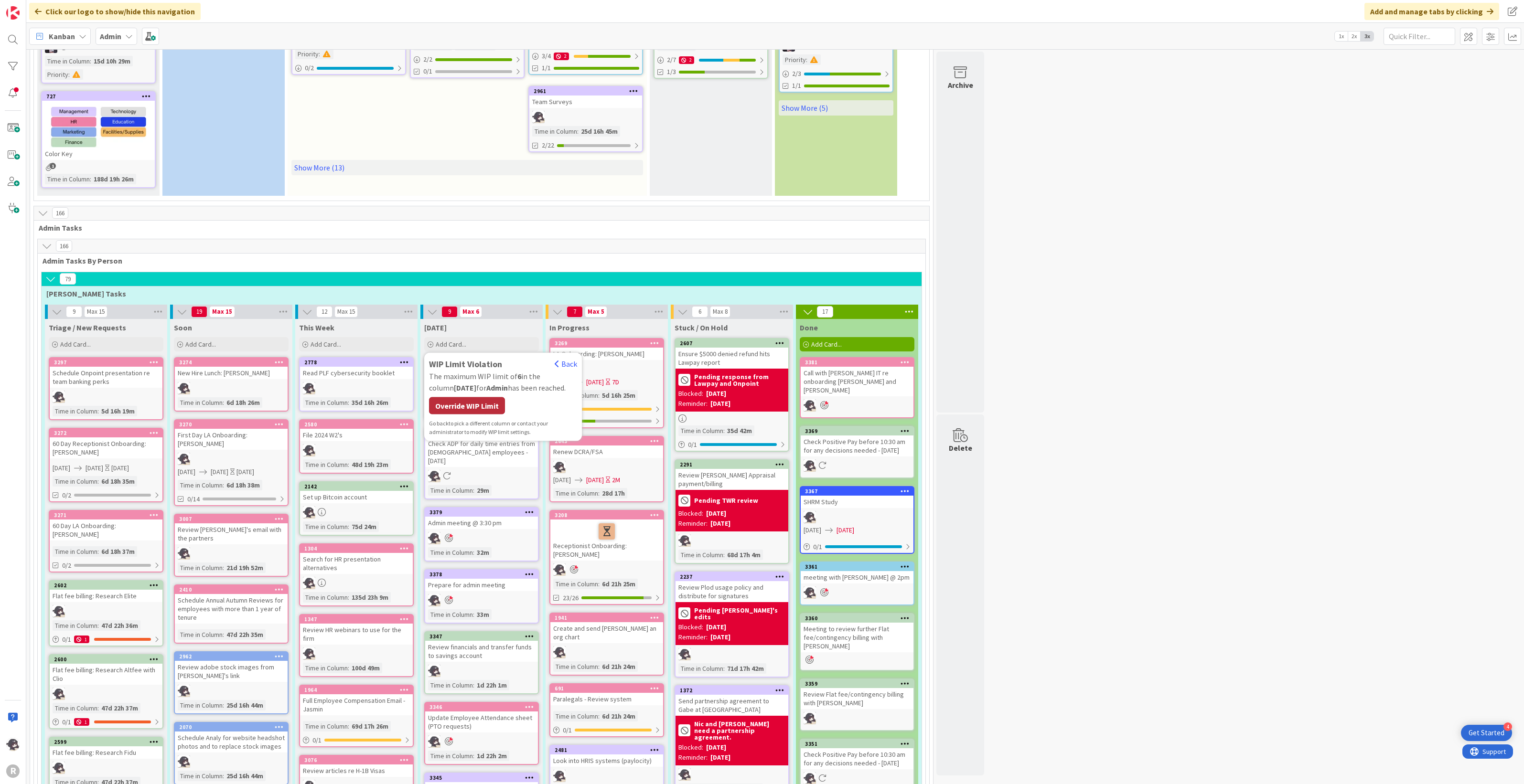
click at [480, 406] on div "Override WIP Limit" at bounding box center [467, 405] width 76 height 17
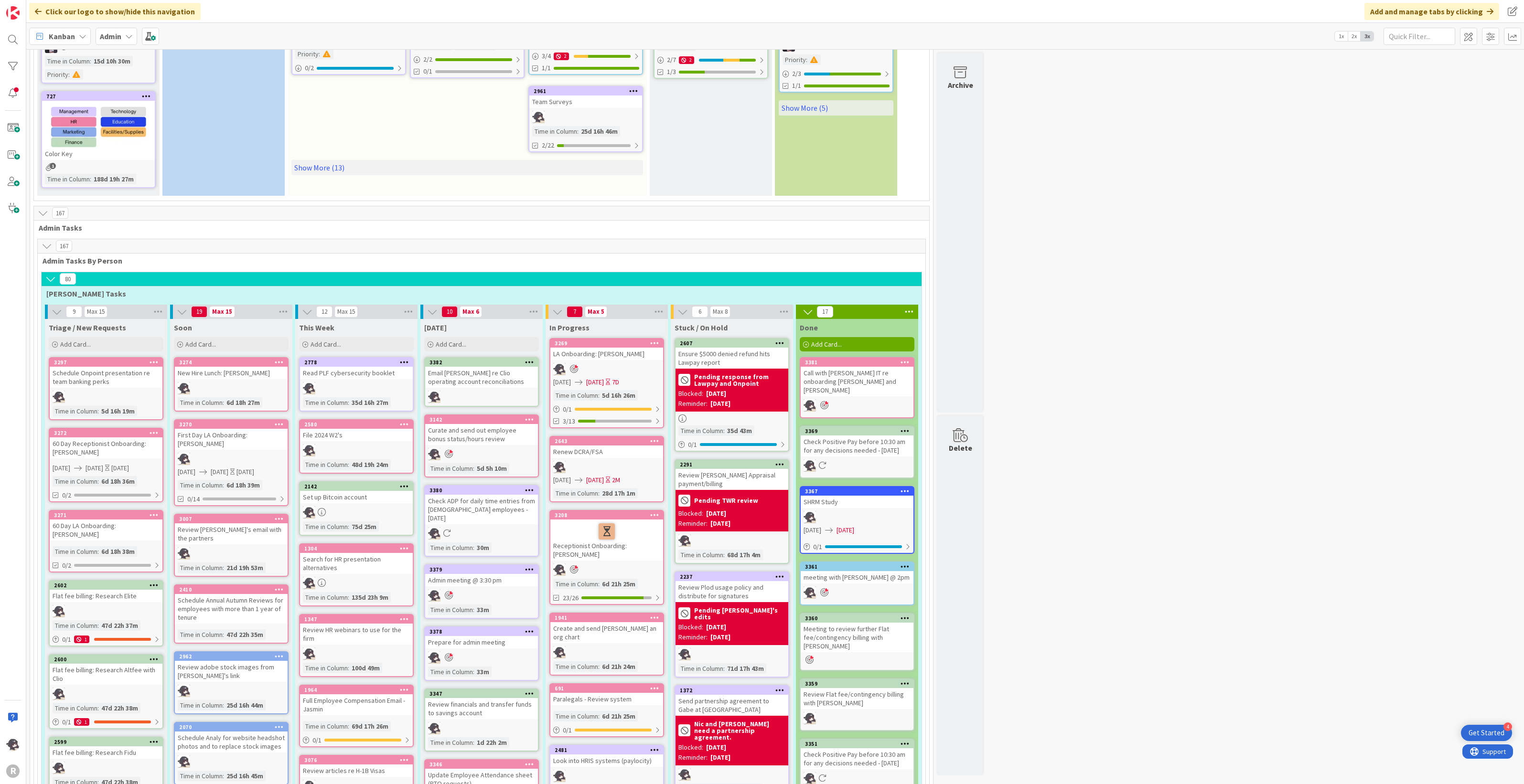
click at [535, 359] on div at bounding box center [529, 362] width 17 height 7
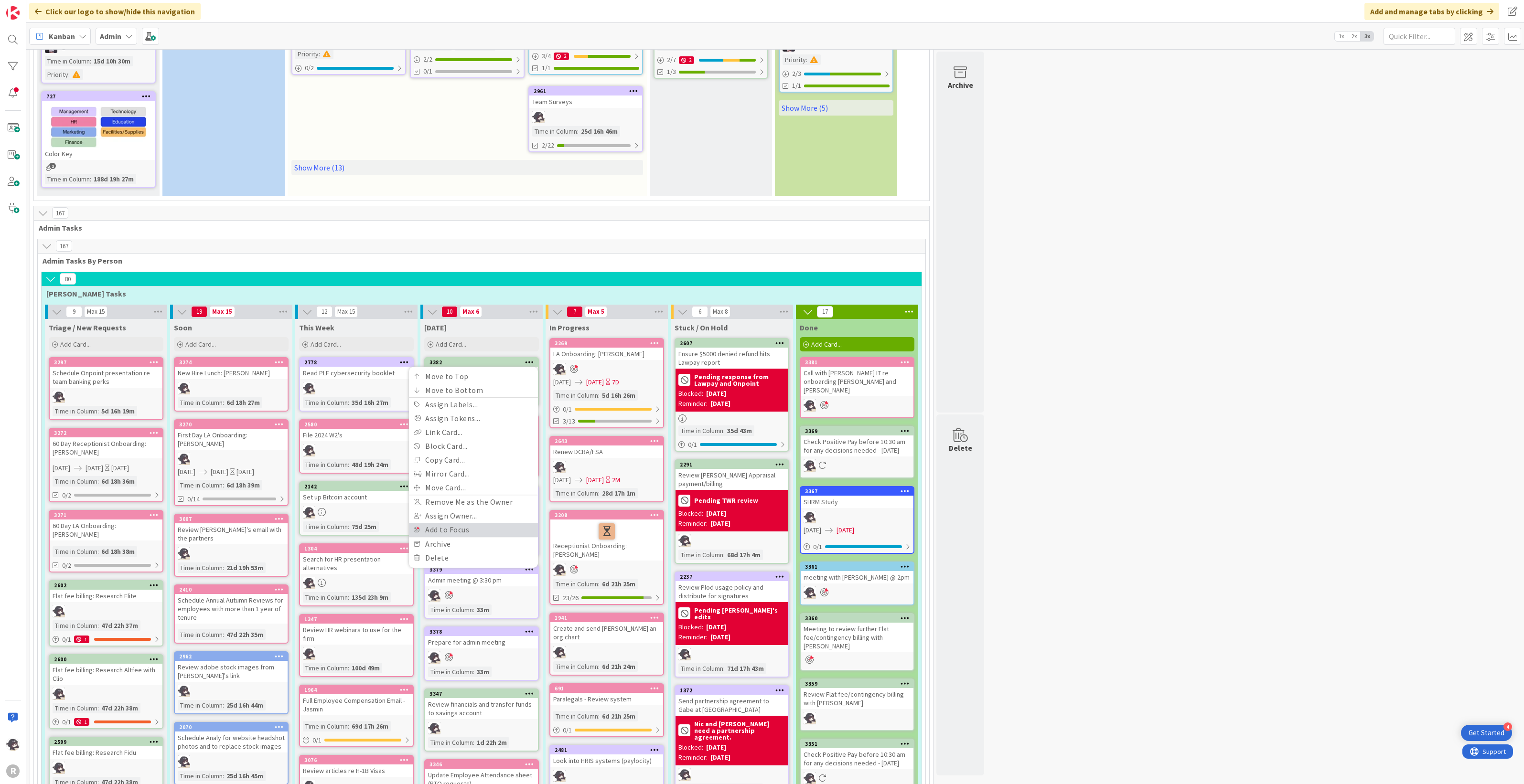
click at [456, 529] on link "Add to Focus" at bounding box center [473, 529] width 129 height 14
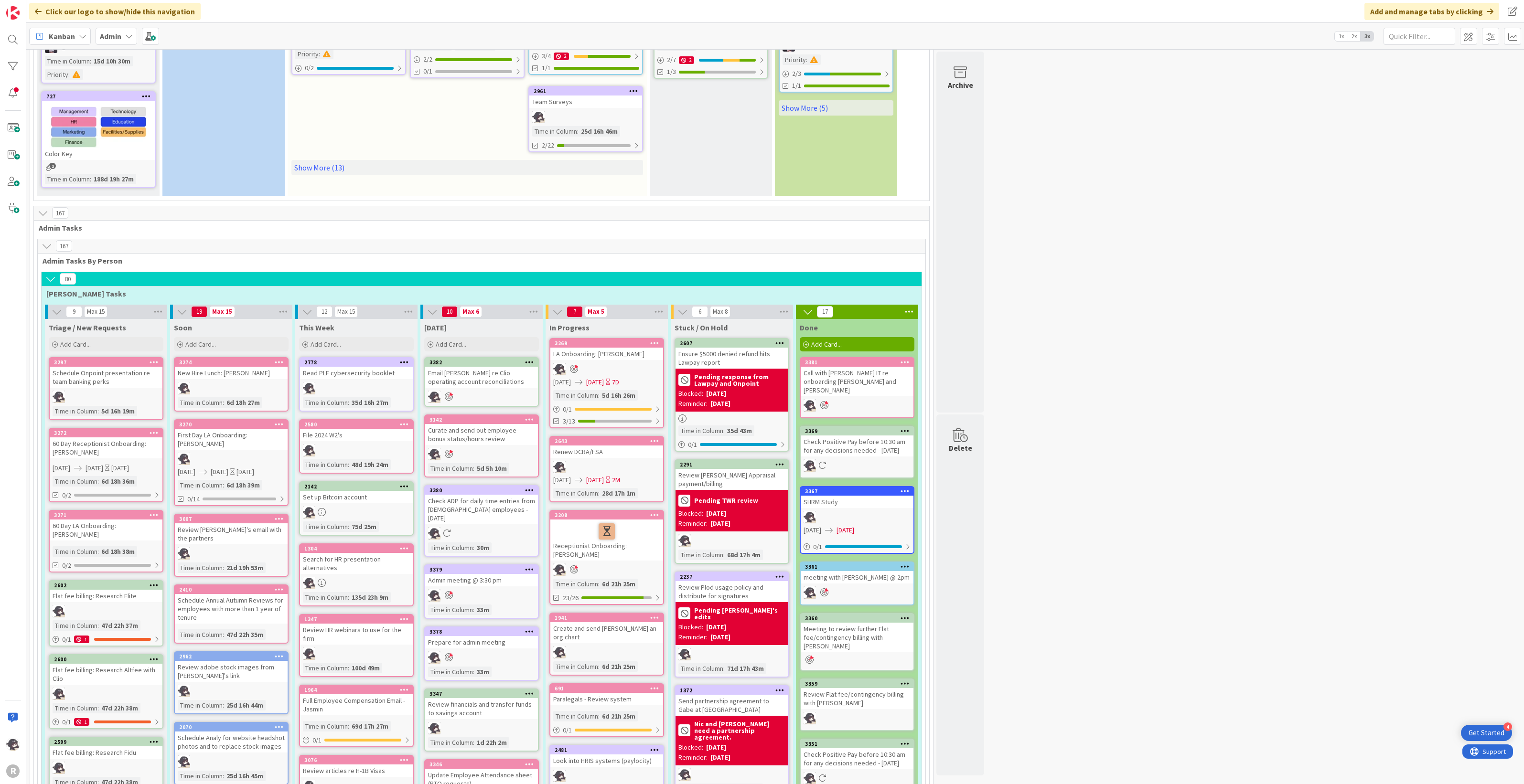
click at [68, 37] on span "Kanban" at bounding box center [62, 36] width 26 height 11
click at [75, 63] on span "My Zone" at bounding box center [85, 56] width 69 height 14
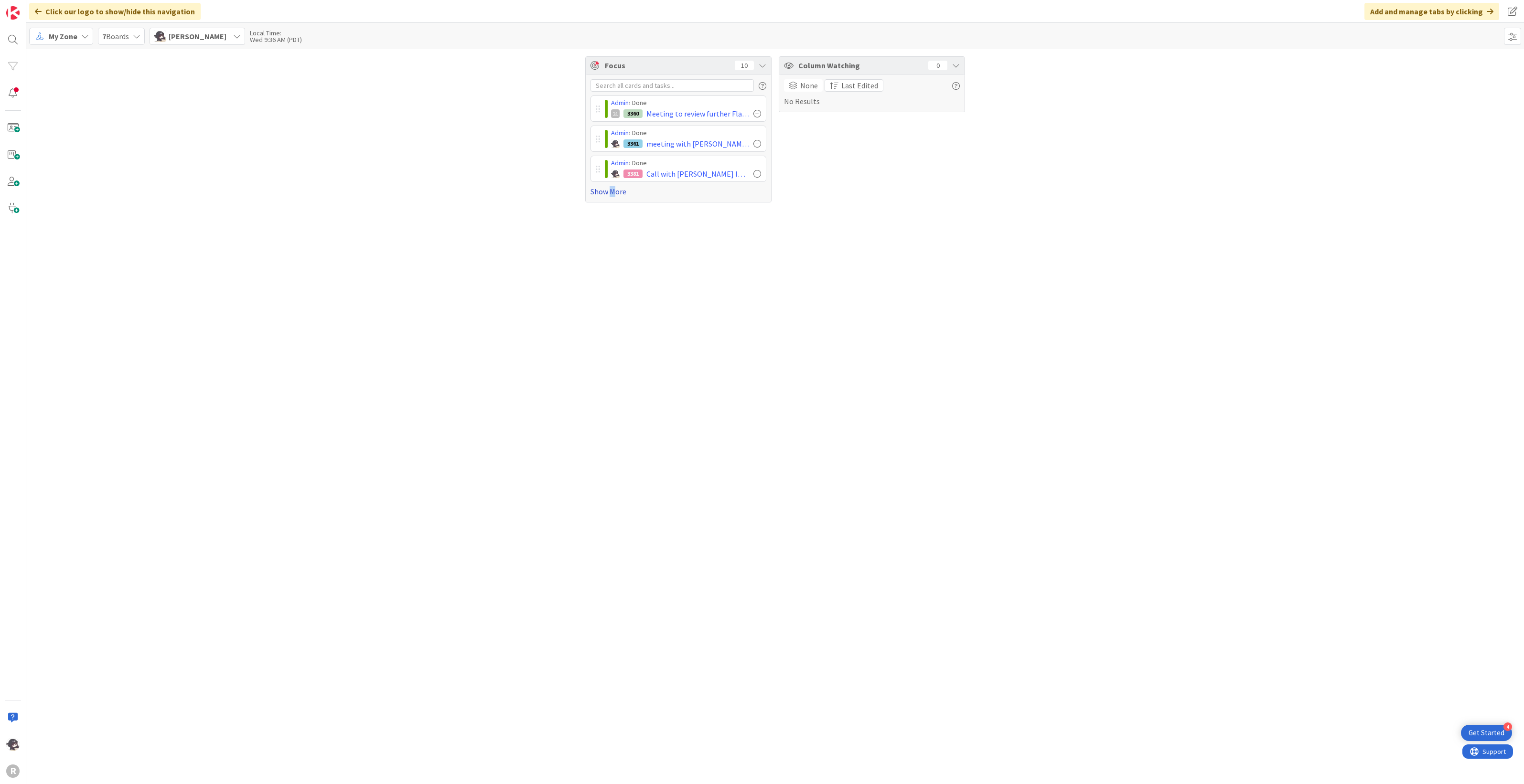
click at [613, 193] on link "Show More" at bounding box center [678, 191] width 176 height 11
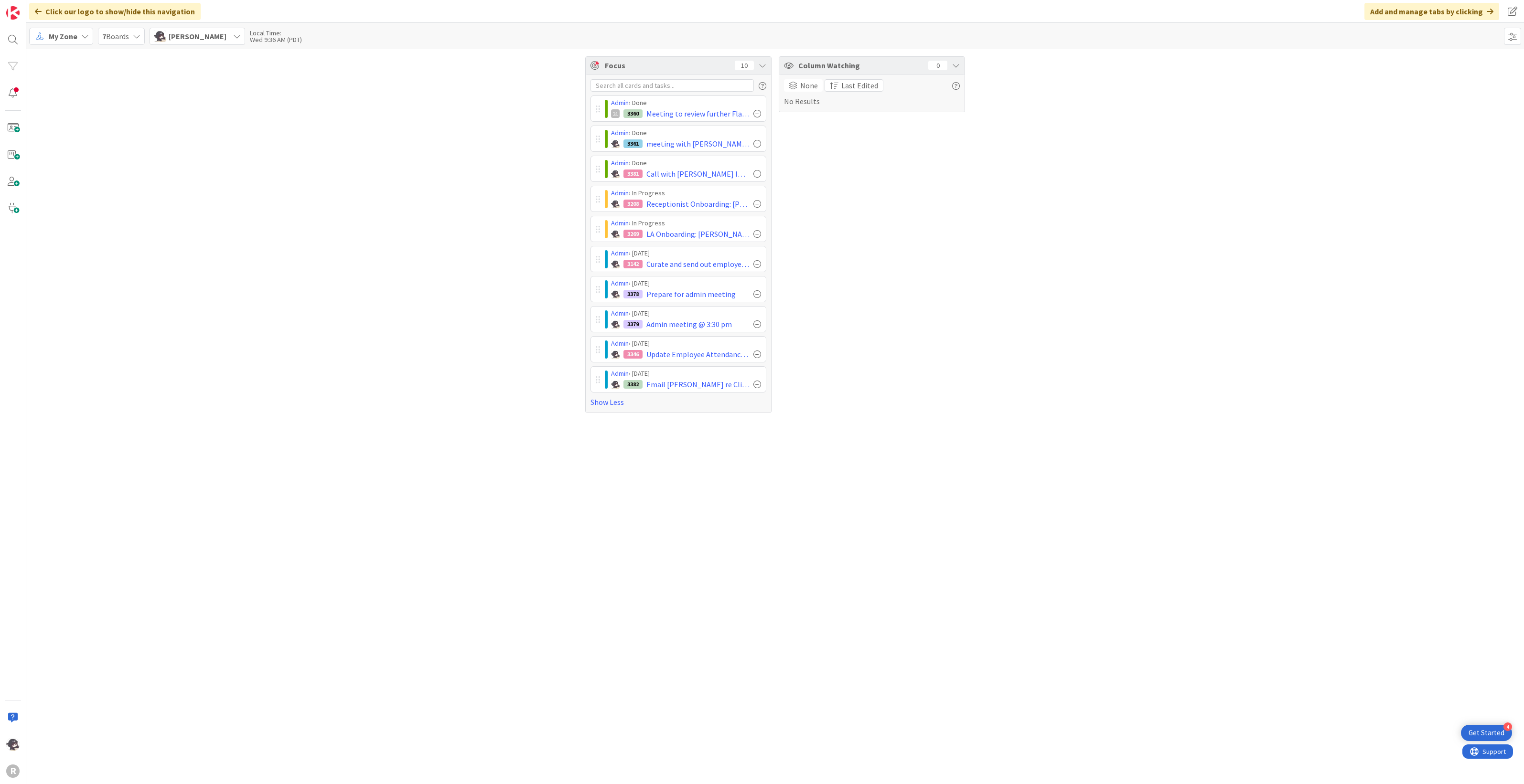
click at [78, 35] on div "My Zone" at bounding box center [61, 36] width 64 height 17
click at [77, 104] on span "Kanban" at bounding box center [85, 105] width 69 height 14
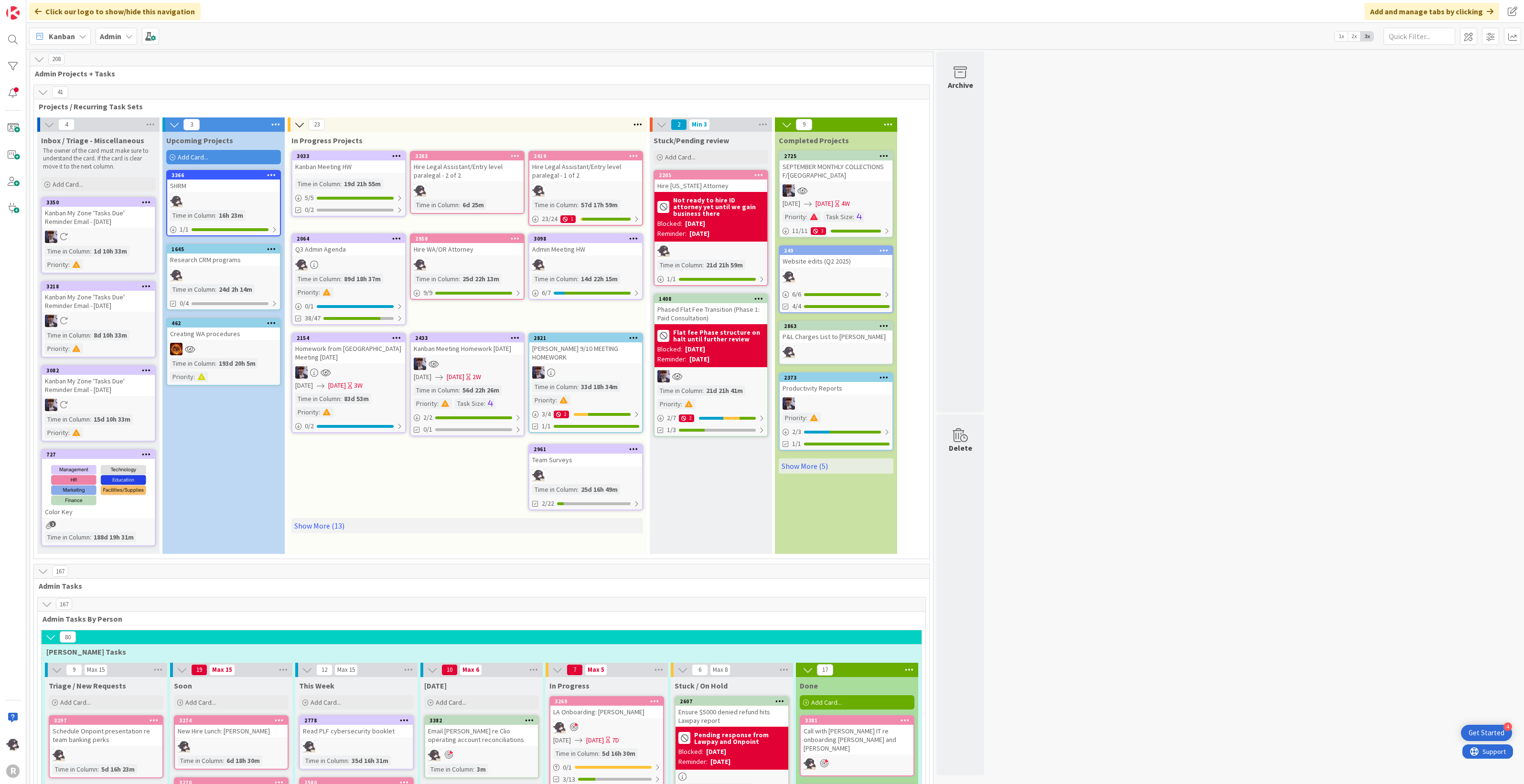
scroll to position [299, 0]
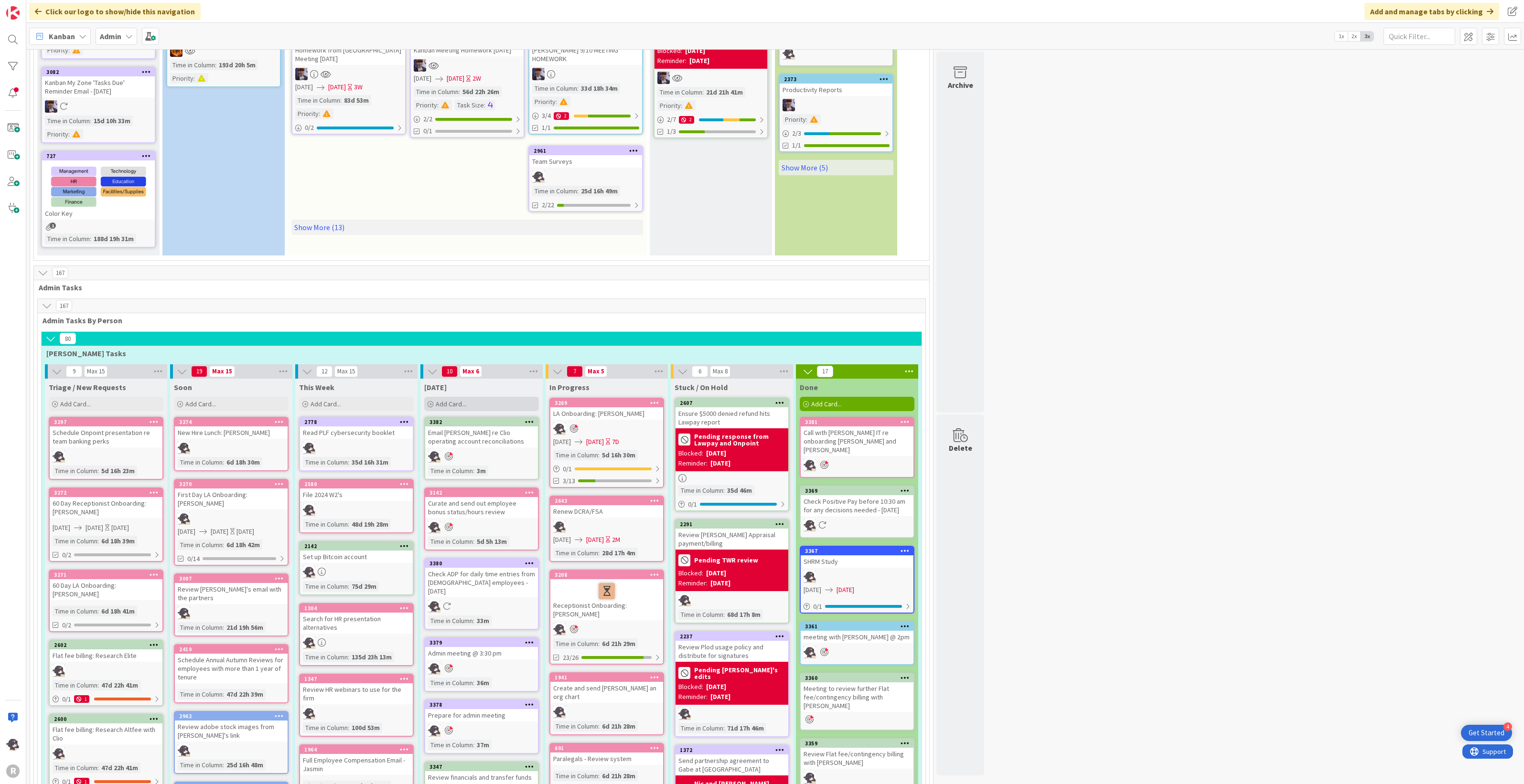
click at [500, 404] on div "Add Card..." at bounding box center [482, 404] width 115 height 14
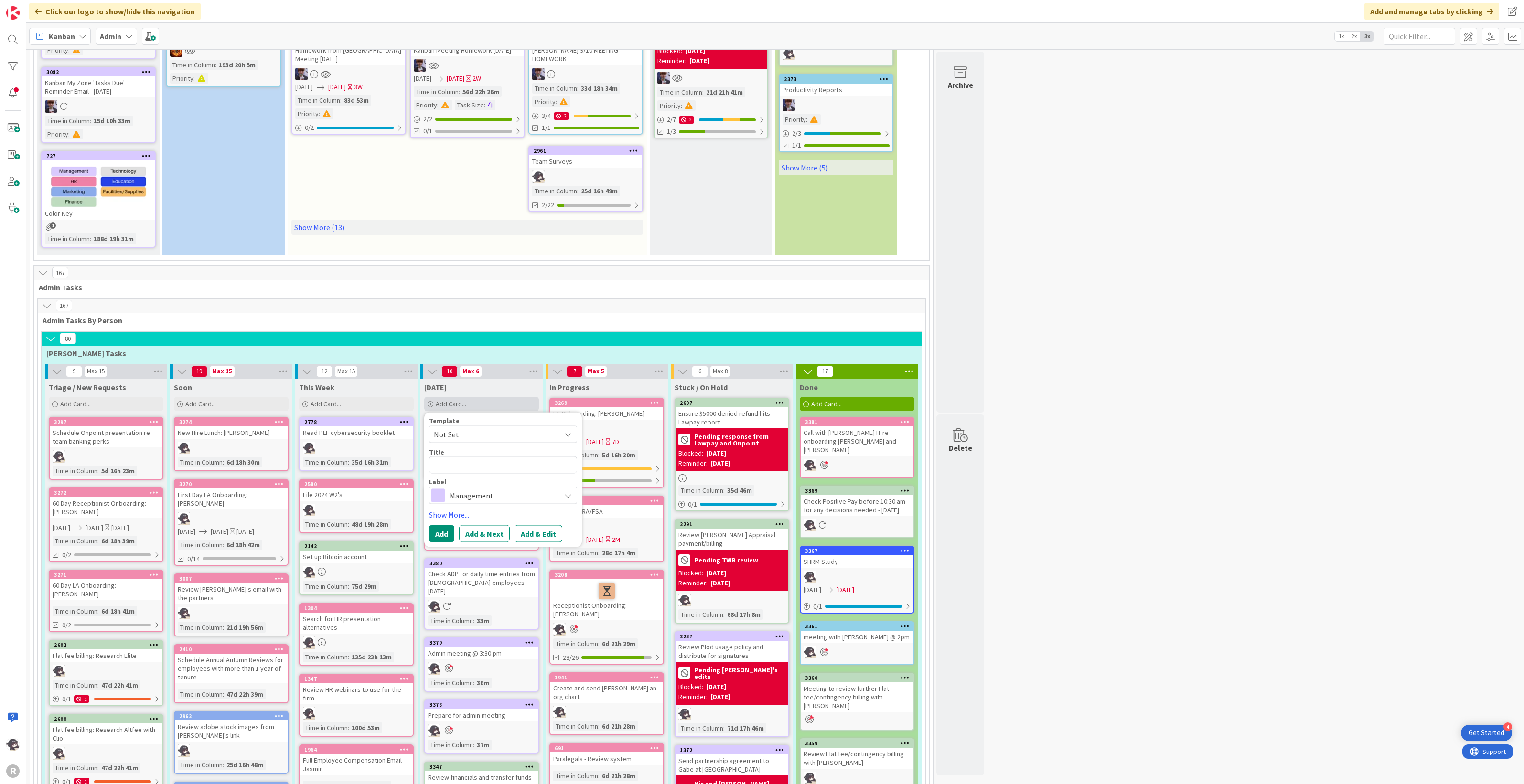
type textarea "x"
type textarea "R"
type textarea "x"
type textarea "Re"
type textarea "x"
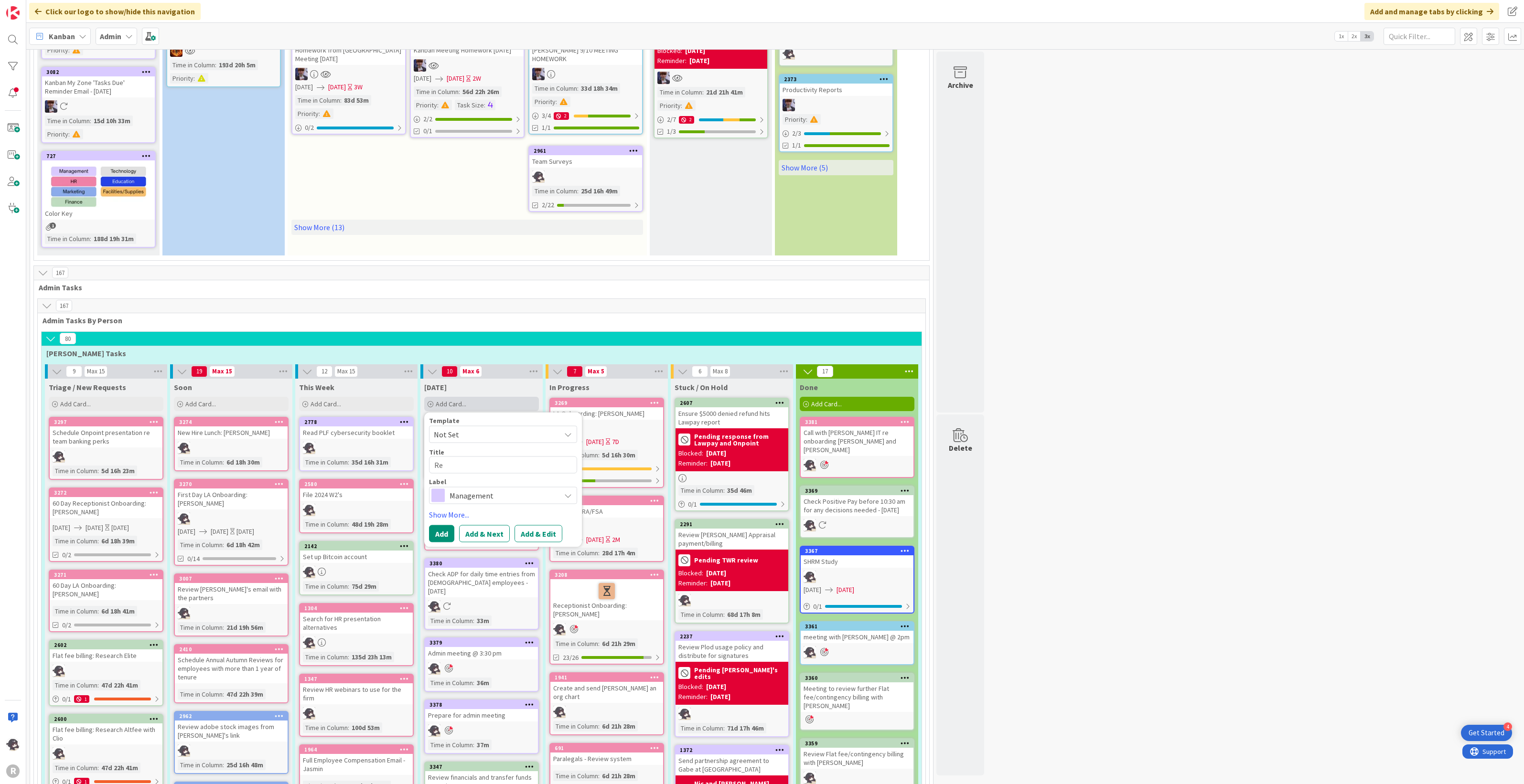
type textarea "Rev"
type textarea "x"
type textarea "Revi"
type textarea "x"
type textarea "Revie"
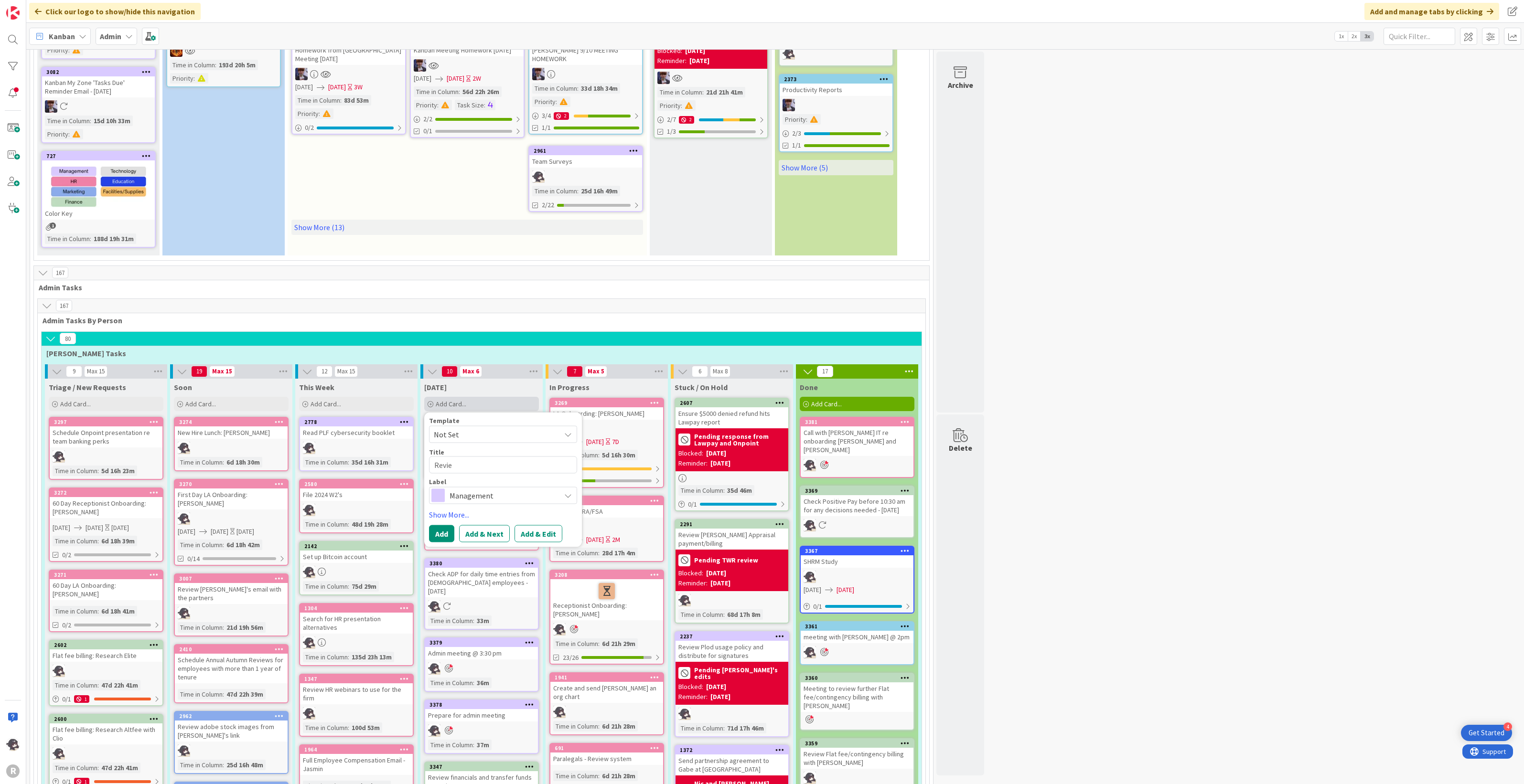
type textarea "x"
type textarea "Review"
type textarea "x"
type textarea "Review t"
type textarea "x"
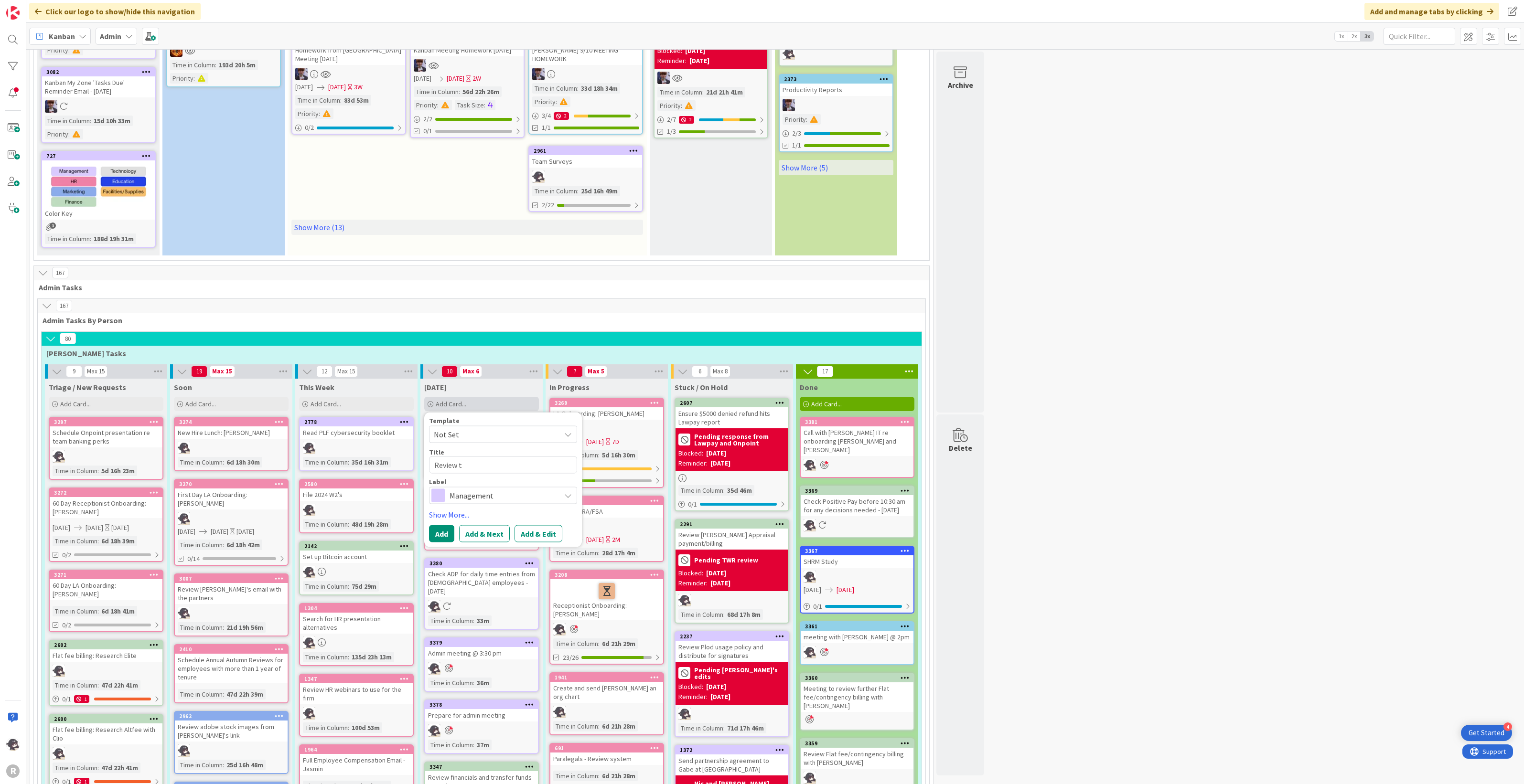
type textarea "Review tr"
type textarea "x"
type textarea "Review tru"
type textarea "x"
type textarea "Review trust"
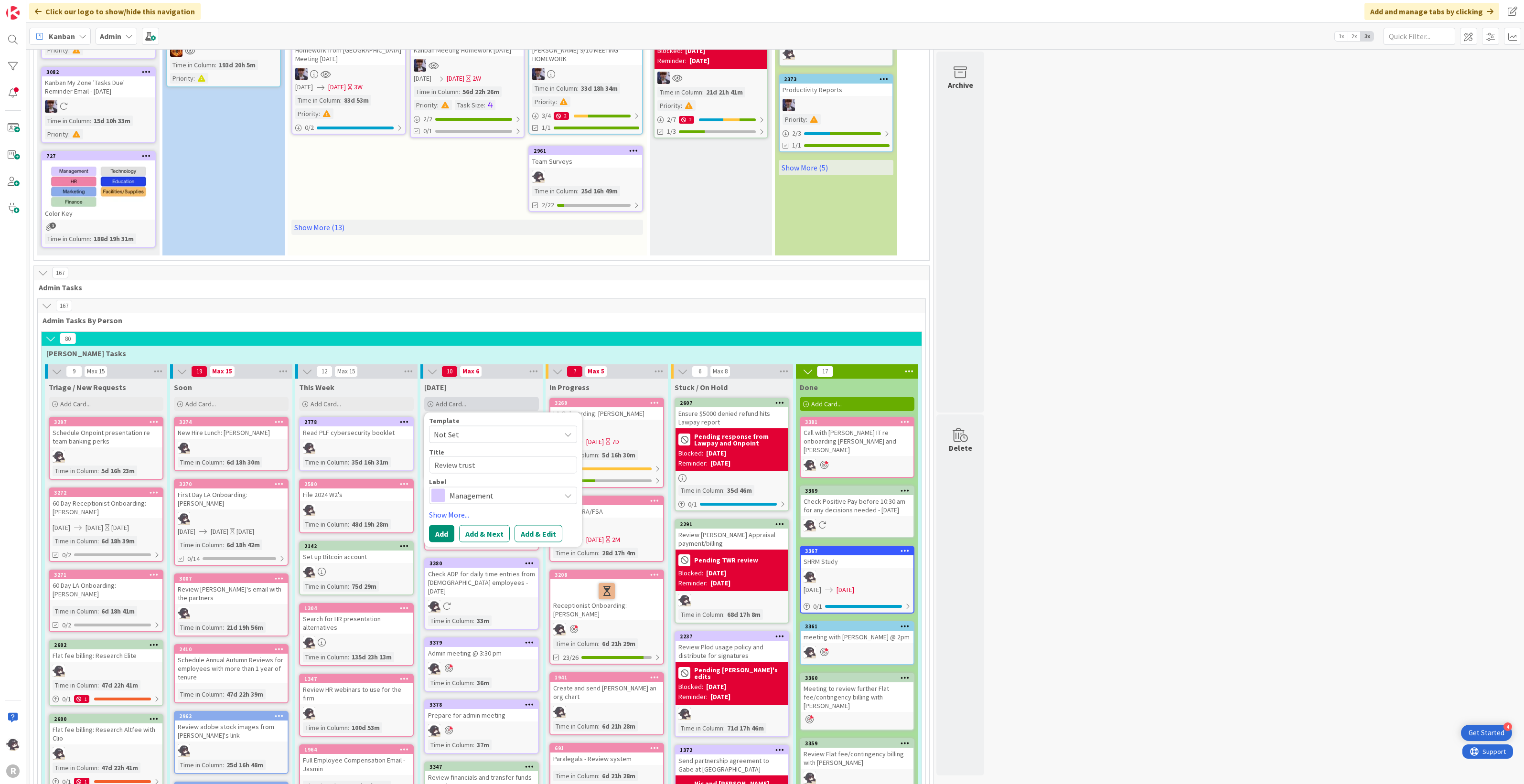
type textarea "x"
type textarea "Review trust"
type textarea "x"
type textarea "Review trust"
type textarea "x"
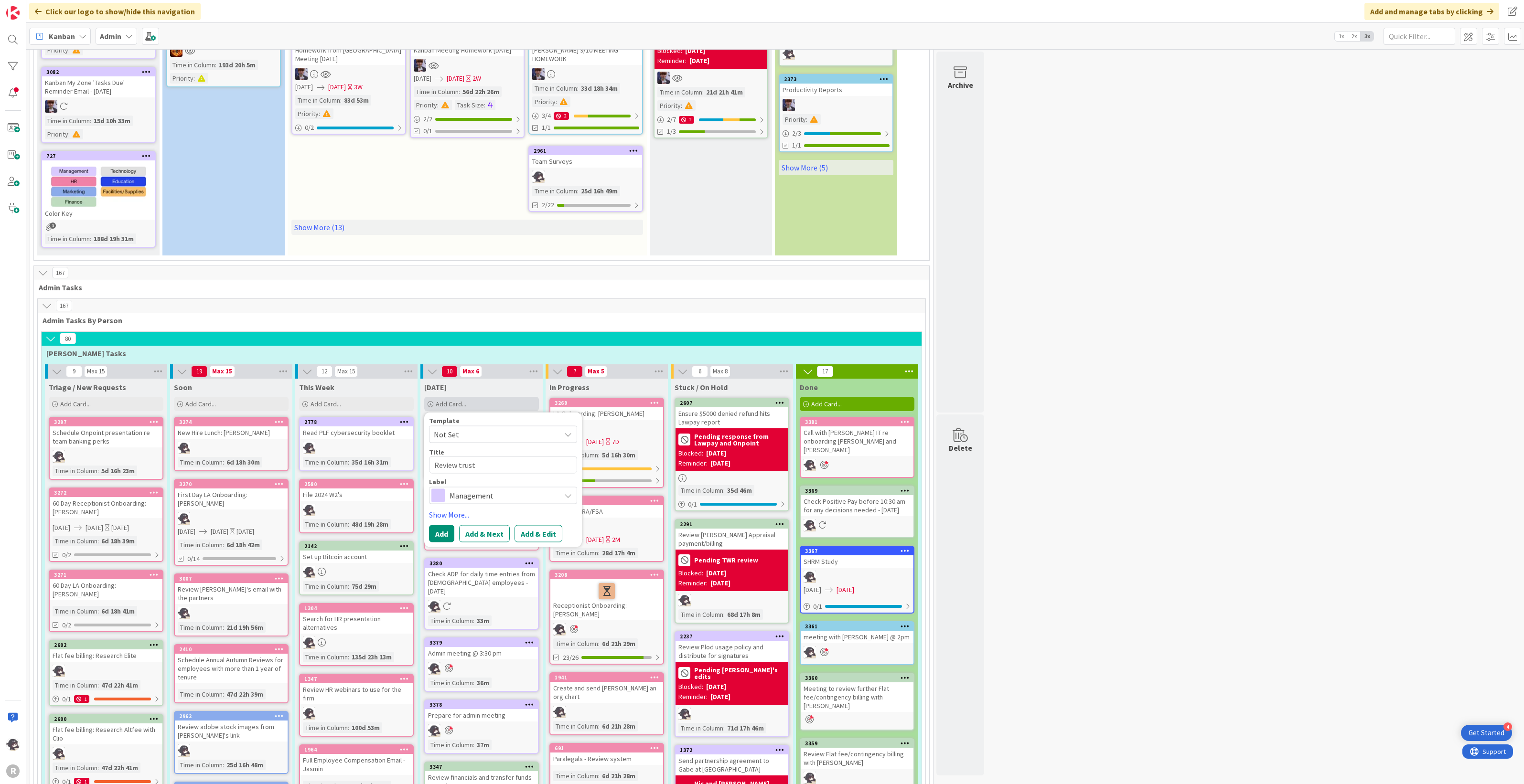
type textarea "Review trus"
type textarea "x"
type textarea "Review tru"
type textarea "x"
type textarea "Review tr"
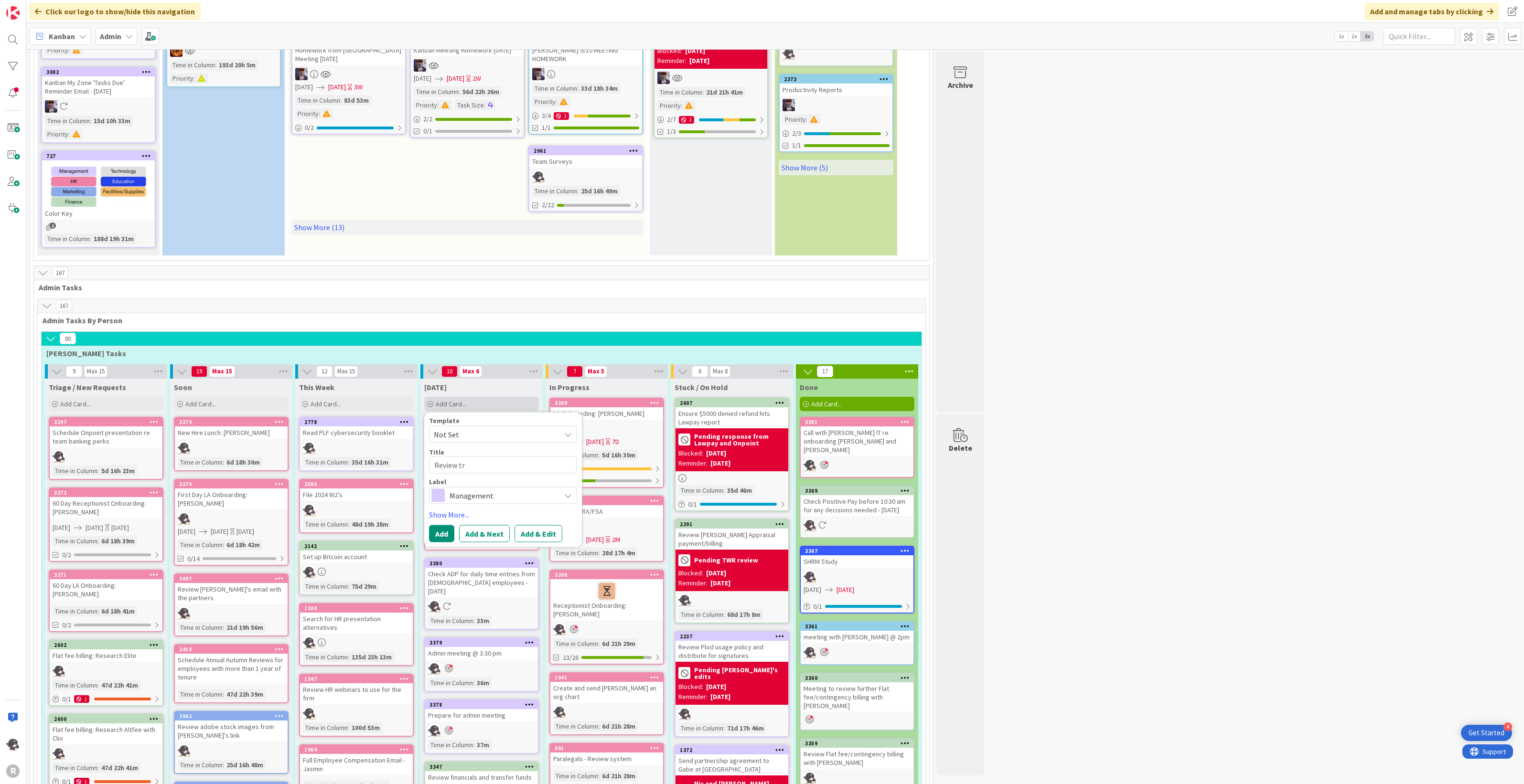
type textarea "x"
type textarea "Review t"
type textarea "x"
type textarea "Review"
type textarea "x"
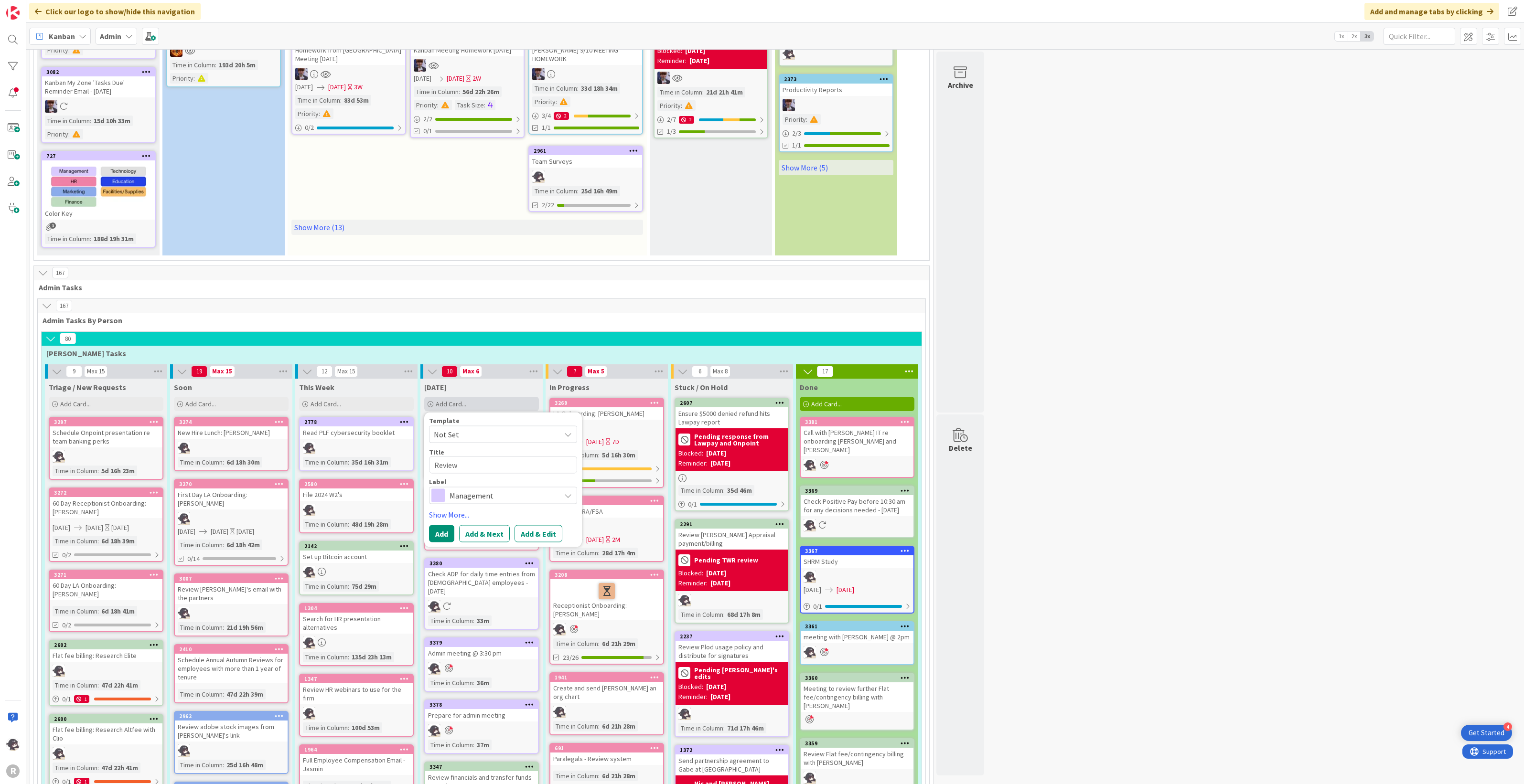
type textarea "Review f"
type textarea "x"
type textarea "Review fi"
type textarea "x"
type textarea "Review fia"
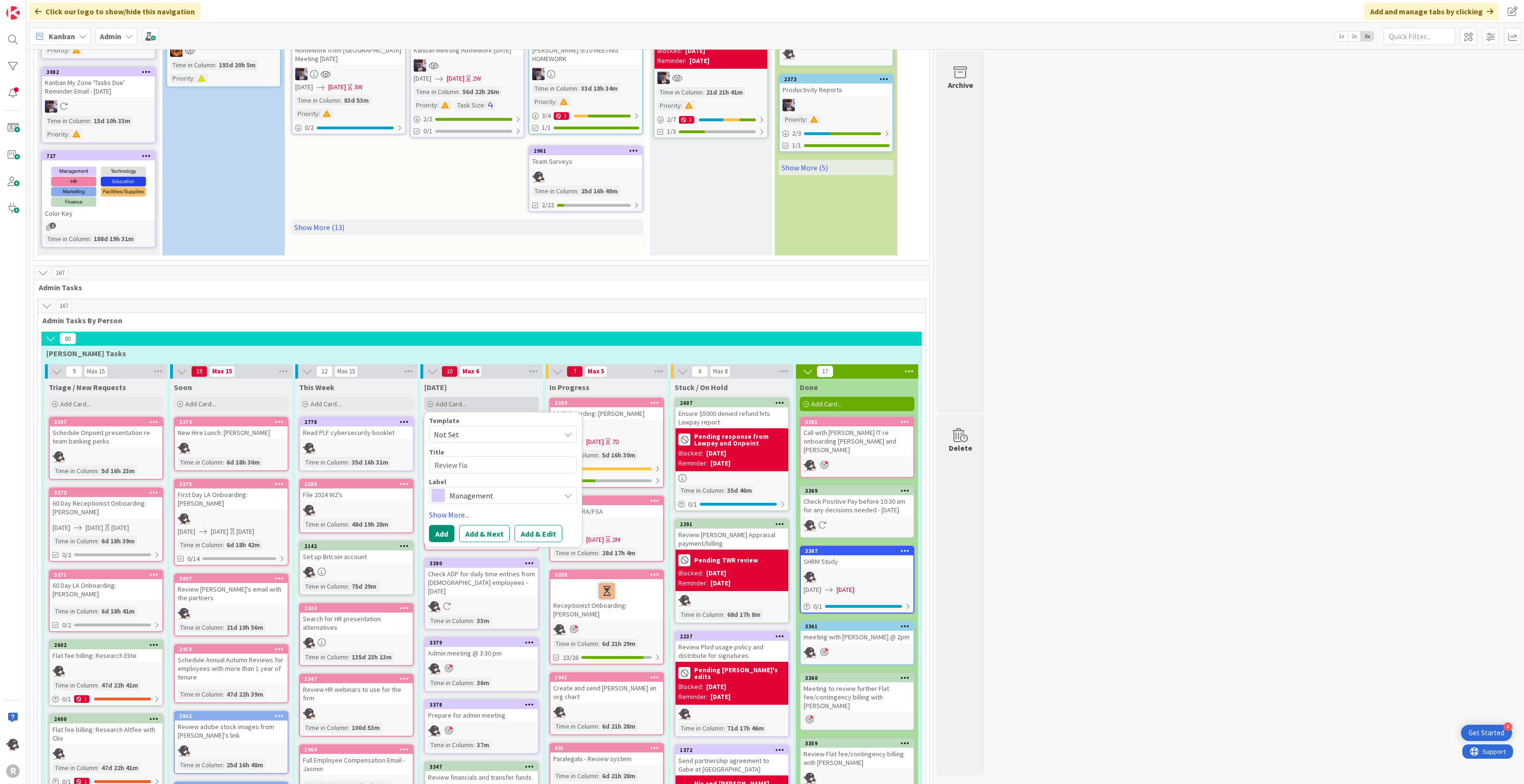
type textarea "x"
type textarea "Review fian"
type textarea "x"
type textarea "Review fianl"
type textarea "x"
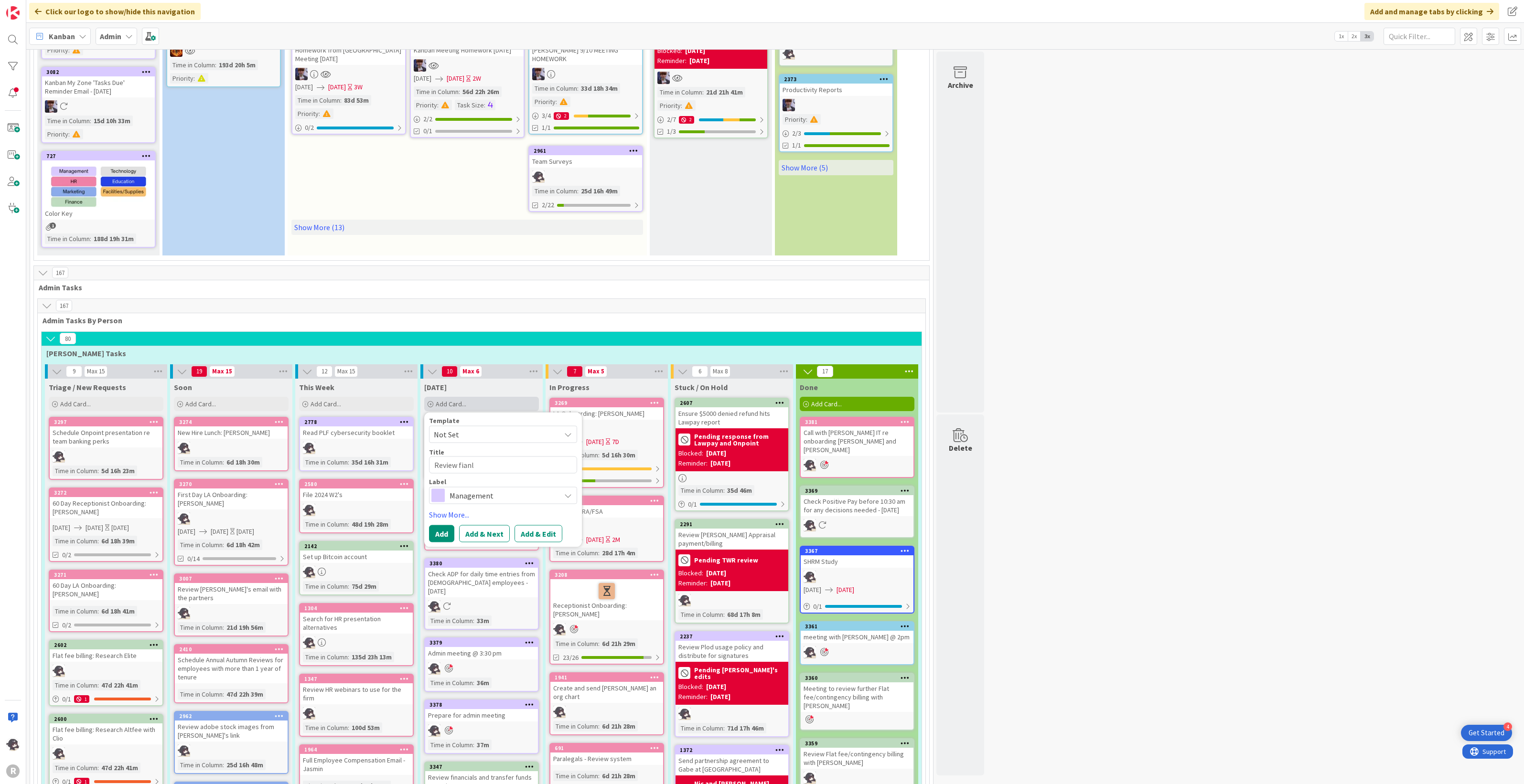
type textarea "Review fianl"
type textarea "x"
type textarea "Review fianl"
type textarea "x"
type textarea "Review fian"
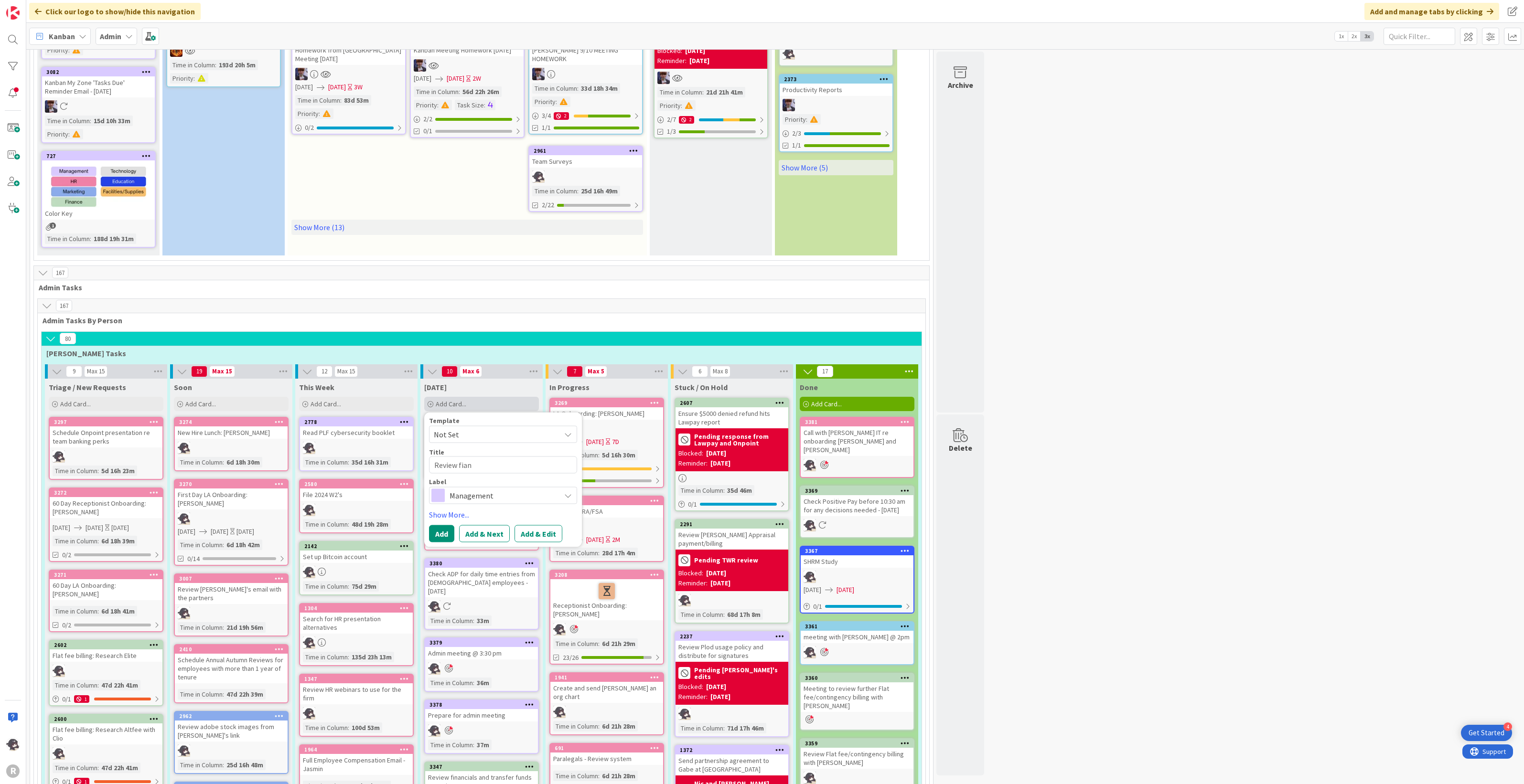
type textarea "x"
type textarea "Review fia"
type textarea "x"
type textarea "Review fi"
type textarea "x"
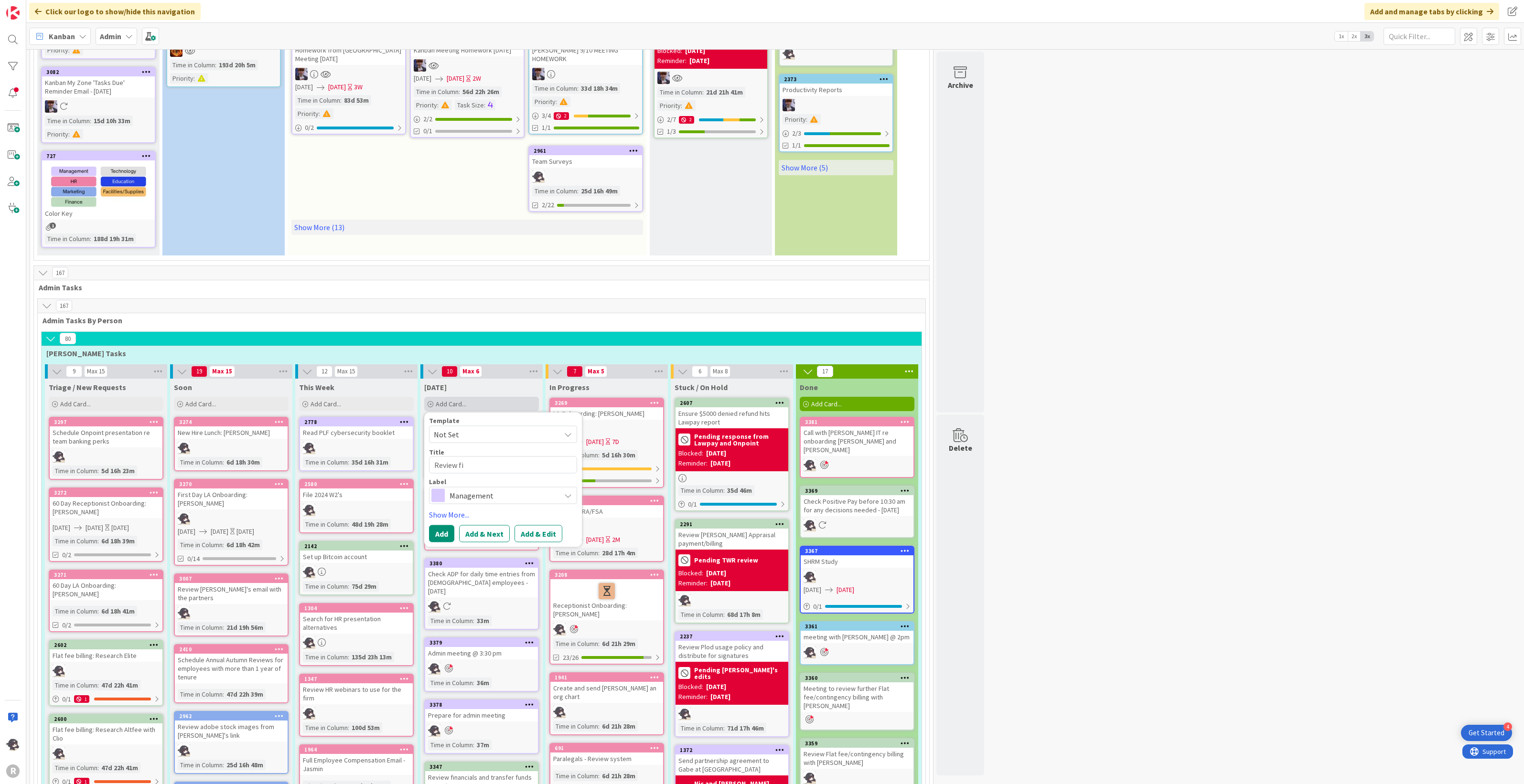
type textarea "Review fin"
type textarea "x"
type textarea "Review fina"
type textarea "x"
type textarea "Review final"
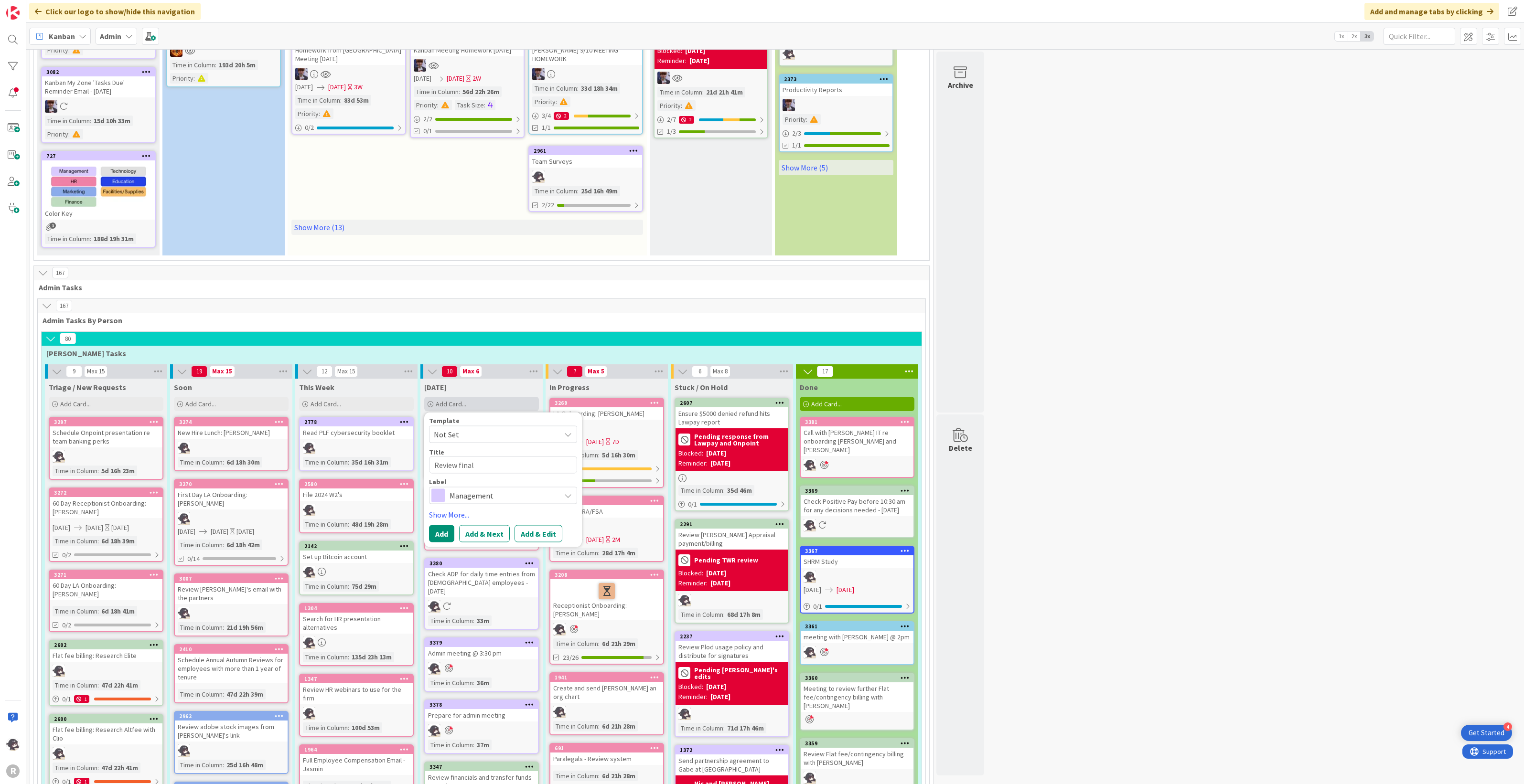
type textarea "x"
type textarea "Review final"
type textarea "x"
type textarea "Review final t"
type textarea "x"
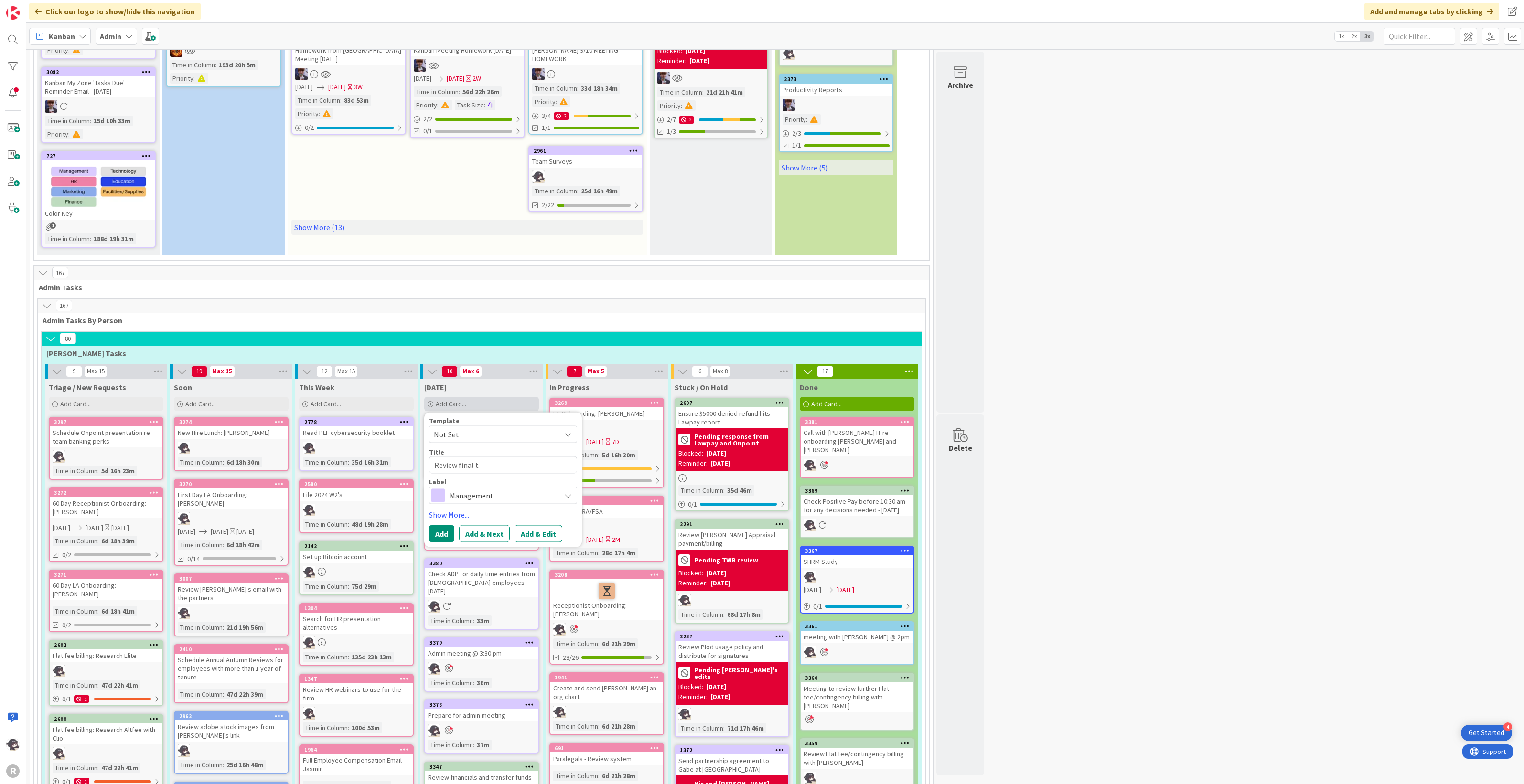
type textarea "Review final tr"
type textarea "x"
type textarea "Review final tru"
type textarea "x"
type textarea "Review final trus"
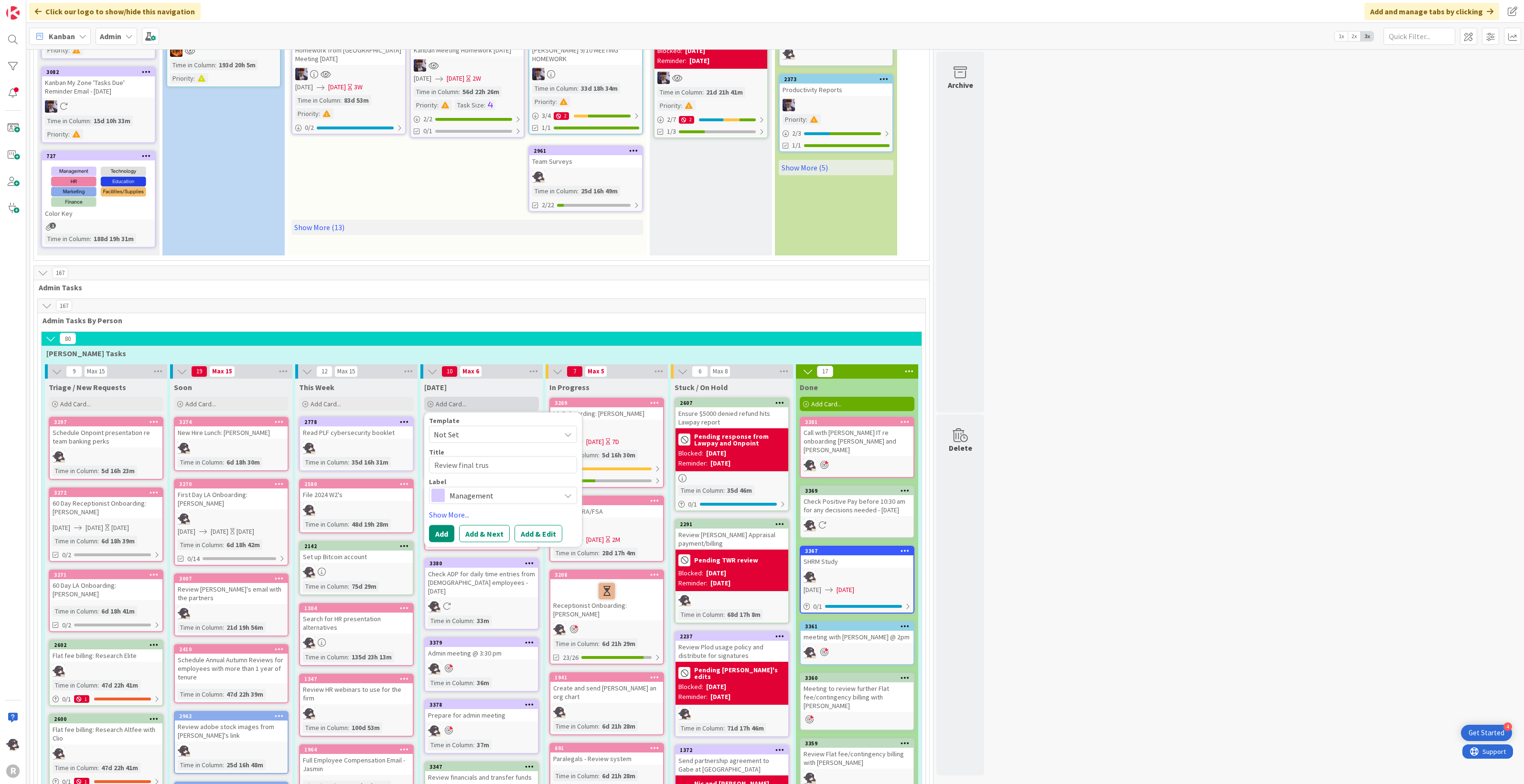
type textarea "x"
type textarea "Review final trust"
type textarea "x"
type textarea "Review final trust"
type textarea "x"
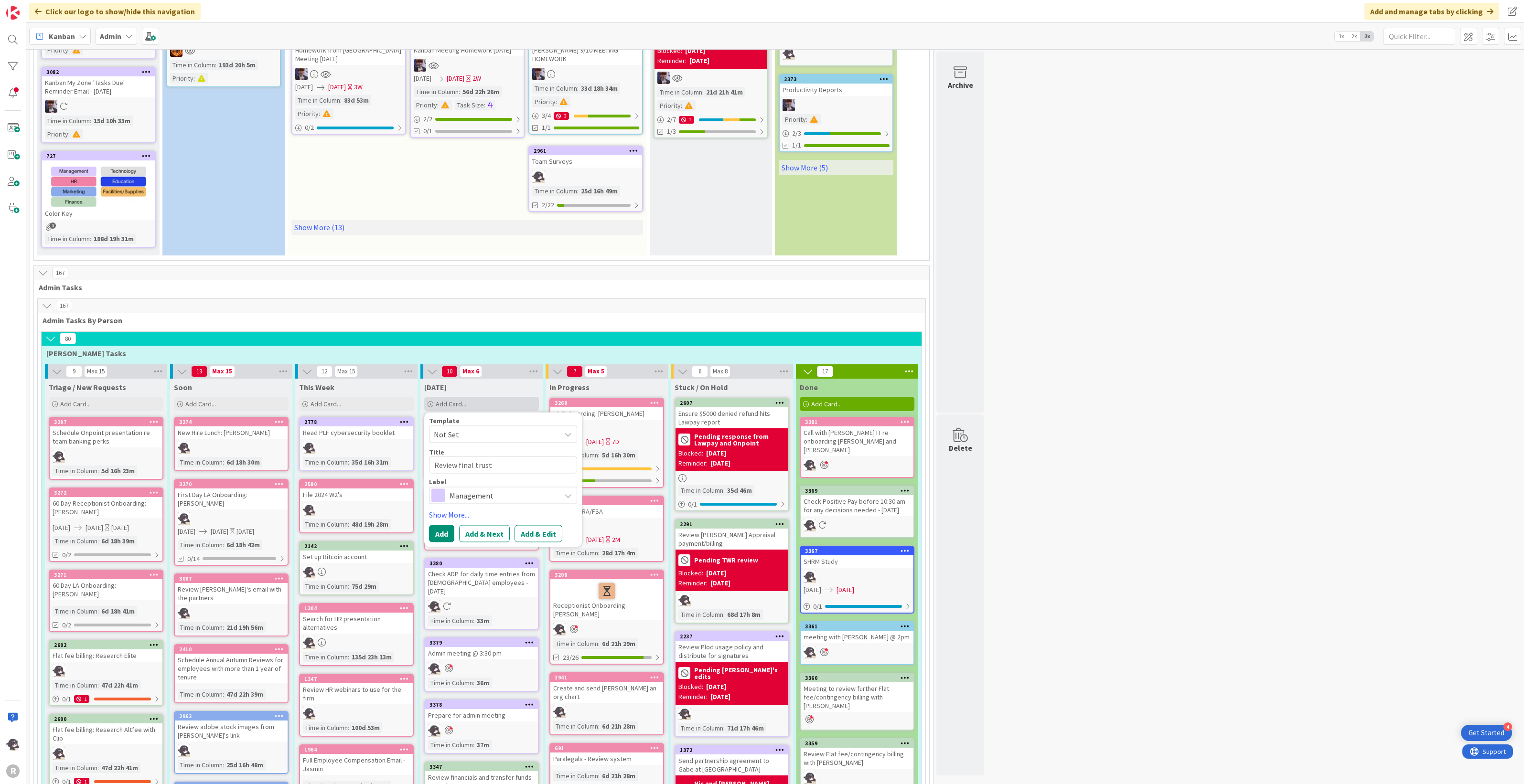
type textarea "Review final trust d"
type textarea "x"
type textarea "Review final trust di"
type textarea "x"
type textarea "Review final trust dis"
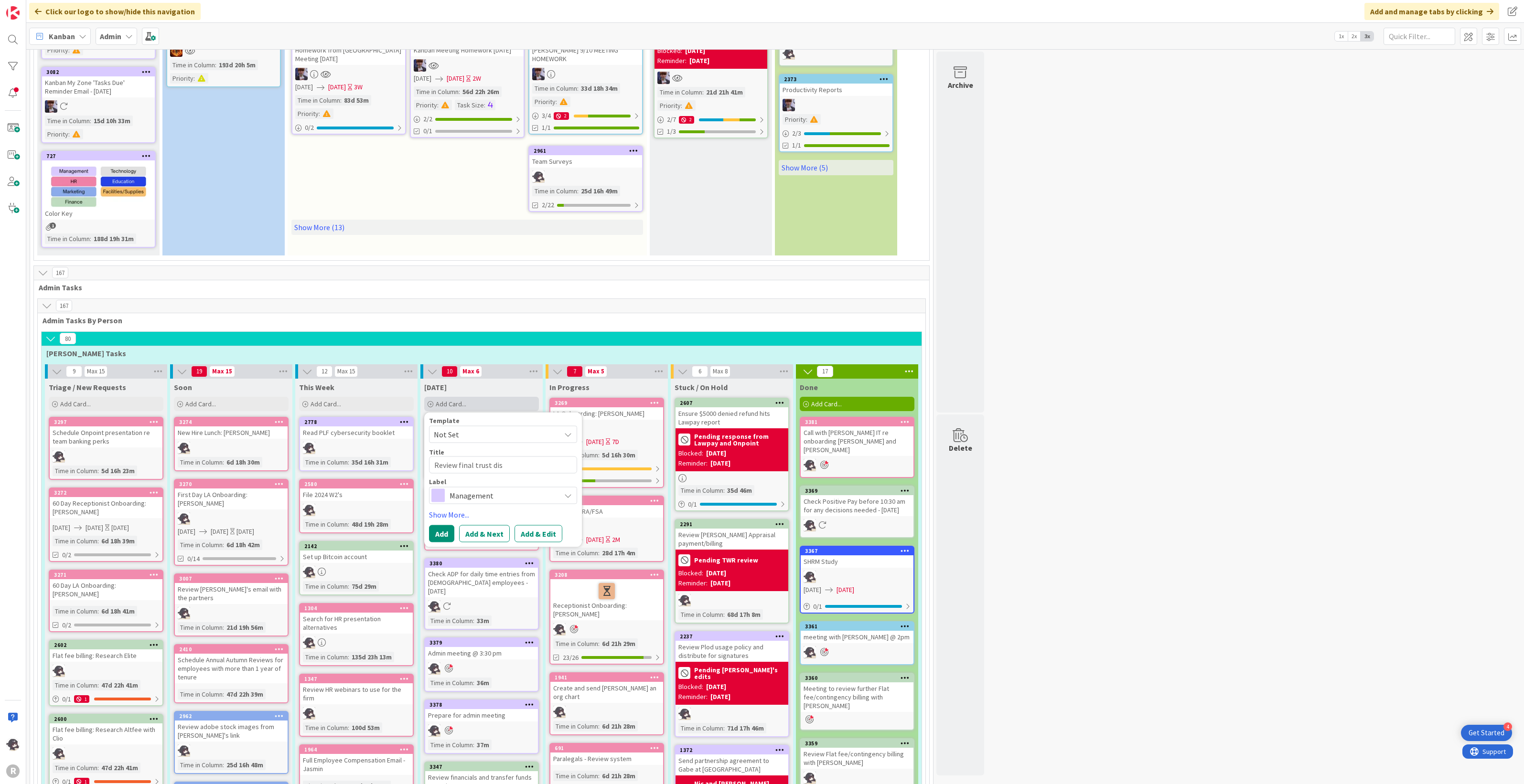
type textarea "x"
type textarea "Review final trust disb"
type textarea "x"
type textarea "Review final trust disbu"
type textarea "x"
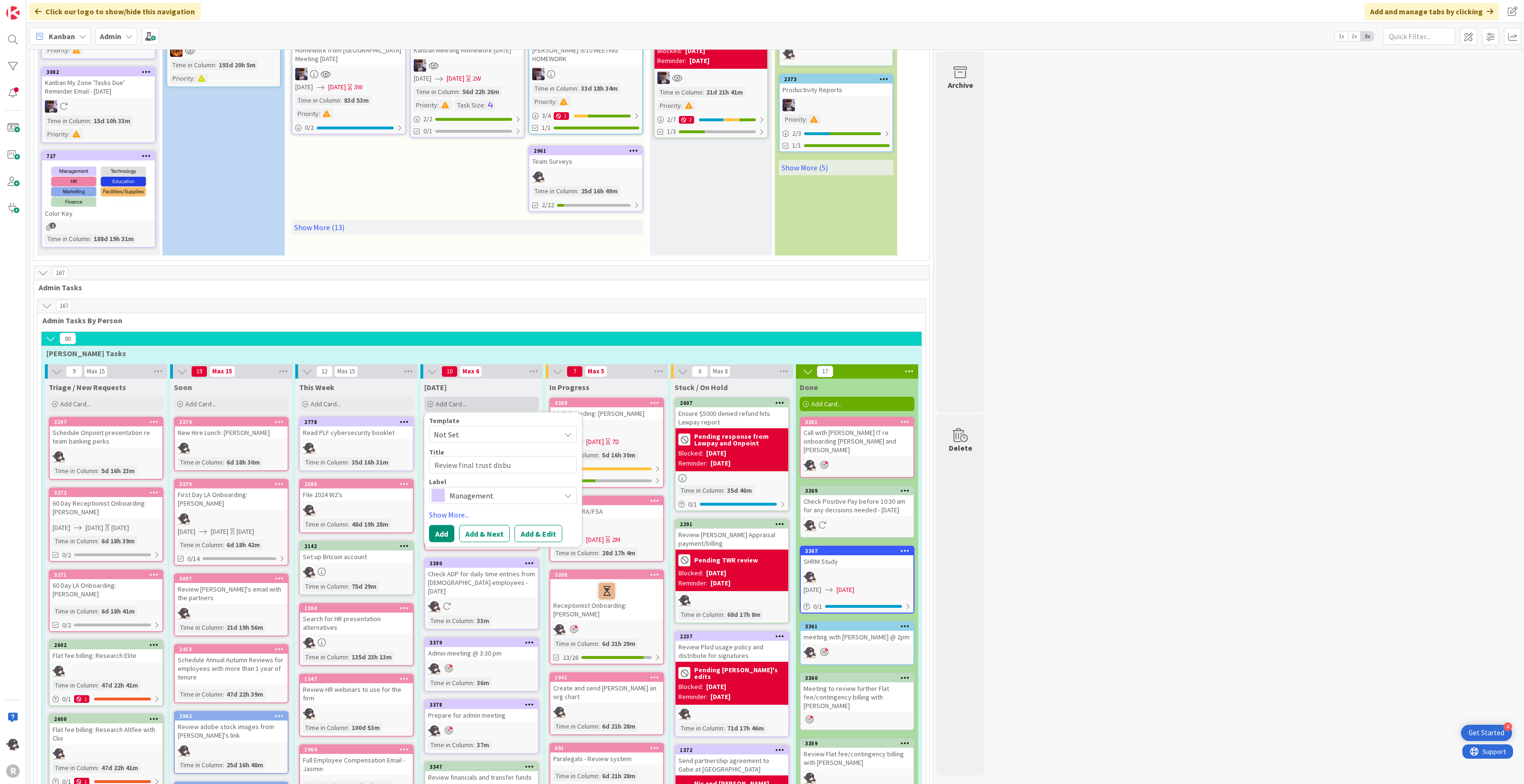
type textarea "Review final trust disbur"
type textarea "x"
type textarea "Review final trust disburs"
type textarea "x"
type textarea "Review final trust disburse"
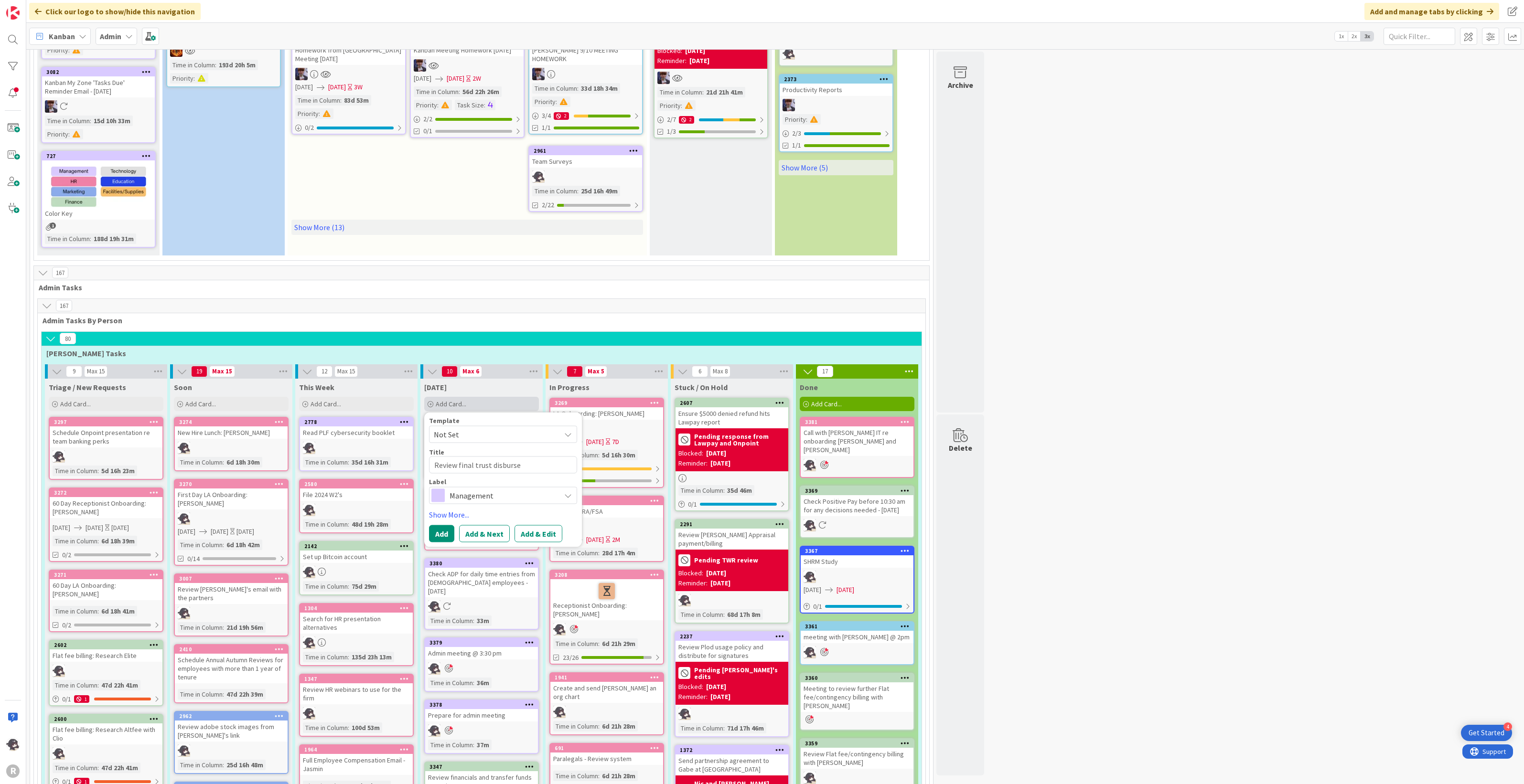
type textarea "x"
type textarea "Review final trust disbursem"
type textarea "x"
type textarea "Review final trust disburseme"
type textarea "x"
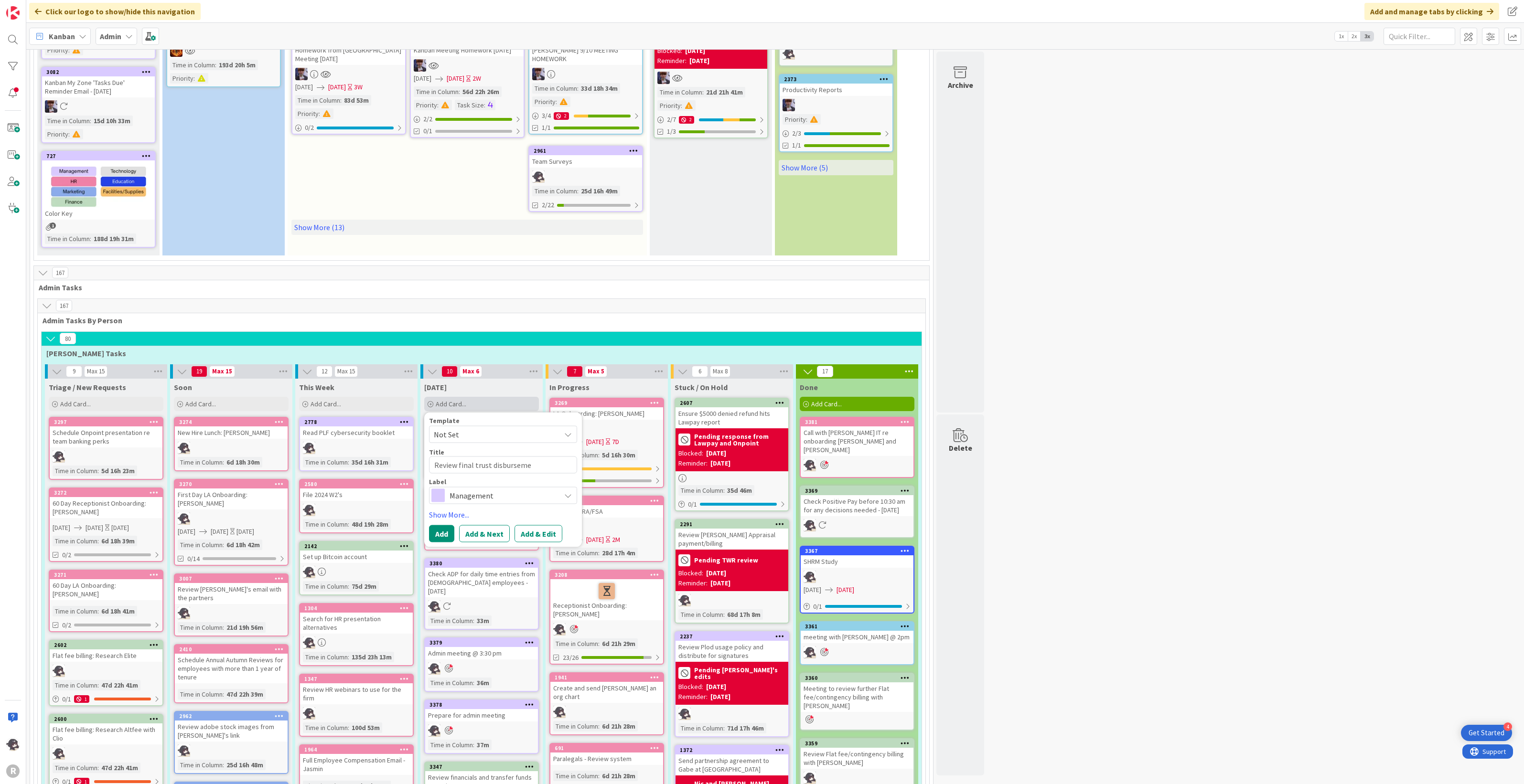
type textarea "Review final trust disbursemen"
type textarea "x"
type textarea "Review final trust disbursement"
type textarea "x"
type textarea "Review final trust disbursements"
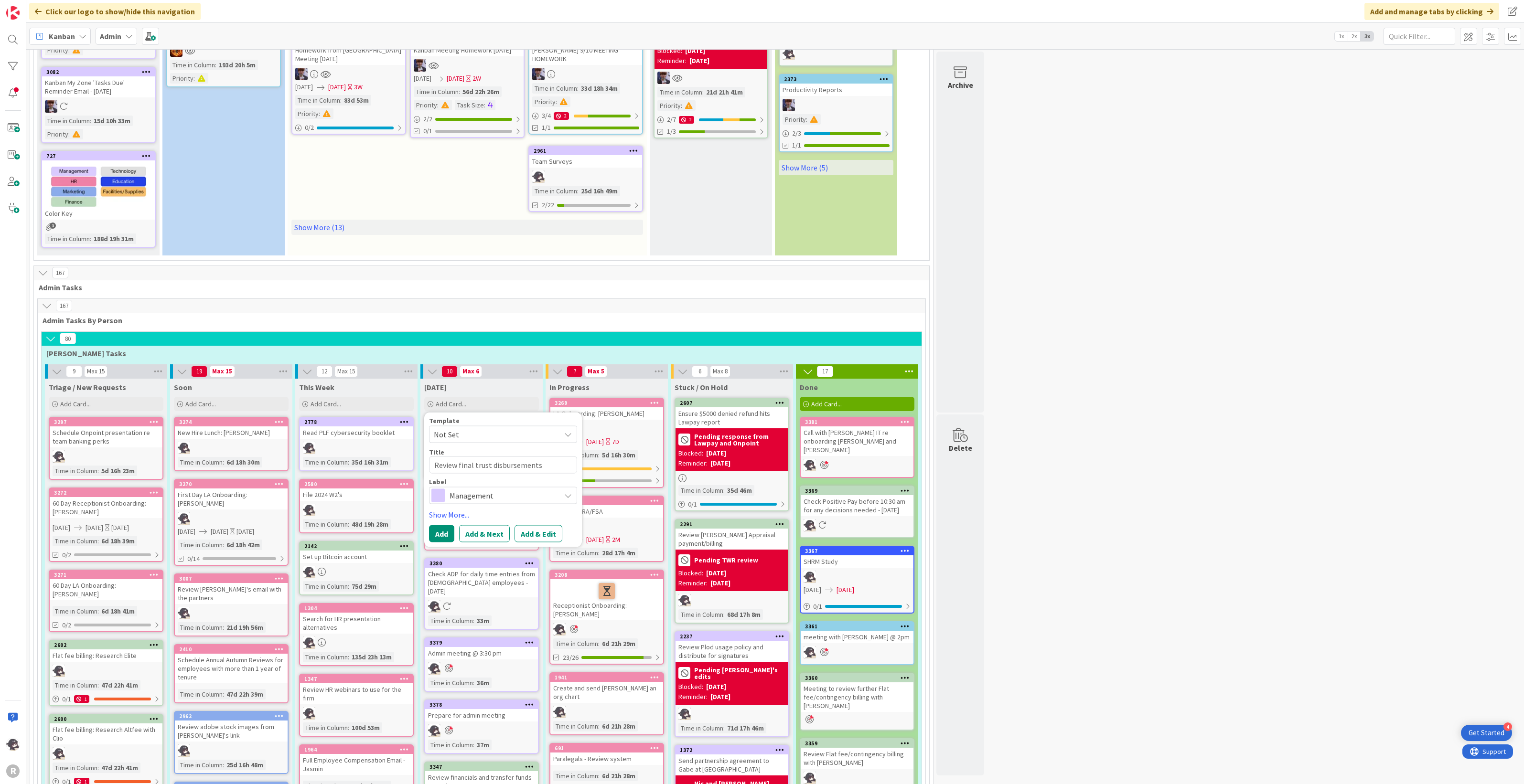
click at [474, 497] on span "Management" at bounding box center [502, 495] width 106 height 14
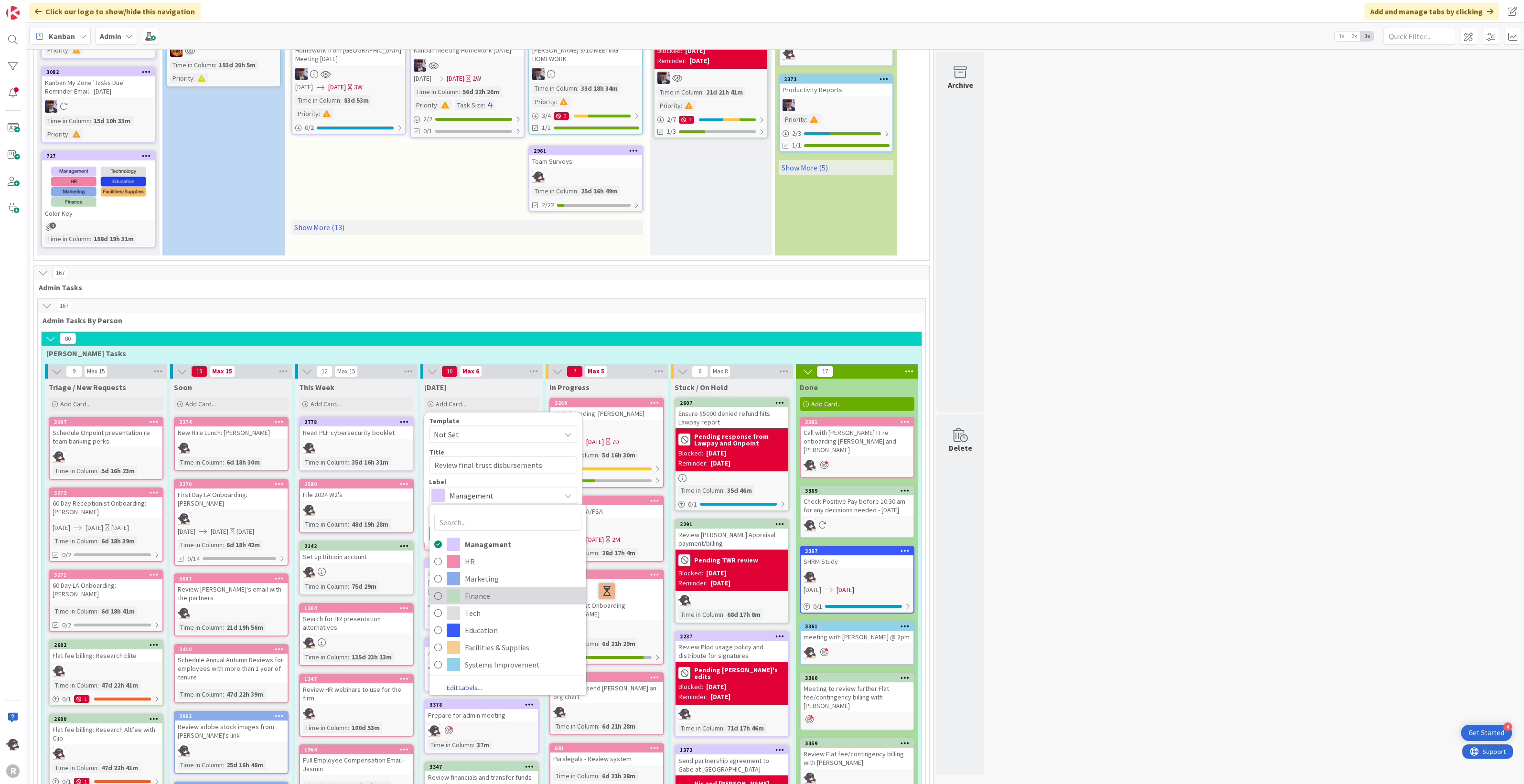
click at [473, 592] on span "Finance" at bounding box center [523, 596] width 117 height 14
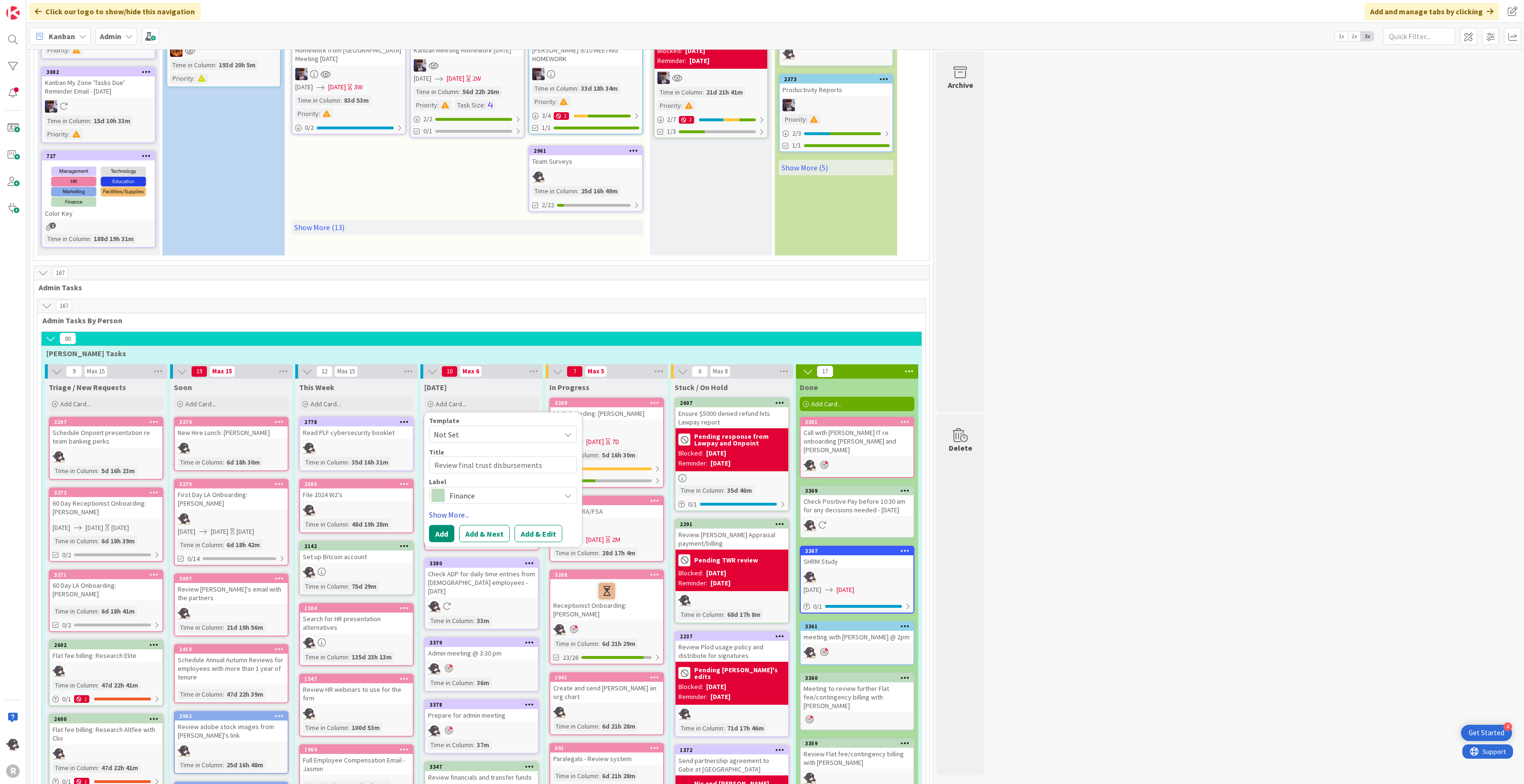
click at [460, 512] on link "Show More..." at bounding box center [503, 514] width 148 height 11
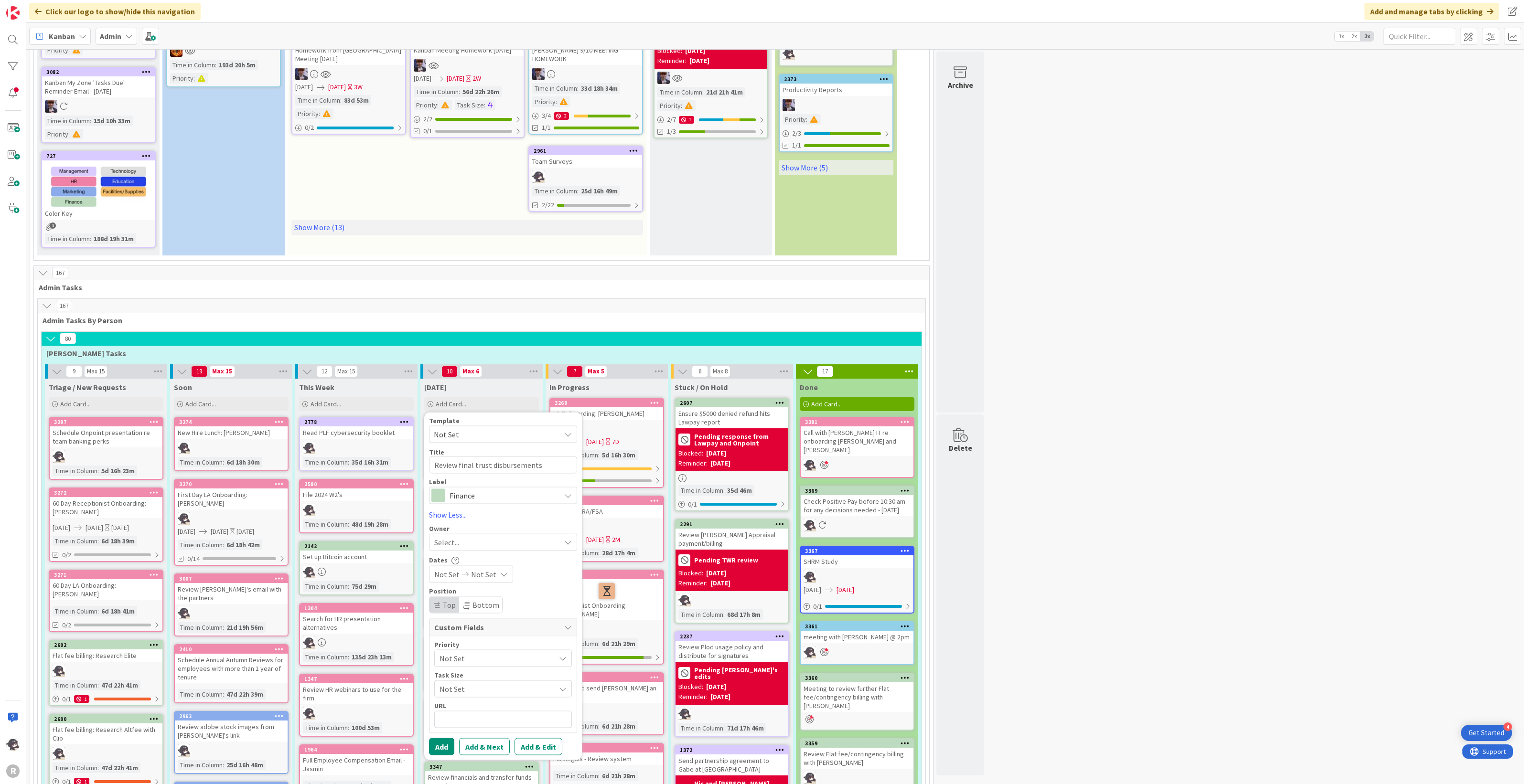
click at [474, 537] on div "Select..." at bounding box center [497, 542] width 126 height 11
click at [486, 602] on span "[PERSON_NAME]" at bounding box center [489, 604] width 46 height 14
click at [445, 745] on button "Add" at bounding box center [441, 746] width 25 height 17
type textarea "x"
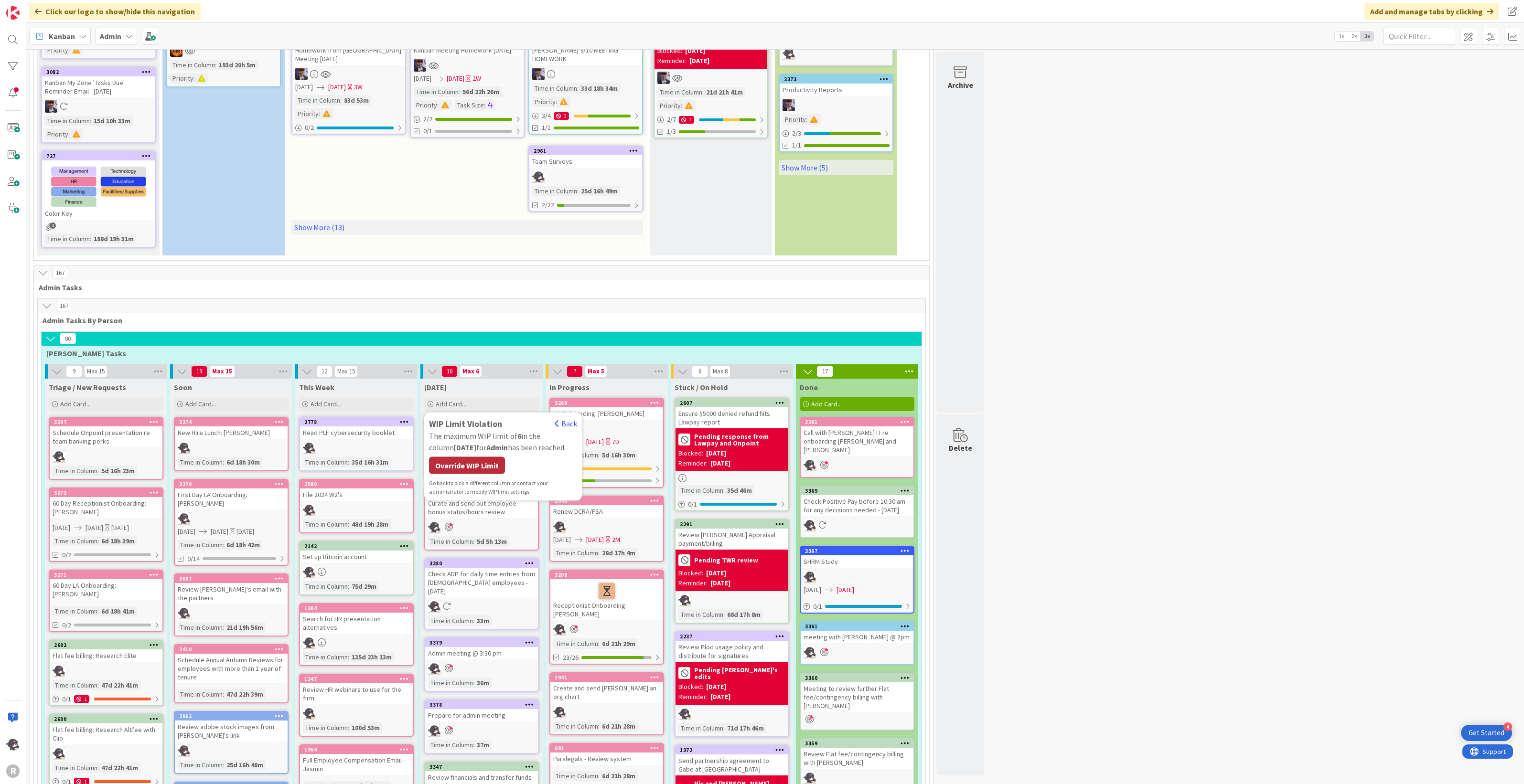
click at [484, 466] on div "Override WIP Limit" at bounding box center [467, 465] width 76 height 17
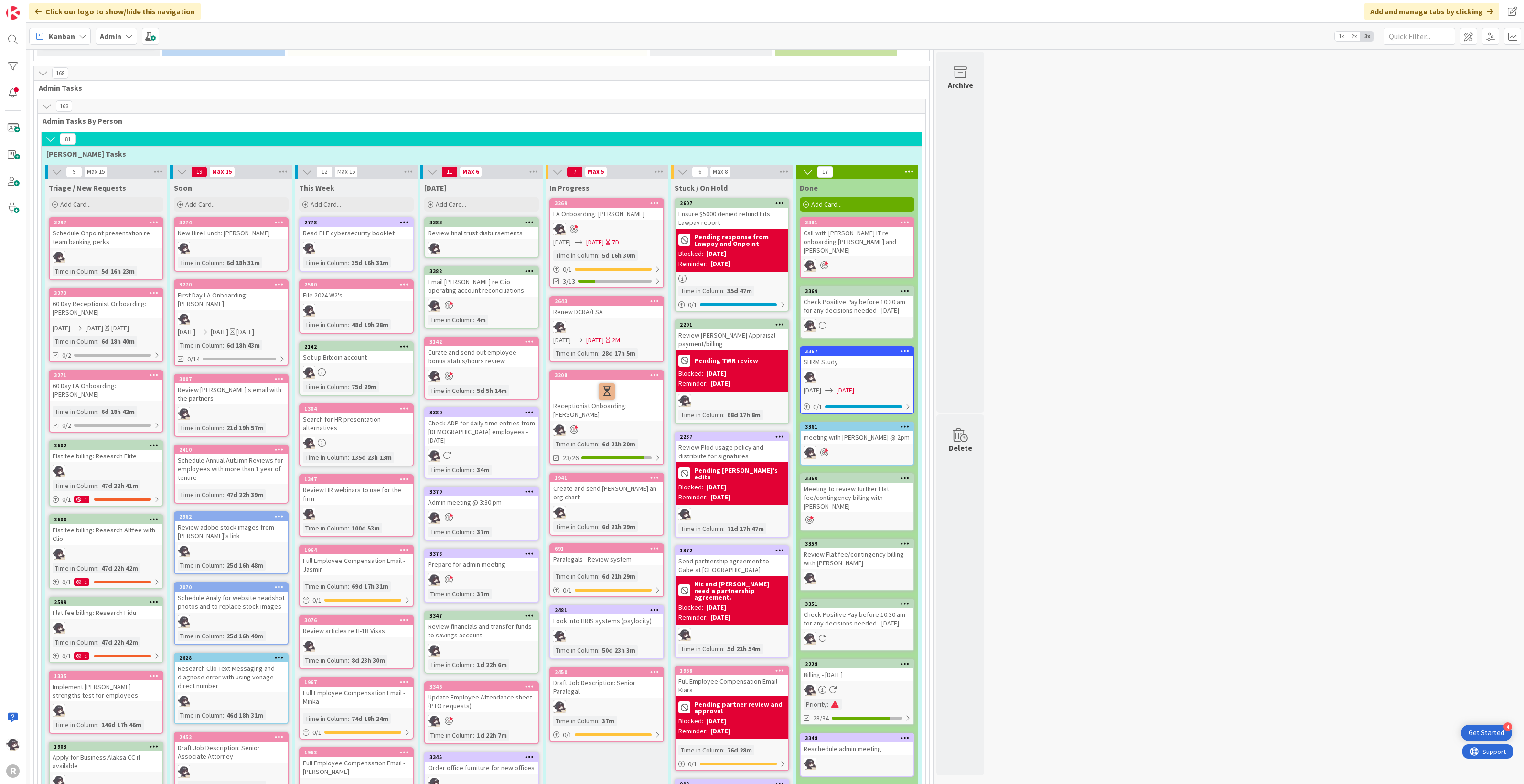
scroll to position [478, 0]
